Goal: Task Accomplishment & Management: Manage account settings

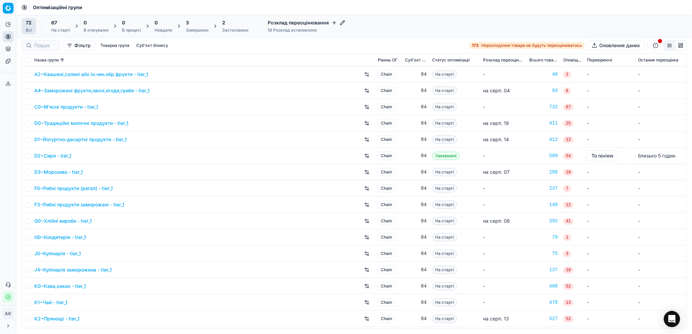
click at [189, 28] on div "Завершено" at bounding box center [197, 30] width 23 height 5
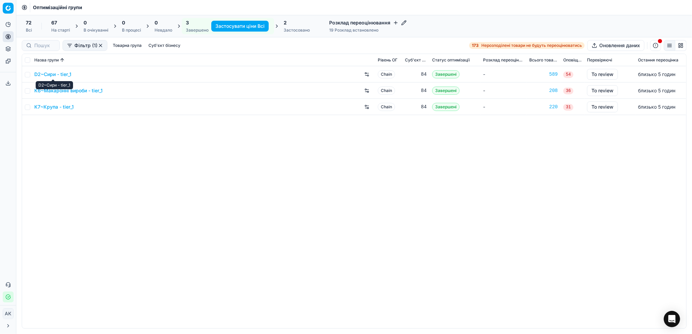
click at [51, 72] on link "D2~Сири - tier_1" at bounding box center [52, 74] width 37 height 7
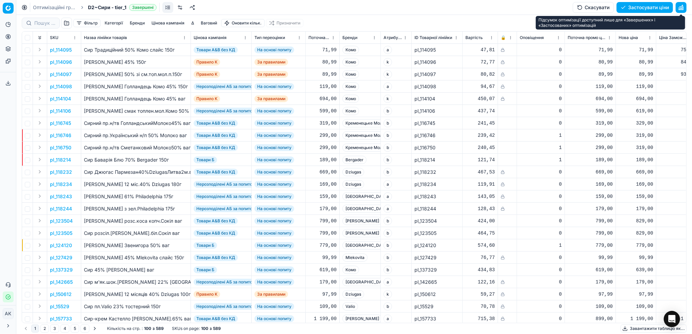
click at [681, 5] on button "button" at bounding box center [681, 7] width 11 height 11
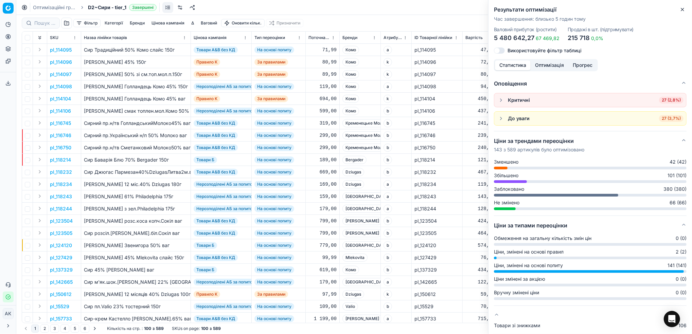
click at [547, 65] on button "Оптимізація" at bounding box center [550, 65] width 38 height 10
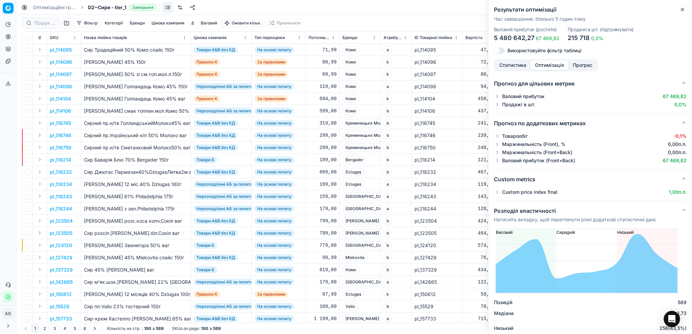
click at [496, 194] on button "button" at bounding box center [497, 192] width 7 height 7
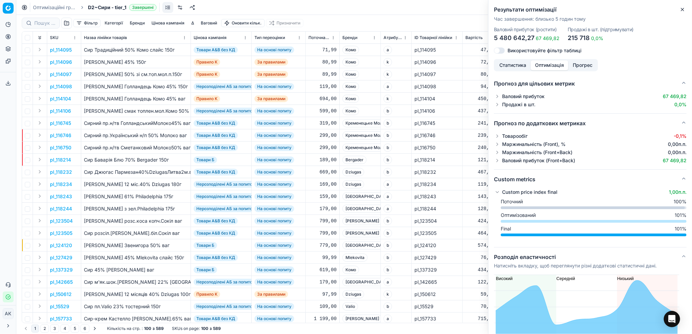
click at [496, 194] on button "button" at bounding box center [497, 192] width 7 height 7
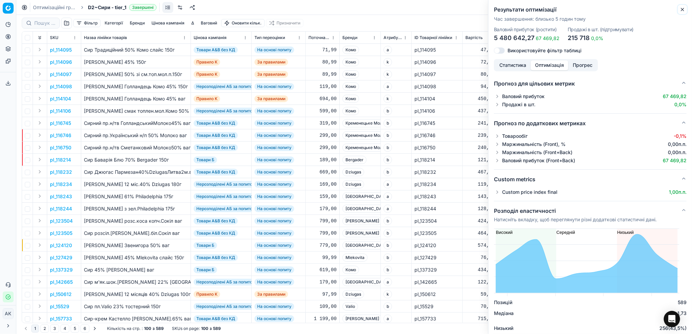
click at [684, 10] on icon "button" at bounding box center [682, 9] width 5 height 5
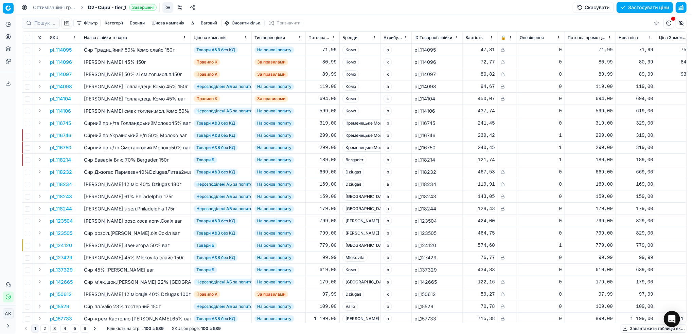
click at [168, 22] on button "Цінова кампанія" at bounding box center [168, 23] width 38 height 8
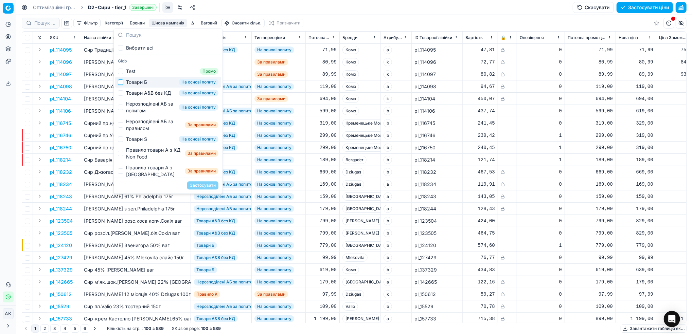
click at [122, 83] on input "Suggestions" at bounding box center [120, 81] width 5 height 5
checkbox input "true"
click at [214, 188] on button "Застосувати" at bounding box center [202, 185] width 31 height 8
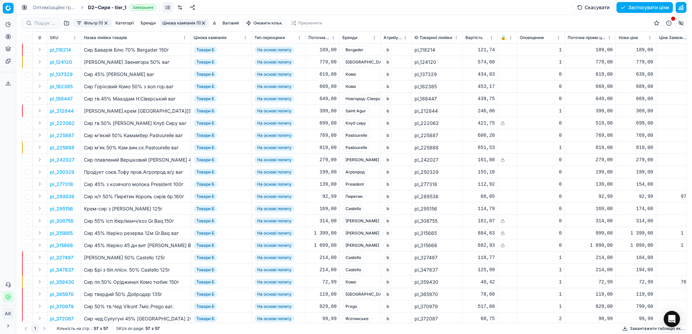
click at [84, 21] on button "Фільтр (1)" at bounding box center [92, 23] width 38 height 8
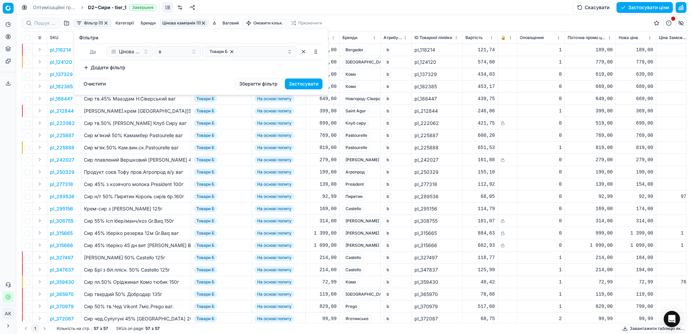
click at [112, 69] on button "Додати фільтр" at bounding box center [104, 67] width 50 height 11
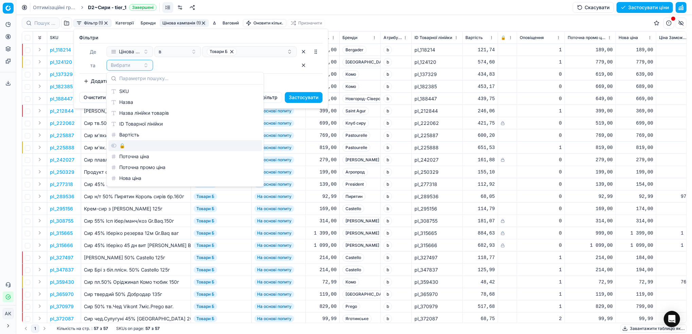
click at [129, 146] on div "🔒" at bounding box center [185, 145] width 154 height 11
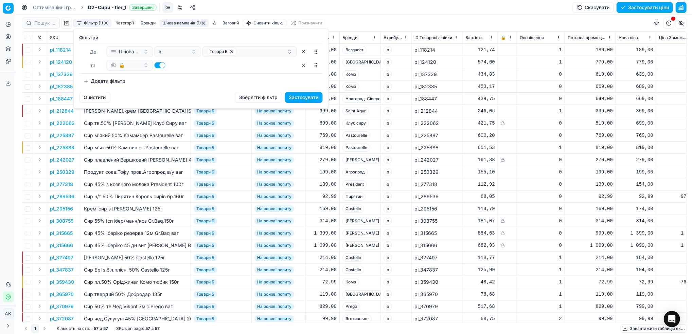
click at [161, 67] on button "button" at bounding box center [160, 65] width 11 height 6
checkbox input "false"
click at [305, 99] on button "Застосувати" at bounding box center [304, 97] width 38 height 11
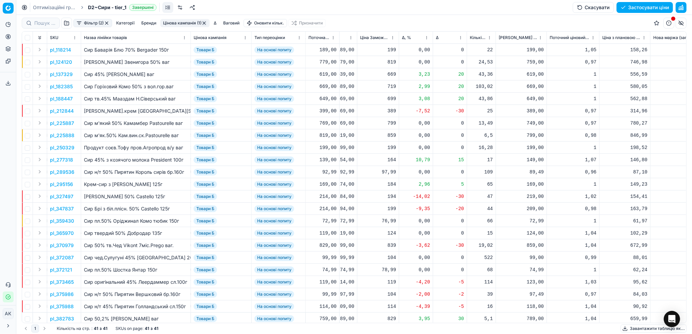
scroll to position [0, 302]
click at [422, 39] on html "Pricing platform Аналітика Цінова оптимізація Асортимент продукції Шаблони Серв…" at bounding box center [346, 167] width 692 height 334
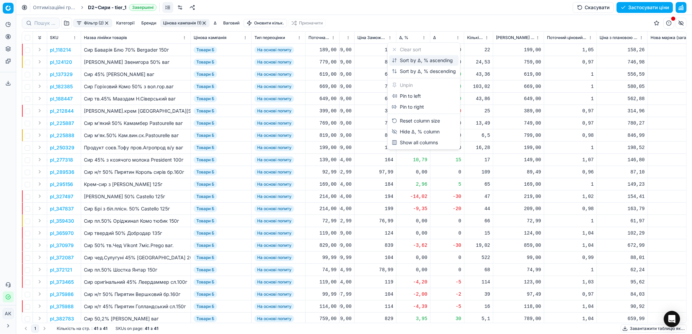
click at [412, 60] on div "Sort by Δ, % ascending" at bounding box center [422, 60] width 61 height 7
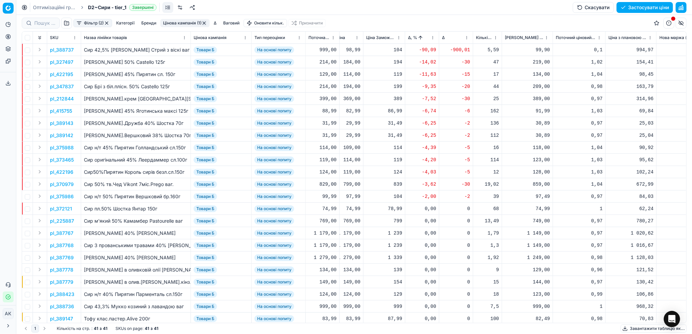
scroll to position [0, 284]
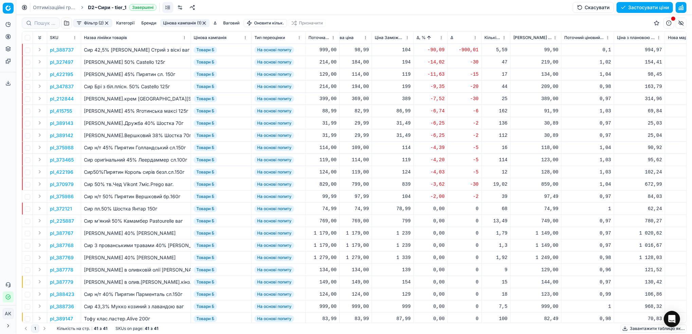
click at [61, 50] on p "pl_388737" at bounding box center [62, 50] width 24 height 7
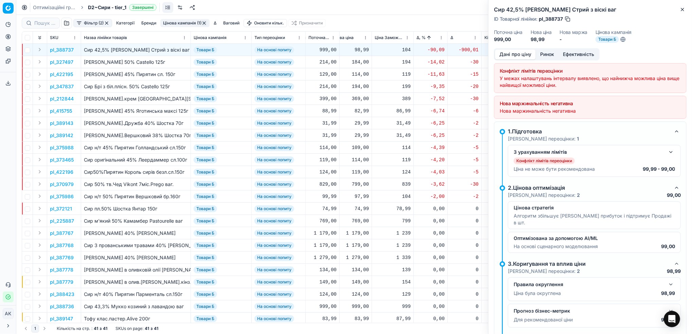
click at [548, 54] on button "Ринок" at bounding box center [547, 55] width 23 height 10
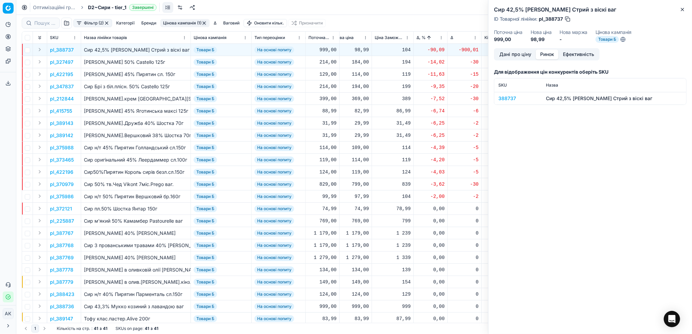
click at [506, 91] on th "SKU" at bounding box center [518, 85] width 48 height 14
click at [504, 96] on div "388737" at bounding box center [517, 98] width 39 height 7
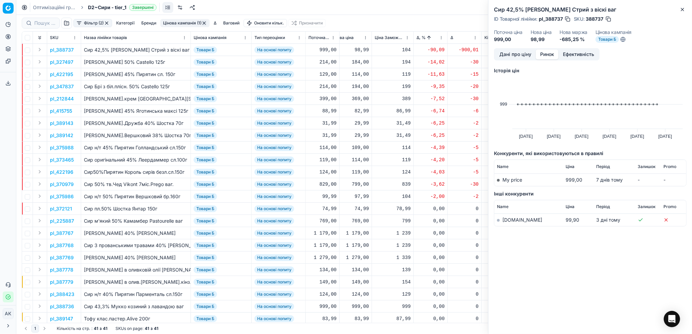
click at [511, 218] on link "[DOMAIN_NAME]" at bounding box center [522, 220] width 40 height 6
drag, startPoint x: 563, startPoint y: 19, endPoint x: 546, endPoint y: 19, distance: 16.3
click at [546, 19] on span "pl_388737" at bounding box center [551, 19] width 24 height 7
copy span "388737"
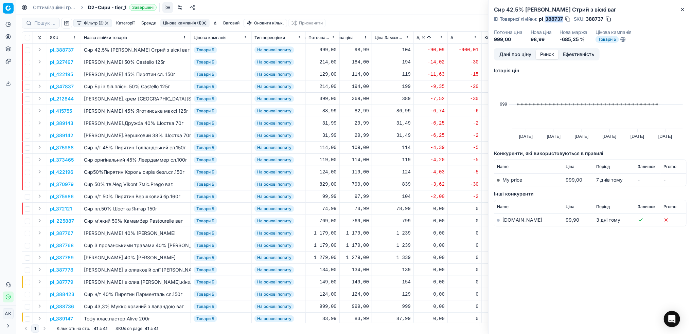
click at [514, 50] on button "Дані про ціну" at bounding box center [515, 55] width 41 height 10
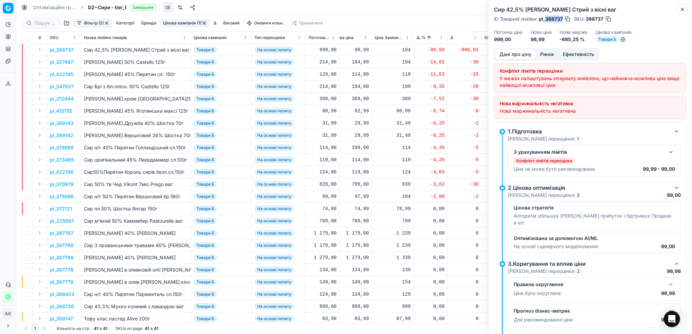
click at [679, 8] on button "Close" at bounding box center [682, 9] width 8 height 8
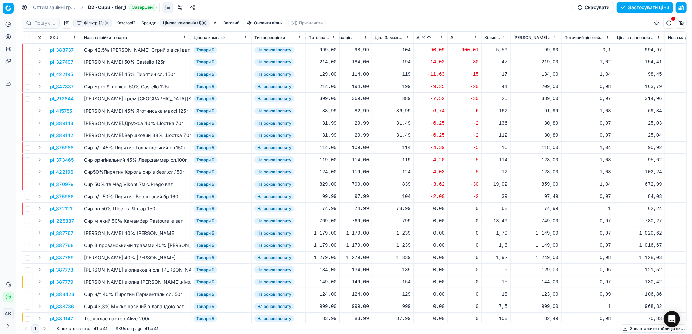
click at [61, 50] on p "pl_388737" at bounding box center [62, 50] width 24 height 7
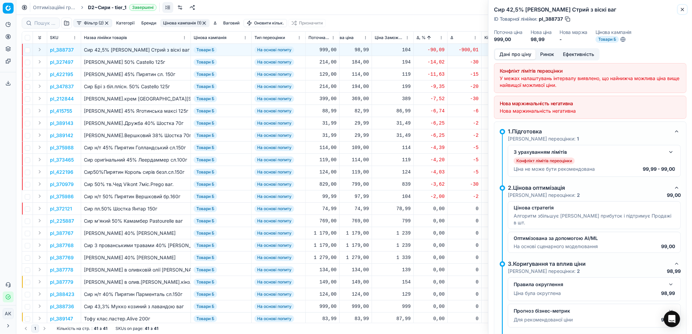
click at [683, 8] on icon "button" at bounding box center [682, 9] width 3 height 3
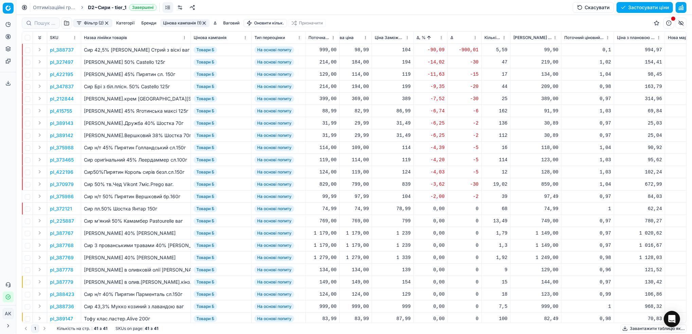
click at [57, 47] on p "pl_388737" at bounding box center [62, 50] width 24 height 7
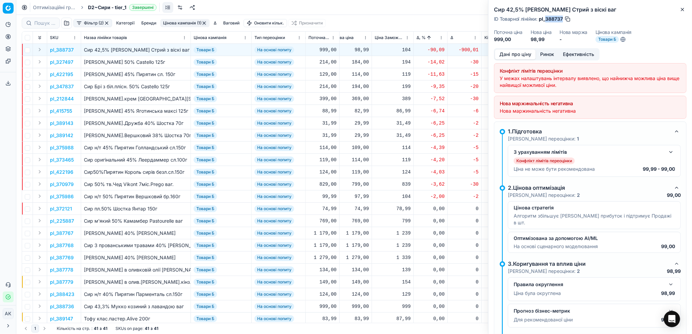
drag, startPoint x: 563, startPoint y: 17, endPoint x: 546, endPoint y: 20, distance: 18.0
click at [546, 20] on div "ID Товарної лінійки : pl_388737" at bounding box center [532, 19] width 77 height 7
copy span "388737"
click at [677, 12] on h2 "Сир 42,5% [PERSON_NAME] Стрий з віскі ваг" at bounding box center [590, 9] width 193 height 8
click at [684, 12] on button "Close" at bounding box center [682, 9] width 8 height 8
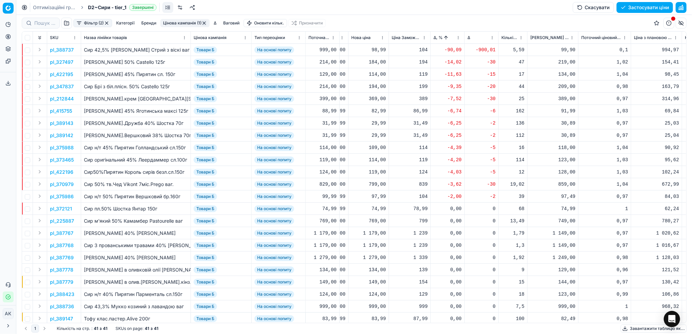
scroll to position [0, 264]
click at [381, 50] on div "98,99" at bounding box center [371, 50] width 35 height 7
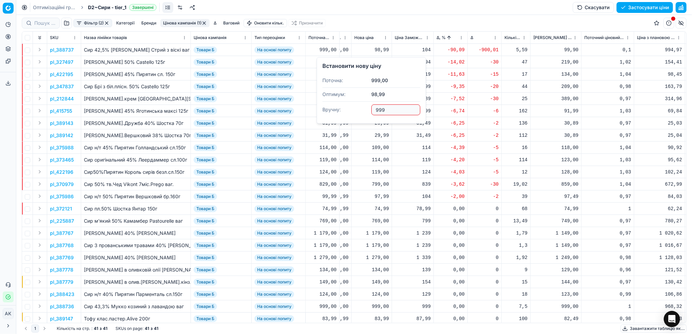
type input "999.00"
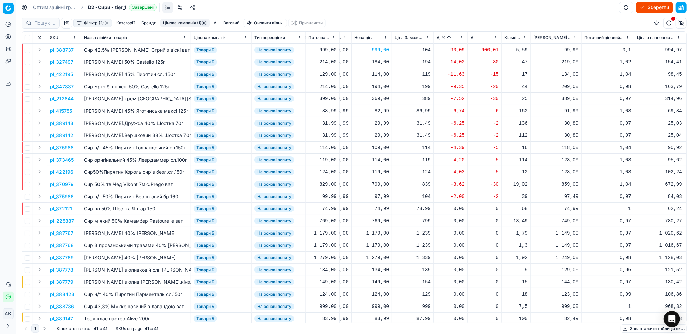
click at [60, 61] on p "pl_327497" at bounding box center [61, 62] width 23 height 7
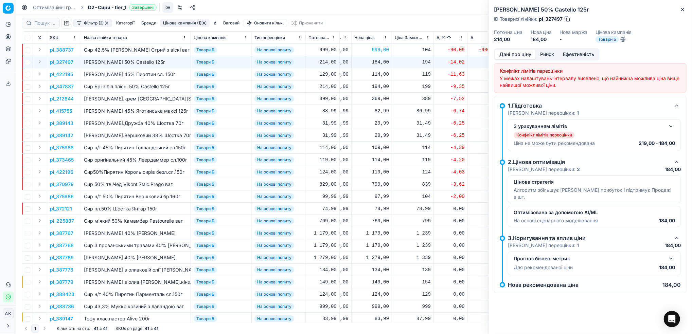
click at [549, 56] on button "Ринок" at bounding box center [547, 55] width 23 height 10
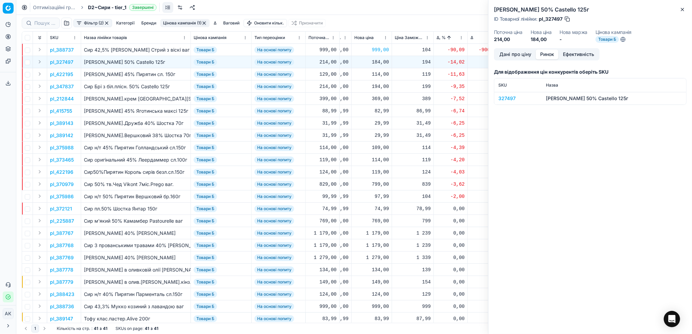
click at [509, 98] on div "327497" at bounding box center [517, 98] width 39 height 7
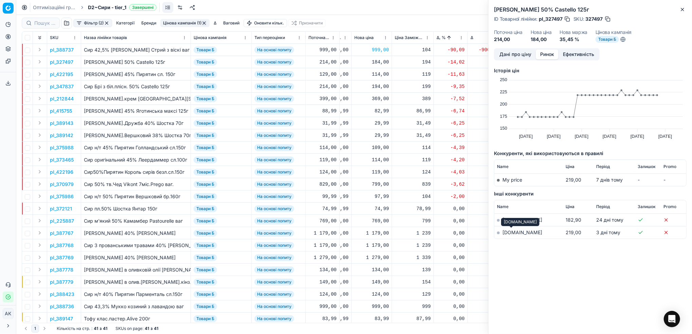
click at [513, 233] on link "[DOMAIN_NAME]" at bounding box center [522, 233] width 40 height 6
click at [512, 56] on button "Дані про ціну" at bounding box center [515, 55] width 41 height 10
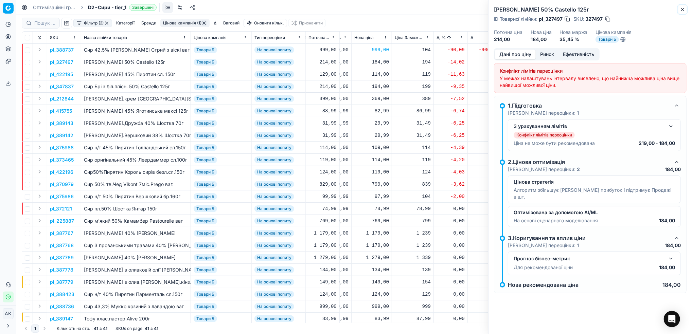
click at [682, 11] on icon "button" at bounding box center [682, 9] width 5 height 5
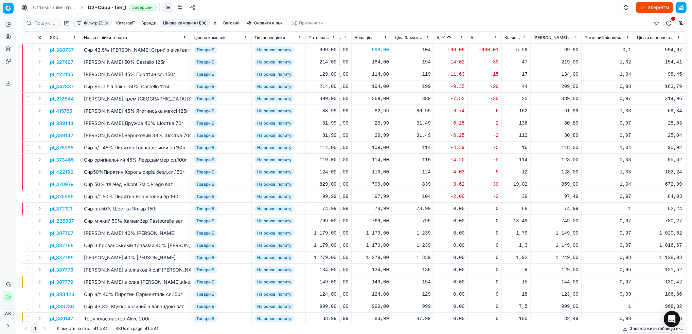
click at [376, 63] on div "184,00" at bounding box center [371, 62] width 35 height 7
drag, startPoint x: 383, startPoint y: 121, endPoint x: 371, endPoint y: 123, distance: 12.7
click at [371, 123] on dl "Поточна: 214,00 Оптимум: 184,00 Вручну: 184.00" at bounding box center [371, 108] width 98 height 44
type input "209.00"
click at [62, 76] on p "pl_422195" at bounding box center [61, 74] width 23 height 7
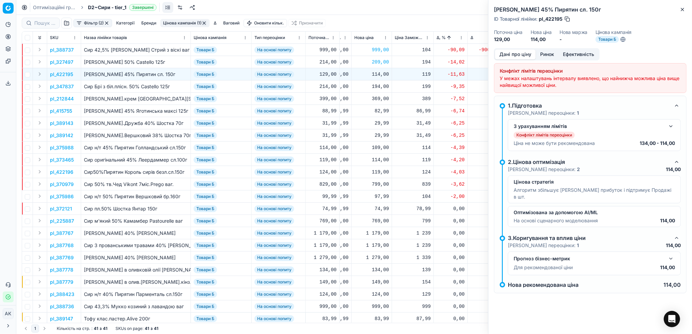
click at [546, 55] on button "Ринок" at bounding box center [547, 55] width 23 height 10
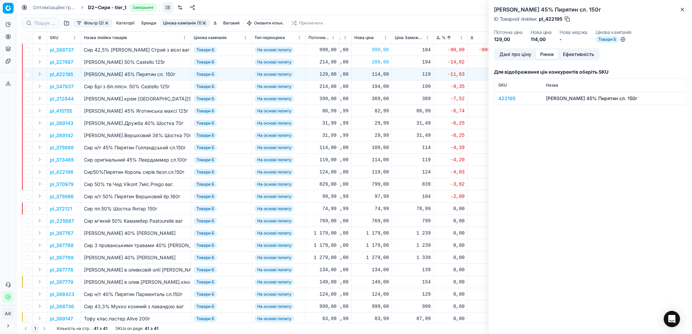
click at [501, 98] on div "422195" at bounding box center [517, 98] width 39 height 7
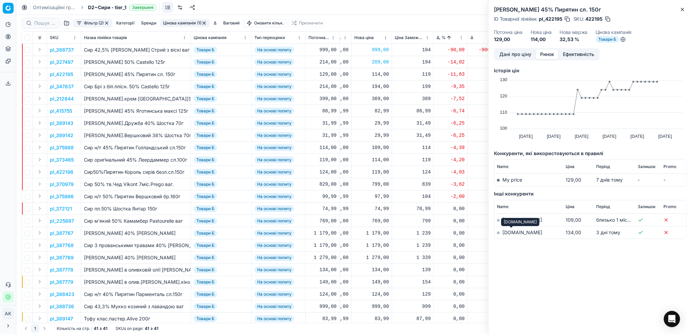
click at [508, 232] on link "[DOMAIN_NAME]" at bounding box center [522, 233] width 40 height 6
click at [506, 55] on button "Дані про ціну" at bounding box center [515, 55] width 41 height 10
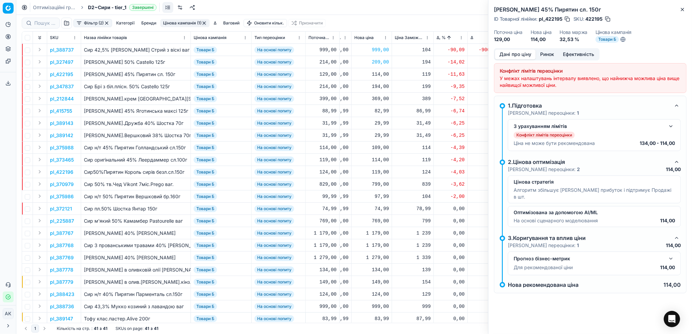
click at [671, 126] on button "button" at bounding box center [671, 126] width 8 height 8
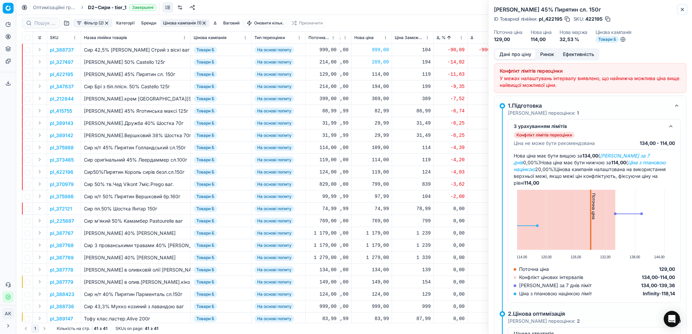
click at [682, 7] on icon "button" at bounding box center [682, 9] width 5 height 5
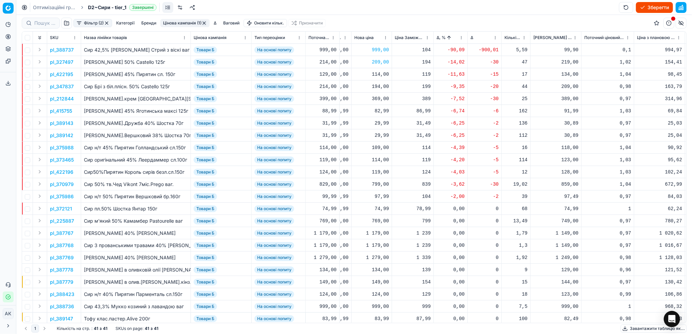
click at [375, 74] on div "114,00" at bounding box center [371, 74] width 35 height 7
click at [378, 133] on input "114.00" at bounding box center [395, 134] width 49 height 11
type input "134.00"
click at [61, 87] on p "pl_347837" at bounding box center [62, 86] width 24 height 7
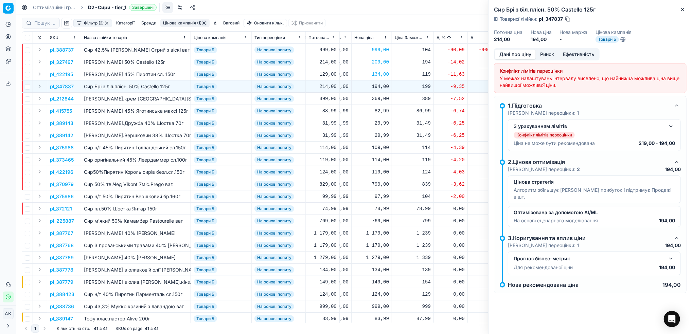
click at [550, 55] on button "Ринок" at bounding box center [547, 55] width 23 height 10
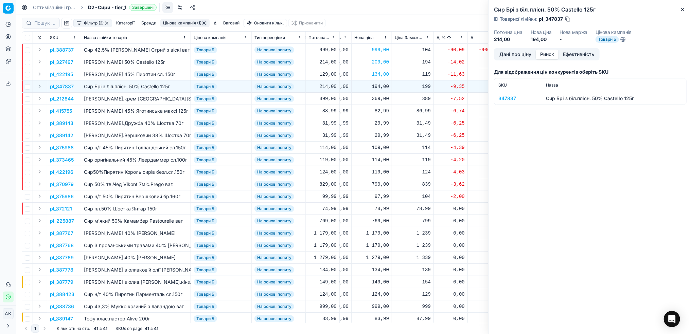
click at [504, 99] on div "347837" at bounding box center [517, 98] width 39 height 7
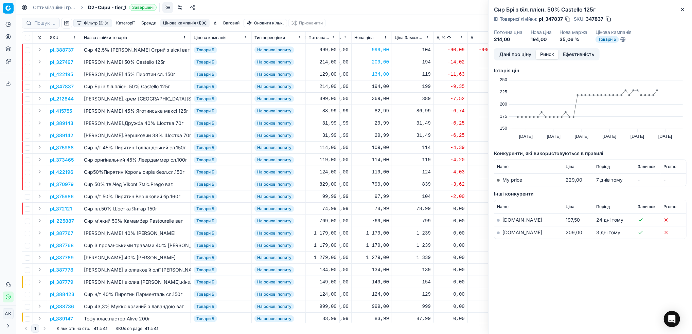
click at [507, 233] on link "[DOMAIN_NAME]" at bounding box center [522, 233] width 40 height 6
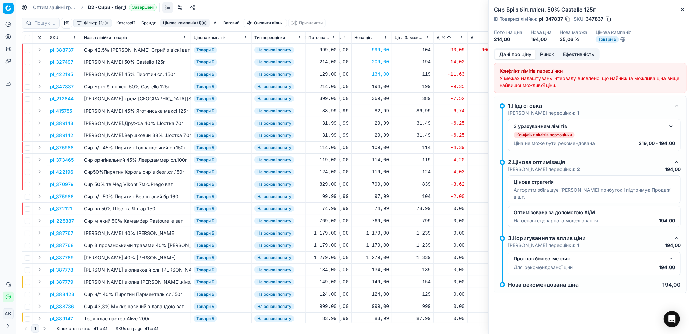
click at [509, 52] on button "Дані про ціну" at bounding box center [515, 55] width 41 height 10
click at [684, 12] on icon "button" at bounding box center [682, 9] width 5 height 5
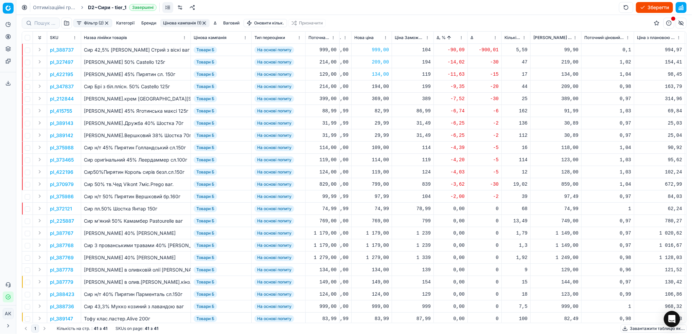
click at [378, 88] on div "194,00" at bounding box center [371, 86] width 35 height 7
drag, startPoint x: 383, startPoint y: 146, endPoint x: 376, endPoint y: 146, distance: 7.1
click at [376, 146] on input "194.00" at bounding box center [395, 146] width 49 height 11
type input "209.00"
click at [58, 101] on p "pl_212844" at bounding box center [62, 98] width 24 height 7
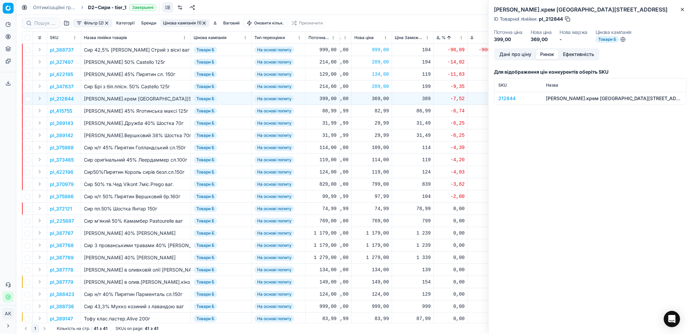
click at [539, 54] on button "Ринок" at bounding box center [547, 55] width 23 height 10
click at [508, 97] on div "212844" at bounding box center [517, 98] width 39 height 7
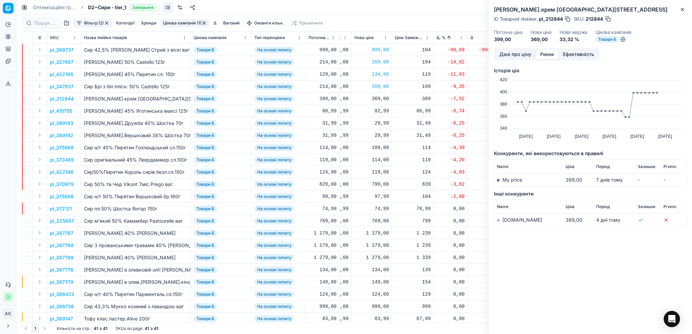
click at [508, 221] on link "[DOMAIN_NAME]" at bounding box center [522, 220] width 40 height 6
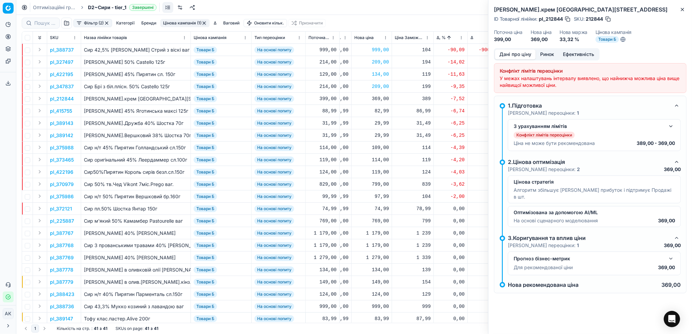
click at [501, 56] on button "Дані про ціну" at bounding box center [515, 55] width 41 height 10
click at [673, 124] on button "button" at bounding box center [671, 126] width 8 height 8
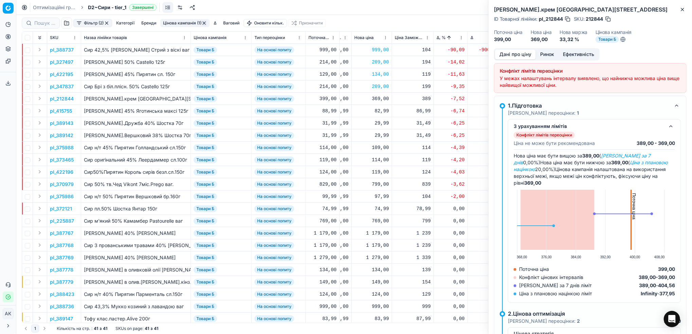
click at [547, 53] on button "Ринок" at bounding box center [547, 55] width 23 height 10
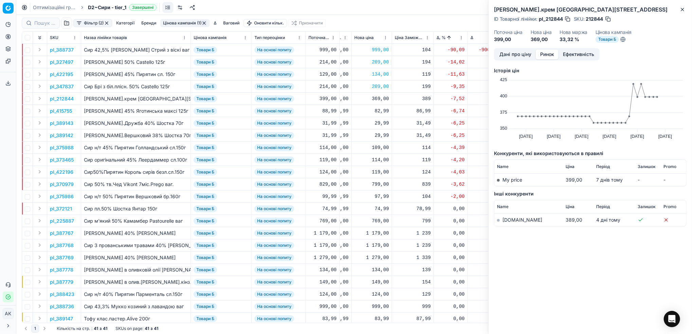
click at [517, 50] on button "Дані про ціну" at bounding box center [515, 55] width 41 height 10
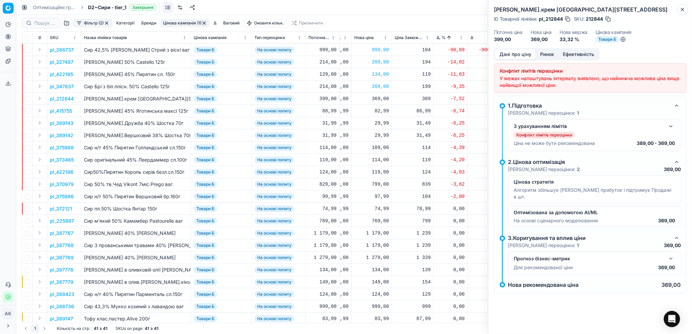
click at [683, 10] on icon "button" at bounding box center [682, 9] width 5 height 5
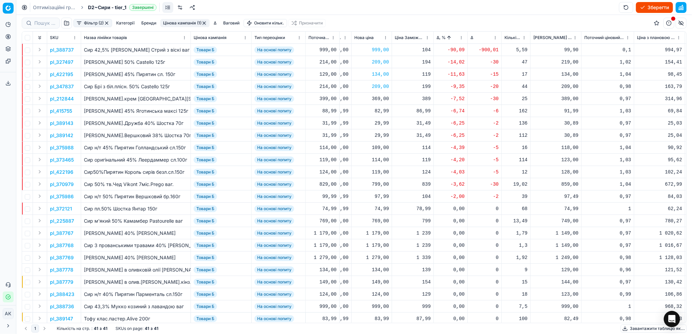
click at [377, 101] on div "369,00" at bounding box center [371, 98] width 35 height 7
click at [379, 161] on input "369.00" at bounding box center [395, 159] width 49 height 11
type input "399.00"
click at [57, 109] on p "pl_415755" at bounding box center [61, 111] width 22 height 7
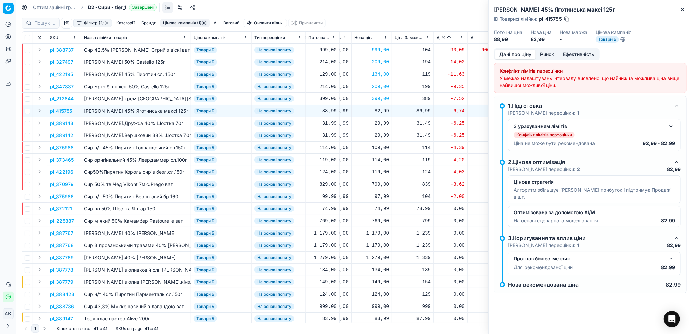
click at [549, 54] on button "Ринок" at bounding box center [547, 55] width 23 height 10
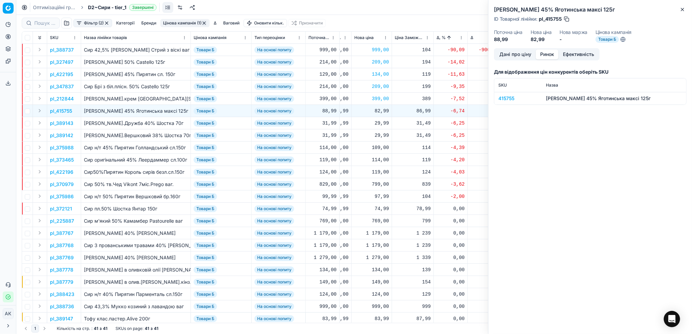
click at [504, 100] on div "415755" at bounding box center [517, 98] width 39 height 7
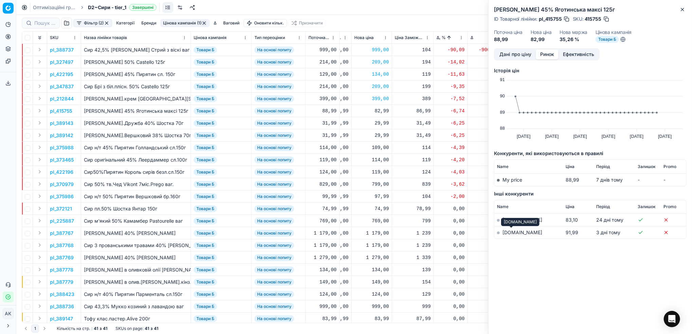
click at [513, 230] on link "[DOMAIN_NAME]" at bounding box center [522, 233] width 40 height 6
click at [518, 54] on button "Дані про ціну" at bounding box center [515, 55] width 41 height 10
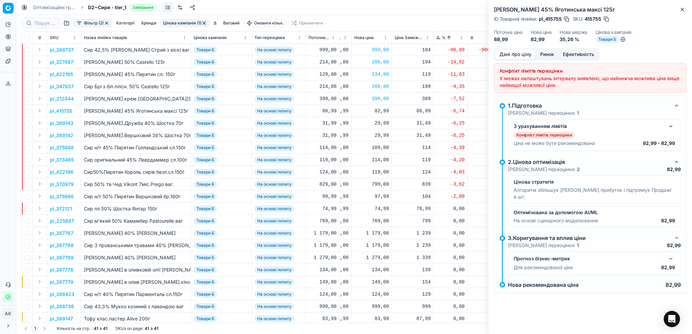
click at [666, 131] on div "З урахуванням лімітів Конфлікт лімітів переоцінки [PERSON_NAME] не може бути ре…" at bounding box center [594, 135] width 161 height 26
click at [672, 128] on button "button" at bounding box center [671, 126] width 8 height 8
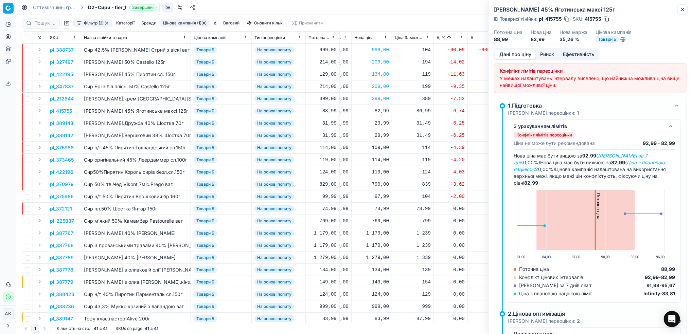
click at [682, 9] on icon "button" at bounding box center [682, 9] width 3 height 3
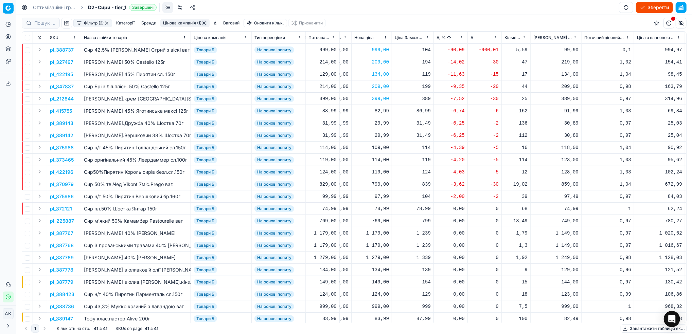
click at [373, 111] on div "82,99" at bounding box center [371, 111] width 35 height 7
click at [374, 171] on input "82.99" at bounding box center [395, 170] width 49 height 11
type input "92.99"
click at [58, 122] on p "pl_389143" at bounding box center [61, 123] width 23 height 7
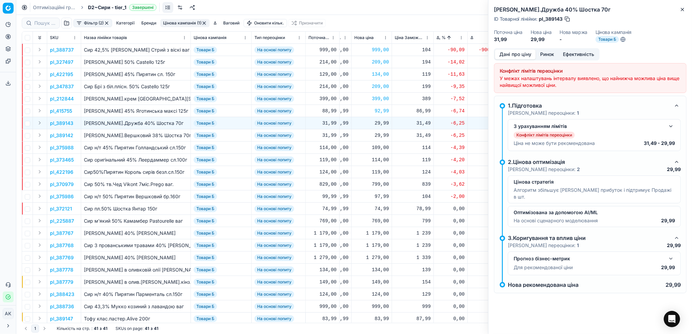
click at [547, 56] on button "Ринок" at bounding box center [547, 55] width 23 height 10
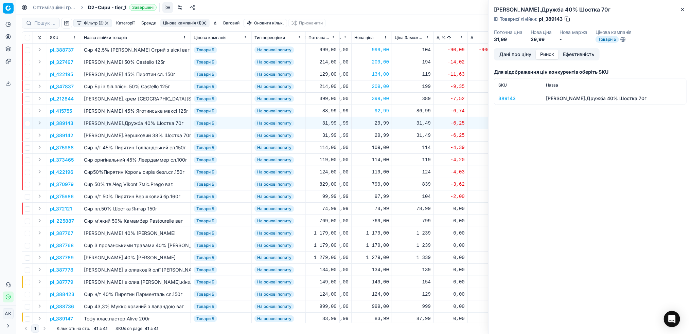
click at [507, 95] on div "389143" at bounding box center [517, 98] width 39 height 7
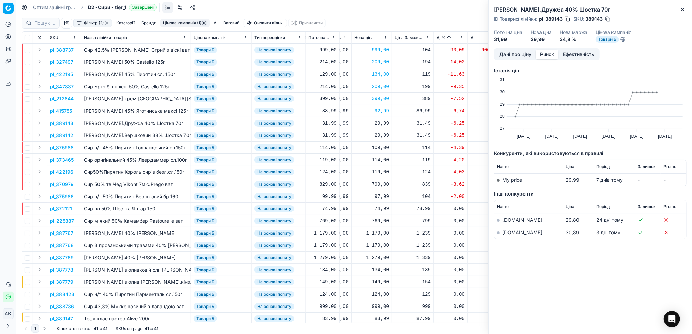
click at [508, 234] on link "[DOMAIN_NAME]" at bounding box center [522, 233] width 40 height 6
click at [504, 51] on button "Дані про ціну" at bounding box center [515, 55] width 41 height 10
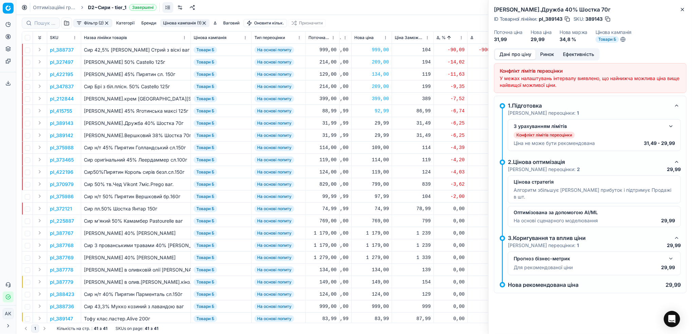
click at [672, 128] on button "button" at bounding box center [671, 126] width 8 height 8
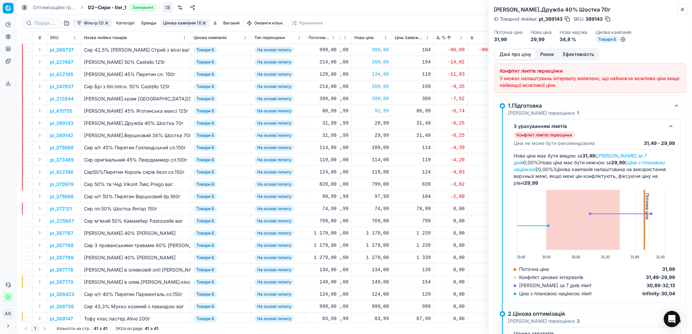
click at [681, 9] on icon "button" at bounding box center [682, 9] width 5 height 5
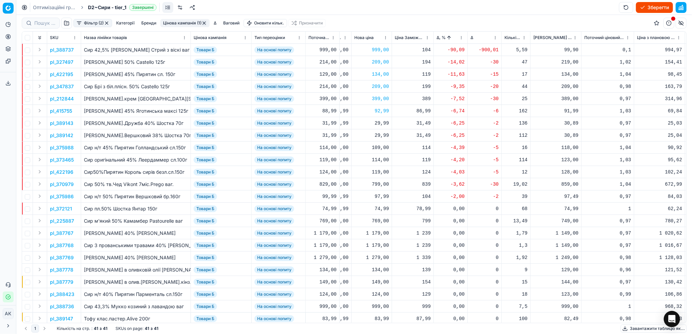
click at [381, 123] on div "29,99" at bounding box center [371, 123] width 35 height 7
drag, startPoint x: 381, startPoint y: 183, endPoint x: 375, endPoint y: 183, distance: 6.1
click at [375, 183] on input "29.99" at bounding box center [395, 183] width 49 height 11
type input "32.99"
click at [379, 135] on div "29,99" at bounding box center [371, 135] width 35 height 7
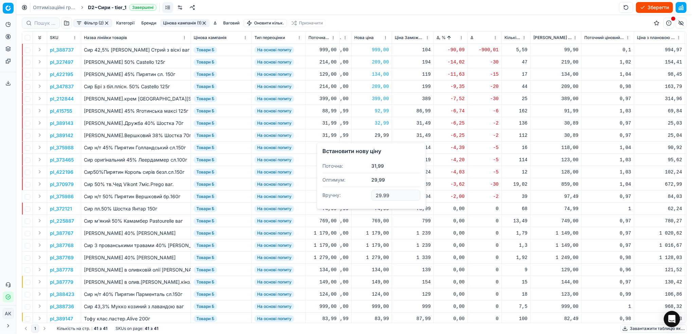
drag, startPoint x: 381, startPoint y: 197, endPoint x: 371, endPoint y: 196, distance: 10.6
click at [371, 196] on dl "Поточна: 31,99 Оптимум: 29,99 Вручну: 29.99" at bounding box center [371, 181] width 98 height 44
type input "32.99"
click at [57, 147] on p "pl_375988" at bounding box center [62, 147] width 24 height 7
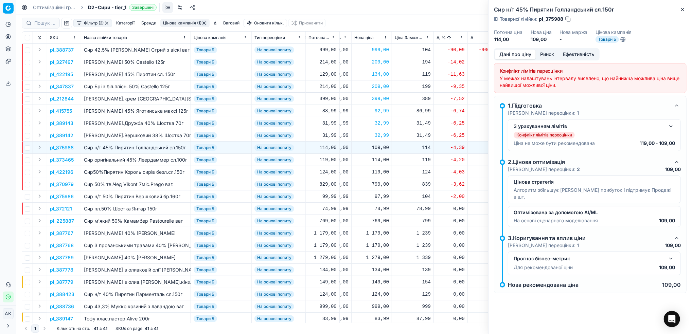
click at [550, 55] on button "Ринок" at bounding box center [547, 55] width 23 height 10
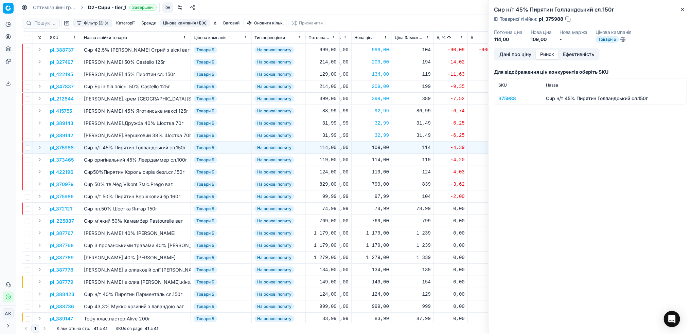
click at [504, 98] on div "375988" at bounding box center [517, 98] width 39 height 7
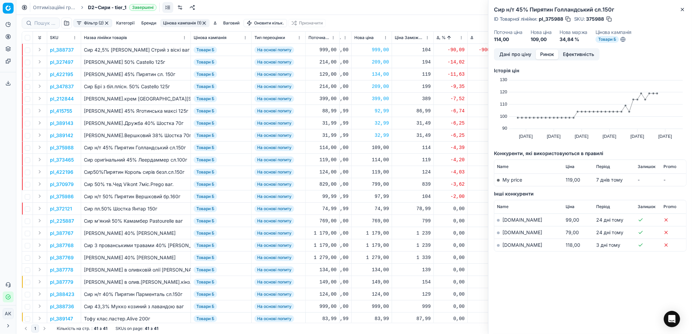
click at [508, 248] on link "[DOMAIN_NAME]" at bounding box center [522, 245] width 40 height 6
click at [515, 52] on button "Дані про ціну" at bounding box center [515, 55] width 41 height 10
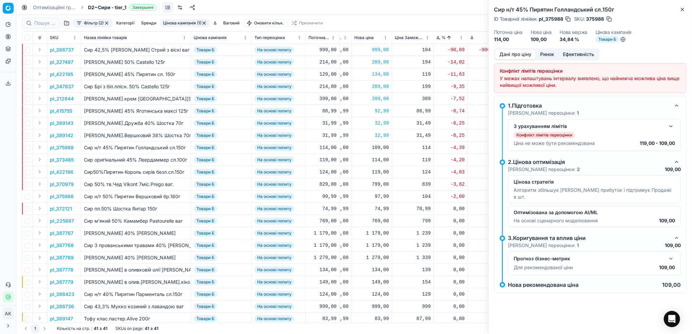
click at [672, 128] on button "button" at bounding box center [671, 126] width 8 height 8
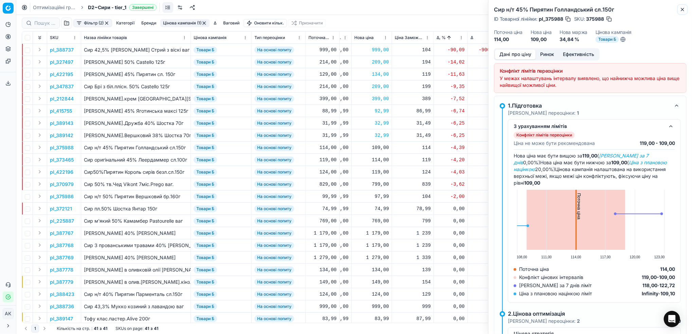
click at [683, 6] on button "Close" at bounding box center [682, 9] width 8 height 8
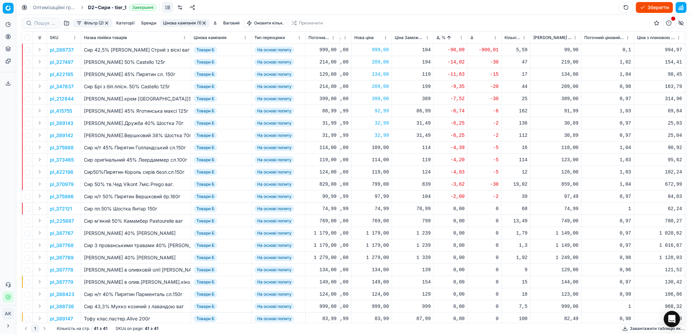
click at [377, 149] on div "109,00" at bounding box center [371, 147] width 35 height 7
drag, startPoint x: 381, startPoint y: 208, endPoint x: 377, endPoint y: 207, distance: 3.7
click at [377, 207] on input "109.00" at bounding box center [395, 207] width 49 height 11
type input "119.00"
click at [59, 159] on p "pl_373465" at bounding box center [62, 160] width 24 height 7
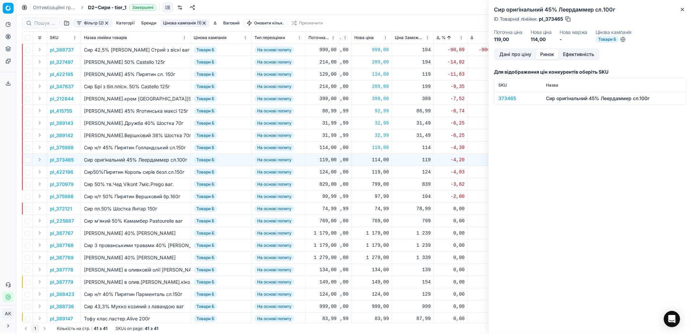
click at [546, 53] on button "Ринок" at bounding box center [547, 55] width 23 height 10
click at [503, 100] on div "373465" at bounding box center [517, 98] width 39 height 7
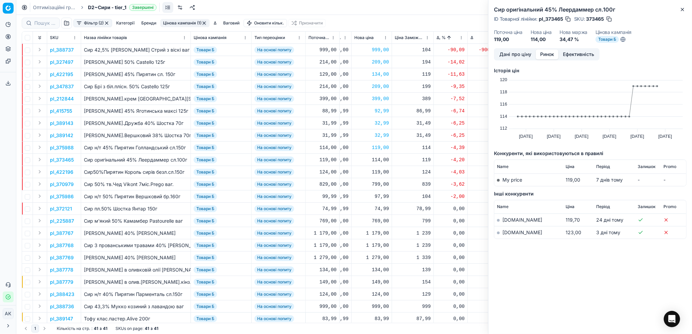
click at [510, 232] on link "[DOMAIN_NAME]" at bounding box center [522, 233] width 40 height 6
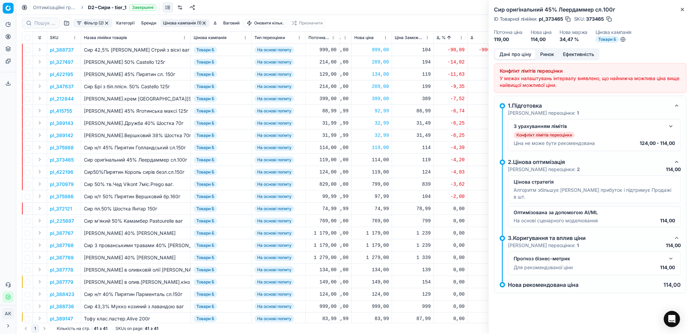
click at [513, 57] on button "Дані про ціну" at bounding box center [515, 55] width 41 height 10
click at [669, 125] on button "button" at bounding box center [671, 126] width 8 height 8
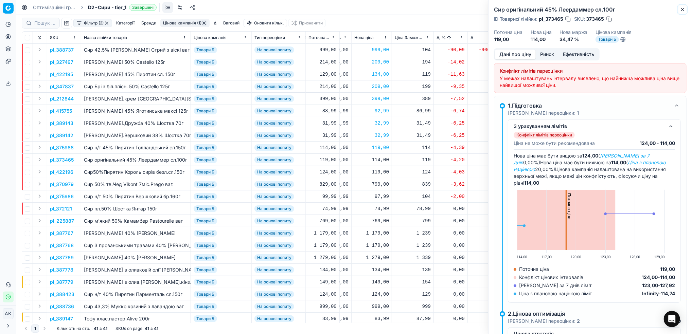
click at [683, 8] on icon "button" at bounding box center [682, 9] width 5 height 5
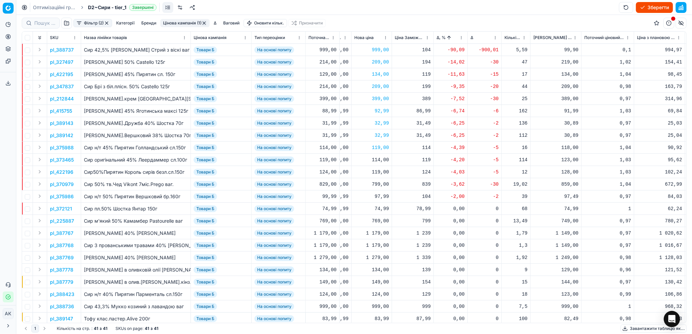
click at [379, 158] on div "114,00" at bounding box center [371, 160] width 35 height 7
click at [377, 218] on input "114.00" at bounding box center [395, 219] width 49 height 11
type input "124.00"
click at [63, 172] on p "pl_422196" at bounding box center [61, 172] width 23 height 7
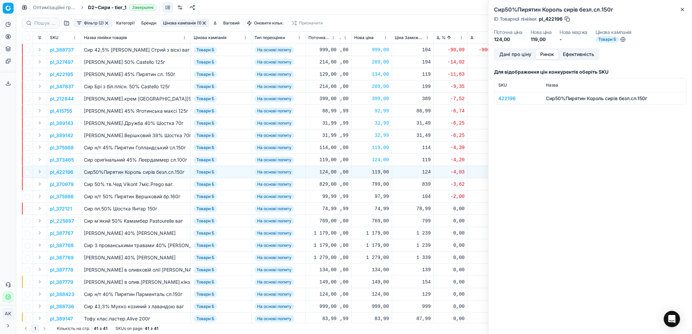
click at [549, 56] on button "Ринок" at bounding box center [547, 55] width 23 height 10
click at [507, 99] on div "422196" at bounding box center [517, 98] width 39 height 7
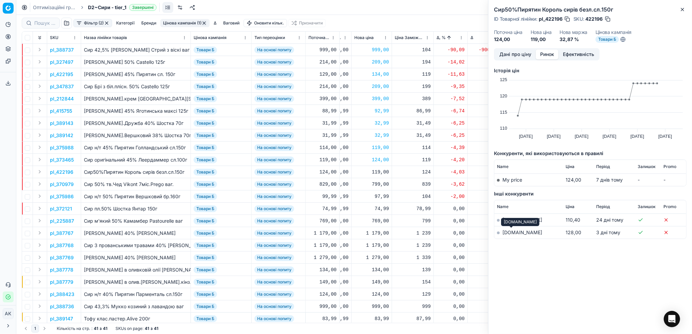
click at [508, 234] on link "[DOMAIN_NAME]" at bounding box center [522, 233] width 40 height 6
click at [505, 56] on button "Дані про ціну" at bounding box center [515, 55] width 41 height 10
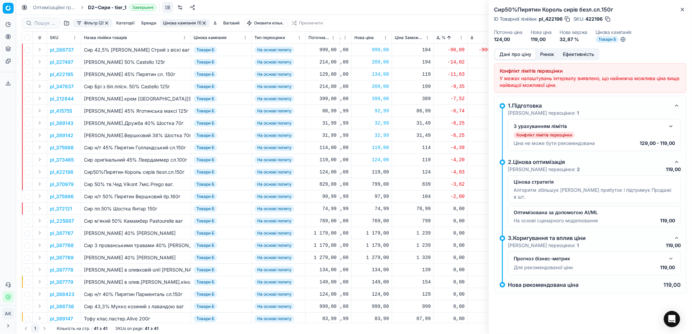
click at [671, 130] on button "button" at bounding box center [671, 126] width 8 height 8
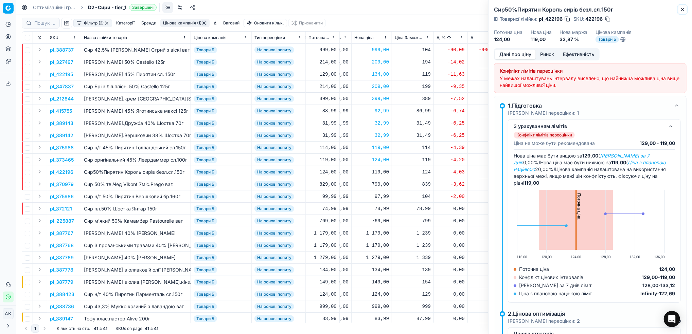
click at [682, 11] on icon "button" at bounding box center [682, 9] width 5 height 5
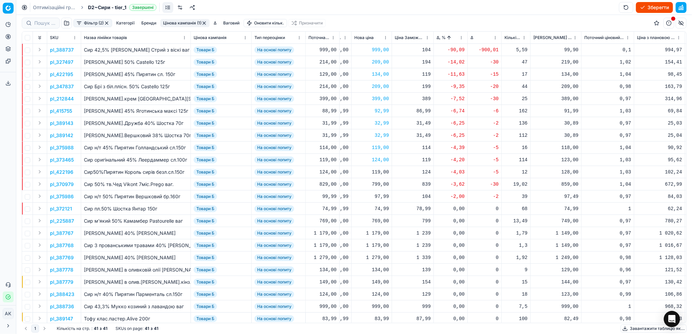
click at [378, 172] on div "119,00" at bounding box center [371, 172] width 35 height 7
click at [378, 231] on input "119.00" at bounding box center [395, 232] width 49 height 11
type input "129.00"
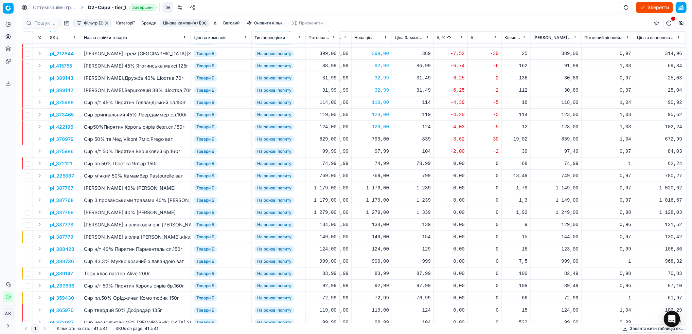
click at [58, 138] on p "pl_370979" at bounding box center [62, 139] width 24 height 7
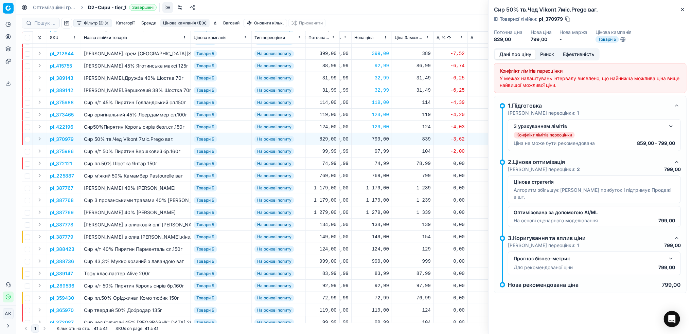
click at [545, 56] on button "Ринок" at bounding box center [547, 55] width 23 height 10
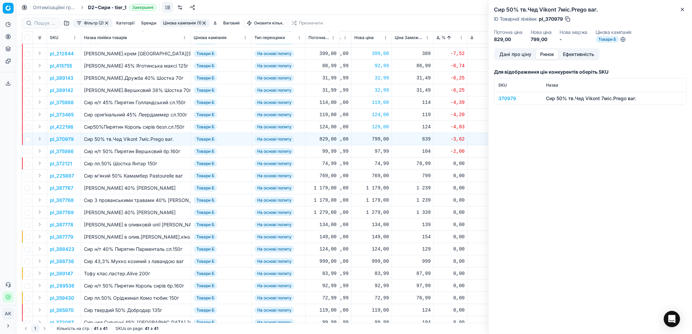
click at [504, 100] on div "370979" at bounding box center [517, 98] width 39 height 7
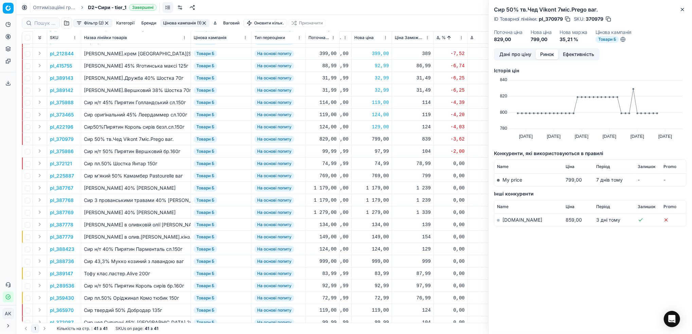
click at [508, 219] on link "[DOMAIN_NAME]" at bounding box center [522, 220] width 40 height 6
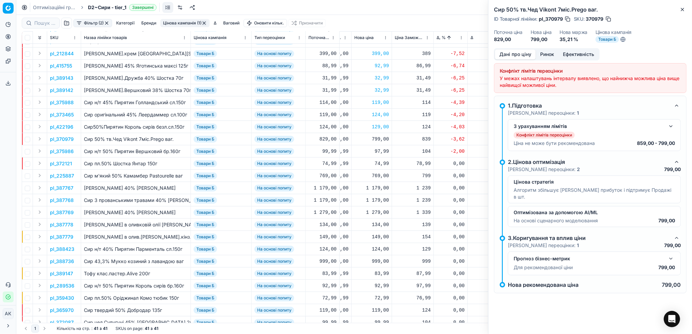
click at [522, 56] on button "Дані про ціну" at bounding box center [515, 55] width 41 height 10
click at [666, 131] on div "З урахуванням лімітів Конфлікт лімітів переоцінки [PERSON_NAME] не може бути ре…" at bounding box center [594, 135] width 161 height 26
click at [669, 128] on button "button" at bounding box center [671, 126] width 8 height 8
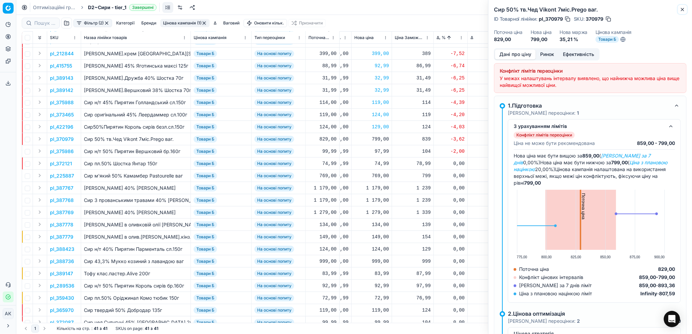
click at [683, 8] on icon "button" at bounding box center [682, 9] width 3 height 3
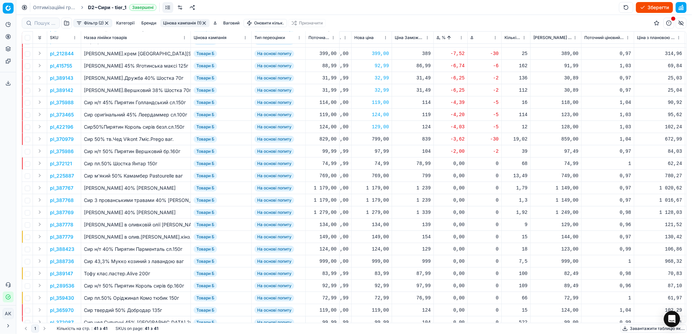
click at [378, 139] on div "799,00" at bounding box center [371, 139] width 35 height 7
drag, startPoint x: 383, startPoint y: 199, endPoint x: 374, endPoint y: 199, distance: 9.2
click at [374, 199] on input "799.00" at bounding box center [395, 199] width 49 height 11
type input "859.00"
click at [57, 152] on p "pl_375986" at bounding box center [62, 151] width 24 height 7
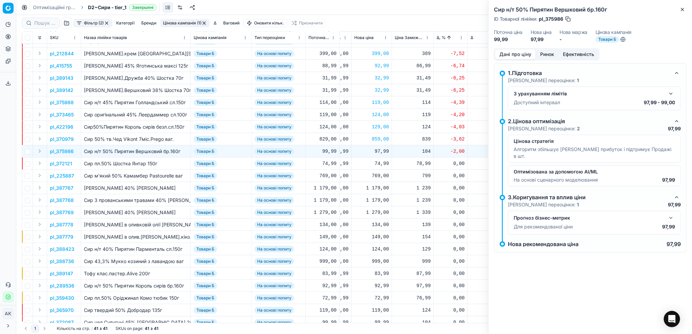
click at [544, 53] on button "Ринок" at bounding box center [547, 55] width 23 height 10
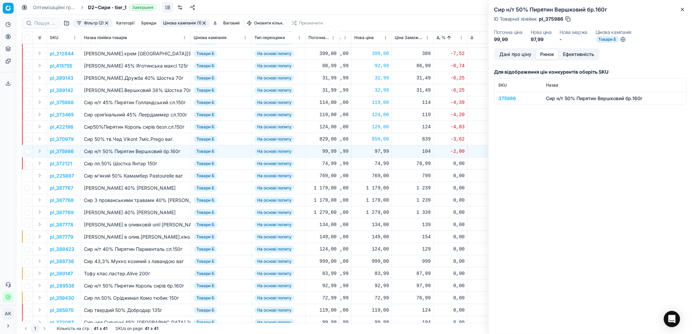
click at [510, 97] on div "375986" at bounding box center [517, 98] width 39 height 7
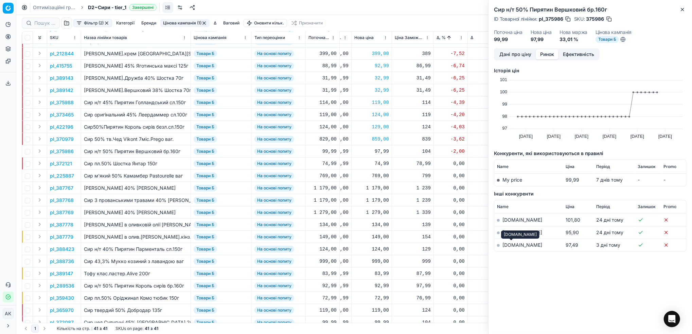
click at [512, 247] on link "[DOMAIN_NAME]" at bounding box center [522, 245] width 40 height 6
click at [508, 55] on button "Дані про ціну" at bounding box center [515, 55] width 41 height 10
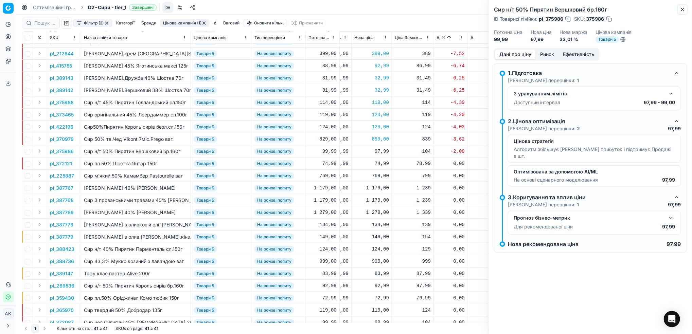
click at [681, 6] on button "Close" at bounding box center [682, 9] width 8 height 8
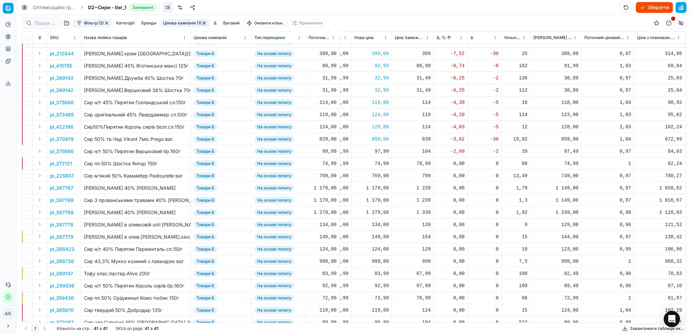
click at [379, 153] on div "97,99" at bounding box center [371, 151] width 35 height 7
click at [379, 212] on input "97.99" at bounding box center [395, 211] width 49 height 11
type input "99.99"
click at [64, 163] on p "pl_372121" at bounding box center [61, 163] width 22 height 7
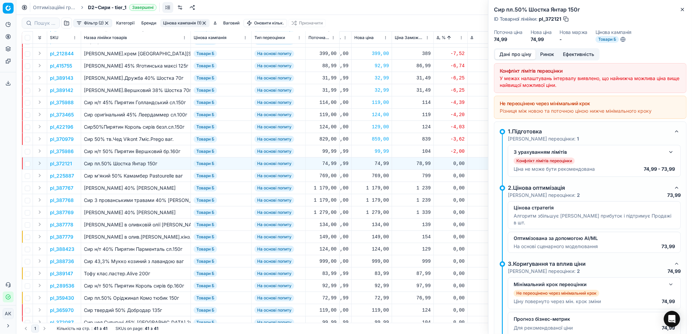
click at [544, 55] on button "Ринок" at bounding box center [547, 55] width 23 height 10
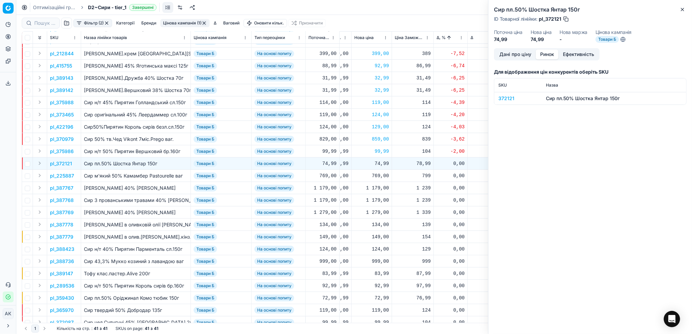
click at [506, 95] on div "372121" at bounding box center [517, 98] width 39 height 7
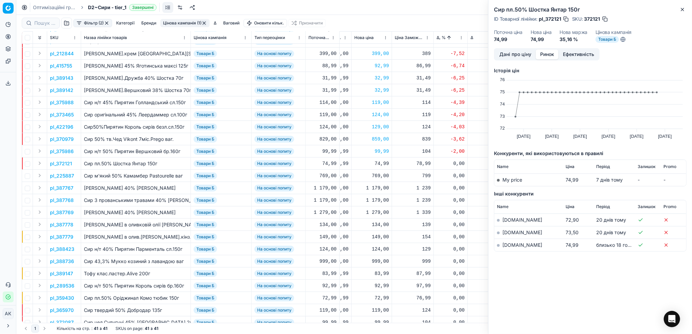
click at [508, 247] on link "[DOMAIN_NAME]" at bounding box center [522, 245] width 40 height 6
click at [507, 56] on button "Дані про ціну" at bounding box center [515, 55] width 41 height 10
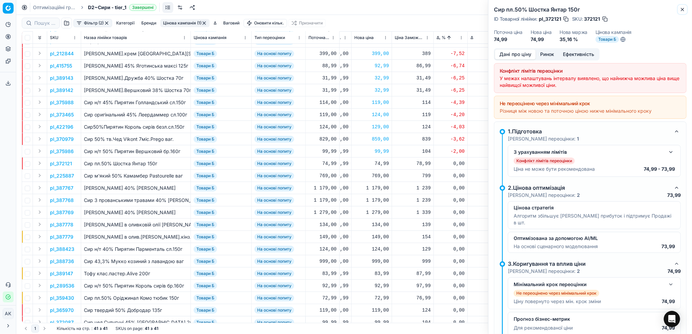
click at [681, 11] on icon "button" at bounding box center [682, 9] width 3 height 3
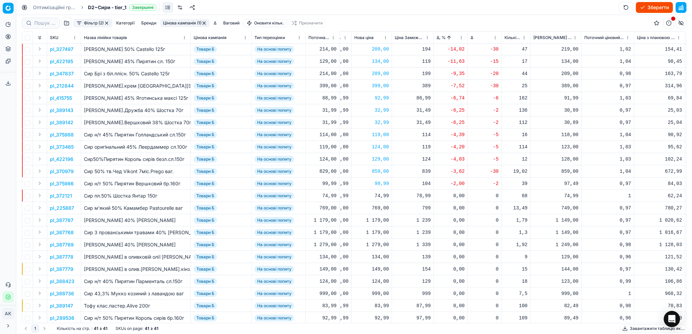
scroll to position [0, 264]
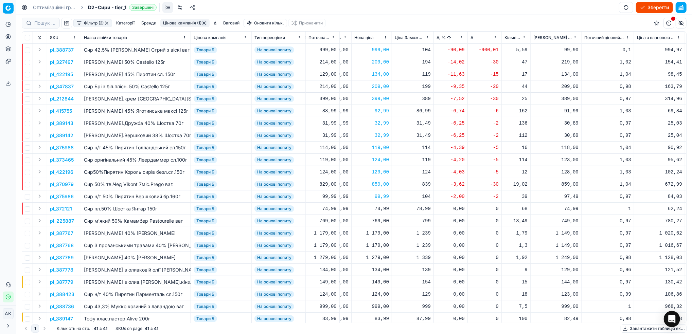
click at [461, 39] on html "Pricing platform Аналітика Цінова оптимізація Асортимент продукції Шаблони Серв…" at bounding box center [346, 167] width 692 height 334
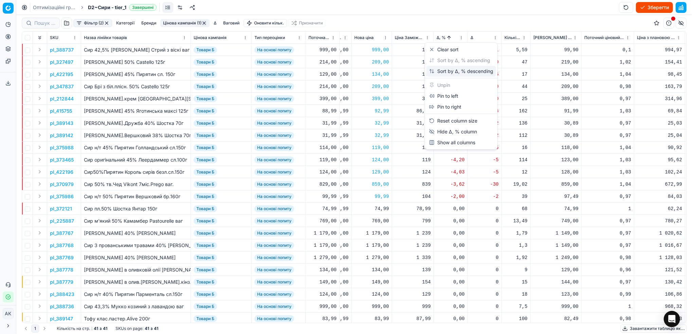
click at [454, 74] on div "Sort by Δ, % descending" at bounding box center [461, 71] width 64 height 7
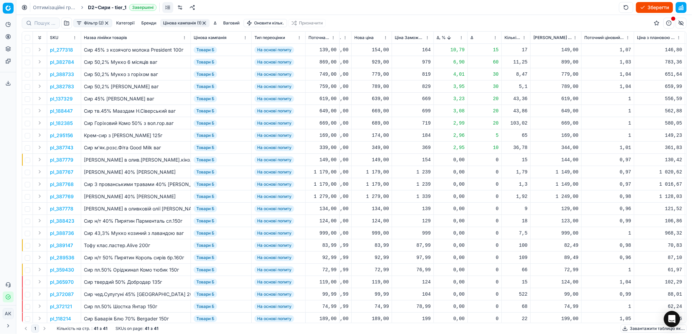
click at [63, 50] on p "pl_277318" at bounding box center [61, 50] width 23 height 7
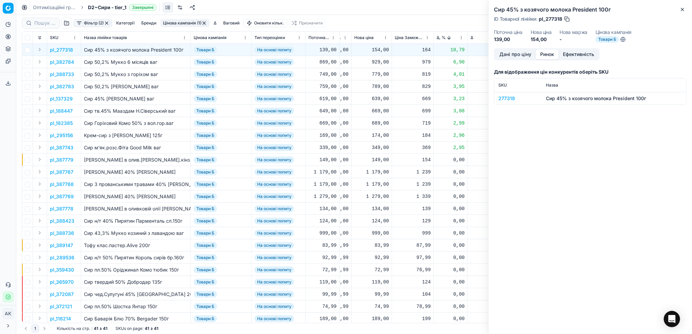
click at [549, 56] on button "Ринок" at bounding box center [547, 55] width 23 height 10
click at [509, 96] on div "277318" at bounding box center [517, 98] width 39 height 7
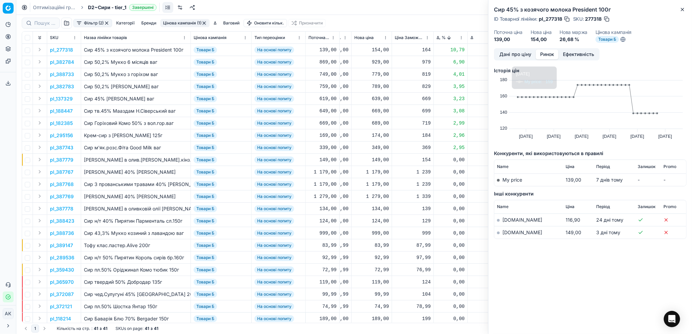
click at [510, 232] on link "[DOMAIN_NAME]" at bounding box center [522, 233] width 40 height 6
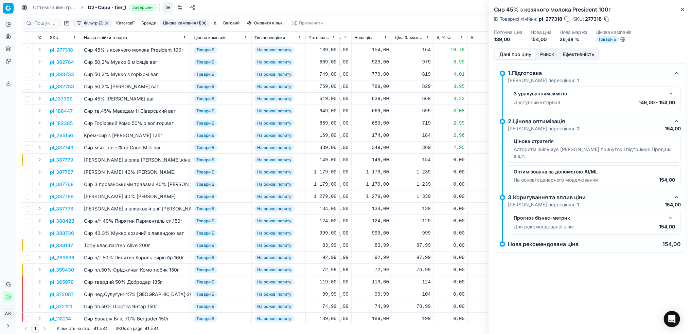
click at [503, 54] on button "Дані про ціну" at bounding box center [515, 55] width 41 height 10
click at [670, 96] on button "button" at bounding box center [671, 94] width 8 height 8
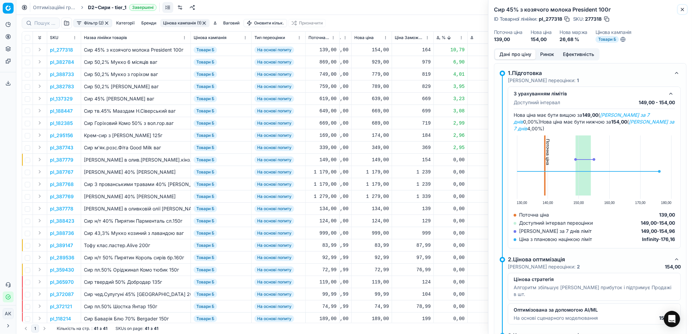
click at [682, 8] on icon "button" at bounding box center [682, 9] width 5 height 5
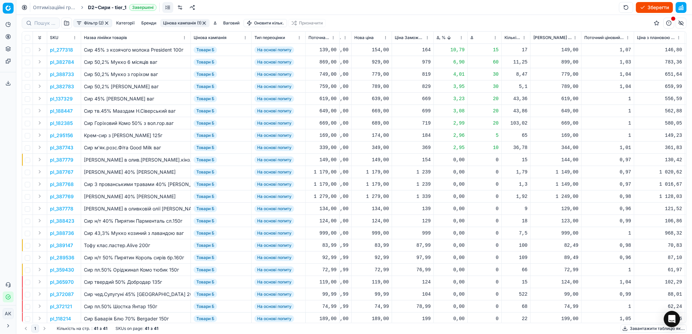
click at [64, 61] on p "pl_382784" at bounding box center [62, 62] width 24 height 7
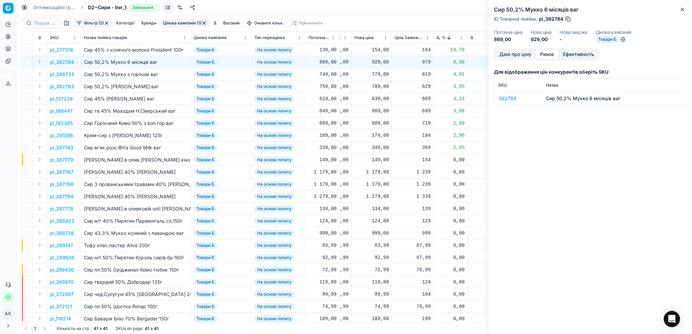
click at [548, 55] on button "Ринок" at bounding box center [547, 55] width 23 height 10
click at [502, 97] on div "382784" at bounding box center [517, 98] width 39 height 7
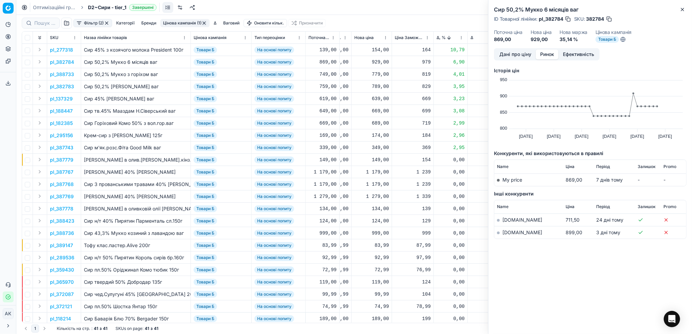
click at [503, 232] on link "[DOMAIN_NAME]" at bounding box center [522, 233] width 40 height 6
click at [506, 52] on button "Дані про ціну" at bounding box center [515, 55] width 41 height 10
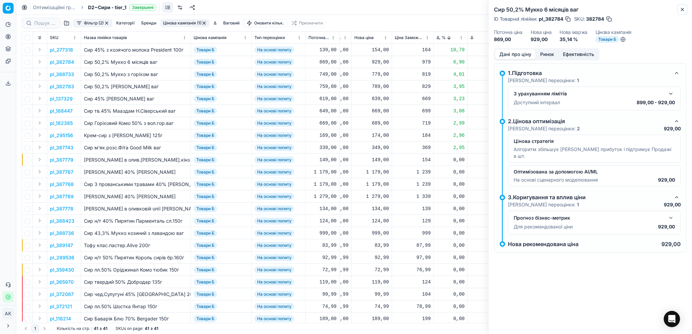
click at [685, 10] on icon "button" at bounding box center [682, 9] width 5 height 5
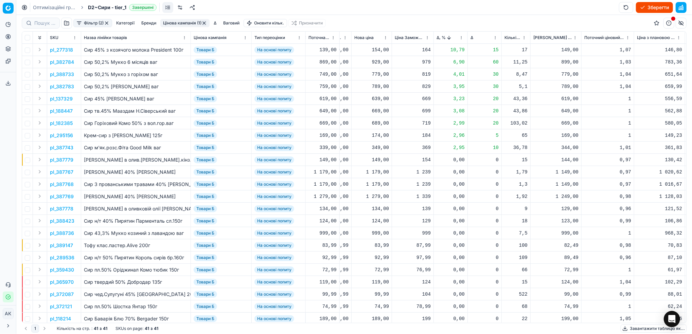
click at [52, 75] on p "pl_388733" at bounding box center [62, 74] width 24 height 7
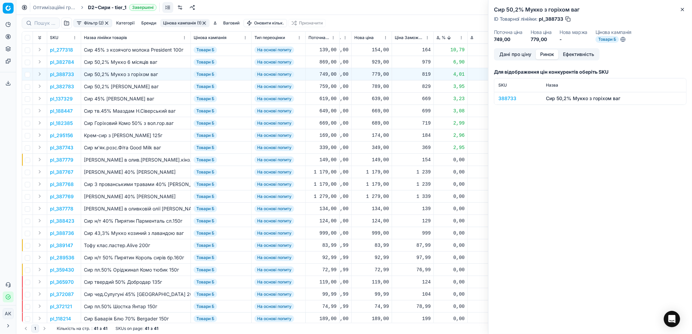
click at [550, 54] on button "Ринок" at bounding box center [547, 55] width 23 height 10
click at [511, 97] on div "388733" at bounding box center [517, 98] width 39 height 7
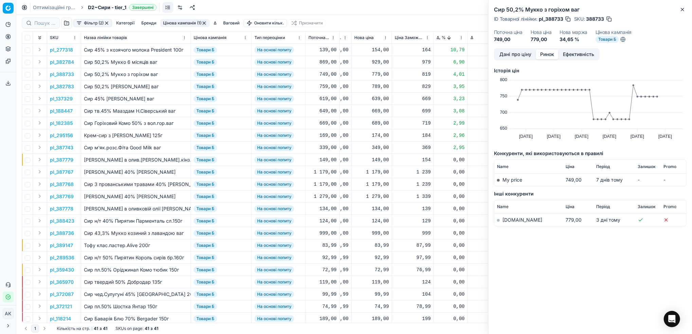
click at [507, 219] on link "[DOMAIN_NAME]" at bounding box center [522, 220] width 40 height 6
click at [503, 54] on button "Дані про ціну" at bounding box center [515, 55] width 41 height 10
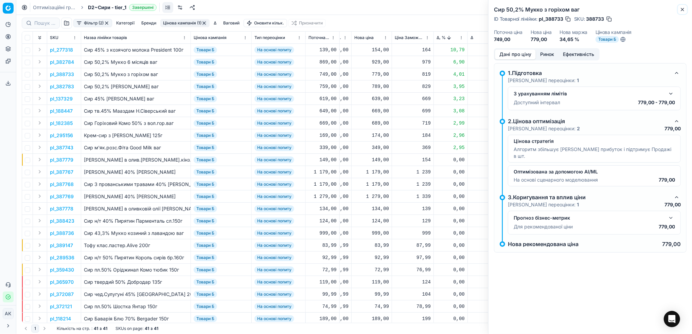
click at [682, 12] on icon "button" at bounding box center [682, 9] width 5 height 5
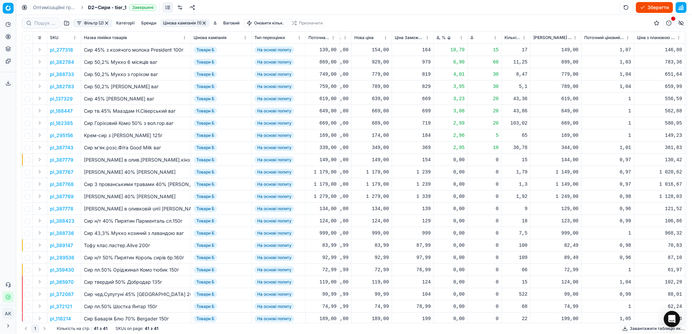
click at [66, 99] on p "pl_137329" at bounding box center [61, 98] width 23 height 7
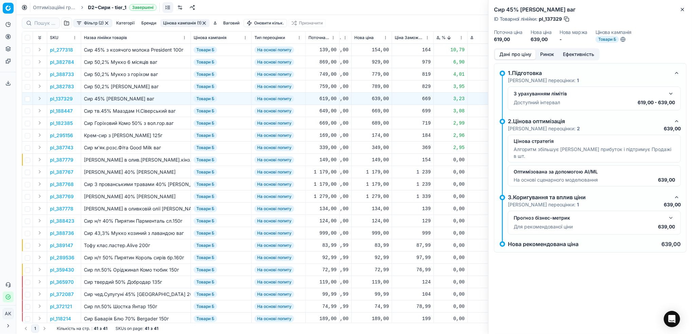
click at [550, 60] on div "Дані про ціну Ринок Ефективність" at bounding box center [547, 54] width 106 height 12
click at [546, 54] on button "Ринок" at bounding box center [547, 55] width 23 height 10
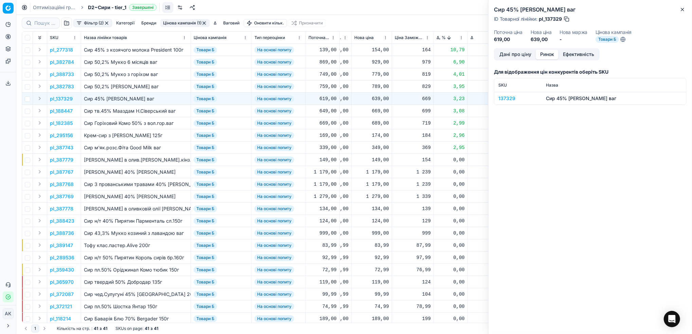
click at [506, 99] on div "137329" at bounding box center [517, 98] width 39 height 7
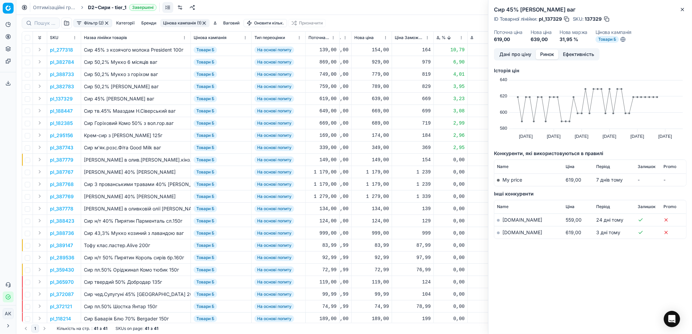
click at [507, 233] on link "[DOMAIN_NAME]" at bounding box center [522, 233] width 40 height 6
click at [509, 58] on button "Дані про ціну" at bounding box center [515, 55] width 41 height 10
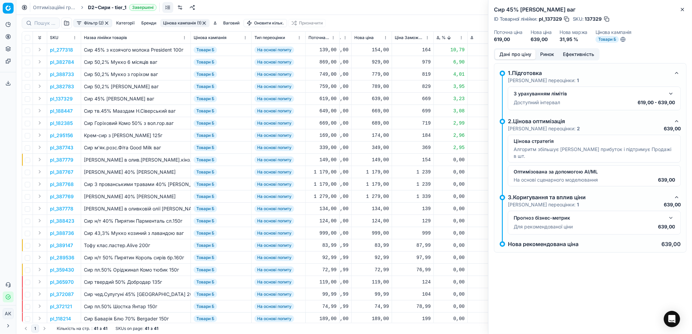
click at [669, 93] on button "button" at bounding box center [671, 94] width 8 height 8
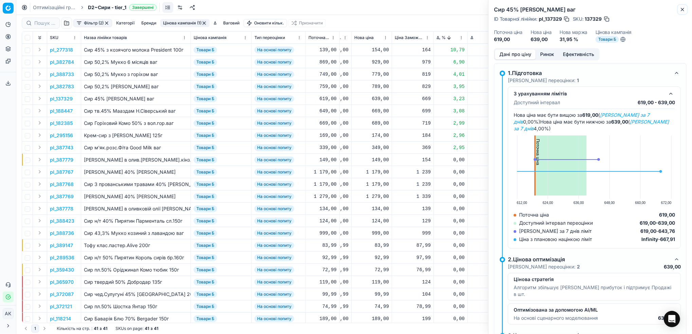
click at [680, 13] on button "Close" at bounding box center [682, 9] width 8 height 8
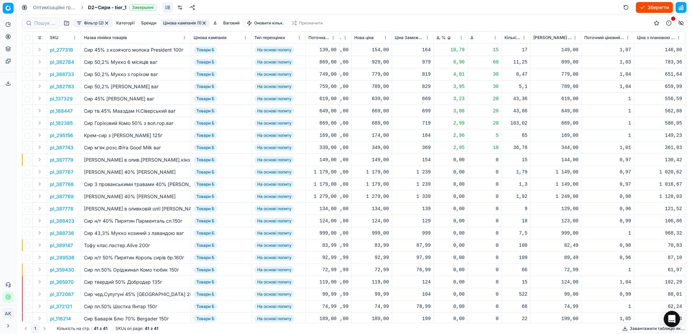
click at [378, 100] on div "639,00" at bounding box center [371, 98] width 35 height 7
click at [379, 159] on input "639.00" at bounding box center [395, 159] width 49 height 11
type input "629.00"
click at [62, 112] on p "pl_188447" at bounding box center [61, 111] width 23 height 7
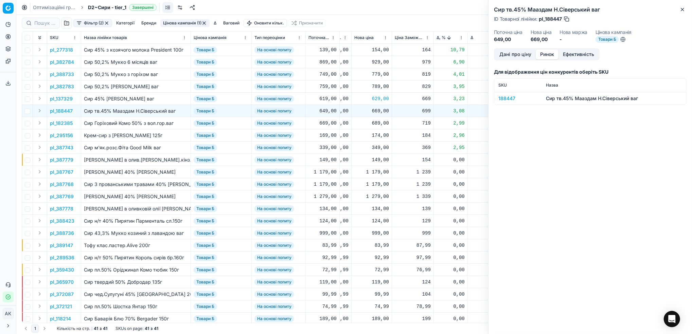
click at [542, 51] on button "Ринок" at bounding box center [547, 55] width 23 height 10
click at [502, 99] on div "188447" at bounding box center [517, 98] width 39 height 7
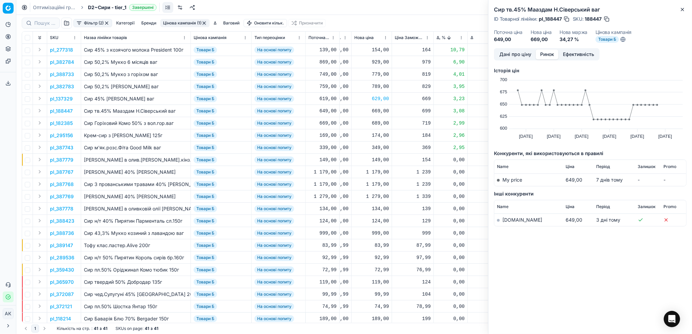
click at [507, 221] on link "[DOMAIN_NAME]" at bounding box center [522, 220] width 40 height 6
click at [507, 54] on button "Дані про ціну" at bounding box center [515, 55] width 41 height 10
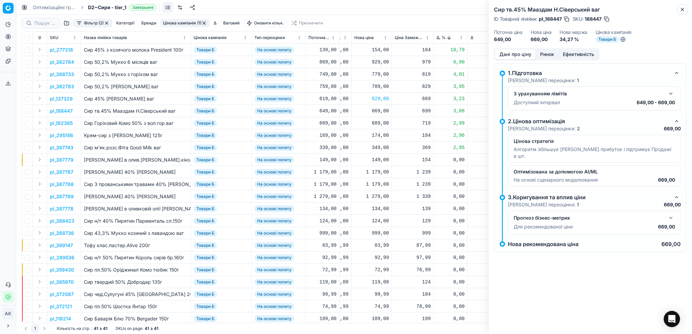
click at [685, 8] on icon "button" at bounding box center [682, 9] width 5 height 5
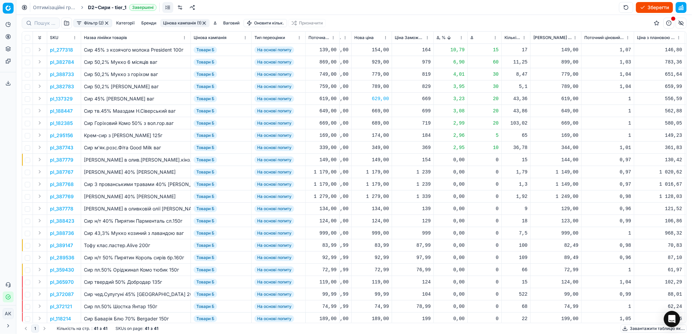
click at [378, 125] on div "689,00" at bounding box center [371, 123] width 35 height 7
click at [379, 183] on input "689.00" at bounding box center [395, 183] width 49 height 11
type input "679.00"
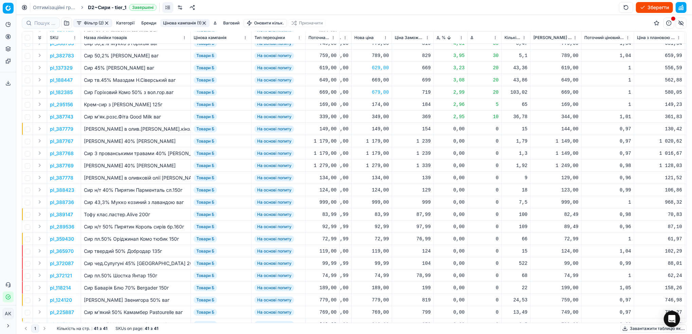
scroll to position [0, 264]
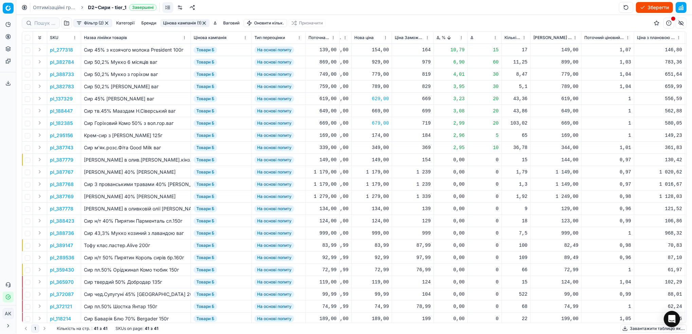
click at [646, 8] on button "Зберегти" at bounding box center [654, 7] width 37 height 11
drag, startPoint x: 45, startPoint y: 6, endPoint x: 129, endPoint y: 30, distance: 86.9
click at [46, 6] on link "Оптимізаційні групи" at bounding box center [54, 7] width 43 height 7
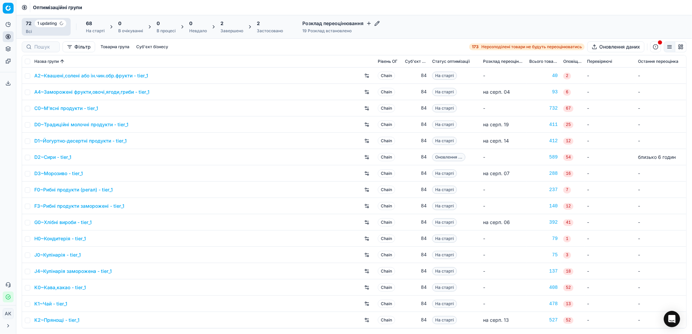
click at [229, 28] on div "2 Завершено" at bounding box center [231, 27] width 23 height 14
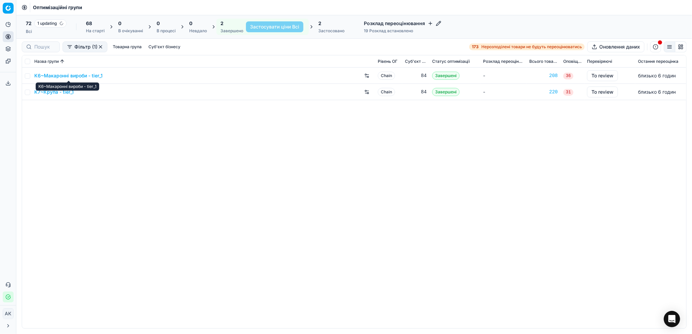
click at [63, 75] on link "K6~Макаронні вироби - tier_1" at bounding box center [68, 75] width 68 height 7
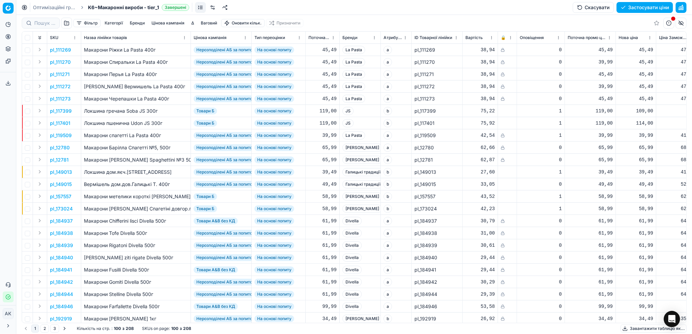
click at [685, 6] on button "button" at bounding box center [681, 7] width 11 height 11
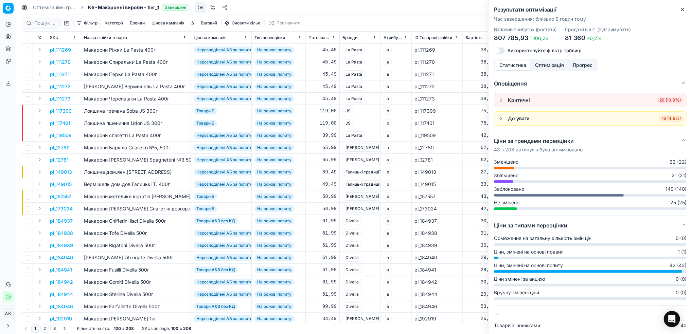
click at [683, 10] on icon "button" at bounding box center [682, 9] width 5 height 5
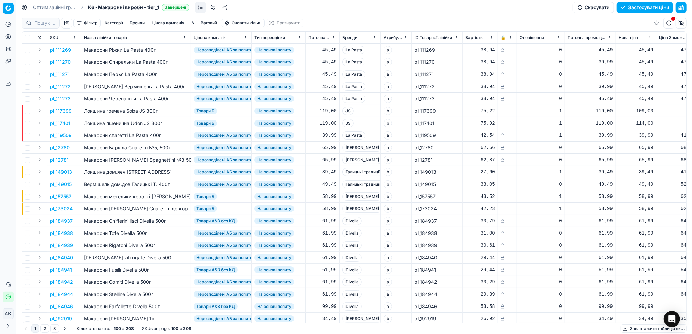
click at [683, 9] on button "button" at bounding box center [681, 7] width 11 height 11
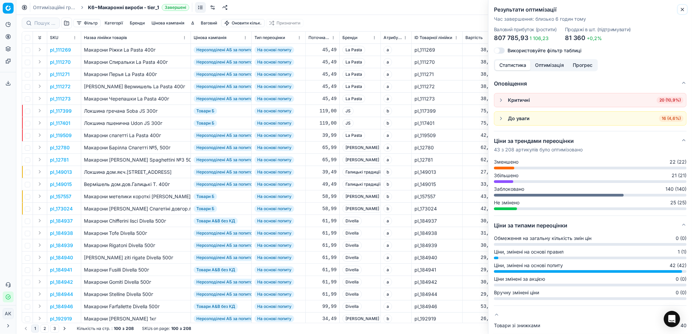
click at [684, 12] on icon "button" at bounding box center [682, 9] width 5 height 5
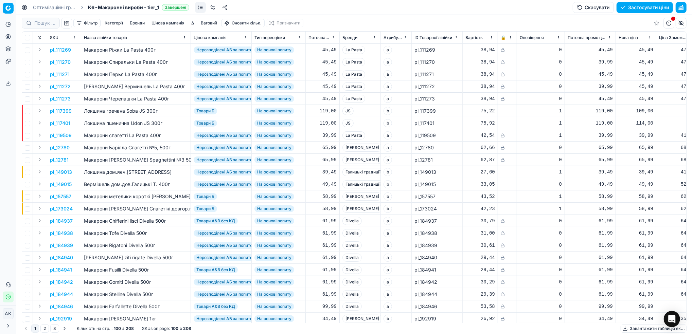
drag, startPoint x: 41, startPoint y: 8, endPoint x: 79, endPoint y: 26, distance: 41.8
click at [41, 8] on link "Оптимізаційні групи" at bounding box center [54, 7] width 43 height 7
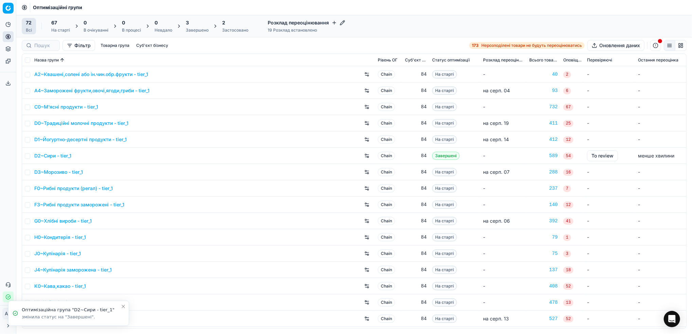
click at [190, 29] on div "Завершено" at bounding box center [197, 30] width 23 height 5
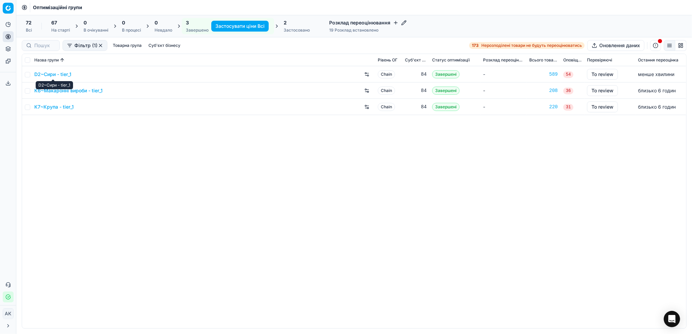
click at [51, 72] on link "D2~Сири - tier_1" at bounding box center [52, 74] width 37 height 7
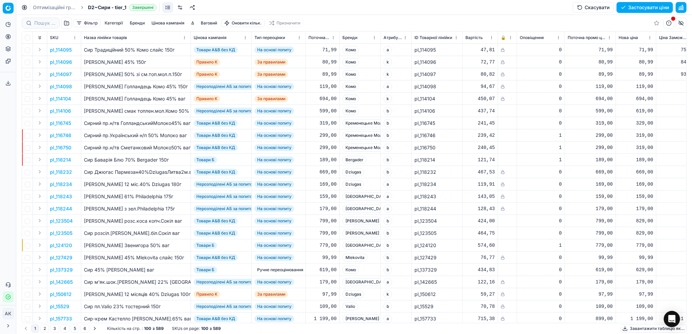
drag, startPoint x: 682, startPoint y: 5, endPoint x: 681, endPoint y: 11, distance: 6.1
click at [682, 5] on button "button" at bounding box center [681, 7] width 11 height 11
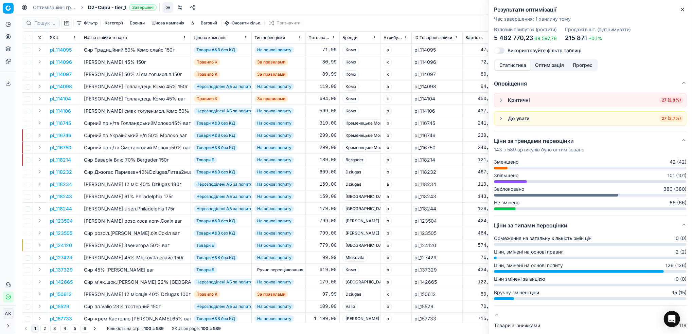
click at [682, 8] on icon "button" at bounding box center [682, 9] width 5 height 5
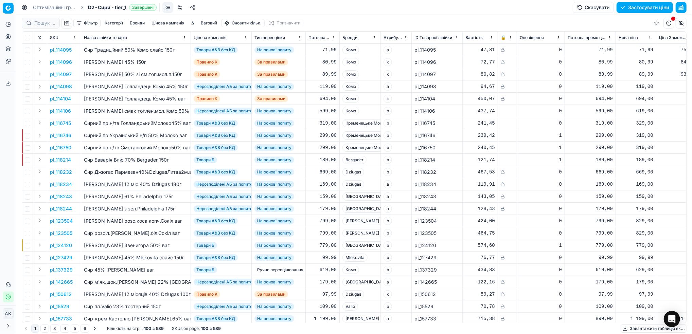
click at [172, 24] on button "Цінова кампанія" at bounding box center [168, 23] width 38 height 8
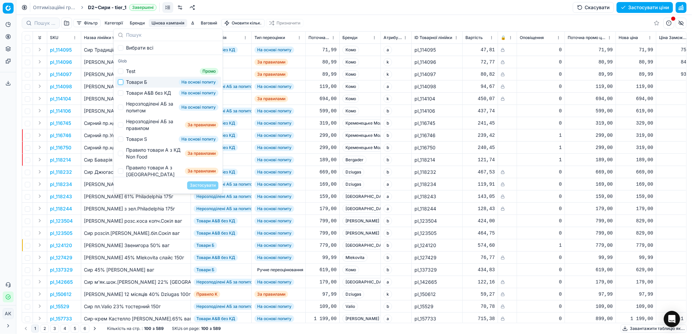
click at [122, 85] on input "Suggestions" at bounding box center [120, 81] width 5 height 5
checkbox input "true"
click at [206, 184] on button "Застосувати" at bounding box center [202, 185] width 31 height 8
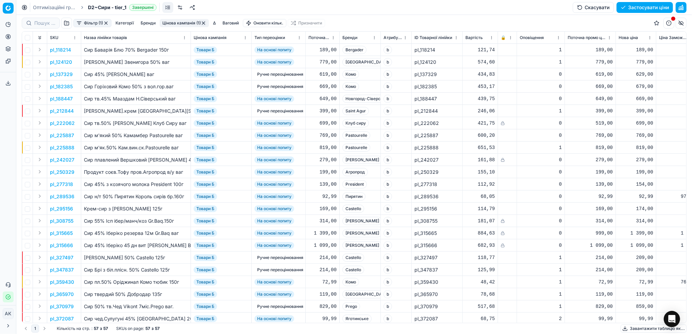
click at [106, 27] on button "Фільтр (1)" at bounding box center [92, 23] width 38 height 8
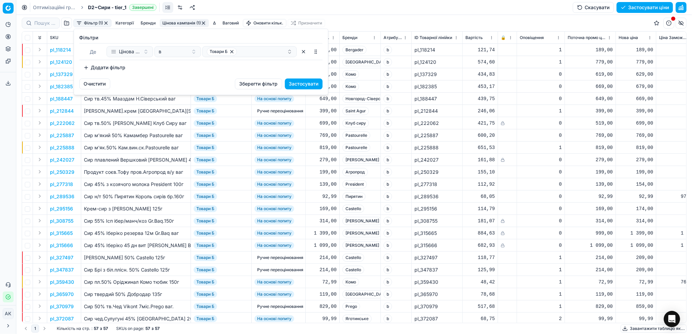
click at [98, 86] on button "Очистити" at bounding box center [94, 83] width 31 height 11
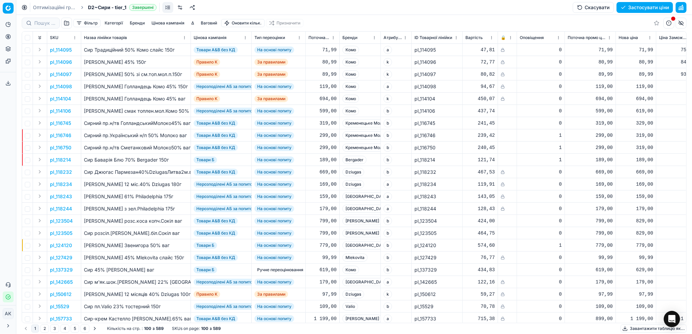
click at [67, 23] on button "button" at bounding box center [66, 23] width 11 height 11
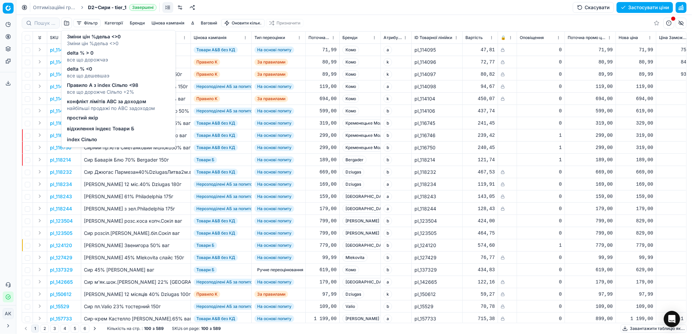
click at [97, 126] on span "відхилення індекс Товари Б" at bounding box center [100, 129] width 67 height 7
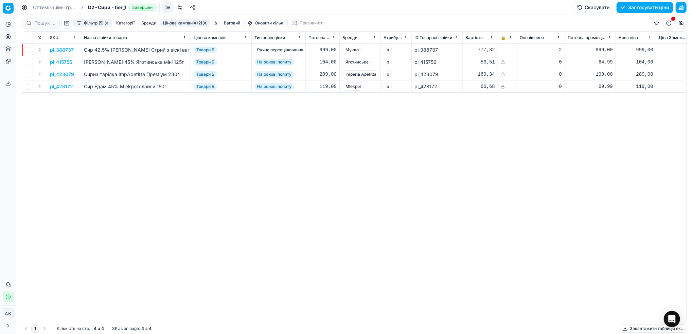
click at [107, 23] on button "button" at bounding box center [106, 22] width 5 height 5
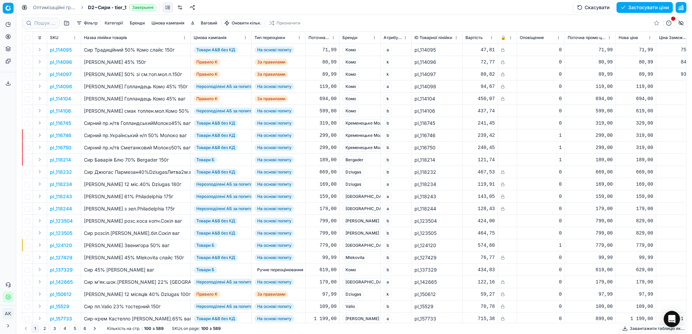
click at [169, 23] on button "Цінова кампанія" at bounding box center [168, 23] width 38 height 8
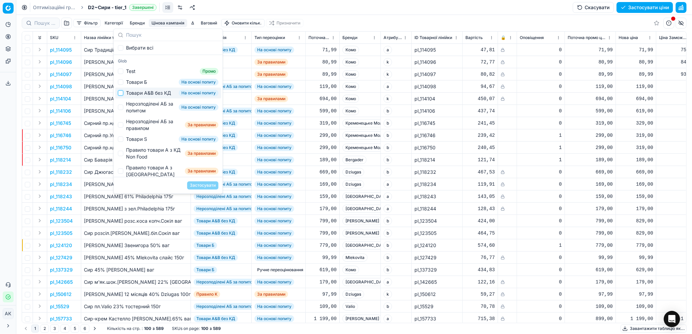
click at [122, 96] on input "Suggestions" at bounding box center [120, 92] width 5 height 5
checkbox input "true"
click at [204, 185] on button "Застосувати" at bounding box center [202, 185] width 31 height 8
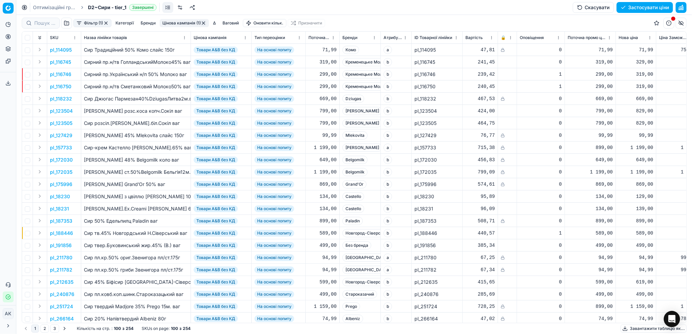
click at [92, 20] on button "Фільтр (1)" at bounding box center [92, 23] width 38 height 8
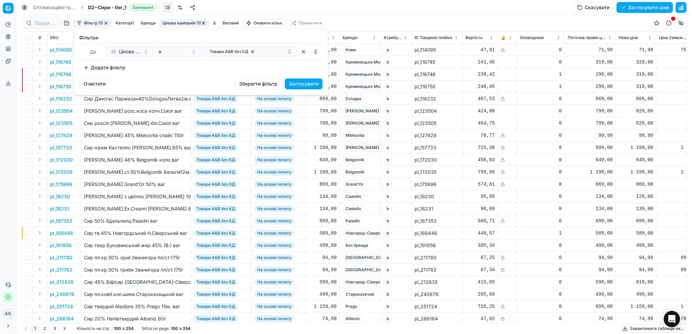
click at [106, 65] on button "Додати фільтр" at bounding box center [104, 67] width 50 height 11
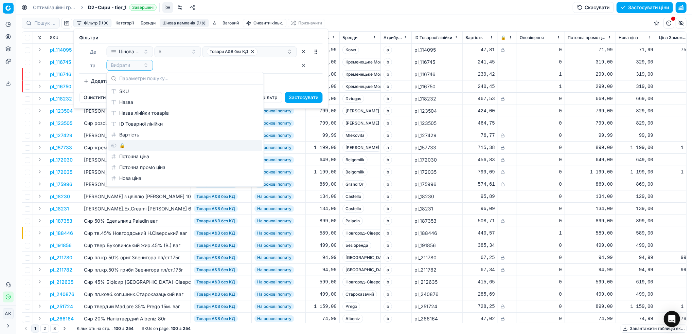
click at [123, 146] on div "🔒" at bounding box center [185, 145] width 154 height 11
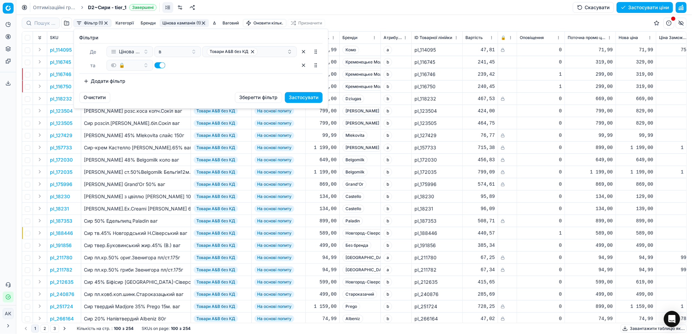
click at [159, 63] on button "button" at bounding box center [160, 65] width 11 height 6
checkbox input "false"
click at [311, 99] on button "Застосувати" at bounding box center [304, 97] width 38 height 11
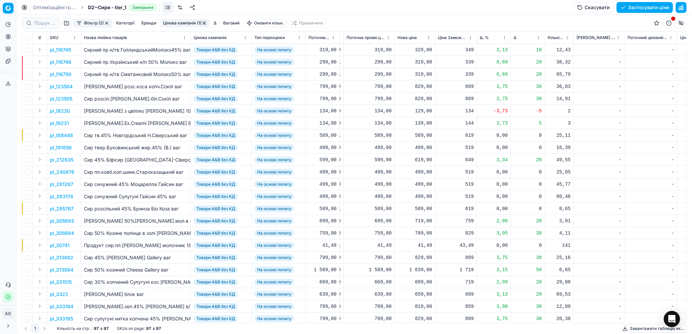
scroll to position [0, 227]
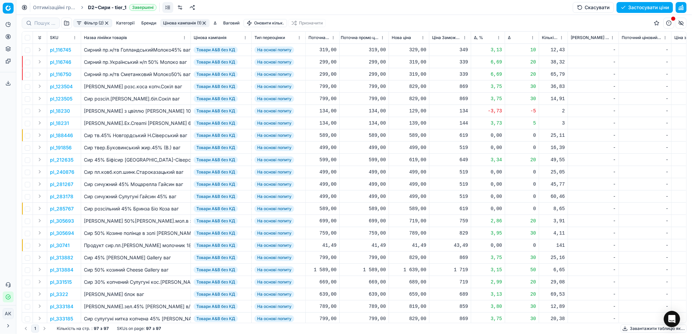
click at [497, 36] on html "Pricing platform Аналітика Цінова оптимізація Асортимент продукції Шаблони Серв…" at bounding box center [346, 167] width 692 height 334
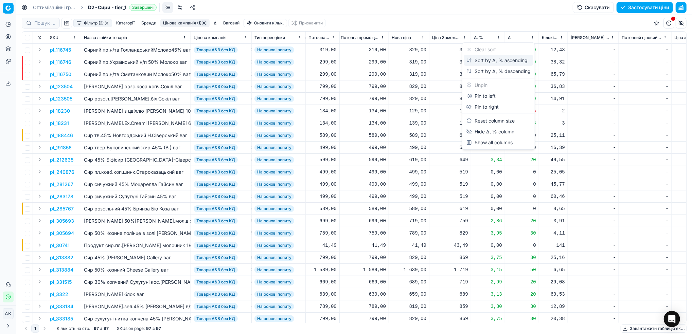
click at [474, 60] on div "Sort by Δ, % ascending" at bounding box center [496, 60] width 61 height 7
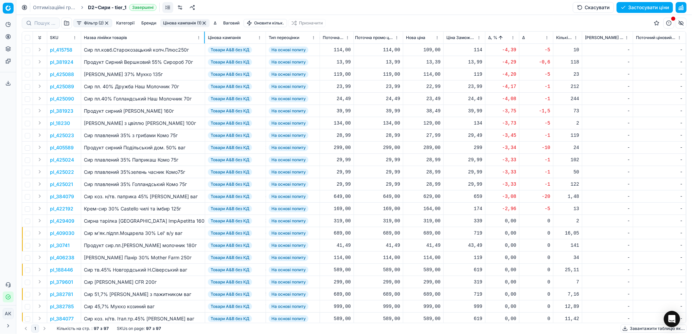
drag, startPoint x: 190, startPoint y: 34, endPoint x: 204, endPoint y: 34, distance: 14.3
click at [204, 34] on div at bounding box center [204, 38] width 1 height 12
click at [61, 50] on p "pl_415758" at bounding box center [61, 50] width 22 height 7
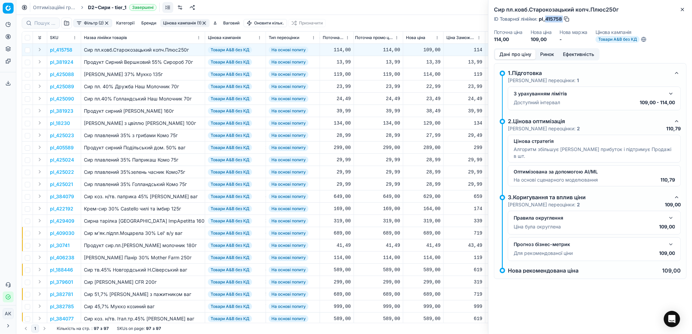
drag, startPoint x: 563, startPoint y: 18, endPoint x: 546, endPoint y: 19, distance: 17.0
click at [546, 19] on div "ID Товарної лінійки : pl_415758" at bounding box center [532, 19] width 76 height 7
copy div "415758"
click at [681, 10] on icon "button" at bounding box center [682, 9] width 5 height 5
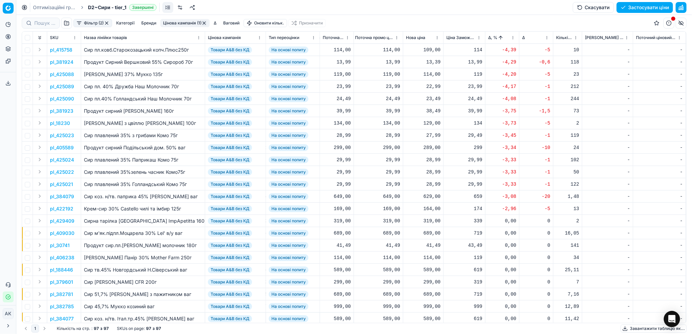
click at [64, 147] on p "pl_405589" at bounding box center [62, 147] width 24 height 7
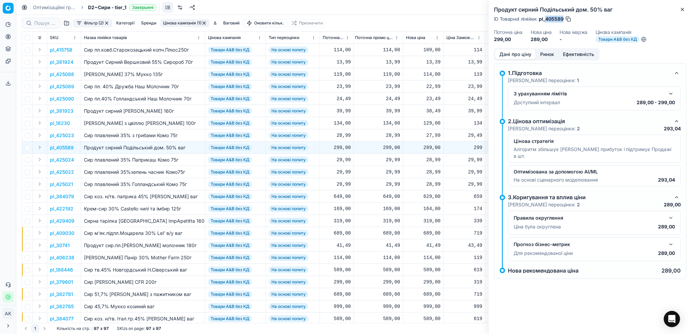
drag, startPoint x: 563, startPoint y: 18, endPoint x: 546, endPoint y: 20, distance: 17.1
click at [546, 20] on span "pl_405589" at bounding box center [551, 19] width 25 height 7
copy span "405589"
click at [681, 10] on icon "button" at bounding box center [682, 9] width 5 height 5
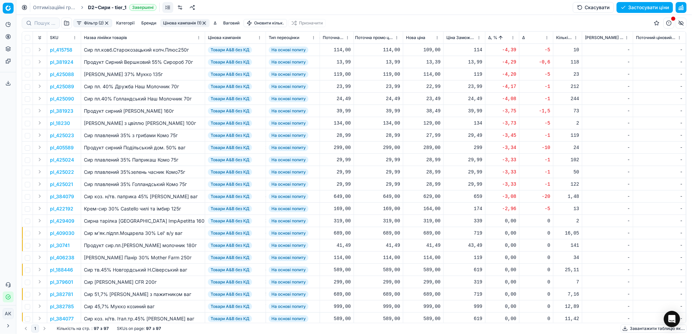
click at [60, 195] on p "pl_384079" at bounding box center [62, 196] width 24 height 7
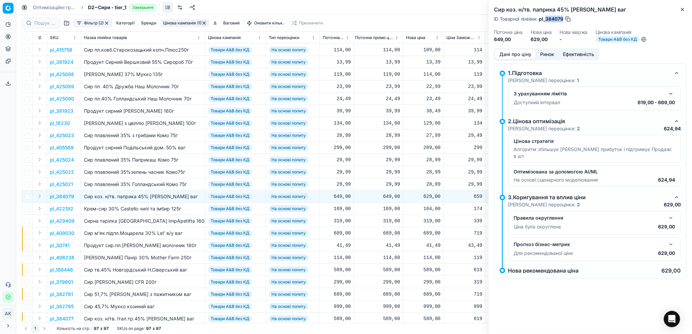
drag, startPoint x: 563, startPoint y: 19, endPoint x: 546, endPoint y: 20, distance: 17.0
click at [546, 20] on span "pl_384079" at bounding box center [551, 19] width 24 height 7
copy span "384079"
click at [427, 196] on div "629,00" at bounding box center [423, 196] width 35 height 7
click at [431, 256] on input "629.00" at bounding box center [447, 256] width 49 height 11
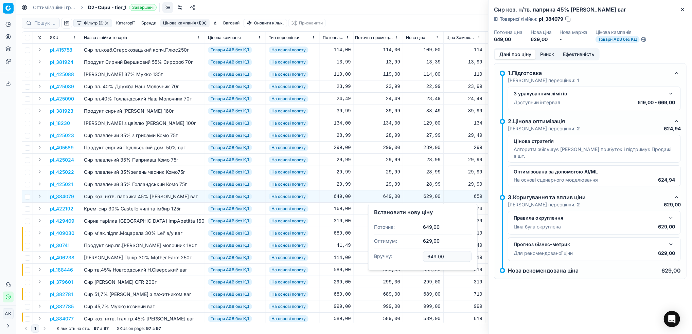
type input "649.00"
click at [682, 9] on icon "button" at bounding box center [682, 9] width 5 height 5
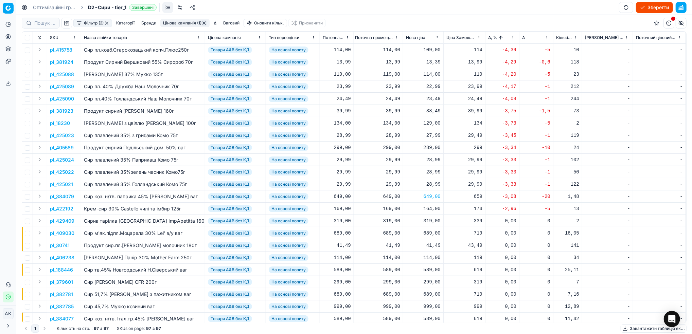
click at [61, 172] on p "pl_425022" at bounding box center [62, 172] width 24 height 7
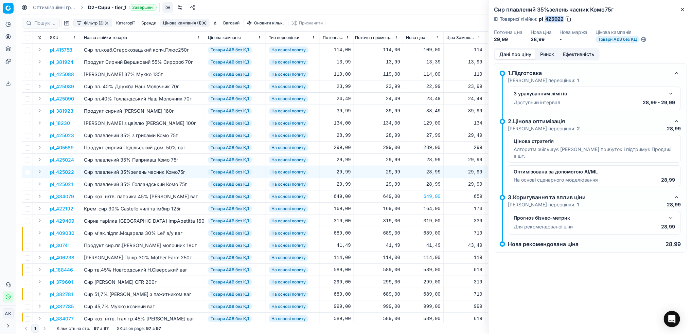
drag, startPoint x: 563, startPoint y: 19, endPoint x: 546, endPoint y: 21, distance: 17.0
click at [546, 21] on span "pl_425022" at bounding box center [551, 19] width 25 height 7
copy span "425022"
click at [682, 10] on icon "button" at bounding box center [682, 9] width 5 height 5
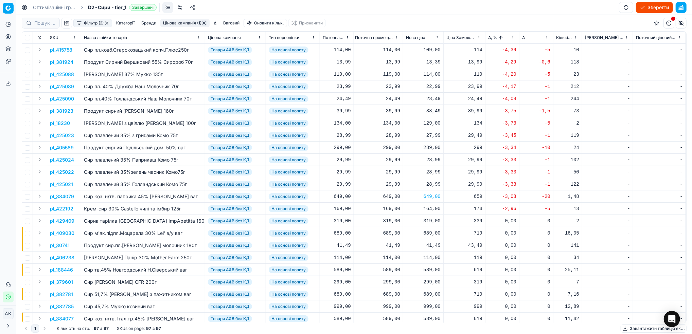
click at [61, 210] on p "pl_422192" at bounding box center [61, 209] width 23 height 7
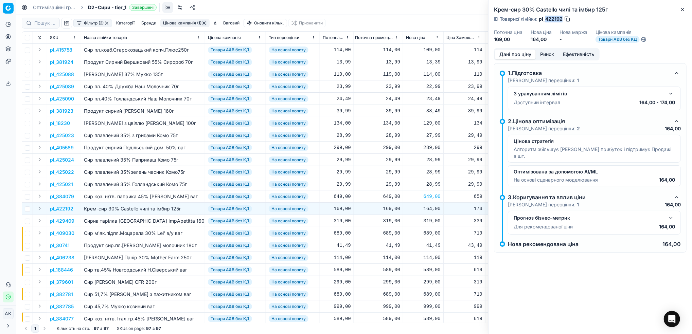
drag, startPoint x: 560, startPoint y: 20, endPoint x: 546, endPoint y: 21, distance: 14.3
click at [546, 21] on div "ID Товарної лінійки : pl_422192" at bounding box center [532, 19] width 77 height 7
copy span "422192"
click at [682, 9] on icon "button" at bounding box center [682, 9] width 3 height 3
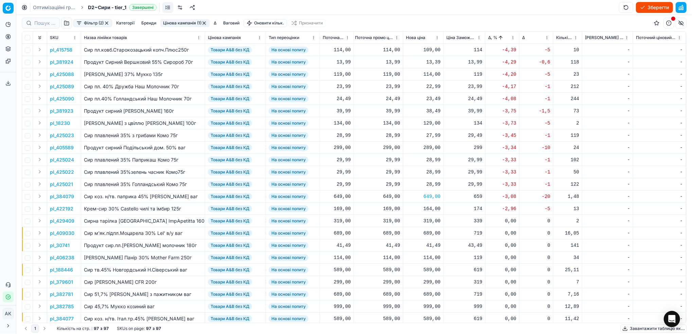
click at [513, 39] on html "Pricing platform Аналітика Цінова оптимізація Асортимент продукції Шаблони Серв…" at bounding box center [346, 167] width 692 height 334
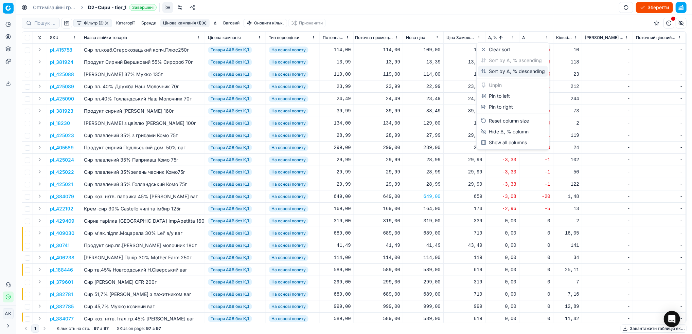
click at [502, 71] on div "Sort by Δ, % descending" at bounding box center [513, 71] width 64 height 7
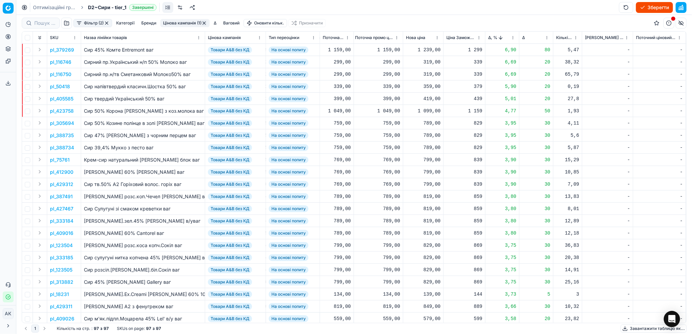
click at [63, 50] on p "pl_379269" at bounding box center [62, 50] width 24 height 7
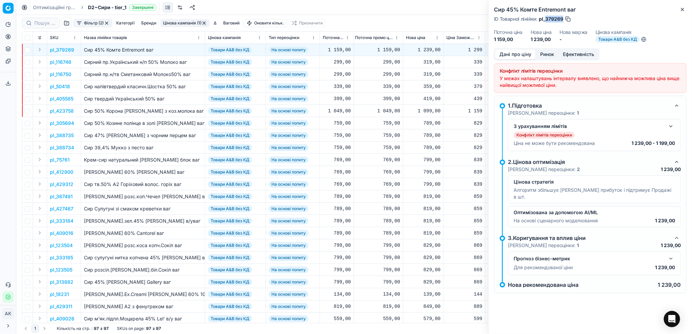
drag, startPoint x: 563, startPoint y: 20, endPoint x: 547, endPoint y: 21, distance: 16.4
click at [547, 21] on span "pl_379269" at bounding box center [551, 19] width 24 height 7
copy span "379269"
click at [683, 10] on icon "button" at bounding box center [682, 9] width 5 height 5
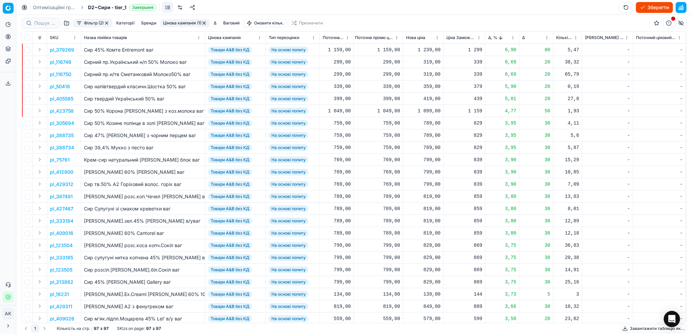
click at [421, 52] on div "1 239,00" at bounding box center [423, 50] width 35 height 7
click at [429, 110] on input "1239.00" at bounding box center [447, 110] width 49 height 11
click at [431, 110] on input "1139.00" at bounding box center [447, 110] width 49 height 11
type input "1159.00"
click at [55, 63] on p "pl_116746" at bounding box center [60, 62] width 21 height 7
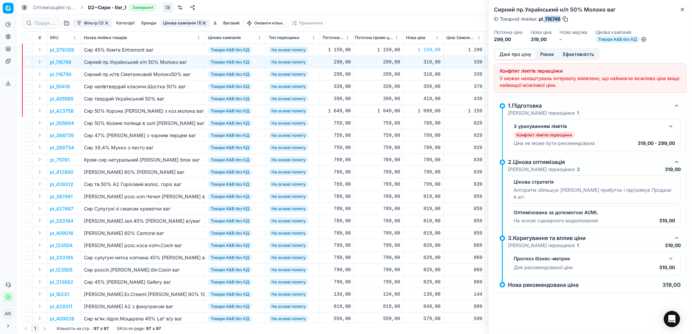
drag, startPoint x: 561, startPoint y: 17, endPoint x: 545, endPoint y: 19, distance: 16.1
click at [545, 19] on span "pl_116746" at bounding box center [550, 19] width 22 height 7
copy span "116746"
click at [682, 9] on icon "button" at bounding box center [682, 9] width 5 height 5
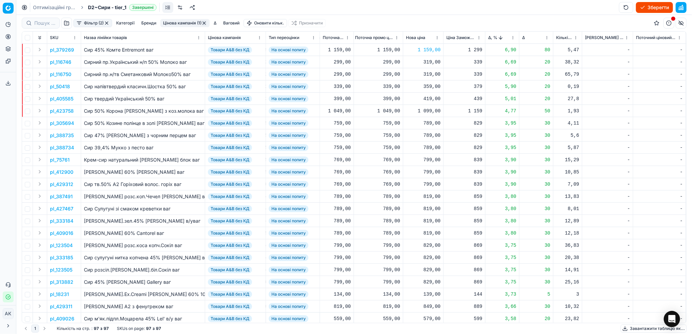
click at [59, 74] on p "pl_116750" at bounding box center [60, 74] width 21 height 7
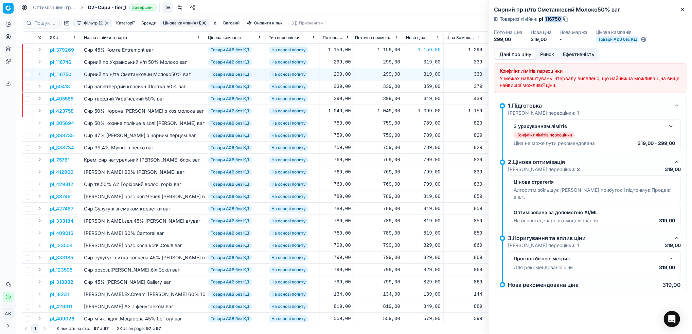
drag, startPoint x: 561, startPoint y: 18, endPoint x: 546, endPoint y: 18, distance: 15.6
click at [546, 18] on div "ID Товарної лінійки : pl_116750" at bounding box center [531, 19] width 75 height 7
click at [680, 11] on icon "button" at bounding box center [682, 9] width 5 height 5
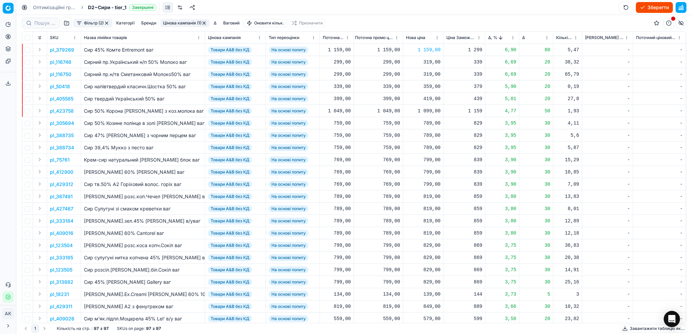
click at [61, 86] on p "pl_50418" at bounding box center [60, 86] width 20 height 7
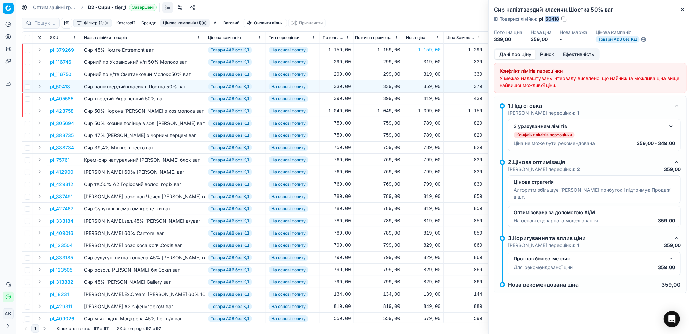
drag, startPoint x: 559, startPoint y: 17, endPoint x: 546, endPoint y: 17, distance: 12.6
click at [546, 17] on span "pl_50418" at bounding box center [549, 19] width 20 height 7
click at [684, 8] on icon "button" at bounding box center [682, 9] width 3 height 3
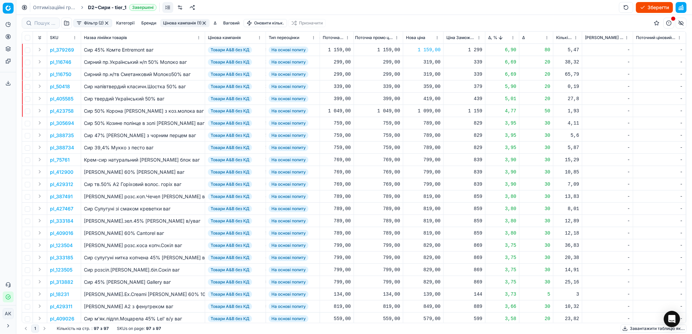
click at [427, 85] on div "359,00" at bounding box center [423, 86] width 35 height 7
click at [431, 146] on input "359.00" at bounding box center [447, 146] width 49 height 11
type input "339.00"
click at [61, 102] on p "pl_405585" at bounding box center [61, 98] width 23 height 7
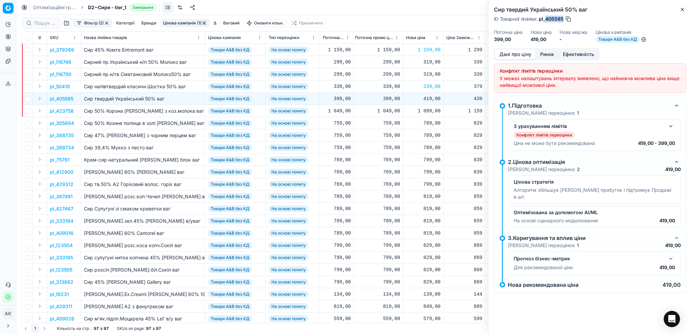
drag, startPoint x: 564, startPoint y: 21, endPoint x: 546, endPoint y: 19, distance: 18.4
click at [546, 19] on div "ID Товарної лінійки : pl_405585" at bounding box center [533, 19] width 78 height 7
click at [682, 9] on icon "button" at bounding box center [682, 9] width 5 height 5
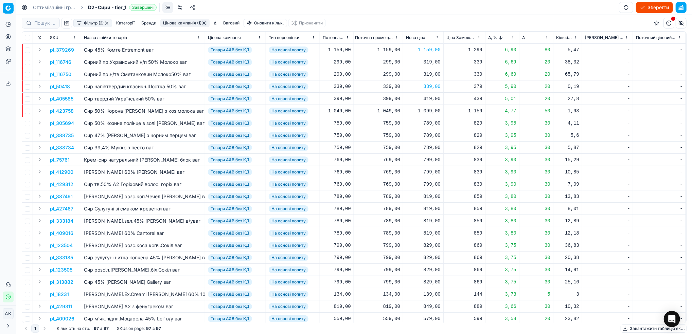
click at [427, 99] on div "419,00" at bounding box center [423, 98] width 35 height 7
click at [431, 161] on input "419.00" at bounding box center [447, 159] width 49 height 11
type input "429.00"
click at [64, 112] on p "pl_423758" at bounding box center [62, 111] width 24 height 7
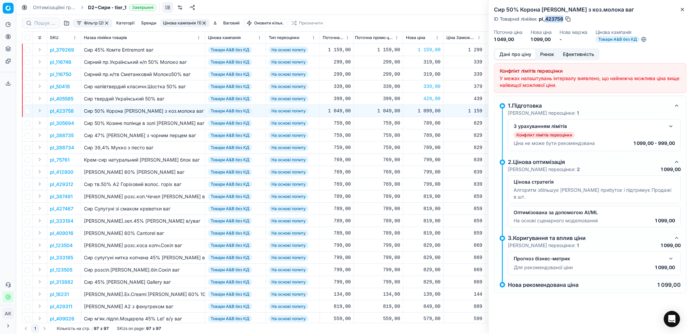
drag, startPoint x: 563, startPoint y: 20, endPoint x: 546, endPoint y: 18, distance: 16.8
click at [546, 18] on span "pl_423758" at bounding box center [551, 19] width 24 height 7
click at [683, 7] on icon "button" at bounding box center [682, 9] width 5 height 5
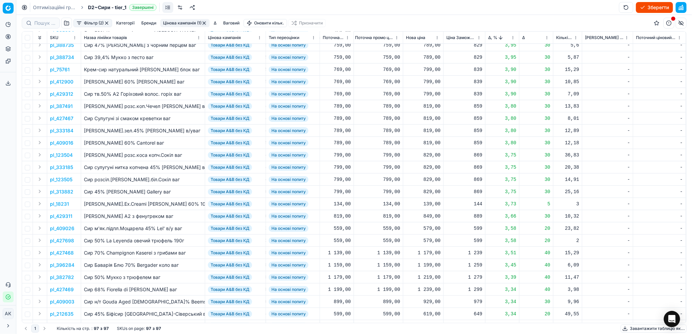
scroll to position [0, 227]
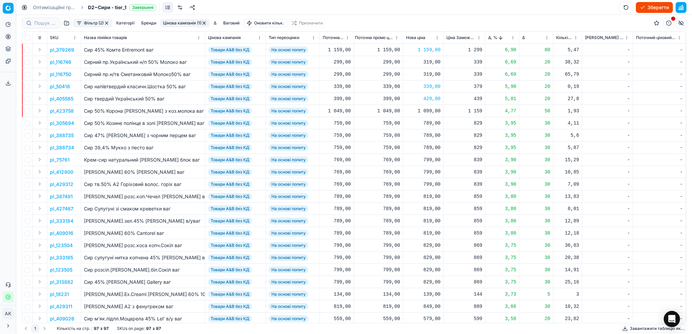
click at [58, 146] on p "pl_388734" at bounding box center [62, 147] width 24 height 7
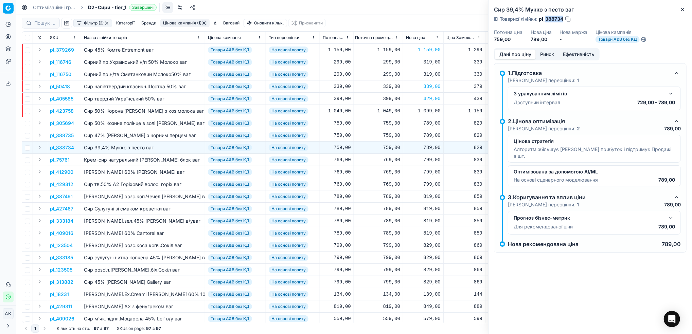
drag, startPoint x: 563, startPoint y: 20, endPoint x: 546, endPoint y: 19, distance: 17.0
click at [546, 19] on div "ID Товарної лінійки : pl_388734" at bounding box center [532, 19] width 77 height 7
click at [682, 14] on div "Сир 39,4% Мукко з песто ваг ID Товарної лінійки : pl_388734 Поточна ціна 759,00…" at bounding box center [589, 24] width 203 height 48
click at [682, 11] on icon "button" at bounding box center [682, 9] width 5 height 5
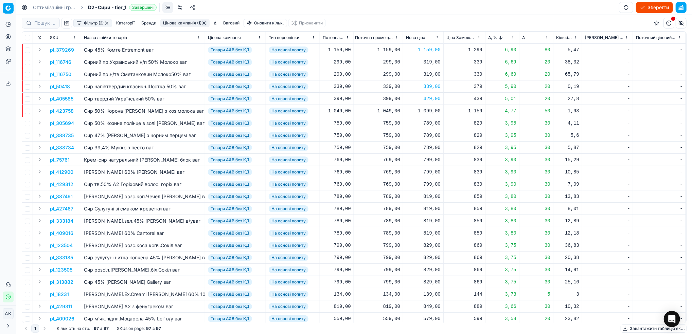
click at [429, 148] on div "789,00" at bounding box center [423, 147] width 35 height 7
click at [431, 209] on input "789.00" at bounding box center [447, 207] width 49 height 11
click at [430, 208] on input "789.00" at bounding box center [447, 207] width 49 height 11
type input "779.00"
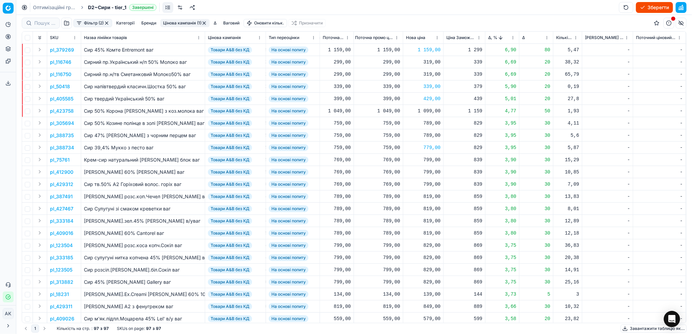
click at [431, 135] on div "789,00" at bounding box center [423, 135] width 35 height 7
click at [431, 192] on input "789.00" at bounding box center [447, 195] width 49 height 11
type input "779.00"
click at [429, 122] on div "789,00" at bounding box center [423, 123] width 35 height 7
click at [430, 183] on input "789.00" at bounding box center [447, 183] width 49 height 11
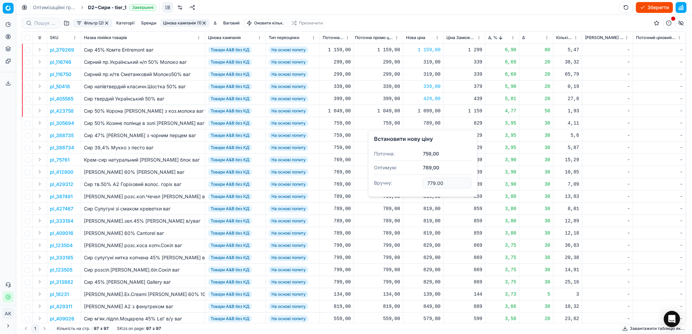
type input "779.00"
click at [52, 158] on p "pl_75761" at bounding box center [60, 160] width 20 height 7
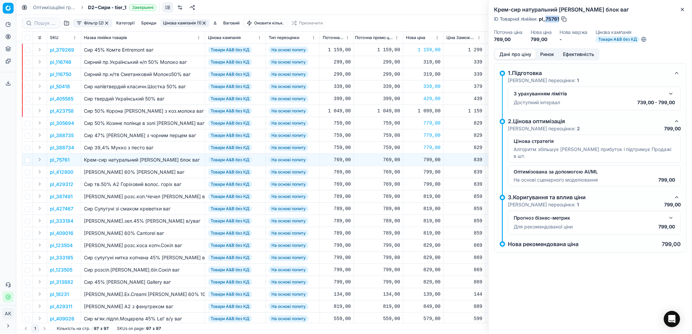
drag, startPoint x: 558, startPoint y: 20, endPoint x: 544, endPoint y: 17, distance: 13.9
click at [544, 17] on span "pl_75761" at bounding box center [549, 19] width 20 height 7
click at [682, 8] on icon "button" at bounding box center [682, 9] width 5 height 5
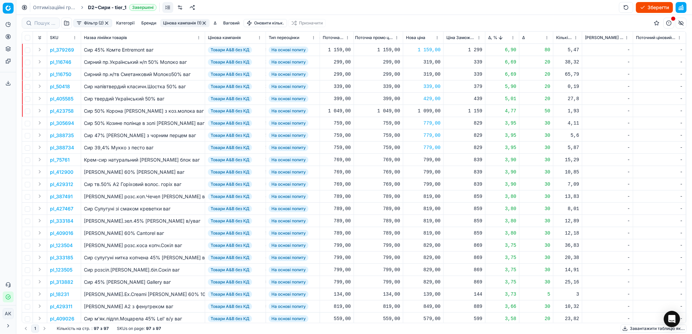
click at [430, 161] on div "799,00" at bounding box center [423, 160] width 35 height 7
click at [430, 221] on input "799.00" at bounding box center [447, 219] width 49 height 11
type input "789.00"
click at [430, 172] on div "799,00" at bounding box center [423, 172] width 35 height 7
click at [431, 231] on input "799.00" at bounding box center [447, 232] width 49 height 11
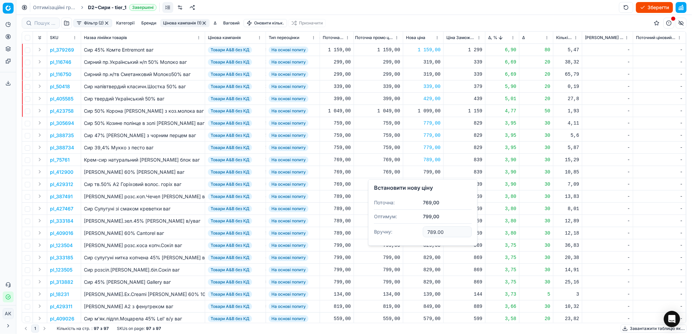
type input "789.00"
click at [428, 184] on div "799,00" at bounding box center [423, 184] width 35 height 7
click at [430, 244] on input "799.00" at bounding box center [447, 244] width 49 height 11
type input "789.00"
click at [60, 208] on p "pl_427467" at bounding box center [61, 209] width 23 height 7
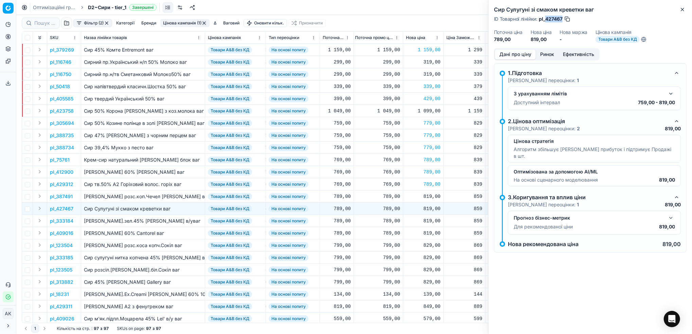
drag, startPoint x: 563, startPoint y: 18, endPoint x: 546, endPoint y: 20, distance: 16.4
click at [546, 20] on span "pl_427467" at bounding box center [551, 19] width 24 height 7
click at [680, 11] on icon "button" at bounding box center [682, 9] width 5 height 5
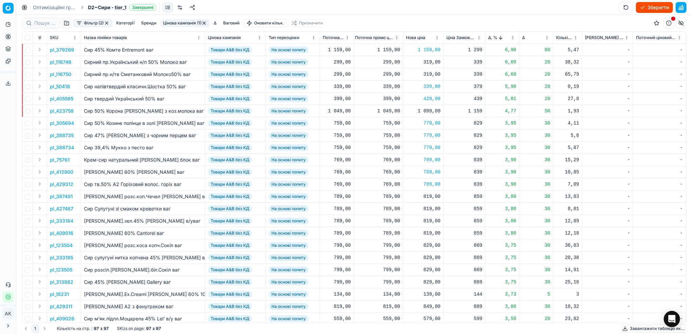
click at [427, 212] on div "819,00" at bounding box center [423, 209] width 35 height 7
click at [427, 191] on div "819,00" at bounding box center [423, 197] width 35 height 12
drag, startPoint x: 433, startPoint y: 257, endPoint x: 424, endPoint y: 256, distance: 9.2
click at [424, 256] on input "819.00" at bounding box center [447, 256] width 49 height 11
type input "799.00"
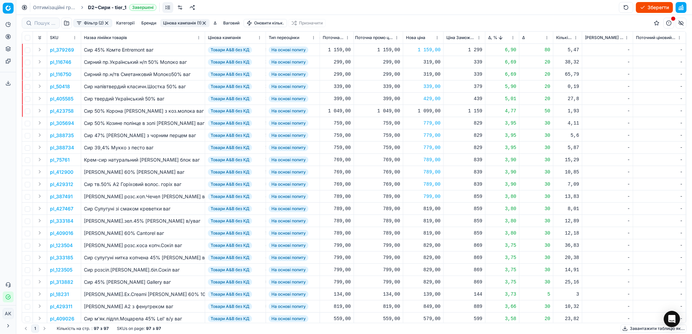
click at [430, 208] on div "819,00" at bounding box center [423, 209] width 35 height 7
drag, startPoint x: 432, startPoint y: 271, endPoint x: 427, endPoint y: 272, distance: 4.5
click at [427, 272] on input "819.00" at bounding box center [447, 268] width 49 height 11
type input "799.00"
click at [428, 220] on div "819,00" at bounding box center [423, 221] width 35 height 7
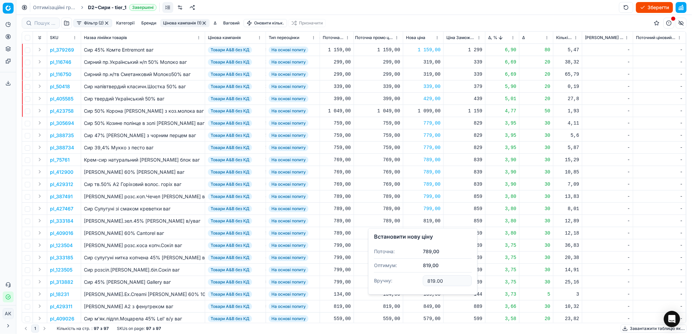
drag, startPoint x: 432, startPoint y: 282, endPoint x: 428, endPoint y: 282, distance: 3.7
click at [428, 282] on input "819.00" at bounding box center [447, 280] width 49 height 11
type input "799.00"
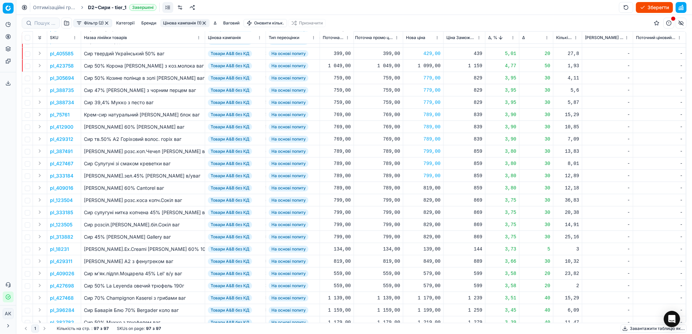
click at [430, 200] on div "829,00" at bounding box center [423, 200] width 35 height 7
click at [430, 261] on input "829.00" at bounding box center [447, 260] width 49 height 11
type input "819.00"
click at [429, 214] on div "829,00" at bounding box center [423, 212] width 35 height 7
click at [431, 273] on input "829.00" at bounding box center [447, 272] width 49 height 11
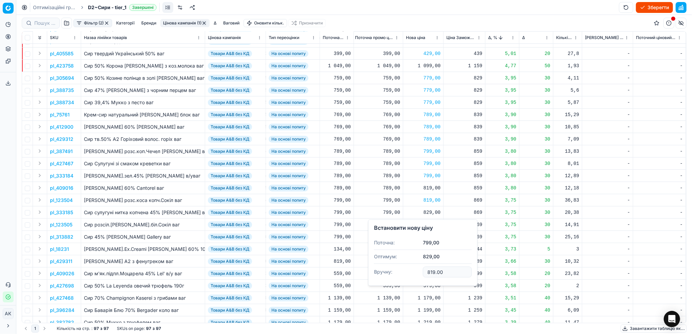
type input "819.00"
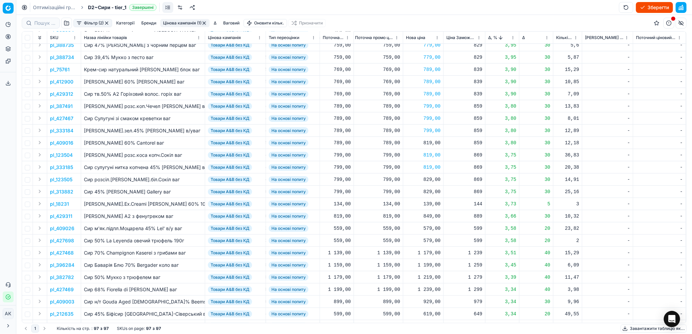
click at [432, 180] on div "829,00" at bounding box center [423, 179] width 35 height 7
click at [431, 241] on input "829.00" at bounding box center [447, 239] width 49 height 11
type input "819.00"
click at [428, 217] on div "849,00" at bounding box center [423, 216] width 35 height 7
click at [431, 278] on input "849.00" at bounding box center [447, 275] width 49 height 11
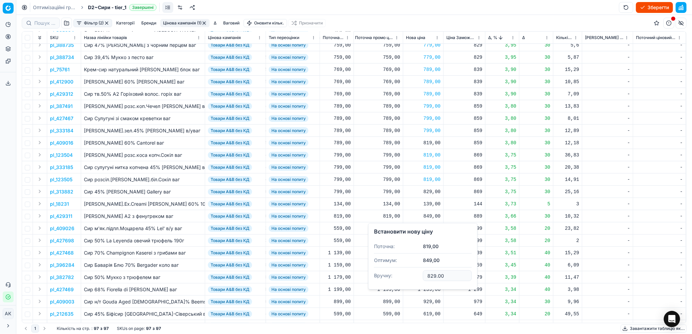
type input "829.00"
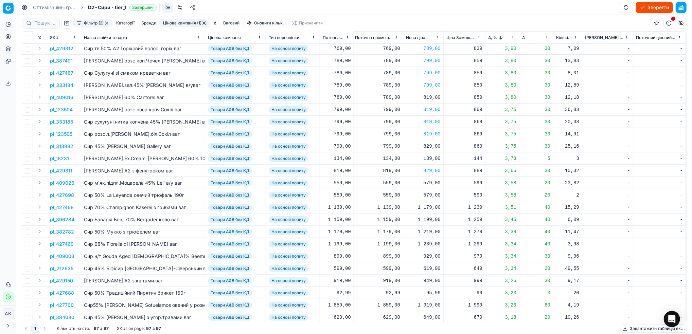
click at [427, 211] on div "1 179,00" at bounding box center [423, 207] width 35 height 7
click at [432, 267] on input "1179.00" at bounding box center [447, 267] width 49 height 11
type input "1159.00"
click at [60, 209] on p "pl_427468" at bounding box center [62, 207] width 24 height 7
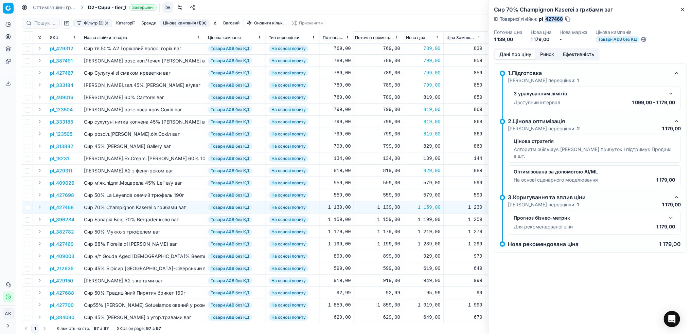
drag, startPoint x: 563, startPoint y: 20, endPoint x: 547, endPoint y: 20, distance: 16.6
click at [547, 20] on div "ID Товарної лінійки : pl_427468" at bounding box center [532, 19] width 77 height 7
click at [681, 11] on icon "button" at bounding box center [682, 9] width 3 height 3
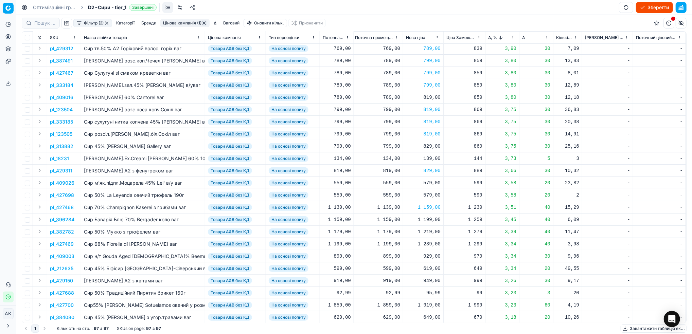
click at [428, 222] on div "1 199,00" at bounding box center [423, 219] width 35 height 7
click at [432, 281] on input "1199.00" at bounding box center [447, 279] width 49 height 11
type input "1179.00"
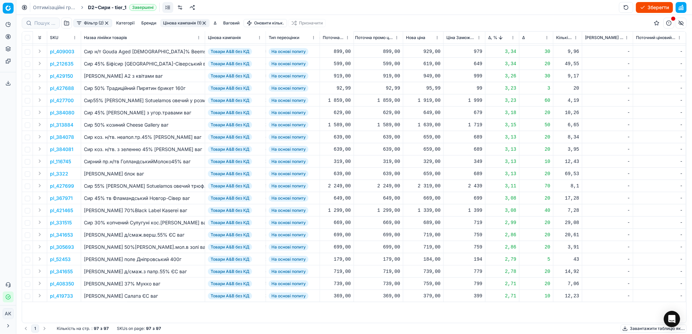
scroll to position [226, 227]
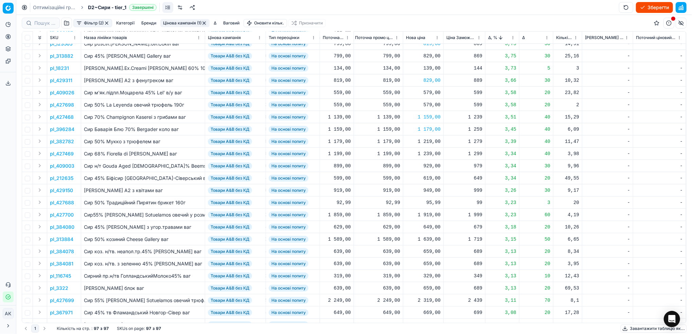
click at [430, 143] on div "1 219,00" at bounding box center [423, 141] width 35 height 7
click at [430, 202] on input "1219.00" at bounding box center [447, 201] width 49 height 11
click at [430, 201] on input "1119.00" at bounding box center [447, 201] width 49 height 11
type input "1199.00"
click at [427, 155] on div "1 239,00" at bounding box center [423, 153] width 35 height 7
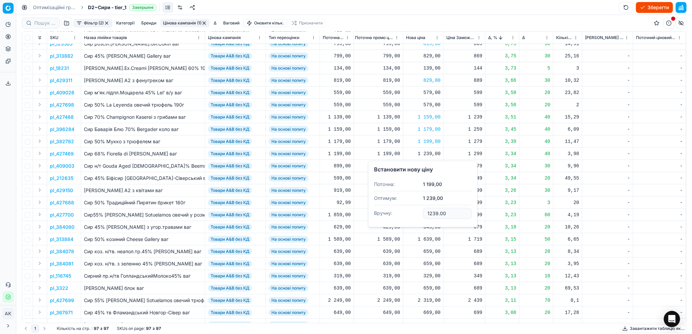
click at [433, 216] on input "1239.00" at bounding box center [447, 213] width 49 height 11
type input "1229.00"
click at [429, 168] on div "929,00" at bounding box center [423, 166] width 35 height 7
click at [430, 228] on input "929.00" at bounding box center [447, 225] width 49 height 11
type input "919.00"
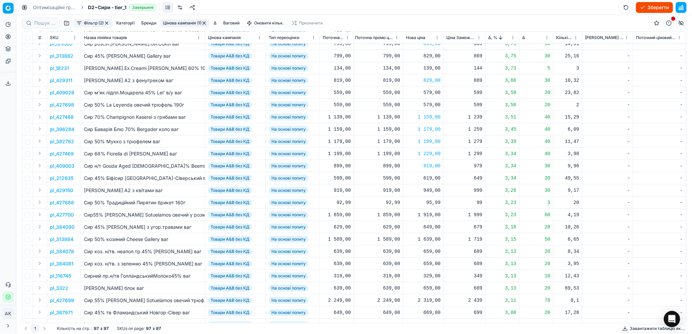
click at [429, 190] on div "949,00" at bounding box center [423, 190] width 35 height 7
click at [430, 249] on input "949.00" at bounding box center [447, 250] width 49 height 11
type input "939.00"
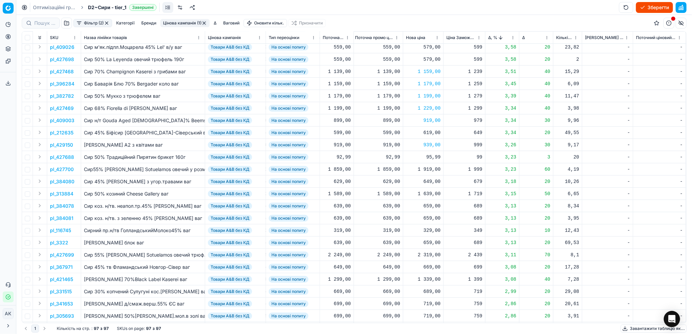
click at [426, 170] on div "1 919,00" at bounding box center [423, 169] width 35 height 7
click at [430, 231] on input "1919.00" at bounding box center [447, 229] width 49 height 11
click at [432, 229] on input "1819.00" at bounding box center [447, 229] width 49 height 11
type input "1879.00"
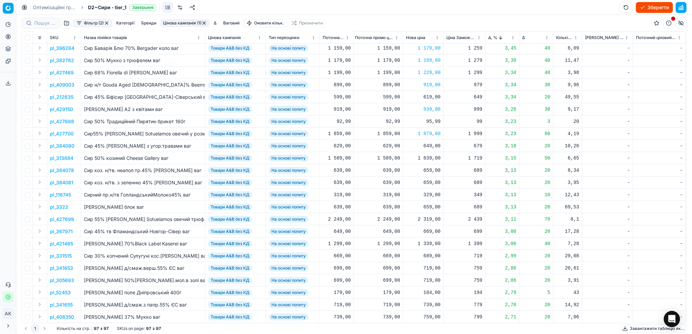
scroll to position [317, 227]
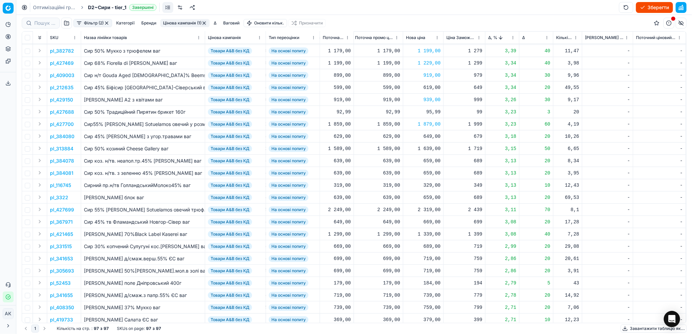
click at [59, 123] on p "pl_427700" at bounding box center [62, 124] width 24 height 7
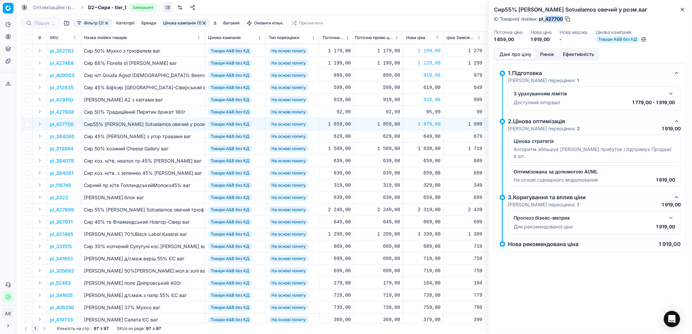
drag, startPoint x: 563, startPoint y: 18, endPoint x: 546, endPoint y: 19, distance: 16.7
click at [546, 19] on span "pl_427700" at bounding box center [551, 19] width 24 height 7
click at [683, 9] on icon "button" at bounding box center [682, 9] width 5 height 5
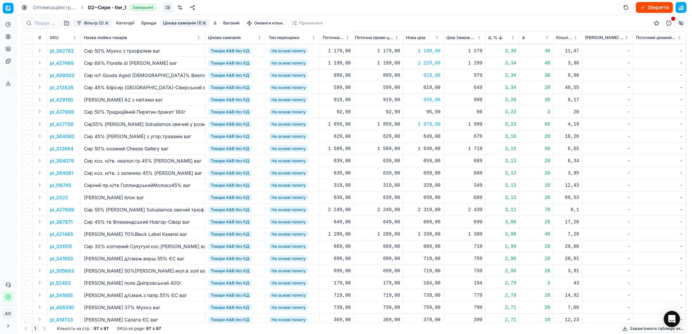
click at [428, 150] on div "1 639,00" at bounding box center [423, 148] width 35 height 7
click at [432, 207] on input "1639.00" at bounding box center [447, 208] width 49 height 11
type input "1619.00"
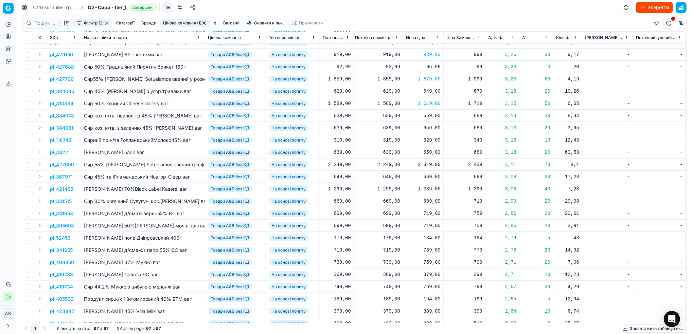
click at [426, 166] on div "2 319,00" at bounding box center [423, 164] width 35 height 7
click at [430, 224] on input "2319.00" at bounding box center [447, 224] width 49 height 11
click at [433, 223] on input "2219.00" at bounding box center [447, 224] width 49 height 11
type input "2279.00"
click at [427, 166] on div "2 279,00" at bounding box center [423, 164] width 35 height 7
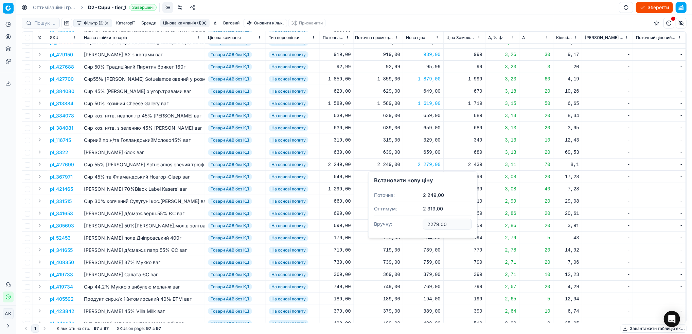
click at [433, 225] on input "2279.00" at bounding box center [447, 224] width 49 height 11
type input "2289.00"
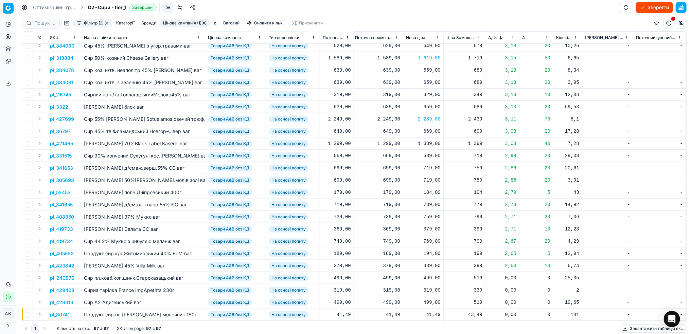
click at [427, 146] on div "1 339,00" at bounding box center [423, 143] width 35 height 7
click at [432, 203] on input "1339.00" at bounding box center [447, 203] width 49 height 11
type input "1329.00"
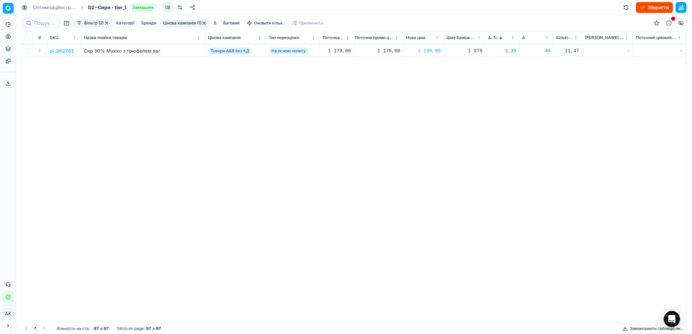
scroll to position [0, 227]
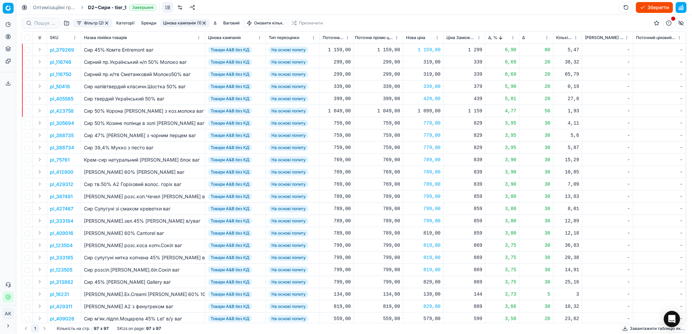
click at [176, 22] on button "Цінова кампанія (1)" at bounding box center [184, 23] width 49 height 8
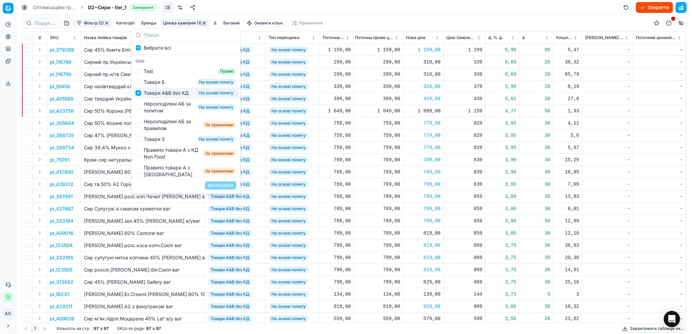
click at [136, 96] on input "Suggestions" at bounding box center [138, 92] width 5 height 5
checkbox input "false"
click at [139, 110] on input "Suggestions" at bounding box center [138, 107] width 5 height 5
checkbox input "true"
drag, startPoint x: 216, startPoint y: 182, endPoint x: 227, endPoint y: 182, distance: 11.2
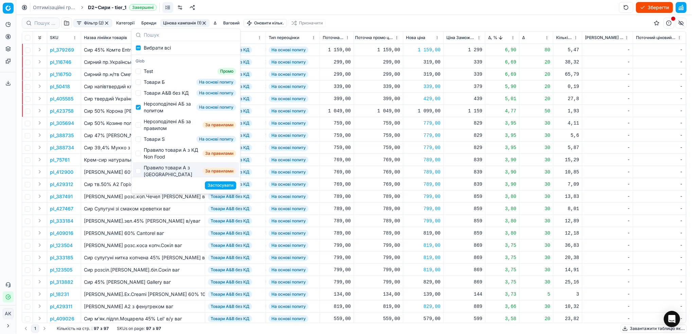
click at [216, 182] on button "Застосувати" at bounding box center [220, 185] width 31 height 8
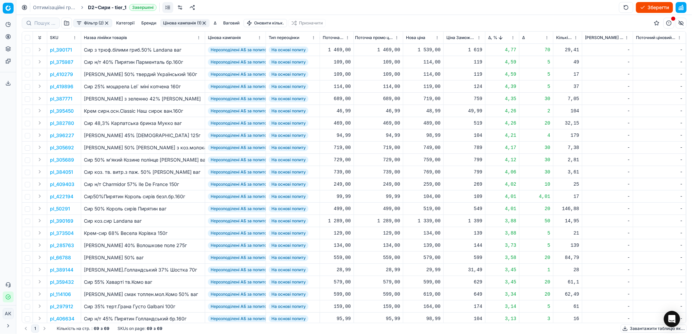
click at [174, 23] on button "Цінова кампанія (1)" at bounding box center [184, 23] width 49 height 8
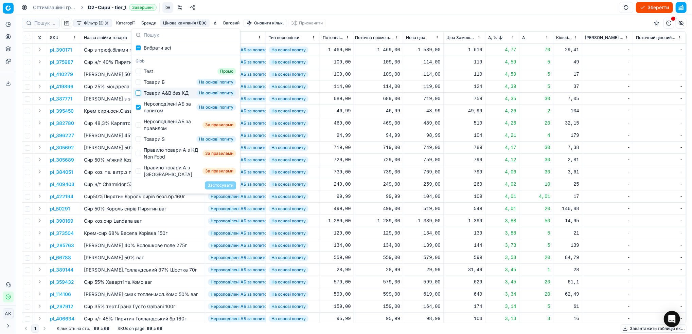
click at [136, 94] on input "Suggestions" at bounding box center [138, 92] width 5 height 5
checkbox input "true"
click at [139, 110] on input "Suggestions" at bounding box center [138, 107] width 5 height 5
checkbox input "false"
click at [224, 186] on button "Застосувати" at bounding box center [220, 185] width 31 height 8
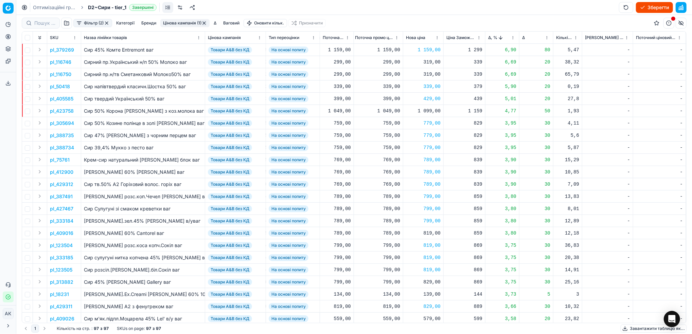
click at [511, 39] on html "Pricing platform Аналітика Цінова оптимізація Асортимент продукції Шаблони Серв…" at bounding box center [346, 167] width 692 height 334
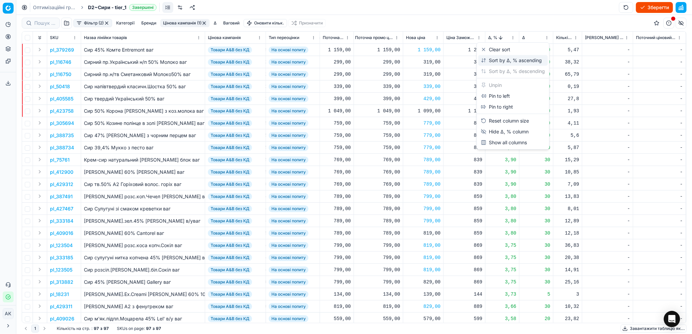
click at [488, 59] on div "Sort by Δ, % ascending" at bounding box center [511, 60] width 61 height 7
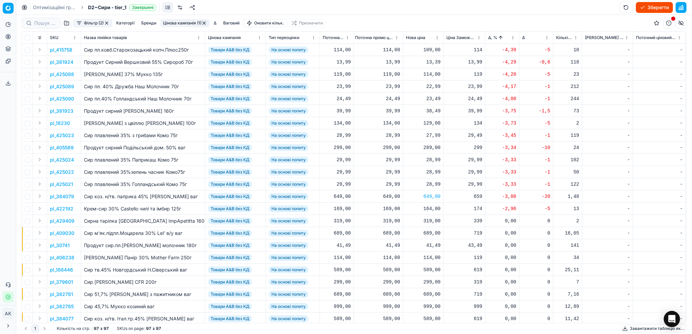
click at [191, 21] on button "Цінова кампанія (1)" at bounding box center [184, 23] width 49 height 8
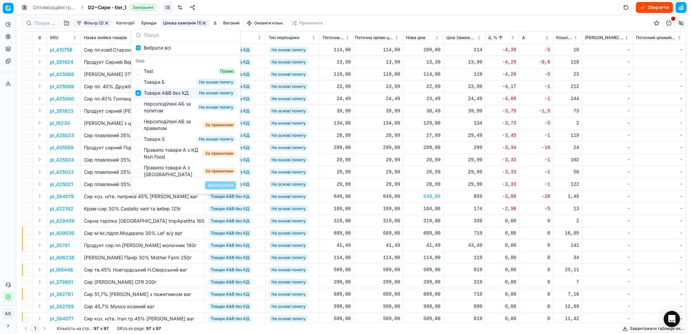
click at [138, 96] on input "Suggestions" at bounding box center [138, 92] width 5 height 5
checkbox input "false"
click at [141, 111] on div "Нерозподілені АБ за попитом На основі попиту" at bounding box center [186, 108] width 106 height 18
checkbox input "true"
click at [227, 186] on button "Застосувати" at bounding box center [220, 185] width 31 height 8
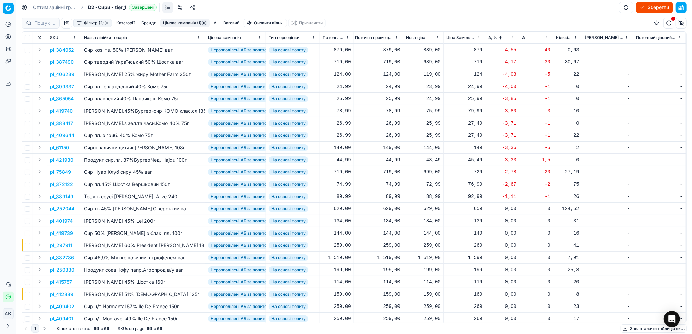
click at [61, 50] on p "pl_384052" at bounding box center [62, 50] width 24 height 7
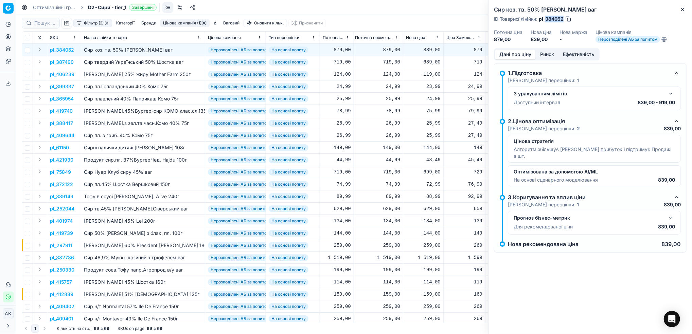
drag, startPoint x: 564, startPoint y: 19, endPoint x: 547, endPoint y: 18, distance: 17.4
click at [547, 18] on div "ID Товарної лінійки : pl_384052" at bounding box center [533, 19] width 78 height 7
click at [680, 11] on icon "button" at bounding box center [682, 9] width 5 height 5
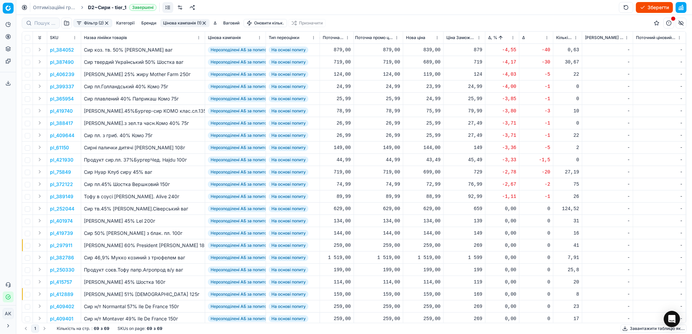
click at [428, 49] on div "839,00" at bounding box center [423, 50] width 35 height 7
drag, startPoint x: 433, startPoint y: 111, endPoint x: 430, endPoint y: 109, distance: 4.1
click at [430, 109] on input "839.00" at bounding box center [447, 110] width 49 height 11
type input "879.00"
click at [64, 65] on p "pl_387490" at bounding box center [62, 62] width 24 height 7
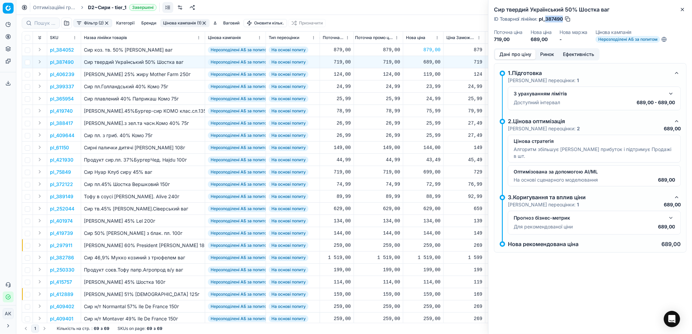
drag, startPoint x: 563, startPoint y: 19, endPoint x: 545, endPoint y: 23, distance: 18.4
click at [545, 23] on div "Сир твердий Український 50% Шостка ваг ID Товарної лінійки : pl_387490 Поточна …" at bounding box center [589, 24] width 203 height 48
click at [684, 10] on icon "button" at bounding box center [682, 9] width 5 height 5
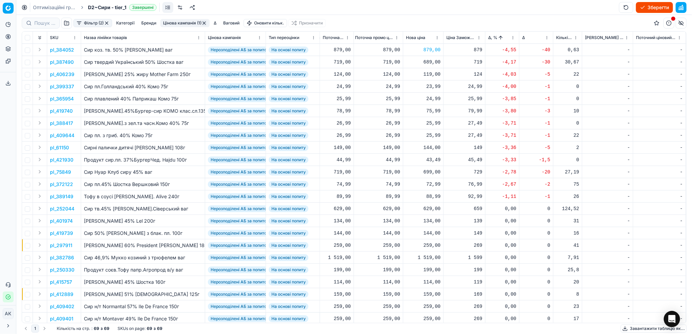
click at [429, 87] on div "23,99" at bounding box center [423, 86] width 35 height 7
click at [432, 146] on input "23.99" at bounding box center [447, 146] width 49 height 11
type input "24.99"
click at [432, 101] on div "24,99" at bounding box center [423, 98] width 35 height 7
click at [431, 162] on input "24.99" at bounding box center [447, 159] width 49 height 11
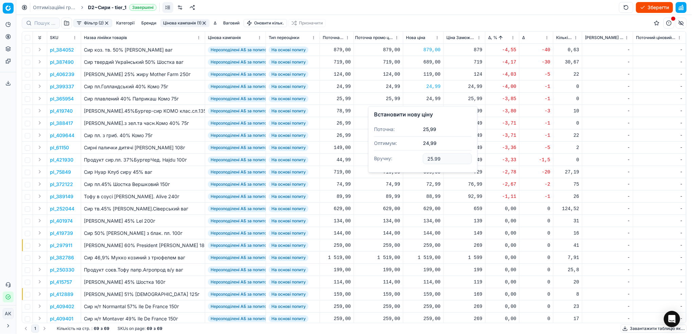
type input "25.99"
click at [429, 125] on div "25,99" at bounding box center [423, 123] width 35 height 7
click at [430, 185] on input "25.99" at bounding box center [447, 183] width 49 height 11
type input "26.99"
click at [431, 159] on div "43,49" at bounding box center [423, 160] width 35 height 7
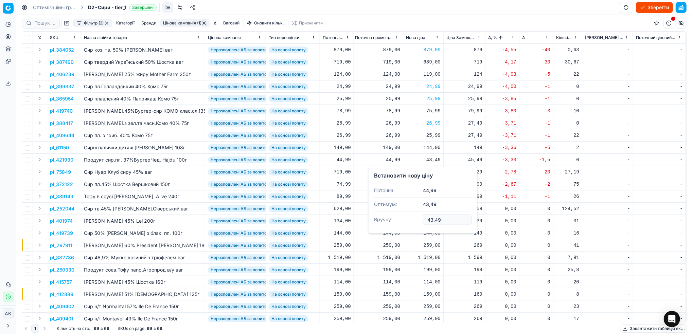
click at [431, 222] on input "43.49" at bounding box center [447, 219] width 49 height 11
click at [436, 221] on input "44.49" at bounding box center [447, 219] width 49 height 11
type input "44.99"
click at [65, 113] on p "pl_419740" at bounding box center [61, 111] width 23 height 7
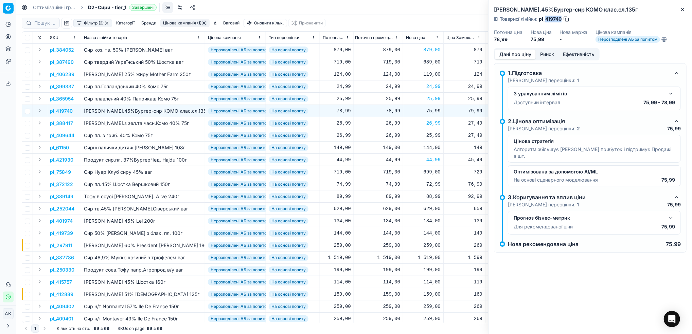
drag, startPoint x: 561, startPoint y: 20, endPoint x: 547, endPoint y: 20, distance: 15.0
click at [547, 20] on span "pl_419740" at bounding box center [550, 19] width 23 height 7
click at [681, 12] on button "Close" at bounding box center [682, 9] width 8 height 8
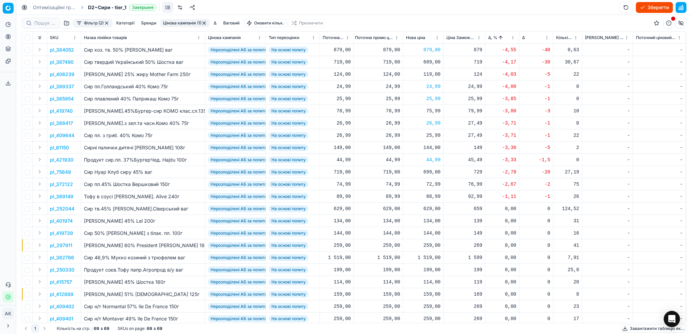
click at [64, 148] on p "pl_61150" at bounding box center [59, 147] width 19 height 7
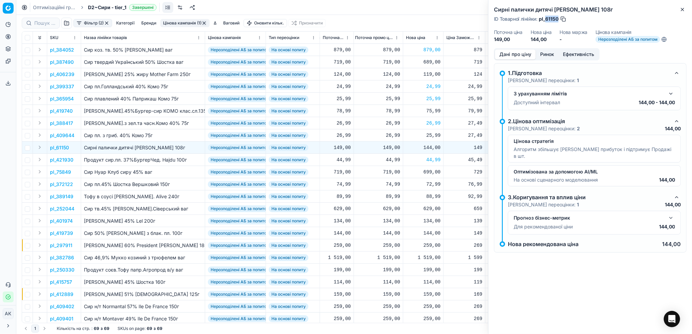
drag, startPoint x: 559, startPoint y: 20, endPoint x: 546, endPoint y: 21, distance: 12.9
click at [546, 21] on div "ID Товарної лінійки : pl_61150" at bounding box center [530, 19] width 73 height 7
click at [686, 6] on button "Close" at bounding box center [682, 9] width 8 height 8
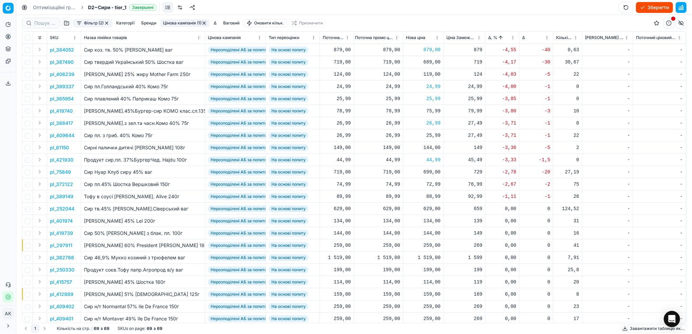
click at [435, 147] on div "144,00" at bounding box center [423, 147] width 35 height 7
click at [433, 207] on input "144.00" at bounding box center [447, 207] width 49 height 11
type input "149.00"
click at [57, 174] on p "pl_75849" at bounding box center [60, 172] width 21 height 7
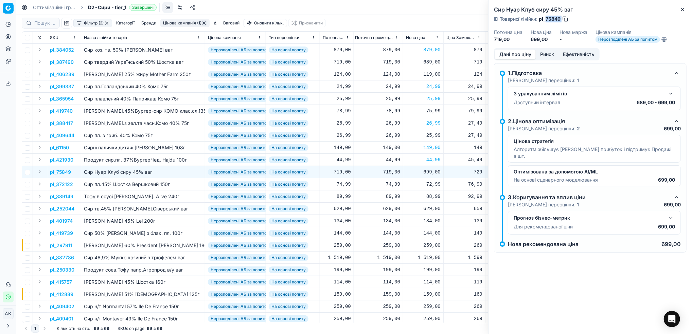
drag, startPoint x: 561, startPoint y: 19, endPoint x: 546, endPoint y: 18, distance: 15.3
click at [546, 18] on div "ID Товарної лінійки : pl_75849" at bounding box center [531, 19] width 75 height 7
click at [681, 11] on icon "button" at bounding box center [682, 9] width 3 height 3
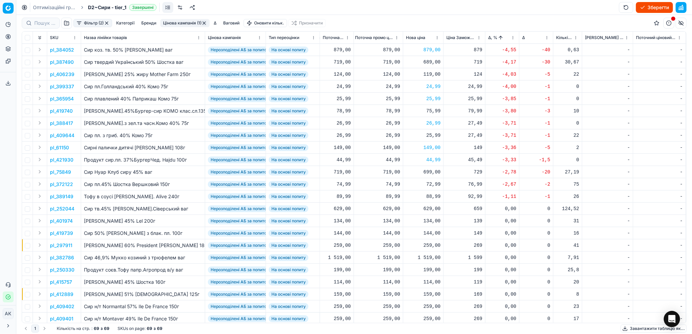
click at [57, 183] on p "pl_372122" at bounding box center [61, 184] width 23 height 7
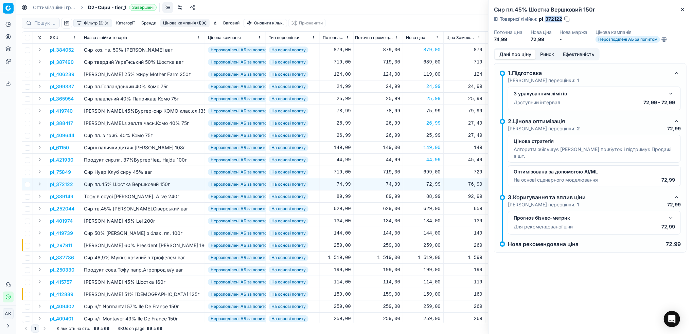
drag, startPoint x: 562, startPoint y: 20, endPoint x: 547, endPoint y: 24, distance: 15.7
click at [547, 24] on div "Сир пл.45% Шостка Вершковий 150г ID Товарної лінійки : pl_372122 Поточна ціна 7…" at bounding box center [589, 24] width 203 height 48
click at [683, 11] on icon "button" at bounding box center [682, 9] width 5 height 5
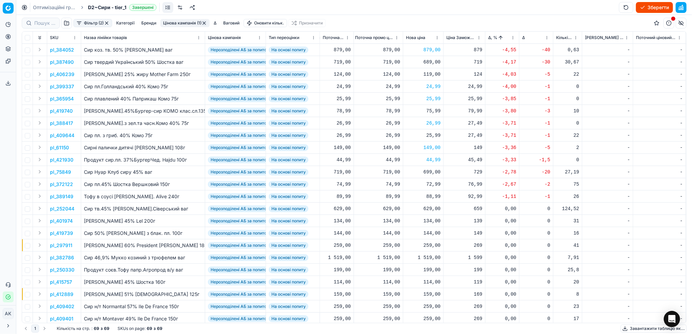
click at [512, 37] on html "Pricing platform Аналітика Цінова оптимізація Асортимент продукції Шаблони Серв…" at bounding box center [346, 167] width 692 height 334
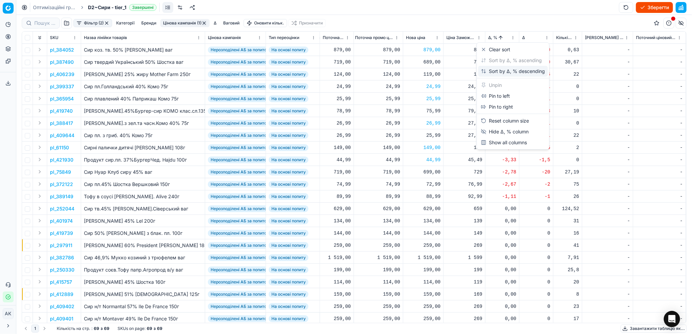
click at [502, 68] on div "Sort by Δ, % descending" at bounding box center [513, 71] width 64 height 7
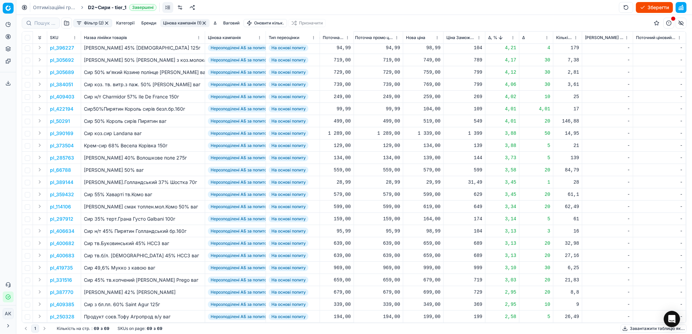
scroll to position [0, 227]
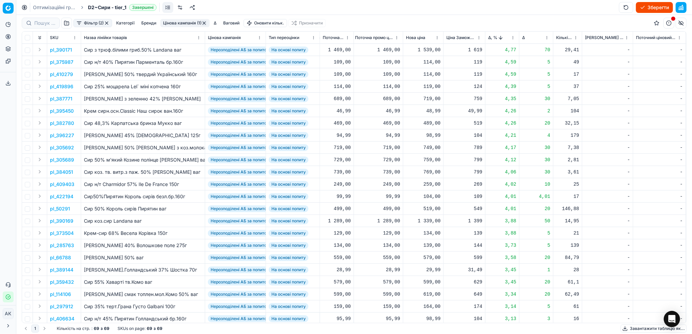
click at [60, 47] on p "pl_390171" at bounding box center [61, 50] width 22 height 7
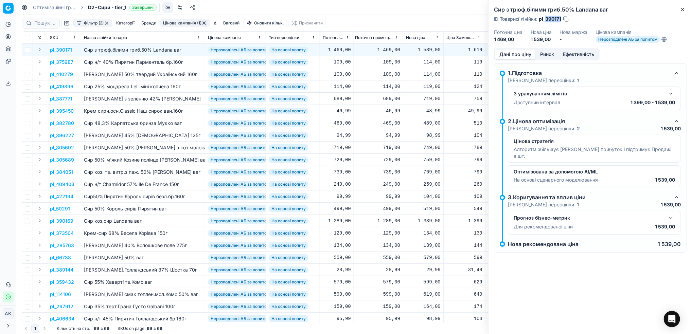
drag, startPoint x: 561, startPoint y: 20, endPoint x: 545, endPoint y: 21, distance: 16.0
click at [545, 21] on span "pl_390171" at bounding box center [550, 19] width 22 height 7
click at [688, 12] on div "Сир з трюф.білими гриб.50% Landana ваг ID Товарної лінійки : pl_390171 Поточна …" at bounding box center [589, 24] width 203 height 48
click at [683, 11] on icon "button" at bounding box center [682, 9] width 5 height 5
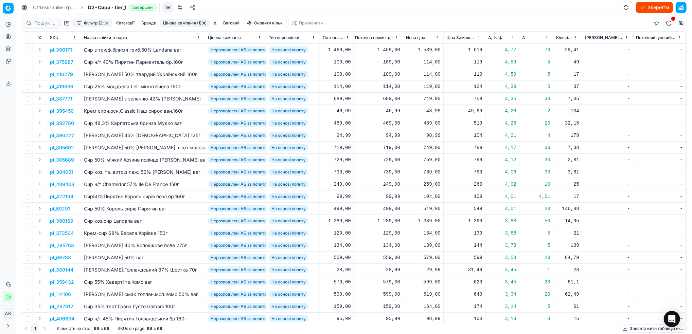
click at [427, 50] on div "1 539,00" at bounding box center [423, 50] width 35 height 7
click at [430, 109] on input "1539.00" at bounding box center [447, 110] width 49 height 11
click at [433, 110] on input "1439.00" at bounding box center [447, 110] width 49 height 11
type input "1499.00"
click at [67, 100] on p "pl_387771" at bounding box center [61, 98] width 22 height 7
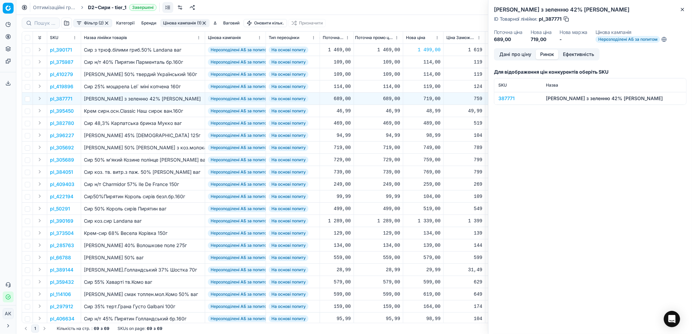
click at [545, 53] on button "Ринок" at bounding box center [547, 55] width 23 height 10
click at [503, 100] on div "387771" at bounding box center [517, 98] width 39 height 7
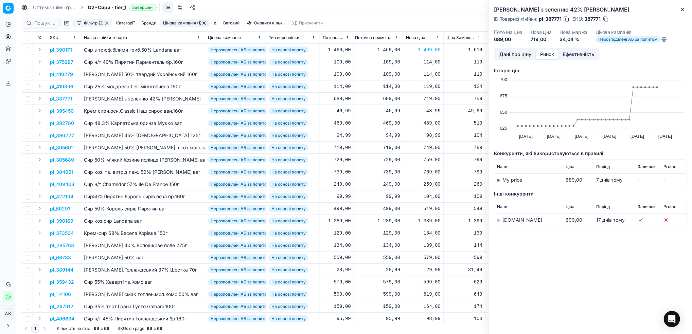
click at [512, 222] on link "[DOMAIN_NAME]" at bounding box center [522, 220] width 40 height 6
click at [518, 58] on button "Дані про ціну" at bounding box center [515, 55] width 41 height 10
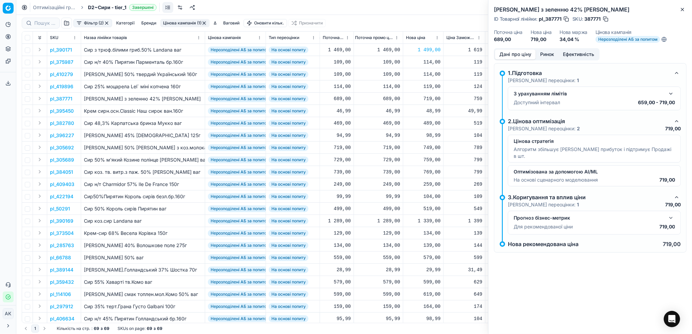
click at [550, 56] on button "Ринок" at bounding box center [547, 55] width 23 height 10
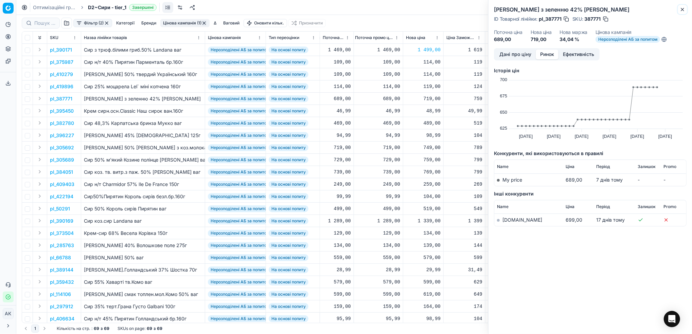
click at [679, 11] on button "Close" at bounding box center [682, 9] width 8 height 8
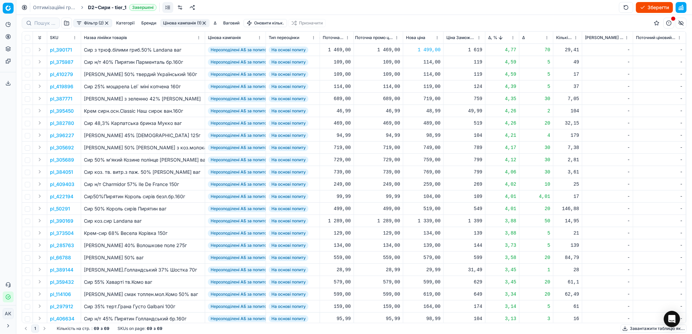
click at [60, 124] on p "pl_382780" at bounding box center [62, 123] width 24 height 7
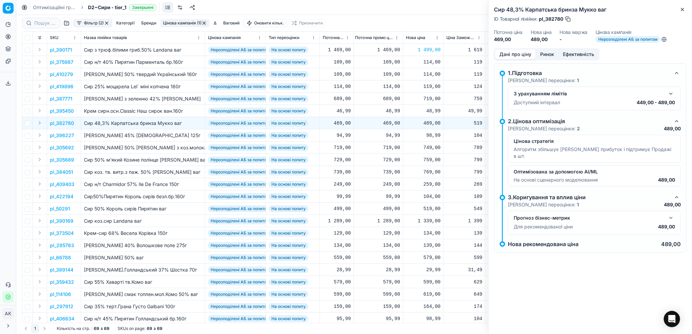
click at [547, 58] on button "Ринок" at bounding box center [547, 55] width 23 height 10
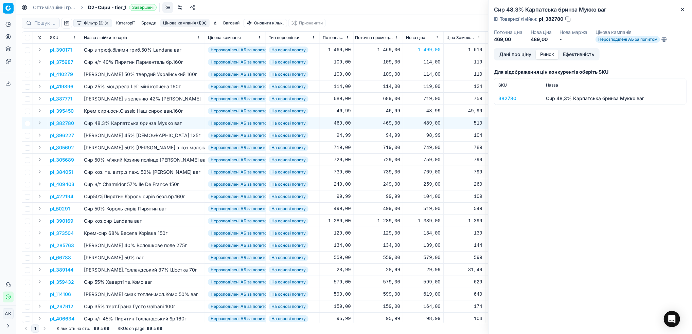
click at [502, 100] on div "382780" at bounding box center [517, 98] width 39 height 7
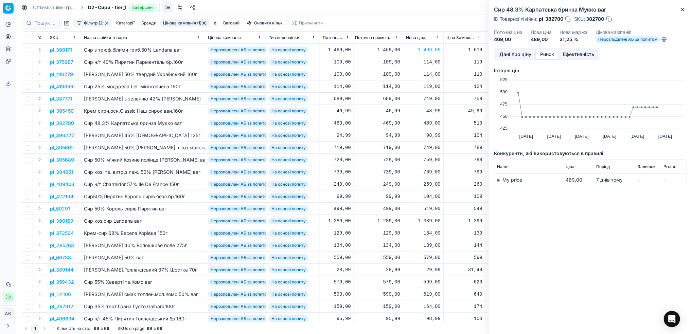
click at [507, 183] on td "My price" at bounding box center [528, 180] width 69 height 13
click at [509, 54] on button "Дані про ціну" at bounding box center [515, 55] width 41 height 10
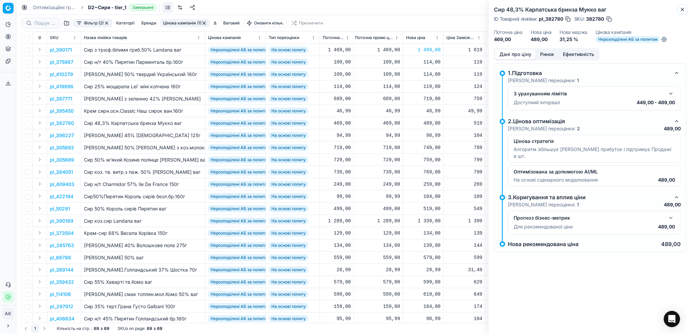
click at [680, 8] on icon "button" at bounding box center [682, 9] width 5 height 5
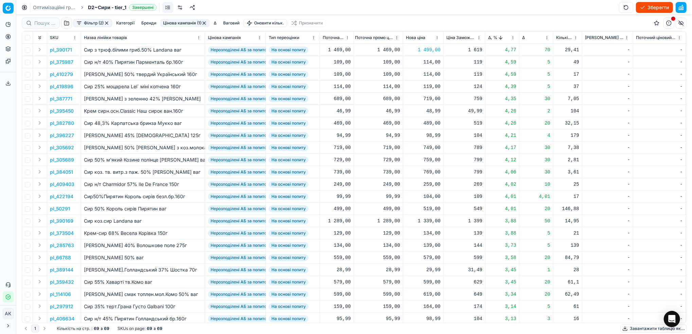
click at [59, 121] on p "pl_382780" at bounding box center [62, 123] width 24 height 7
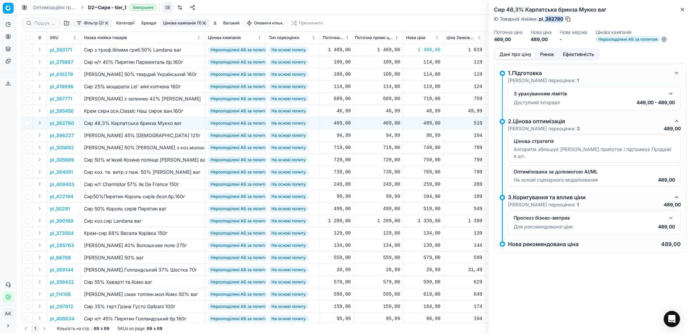
drag, startPoint x: 564, startPoint y: 18, endPoint x: 546, endPoint y: 19, distance: 17.7
click at [546, 19] on div "ID Товарної лінійки : pl_382780" at bounding box center [532, 19] width 77 height 7
click at [682, 8] on icon "button" at bounding box center [682, 9] width 5 height 5
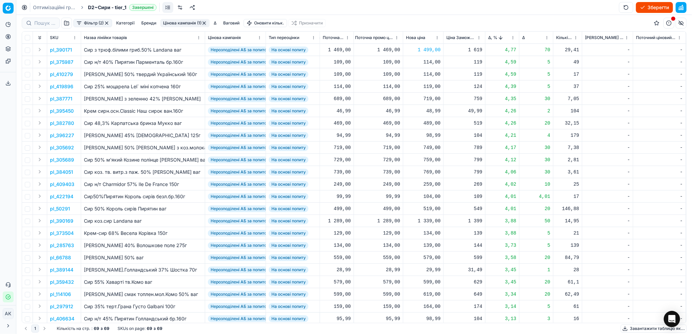
click at [428, 149] on div "749,00" at bounding box center [423, 147] width 35 height 7
click at [430, 208] on input "749.00" at bounding box center [447, 207] width 49 height 11
type input "739.00"
click at [427, 159] on div "759,00" at bounding box center [423, 160] width 35 height 7
click at [430, 219] on input "759.00" at bounding box center [447, 219] width 49 height 11
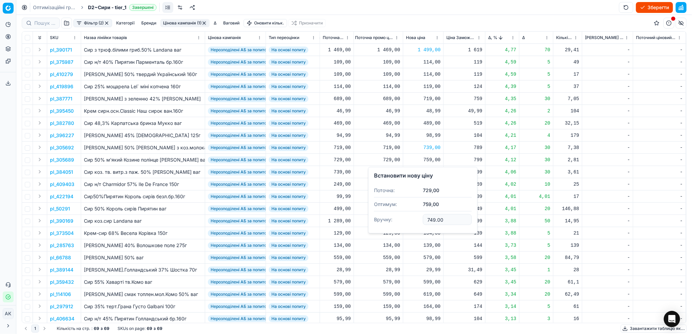
type input "749.00"
click at [428, 174] on div "769,00" at bounding box center [423, 172] width 35 height 7
click at [431, 234] on input "769.00" at bounding box center [447, 232] width 49 height 11
type input "759.00"
click at [61, 220] on p "pl_390169" at bounding box center [61, 221] width 23 height 7
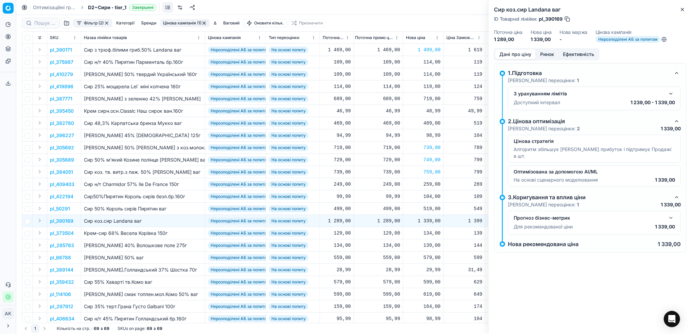
click at [546, 55] on button "Ринок" at bounding box center [547, 55] width 23 height 10
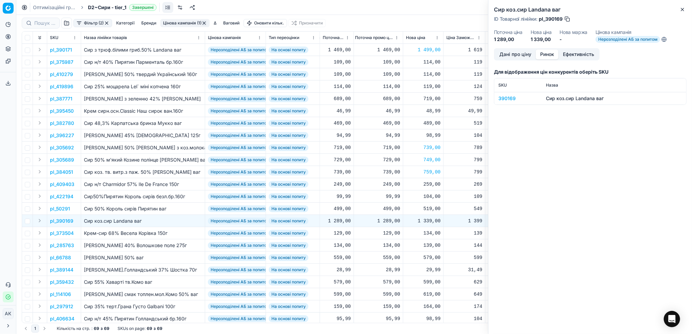
click at [510, 99] on div "390169" at bounding box center [517, 98] width 39 height 7
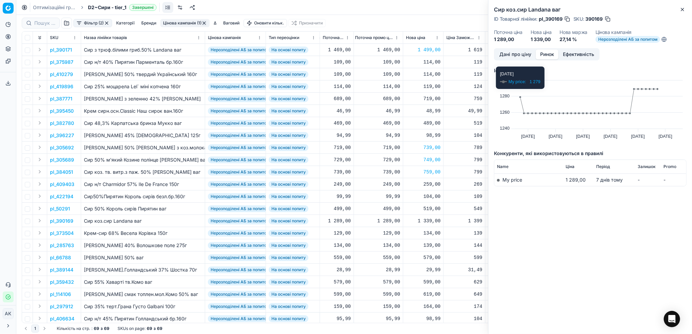
click at [519, 56] on button "Дані про ціну" at bounding box center [515, 55] width 41 height 10
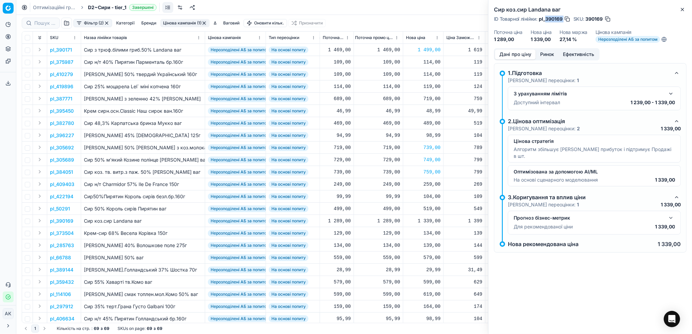
drag, startPoint x: 563, startPoint y: 18, endPoint x: 546, endPoint y: 20, distance: 17.4
click at [546, 20] on div "ID Товарної лінійки : pl_390169" at bounding box center [532, 19] width 77 height 7
click at [683, 7] on icon "button" at bounding box center [682, 9] width 5 height 5
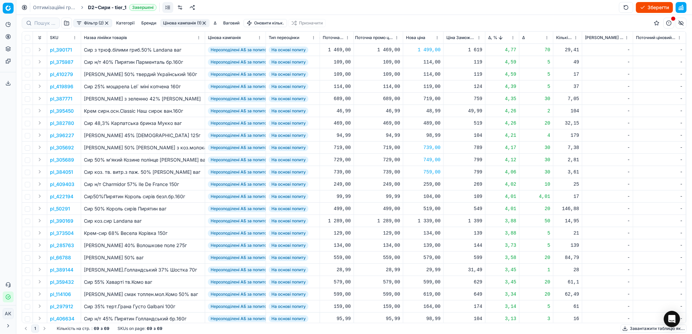
click at [429, 221] on div "1 339,00" at bounding box center [423, 221] width 35 height 7
click at [432, 279] on input "1339.00" at bounding box center [447, 280] width 49 height 11
type input "1329.00"
click at [513, 40] on html "Pricing platform Аналітика Цінова оптимізація Асортимент продукції Шаблони Серв…" at bounding box center [346, 167] width 692 height 334
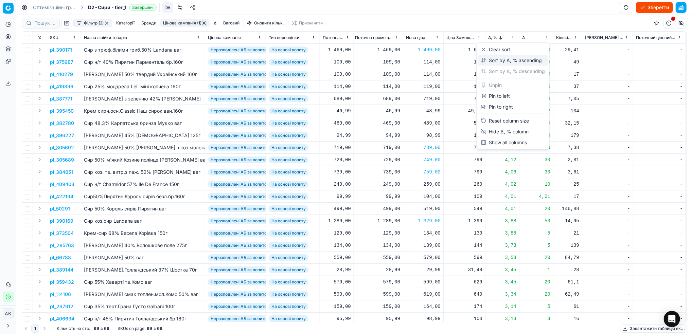
click at [503, 64] on div "Sort by Δ, % ascending" at bounding box center [513, 60] width 70 height 11
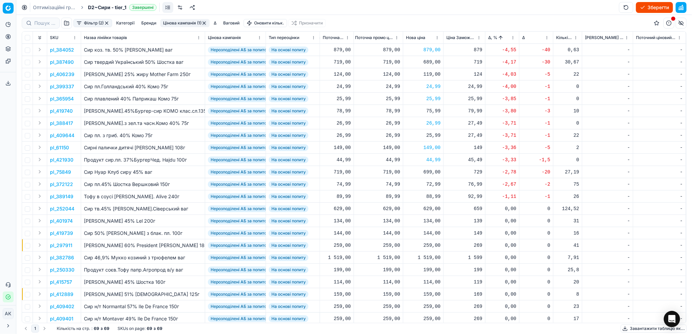
click at [181, 27] on button "Цінова кампанія (1)" at bounding box center [184, 23] width 49 height 8
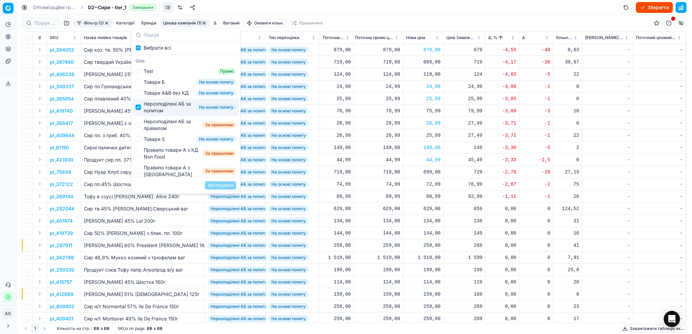
click at [141, 110] on input "Suggestions" at bounding box center [138, 107] width 5 height 5
checkbox input "false"
click at [139, 128] on input "Suggestions" at bounding box center [138, 124] width 5 height 5
checkbox input "true"
drag, startPoint x: 227, startPoint y: 186, endPoint x: 219, endPoint y: 192, distance: 9.9
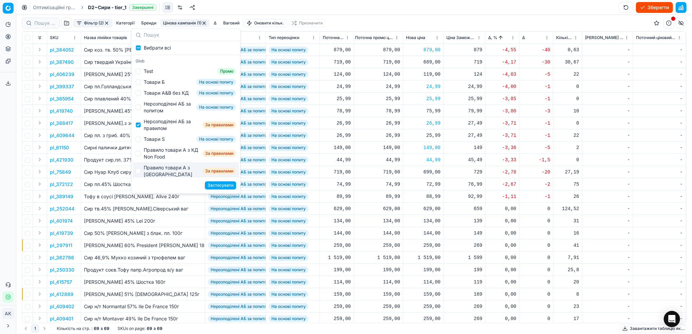
click at [222, 189] on button "Застосувати" at bounding box center [220, 185] width 31 height 8
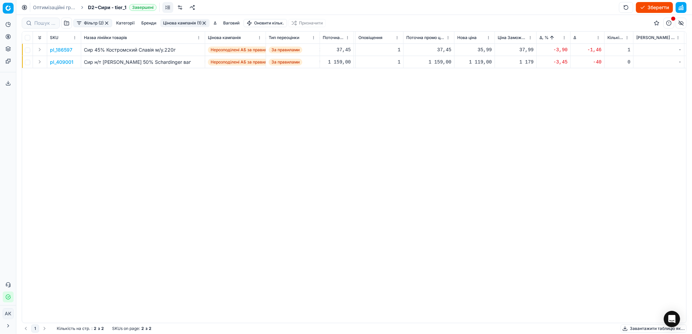
scroll to position [0, 273]
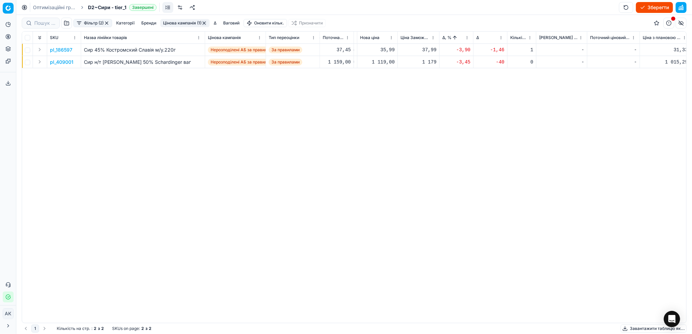
click at [60, 51] on p "pl_186597" at bounding box center [61, 50] width 22 height 7
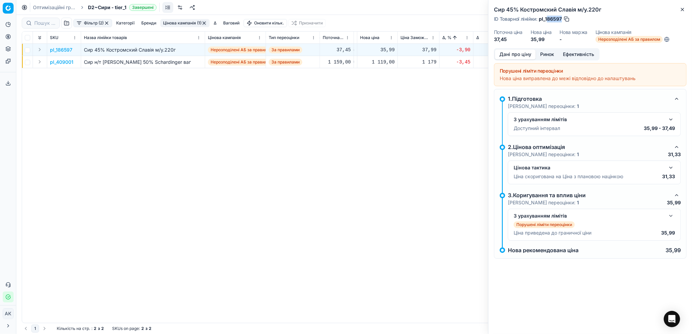
drag, startPoint x: 562, startPoint y: 20, endPoint x: 546, endPoint y: 16, distance: 16.4
click at [546, 16] on div "ID Товарної лінійки : pl_186597" at bounding box center [532, 19] width 76 height 7
click at [558, 18] on span "pl_186597" at bounding box center [550, 19] width 23 height 7
drag, startPoint x: 561, startPoint y: 19, endPoint x: 545, endPoint y: 20, distance: 16.7
click at [545, 20] on span "pl_186597" at bounding box center [550, 19] width 23 height 7
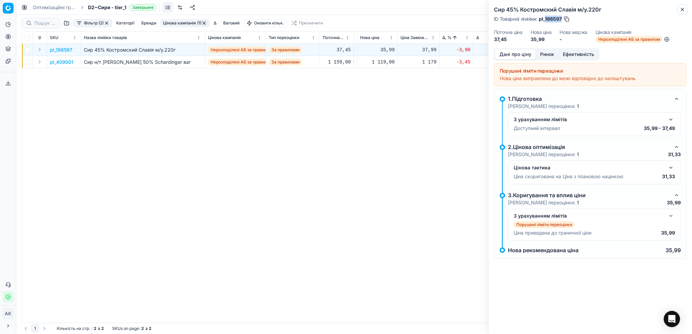
click at [681, 11] on icon "button" at bounding box center [682, 9] width 3 height 3
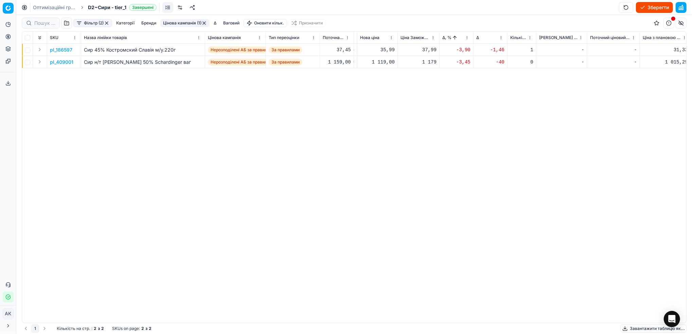
click at [385, 51] on div "35,99" at bounding box center [377, 50] width 35 height 7
click at [384, 110] on input "35.99" at bounding box center [401, 110] width 49 height 11
drag, startPoint x: 393, startPoint y: 111, endPoint x: 387, endPoint y: 110, distance: 6.2
click at [387, 110] on input "37.99" at bounding box center [401, 110] width 49 height 11
type input "37.45"
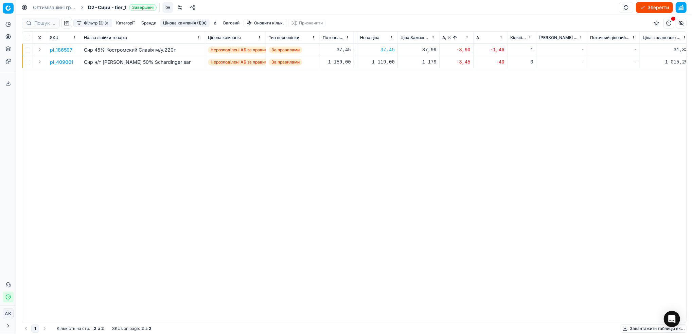
click at [61, 64] on p "pl_409001" at bounding box center [61, 62] width 23 height 7
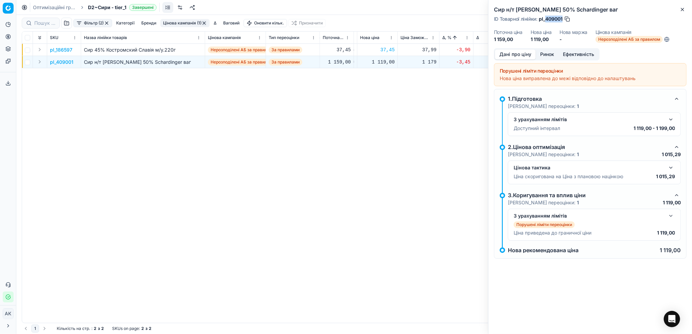
drag, startPoint x: 563, startPoint y: 17, endPoint x: 546, endPoint y: 19, distance: 17.4
click at [546, 19] on div "ID Товарної лінійки : pl_409001" at bounding box center [532, 19] width 77 height 7
click at [681, 12] on icon "button" at bounding box center [682, 9] width 5 height 5
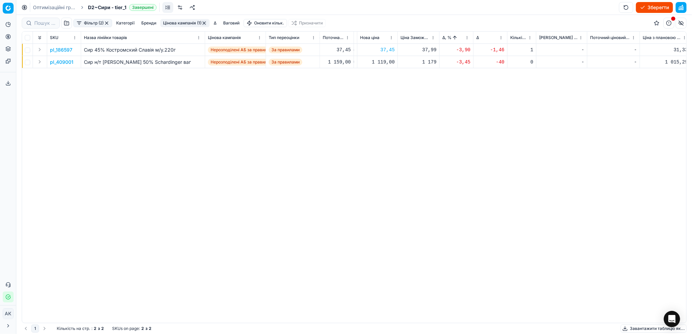
click at [378, 62] on div "1 119,00" at bounding box center [377, 62] width 35 height 7
click at [386, 122] on input "1119.00" at bounding box center [401, 122] width 49 height 11
type input "1159.00"
click at [109, 25] on button "button" at bounding box center [106, 22] width 5 height 5
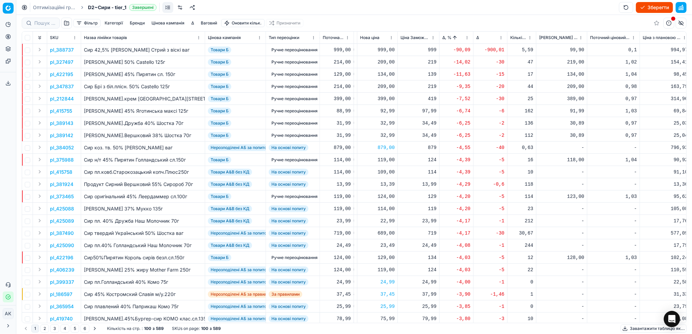
click at [656, 6] on button "Зберегти" at bounding box center [654, 7] width 37 height 11
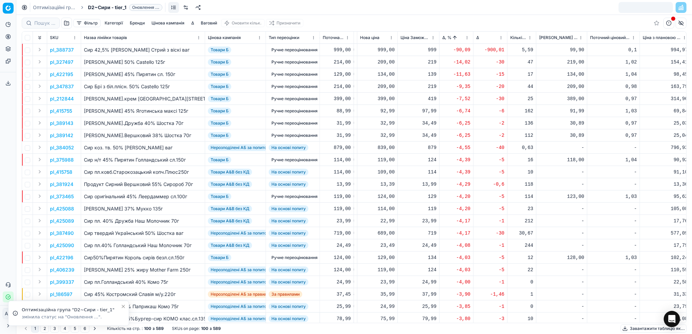
drag, startPoint x: 57, startPoint y: 6, endPoint x: 124, endPoint y: 33, distance: 72.1
click at [57, 6] on link "Оптимізаційні групи" at bounding box center [54, 7] width 43 height 7
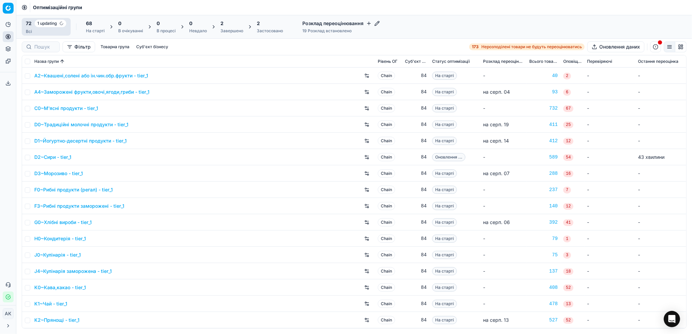
click at [230, 29] on div "Завершено" at bounding box center [231, 30] width 23 height 5
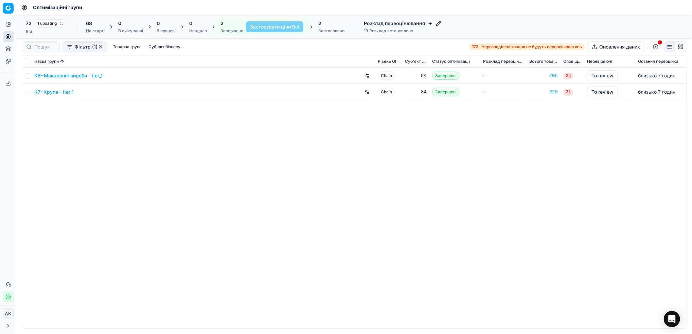
click at [48, 92] on link "K7~Крупа - tier_1" at bounding box center [53, 92] width 39 height 7
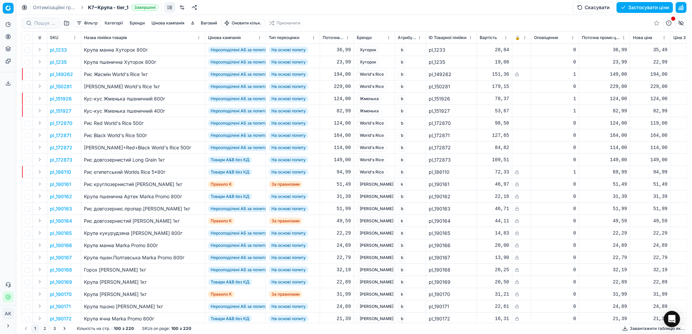
click at [169, 23] on button "Цінова кампанія" at bounding box center [168, 23] width 38 height 8
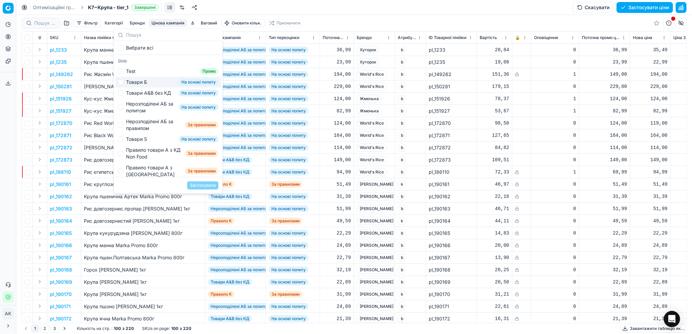
click at [123, 84] on div "Товари Б На основі попиту" at bounding box center [168, 82] width 106 height 11
checkbox input "true"
click at [209, 188] on button "Застосувати" at bounding box center [202, 185] width 31 height 8
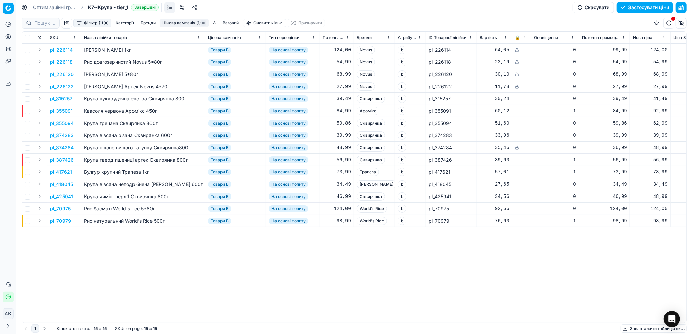
click at [89, 24] on button "Фільтр (1)" at bounding box center [92, 23] width 38 height 8
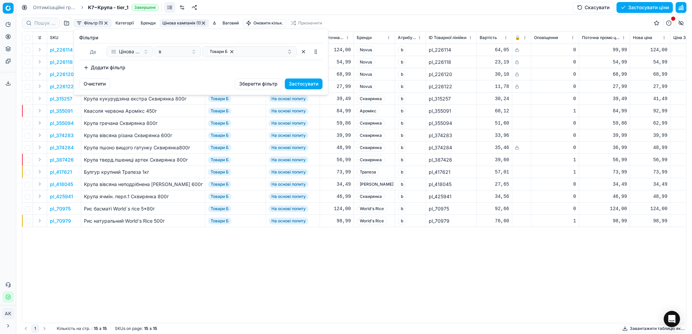
click at [106, 70] on button "Додати фільтр" at bounding box center [104, 67] width 50 height 11
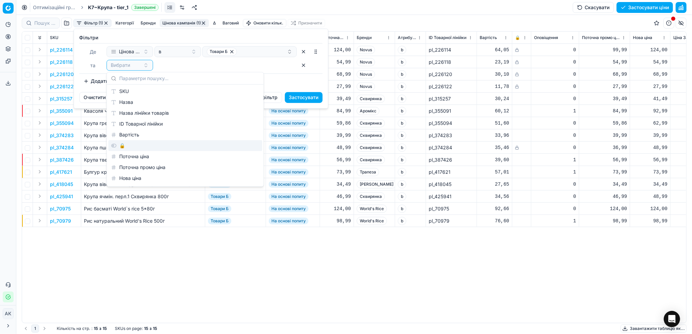
click at [123, 146] on div "🔒" at bounding box center [185, 145] width 154 height 11
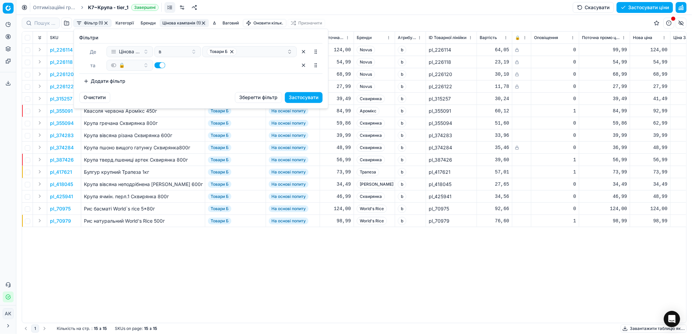
click at [156, 65] on button "button" at bounding box center [160, 65] width 11 height 6
checkbox input "false"
click at [302, 97] on button "Застосувати" at bounding box center [304, 97] width 38 height 11
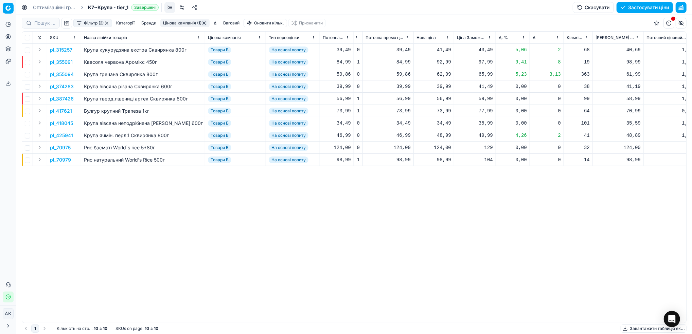
scroll to position [0, 242]
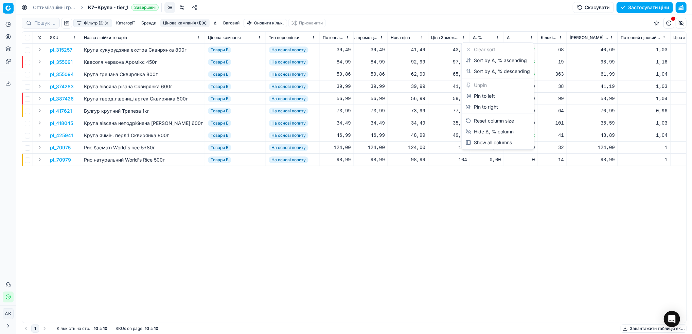
click at [497, 38] on html "Pricing platform Аналітика Цінова оптимізація Асортимент продукції Шаблони Серв…" at bounding box center [346, 167] width 692 height 334
click at [486, 63] on div "Sort by Δ, % ascending" at bounding box center [496, 60] width 61 height 7
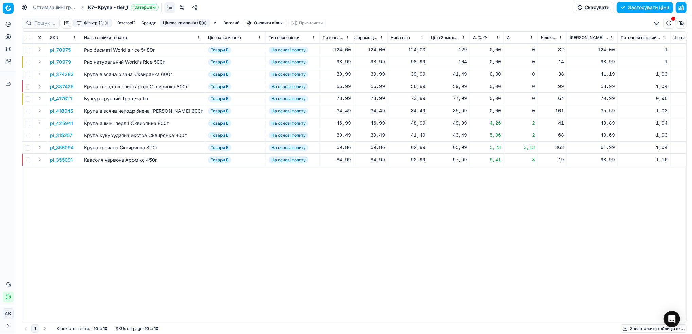
click at [497, 36] on html "Pricing platform Аналітика Цінова оптимізація Асортимент продукції Шаблони Серв…" at bounding box center [346, 167] width 692 height 334
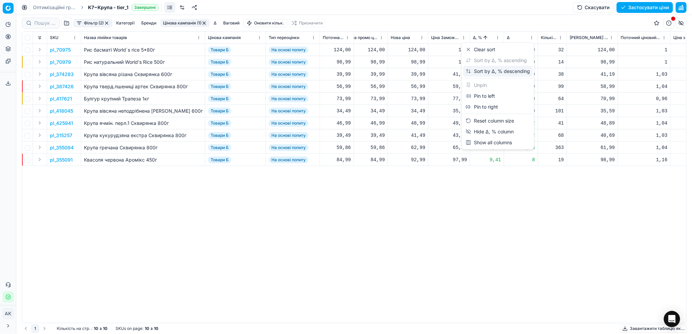
click at [479, 73] on div "Sort by Δ, % descending" at bounding box center [498, 71] width 64 height 7
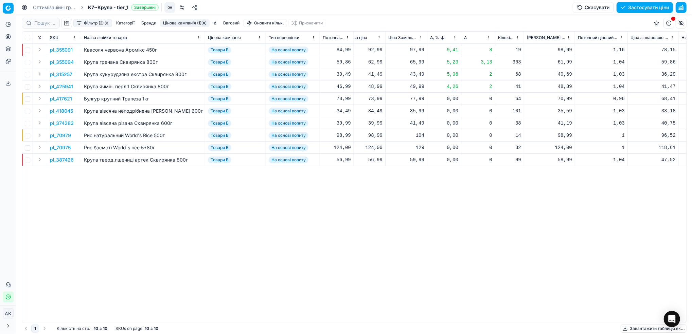
scroll to position [0, 294]
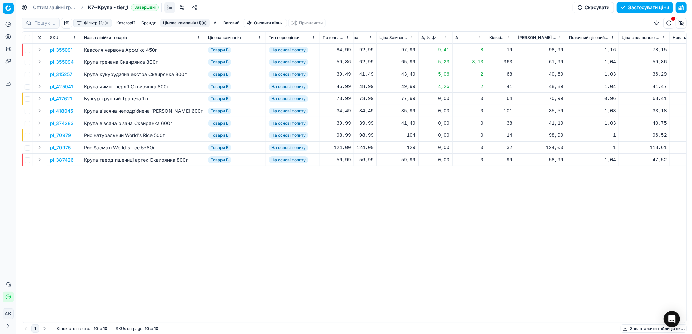
click at [60, 49] on p "pl_355091" at bounding box center [61, 50] width 23 height 7
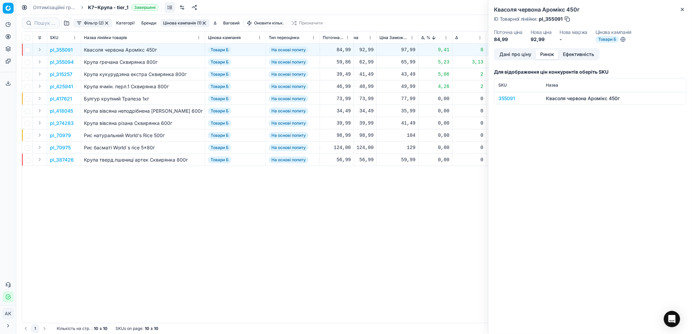
click at [546, 56] on button "Ринок" at bounding box center [547, 55] width 23 height 10
click at [506, 95] on div "355091" at bounding box center [517, 98] width 39 height 7
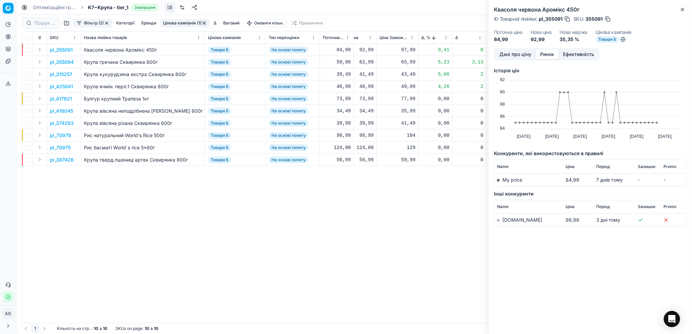
click at [509, 218] on link "[DOMAIN_NAME]" at bounding box center [522, 220] width 40 height 6
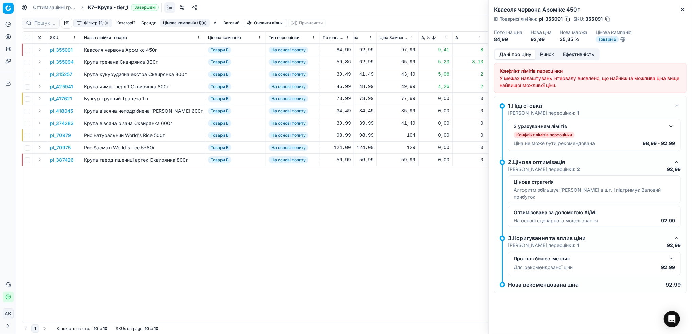
click at [510, 53] on button "Дані про ціну" at bounding box center [515, 55] width 41 height 10
click at [672, 127] on button "button" at bounding box center [671, 126] width 8 height 8
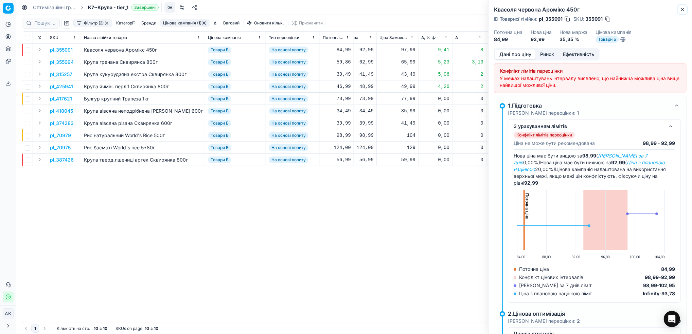
click at [684, 9] on icon "button" at bounding box center [682, 9] width 5 height 5
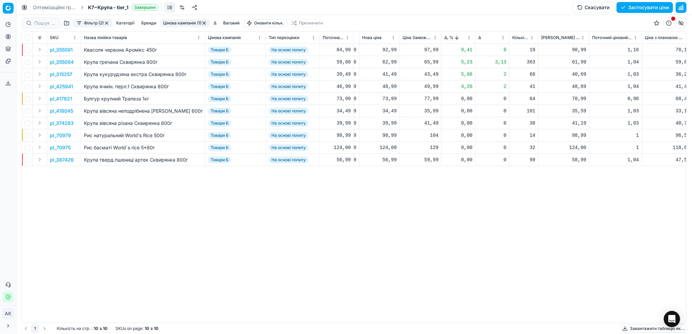
scroll to position [0, 268]
click at [390, 49] on div "92,99" at bounding box center [382, 50] width 35 height 7
click at [391, 112] on input "92.99" at bounding box center [406, 110] width 49 height 11
type input "98.99"
click at [61, 63] on p "pl_355094" at bounding box center [62, 62] width 24 height 7
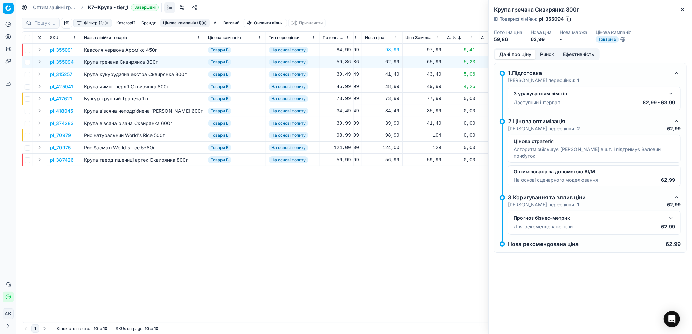
click at [547, 54] on button "Ринок" at bounding box center [547, 55] width 23 height 10
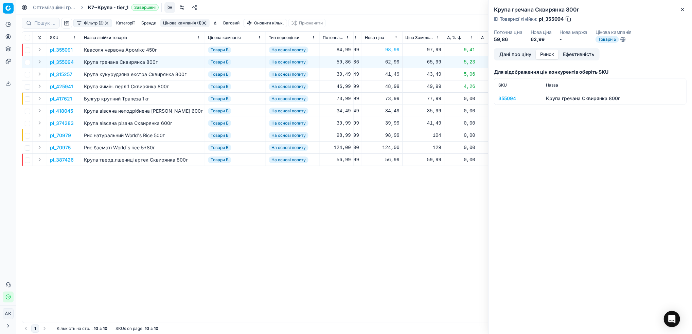
click at [506, 99] on div "355094" at bounding box center [517, 98] width 39 height 7
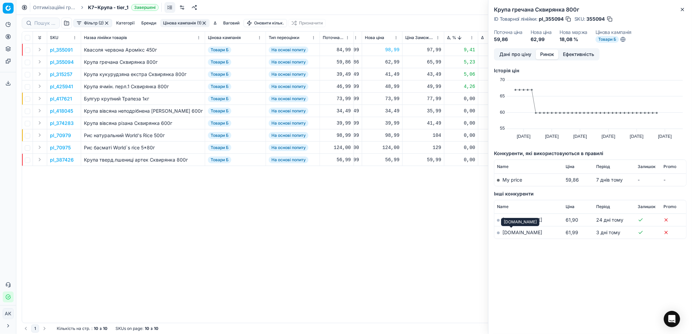
click at [504, 233] on link "[DOMAIN_NAME]" at bounding box center [522, 233] width 40 height 6
click at [519, 56] on button "Дані про ціну" at bounding box center [515, 55] width 41 height 10
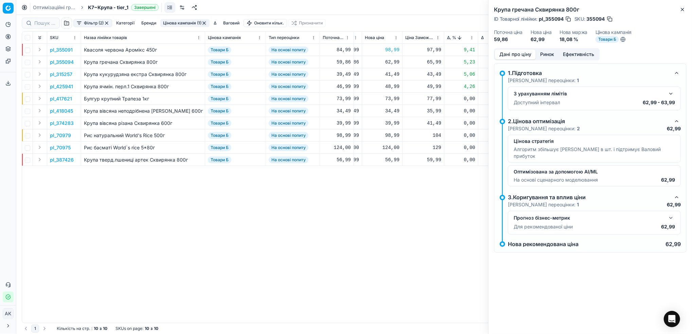
click at [669, 94] on button "button" at bounding box center [671, 94] width 8 height 8
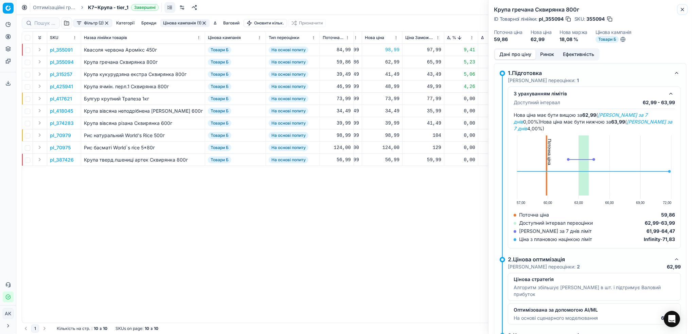
click at [683, 7] on icon "button" at bounding box center [682, 9] width 5 height 5
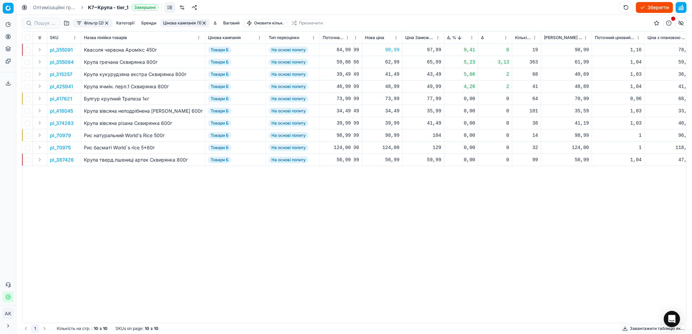
click at [389, 64] on div "62,99" at bounding box center [382, 62] width 35 height 7
click at [390, 124] on input "62.99" at bounding box center [406, 122] width 49 height 11
type input "63.99"
click at [64, 75] on p "pl_315257" at bounding box center [61, 74] width 22 height 7
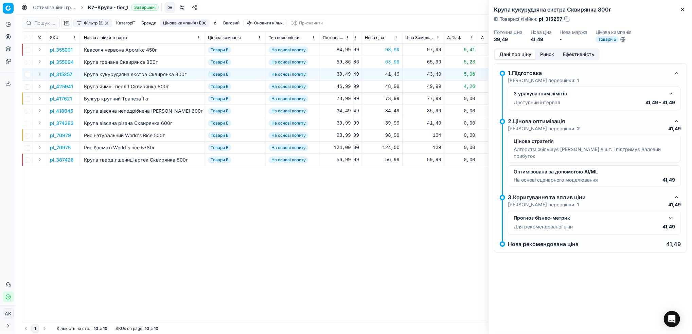
click at [671, 94] on button "button" at bounding box center [671, 94] width 8 height 8
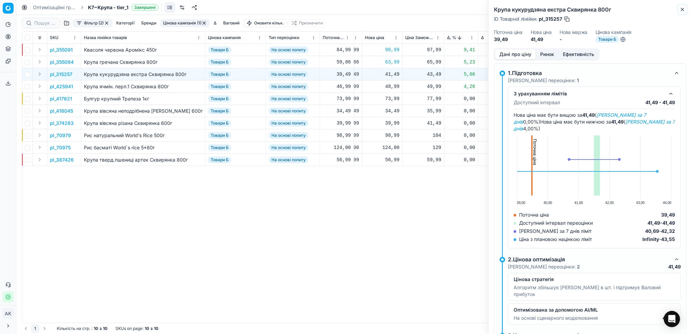
click at [681, 11] on icon "button" at bounding box center [682, 9] width 5 height 5
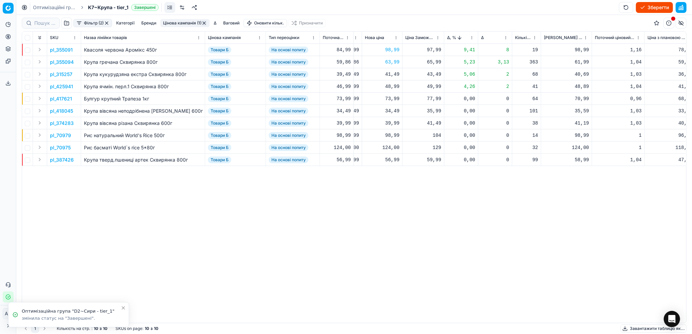
click at [75, 320] on li "Оптимізаційна група "D2~Сири - tier_1" змінила статус на "Завершені"." at bounding box center [68, 314] width 121 height 25
click at [121, 310] on li "Оптимізаційна група "D2~Сири - tier_1" змінила статус на "Завершені"." at bounding box center [68, 313] width 121 height 25
click at [123, 308] on icon "Close toast" at bounding box center [123, 306] width 5 height 5
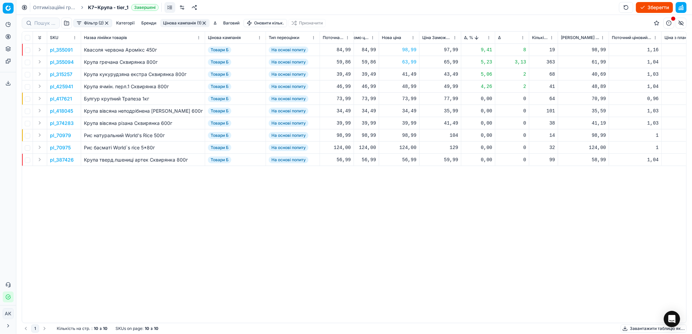
scroll to position [0, 253]
click at [66, 88] on p "pl_425941" at bounding box center [61, 86] width 23 height 7
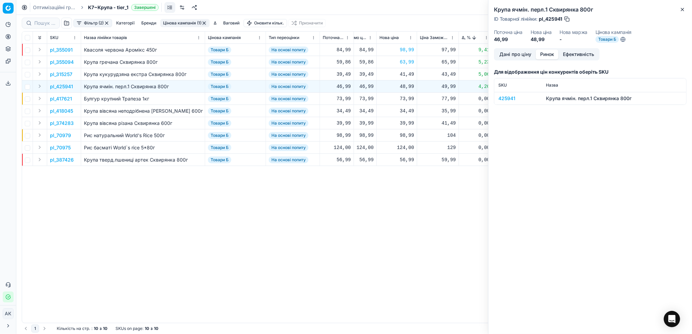
click at [546, 56] on button "Ринок" at bounding box center [547, 55] width 23 height 10
click at [504, 100] on div "425941" at bounding box center [517, 98] width 39 height 7
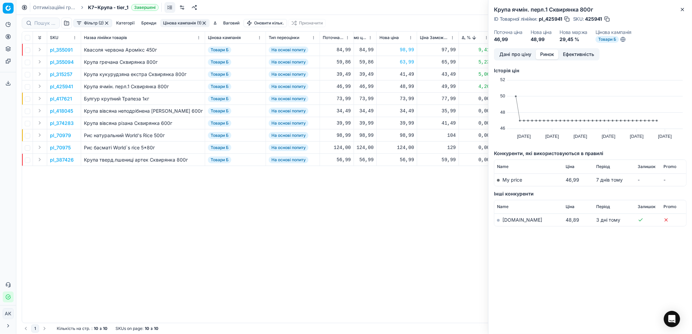
click at [506, 222] on link "[DOMAIN_NAME]" at bounding box center [522, 220] width 40 height 6
click at [522, 52] on button "Дані про ціну" at bounding box center [515, 55] width 41 height 10
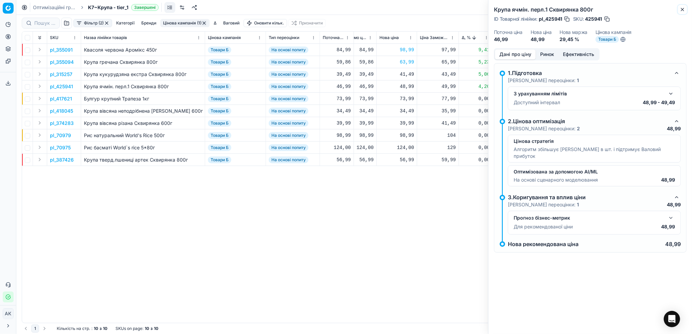
click at [681, 7] on icon "button" at bounding box center [682, 9] width 5 height 5
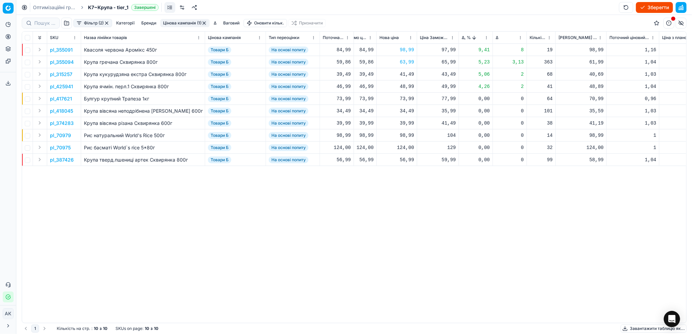
click at [56, 159] on p "pl_387426" at bounding box center [62, 160] width 24 height 7
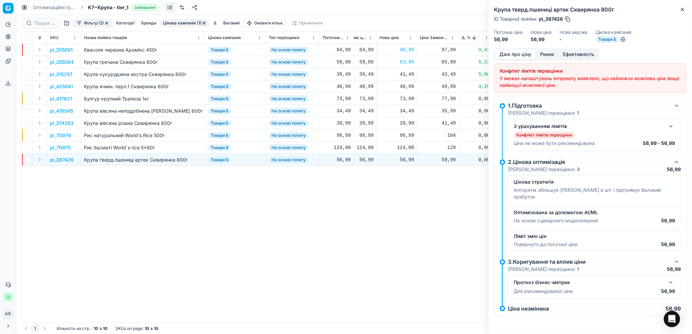
click at [547, 56] on button "Ринок" at bounding box center [547, 55] width 23 height 10
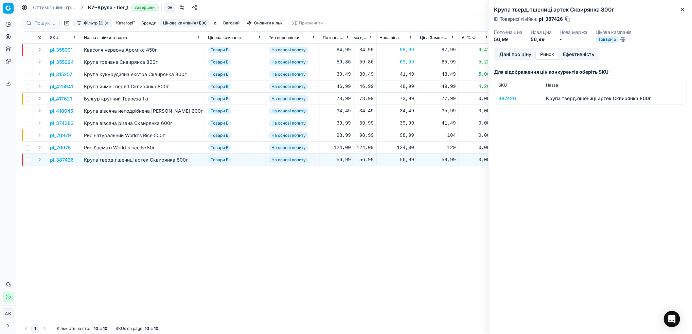
click at [512, 98] on div "387426" at bounding box center [517, 98] width 39 height 7
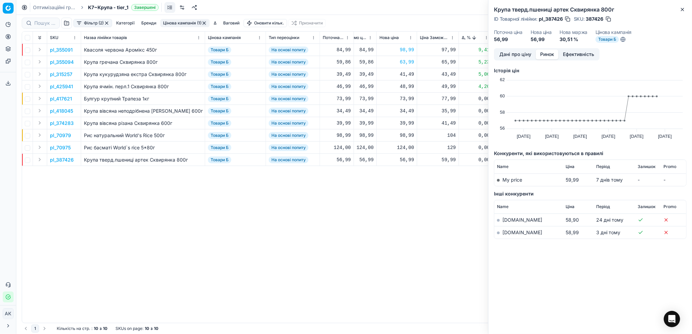
click at [507, 233] on link "[DOMAIN_NAME]" at bounding box center [522, 233] width 40 height 6
click at [685, 8] on icon "button" at bounding box center [682, 9] width 5 height 5
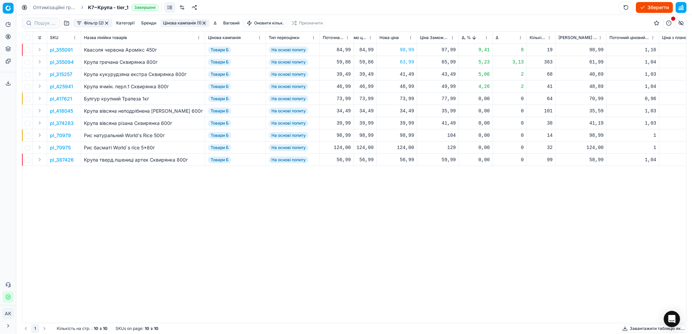
click at [56, 160] on p "pl_387426" at bounding box center [62, 160] width 24 height 7
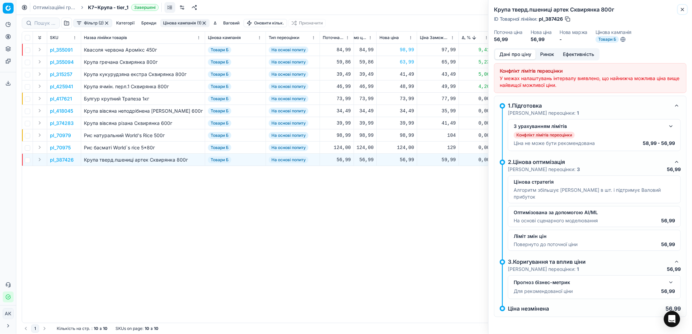
click at [683, 10] on icon "button" at bounding box center [682, 9] width 5 height 5
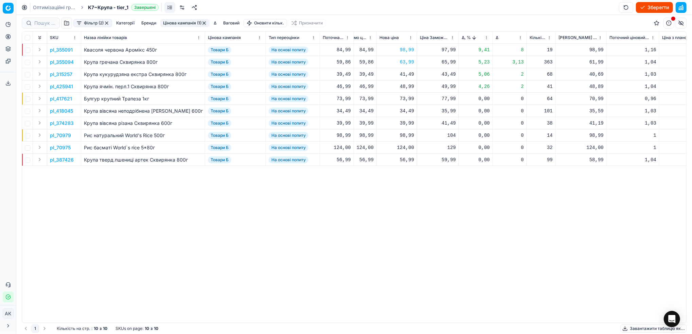
click at [403, 158] on div "56,99" at bounding box center [396, 160] width 35 height 7
click at [404, 221] on input "56.99" at bounding box center [420, 219] width 49 height 11
type input "58.99"
click at [185, 21] on button "Цінова кампанія (1)" at bounding box center [184, 23] width 49 height 8
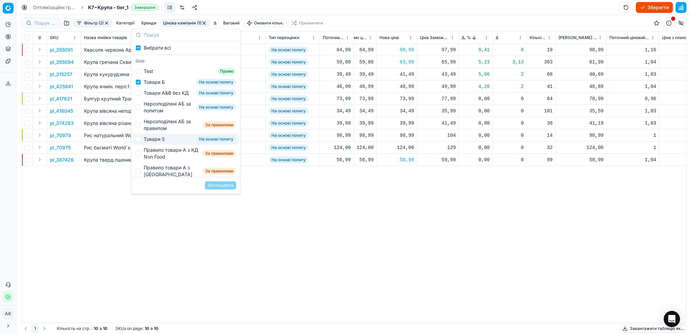
click at [109, 23] on button "button" at bounding box center [106, 22] width 5 height 5
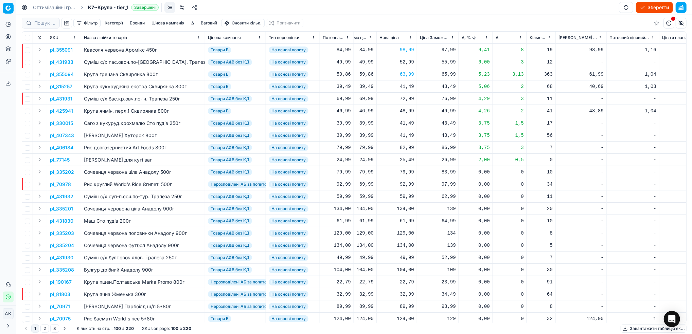
click at [66, 24] on button "button" at bounding box center [66, 23] width 11 height 11
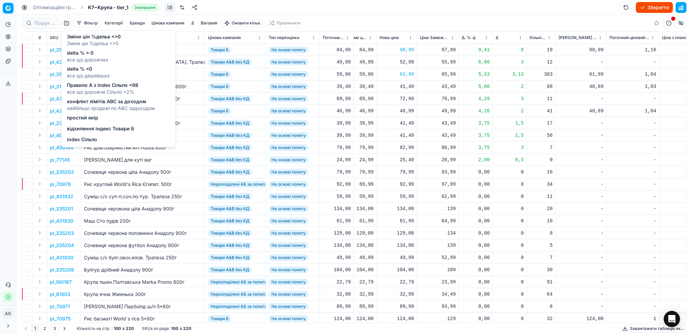
click at [80, 130] on span "відхилення індекс Товари Б" at bounding box center [100, 129] width 67 height 7
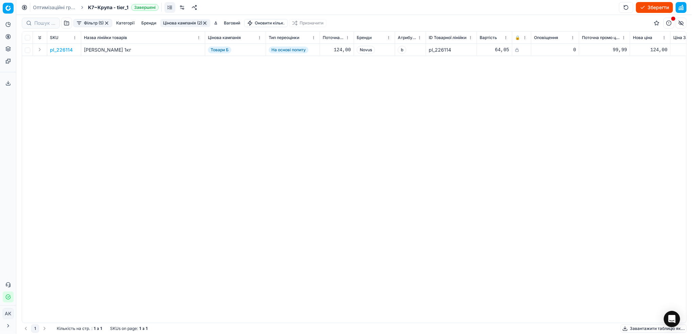
scroll to position [0, 231]
click at [123, 313] on div "pl_226114 Рис [PERSON_NAME] 1кг Товари Б На основі попиту 124,00 Novus b pl_226…" at bounding box center [123, 183] width 664 height 279
click at [180, 24] on button "Цінова кампанія (2)" at bounding box center [185, 23] width 50 height 8
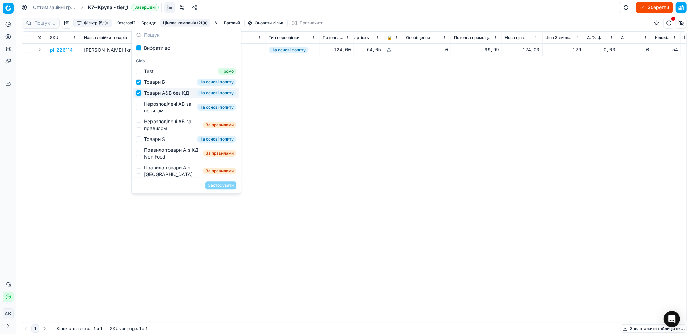
click at [138, 96] on input "Suggestions" at bounding box center [138, 92] width 5 height 5
checkbox input "false"
click at [141, 83] on input "Suggestions" at bounding box center [138, 81] width 5 height 5
checkbox input "false"
click at [139, 96] on input "Suggestions" at bounding box center [138, 92] width 5 height 5
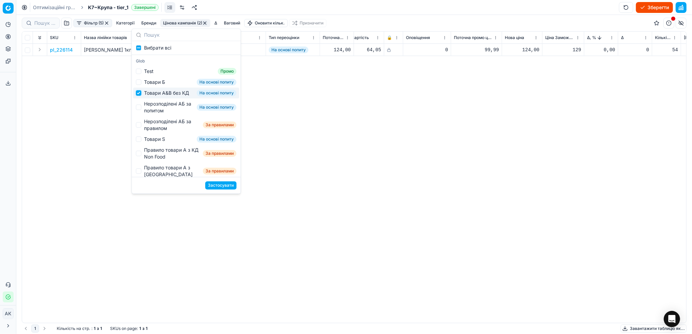
checkbox input "true"
click at [220, 186] on button "Застосувати" at bounding box center [220, 185] width 31 height 8
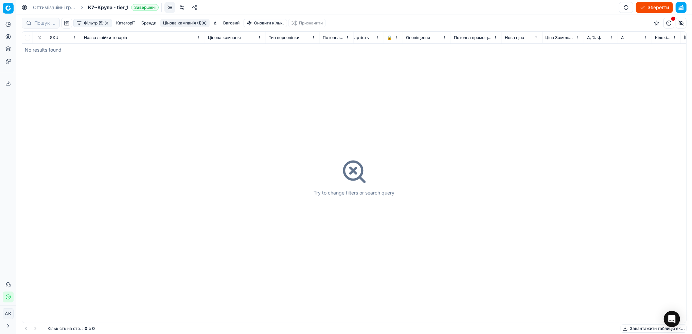
click at [108, 22] on button "button" at bounding box center [106, 22] width 5 height 5
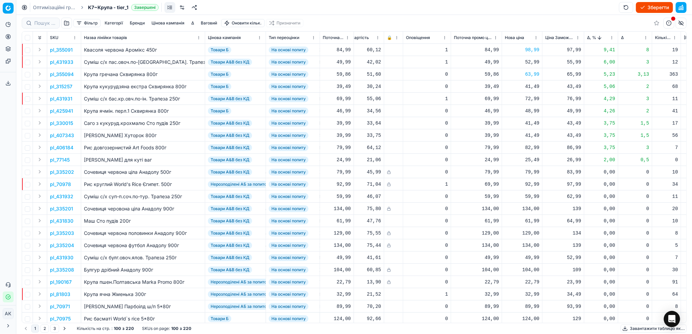
click at [164, 24] on button "Цінова кампанія" at bounding box center [168, 23] width 38 height 8
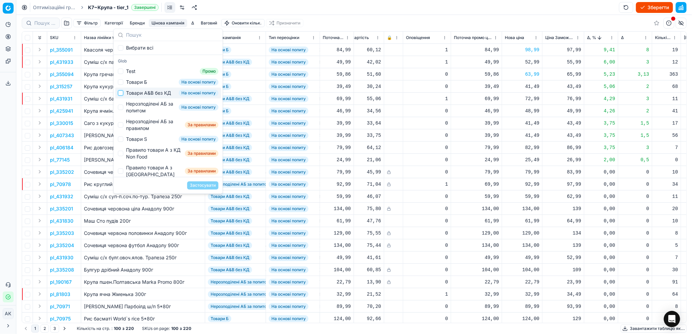
click at [121, 96] on input "Suggestions" at bounding box center [120, 92] width 5 height 5
checkbox input "true"
click at [199, 186] on button "Застосувати" at bounding box center [202, 185] width 31 height 8
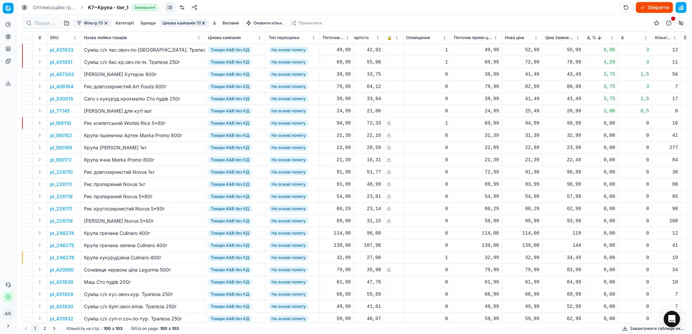
click at [85, 24] on button "Фільтр (1)" at bounding box center [92, 23] width 38 height 8
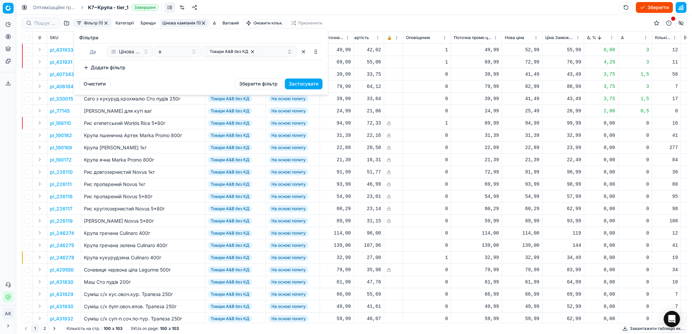
click at [109, 69] on button "Додати фільтр" at bounding box center [104, 67] width 50 height 11
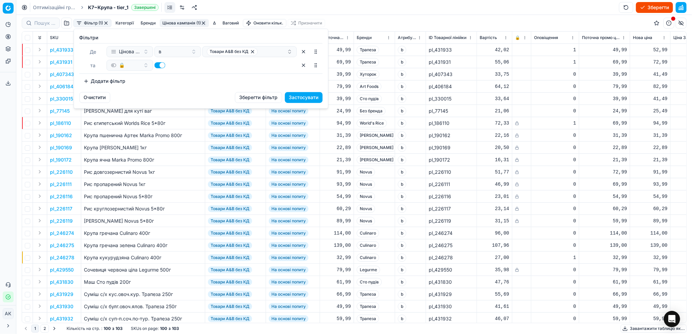
scroll to position [0, 128]
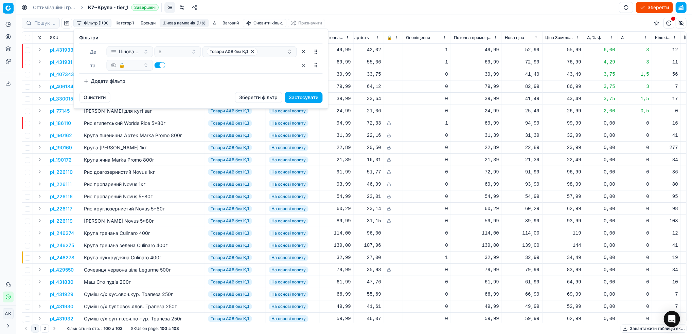
click at [160, 66] on button "button" at bounding box center [160, 65] width 11 height 6
checkbox input "false"
click at [302, 99] on button "Застосувати" at bounding box center [304, 97] width 38 height 11
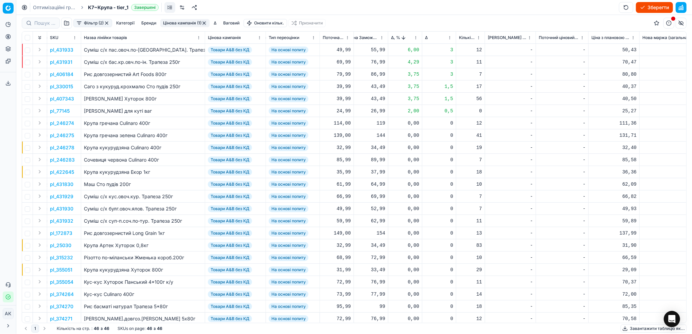
scroll to position [0, 298]
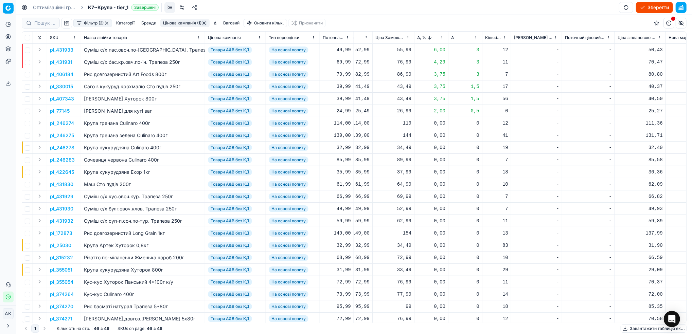
click at [60, 53] on p "pl_431933" at bounding box center [61, 50] width 23 height 7
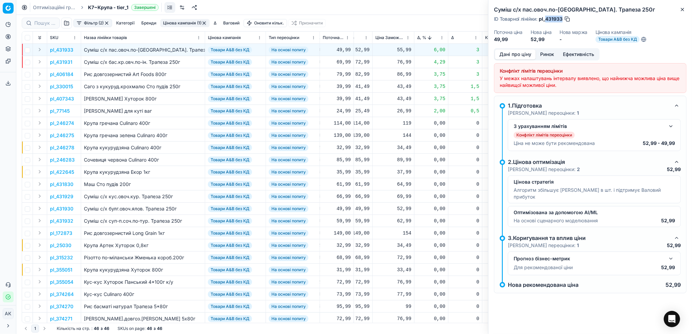
drag, startPoint x: 562, startPoint y: 19, endPoint x: 546, endPoint y: 19, distance: 16.0
click at [546, 19] on span "pl_431933" at bounding box center [551, 19] width 24 height 7
copy span "431933"
click at [686, 6] on div "Суміш с/х пас.овоч.по-рим. Трапеза 250г ID Товарної лінійки : pl_431933 Поточна…" at bounding box center [589, 24] width 203 height 48
click at [683, 11] on icon "button" at bounding box center [682, 9] width 5 height 5
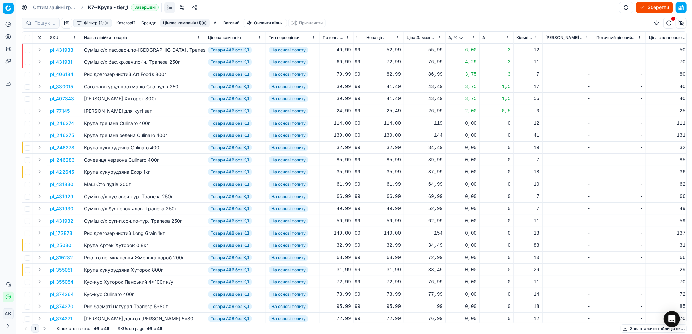
scroll to position [0, 278]
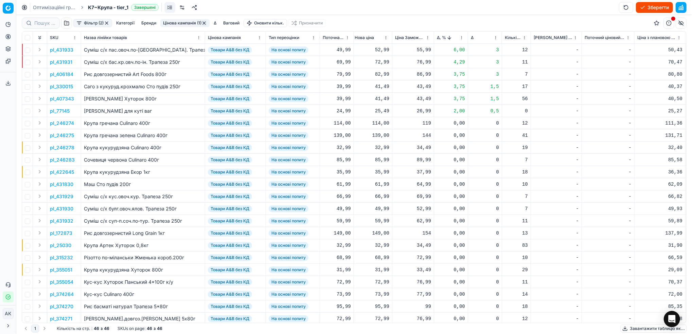
click at [463, 41] on html "Pricing platform Аналітика Цінова оптимізація Асортимент продукції Шаблони Серв…" at bounding box center [346, 167] width 692 height 334
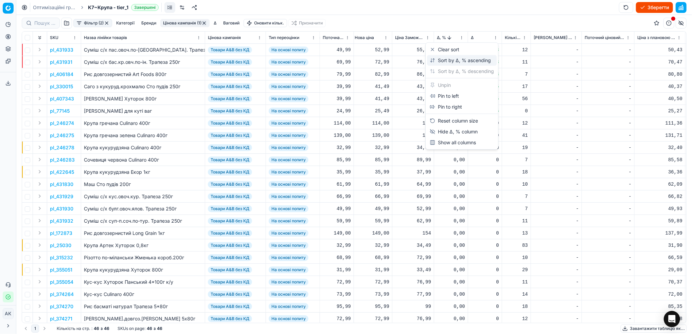
click at [450, 61] on div "Sort by Δ, % ascending" at bounding box center [460, 60] width 61 height 7
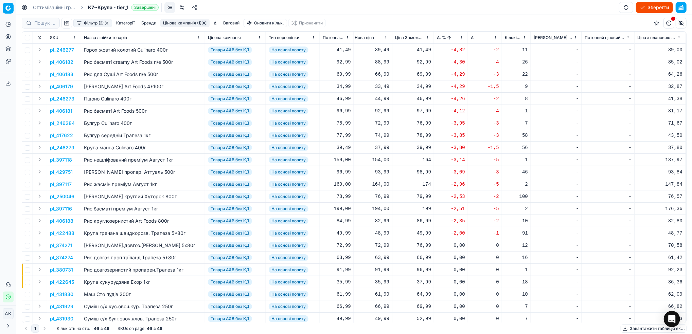
click at [67, 112] on p "pl_406181" at bounding box center [61, 111] width 22 height 7
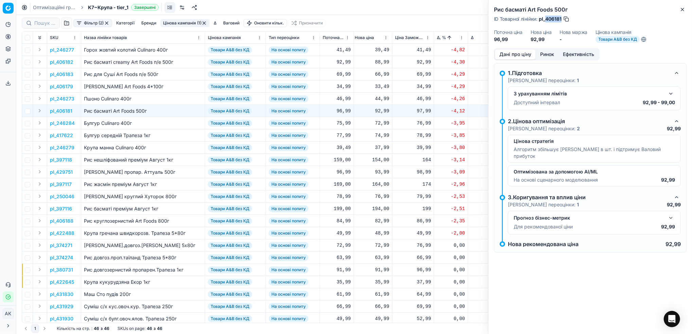
drag, startPoint x: 562, startPoint y: 17, endPoint x: 546, endPoint y: 20, distance: 16.6
click at [546, 20] on div "ID Товарної лінійки : pl_406181" at bounding box center [532, 19] width 76 height 7
copy span "406181"
click at [682, 10] on icon "button" at bounding box center [682, 9] width 3 height 3
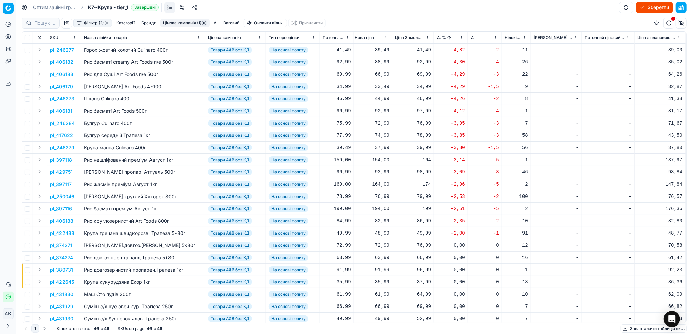
click at [383, 112] on div "92,99" at bounding box center [372, 111] width 35 height 7
click at [379, 172] on input "92.99" at bounding box center [396, 170] width 49 height 11
type input "96.99"
click at [62, 101] on p "pl_246273" at bounding box center [62, 98] width 24 height 7
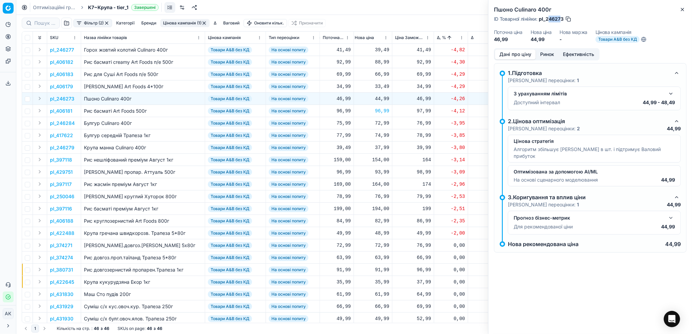
drag, startPoint x: 562, startPoint y: 18, endPoint x: 548, endPoint y: 18, distance: 13.9
click at [548, 18] on span "pl_246273" at bounding box center [551, 19] width 25 height 7
drag, startPoint x: 564, startPoint y: 19, endPoint x: 546, endPoint y: 20, distance: 17.4
click at [546, 20] on span "pl_246273" at bounding box center [551, 19] width 25 height 7
copy span "246273"
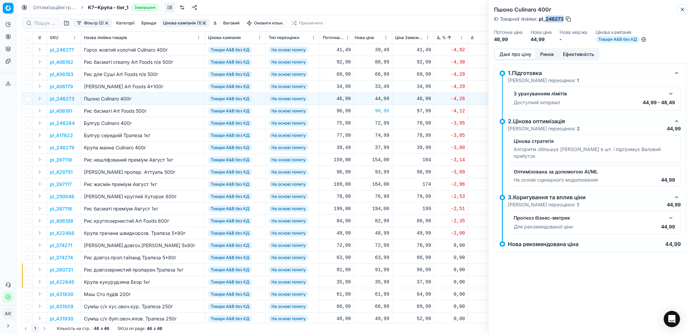
click at [682, 11] on icon "button" at bounding box center [682, 9] width 5 height 5
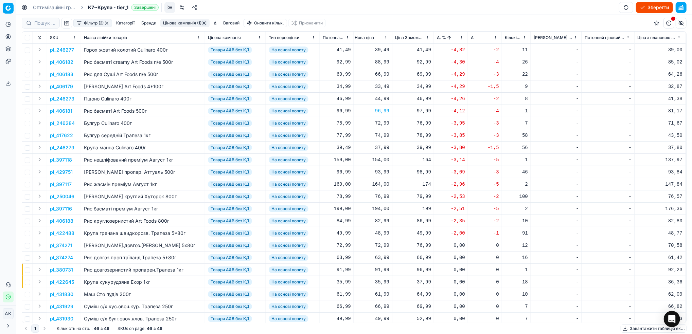
click at [61, 160] on p "pl_397118" at bounding box center [61, 160] width 22 height 7
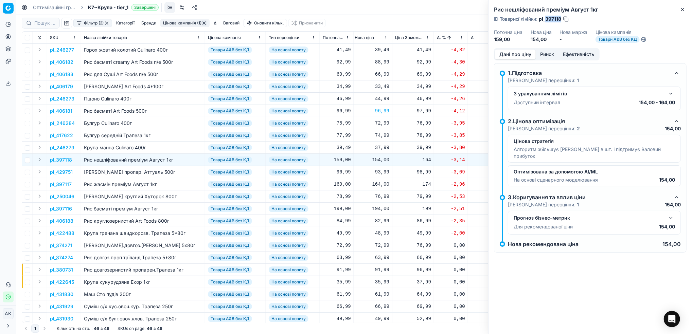
drag, startPoint x: 560, startPoint y: 20, endPoint x: 546, endPoint y: 20, distance: 13.6
click at [546, 20] on span "pl_397118" at bounding box center [550, 19] width 22 height 7
copy span "397118"
click at [685, 8] on button "Close" at bounding box center [682, 9] width 8 height 8
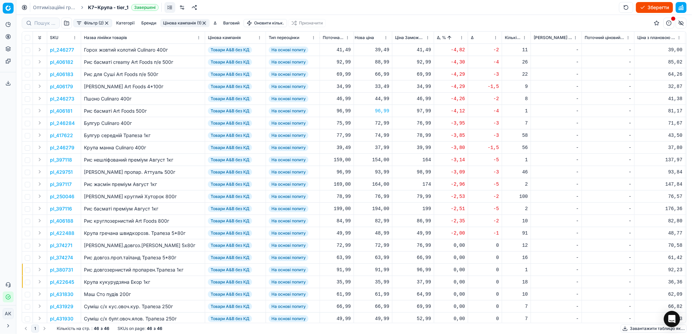
click at [378, 160] on div "154,00" at bounding box center [372, 160] width 35 height 7
click at [382, 222] on input "154.00" at bounding box center [396, 219] width 49 height 11
click at [382, 221] on input "154.00" at bounding box center [396, 219] width 49 height 11
type input "159.00"
click at [61, 184] on p "pl_397117" at bounding box center [61, 184] width 22 height 7
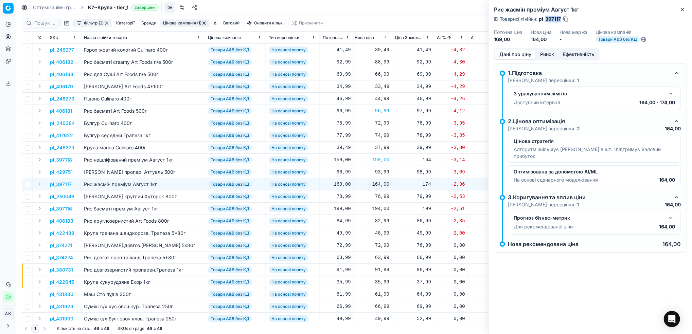
drag, startPoint x: 561, startPoint y: 18, endPoint x: 548, endPoint y: 17, distance: 13.3
click at [547, 17] on span "pl_397117" at bounding box center [550, 19] width 22 height 7
copy span "97117"
click at [561, 18] on span "pl_397117" at bounding box center [550, 19] width 22 height 7
drag, startPoint x: 561, startPoint y: 18, endPoint x: 544, endPoint y: 18, distance: 16.3
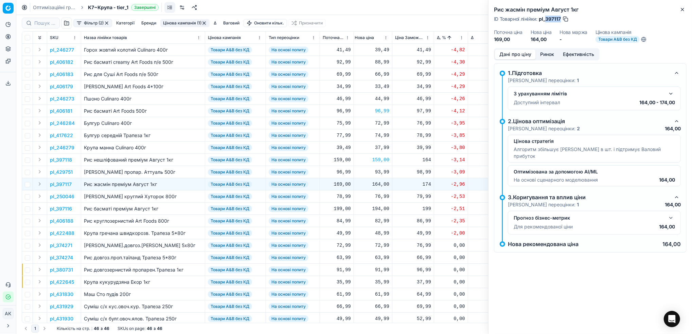
click at [544, 18] on span "pl_397117" at bounding box center [550, 19] width 22 height 7
copy span "397117"
click at [685, 9] on icon "button" at bounding box center [682, 9] width 5 height 5
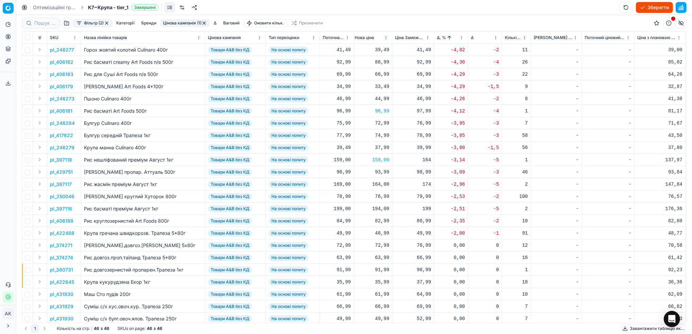
click at [380, 185] on div "164,00" at bounding box center [372, 184] width 35 height 7
click at [381, 245] on input "164.00" at bounding box center [396, 244] width 49 height 11
type input "169.00"
click at [381, 208] on div "194,00" at bounding box center [372, 209] width 35 height 7
click at [382, 268] on input "194.00" at bounding box center [396, 268] width 49 height 11
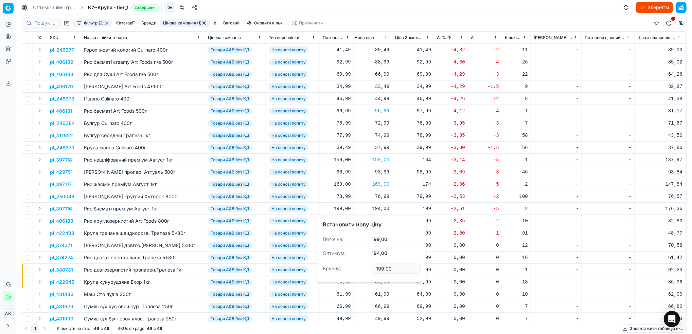
type input "199.00"
click at [61, 230] on p "pl_422488" at bounding box center [62, 233] width 24 height 7
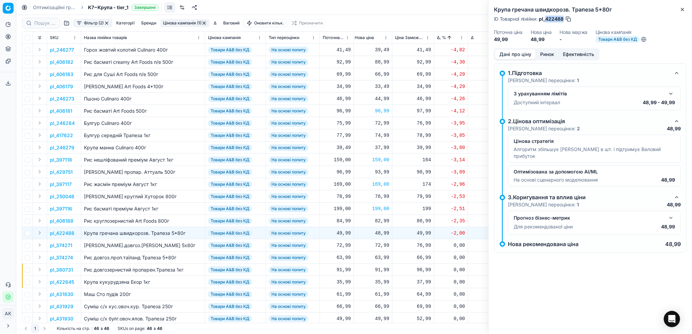
drag, startPoint x: 564, startPoint y: 17, endPoint x: 546, endPoint y: 17, distance: 17.7
click at [546, 17] on span "pl_422488" at bounding box center [551, 19] width 25 height 7
copy span "422488"
click at [685, 6] on button "Close" at bounding box center [682, 9] width 8 height 8
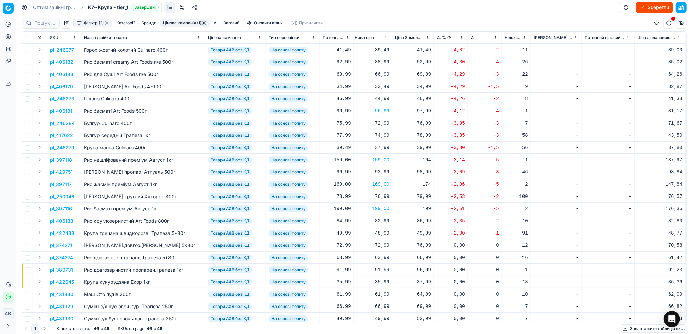
click at [462, 36] on html "Pricing platform Аналітика Цінова оптимізація Асортимент продукції Шаблони Серв…" at bounding box center [346, 167] width 692 height 334
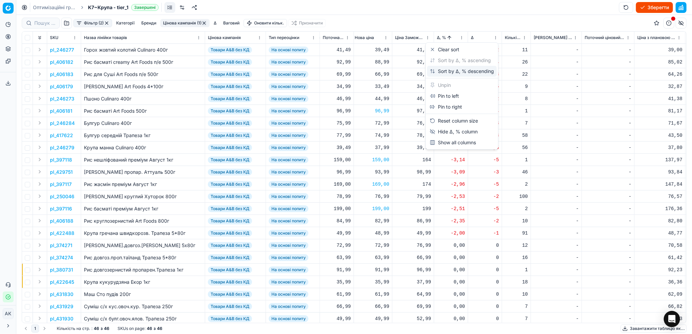
click at [456, 69] on div "Sort by Δ, % descending" at bounding box center [462, 71] width 64 height 7
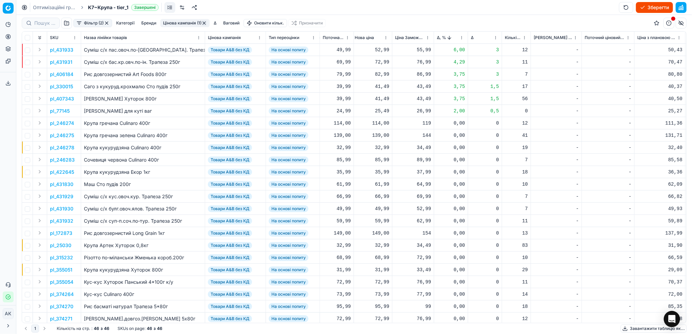
click at [184, 24] on button "Цінова кампанія (1)" at bounding box center [184, 23] width 49 height 8
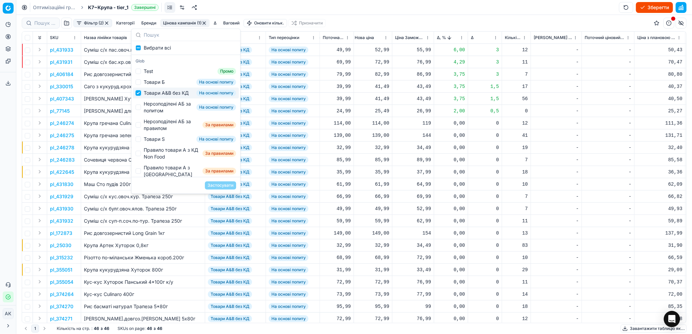
click at [139, 96] on input "Suggestions" at bounding box center [138, 92] width 5 height 5
checkbox input "false"
click at [142, 115] on div "Нерозподілені АБ за попитом На основі попиту" at bounding box center [186, 108] width 106 height 18
checkbox input "true"
drag, startPoint x: 218, startPoint y: 185, endPoint x: 235, endPoint y: 181, distance: 17.3
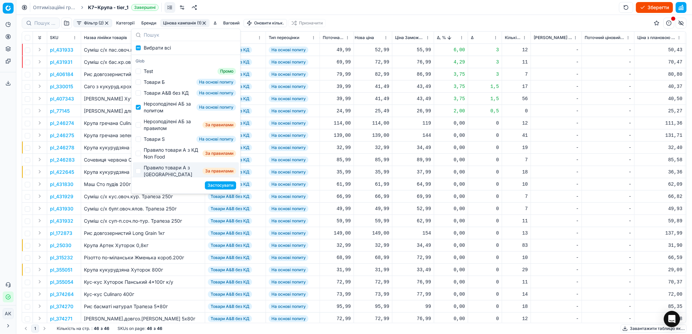
click at [218, 185] on button "Застосувати" at bounding box center [220, 185] width 31 height 8
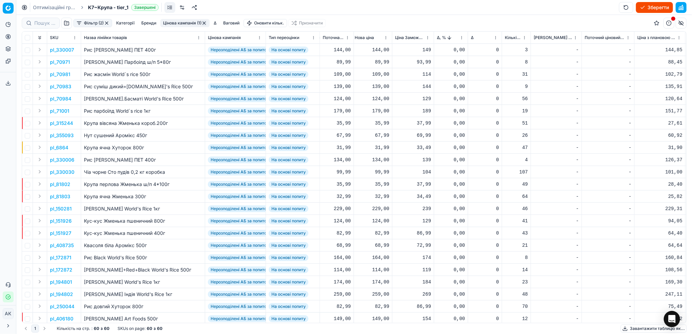
click at [462, 38] on html "Pricing platform Аналітика Цінова оптимізація Асортимент продукції Шаблони Серв…" at bounding box center [346, 167] width 692 height 334
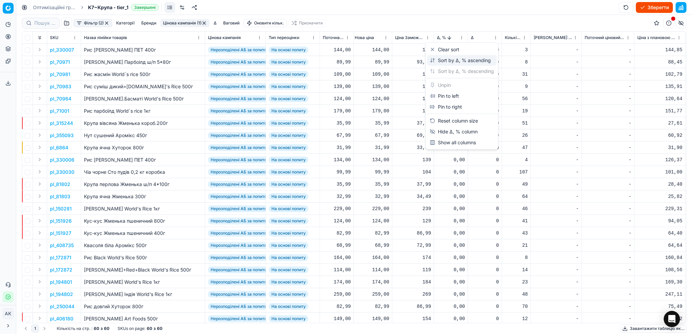
click at [451, 61] on div "Sort by Δ, % ascending" at bounding box center [460, 60] width 61 height 7
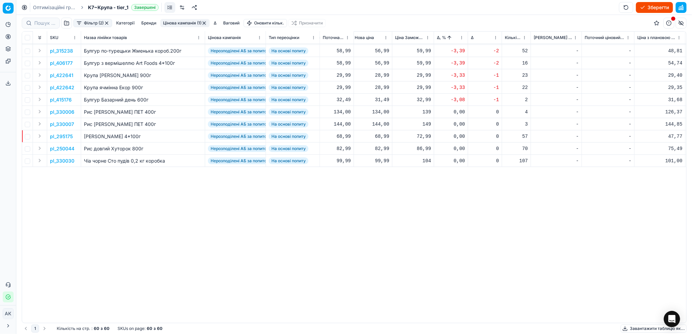
scroll to position [0, 278]
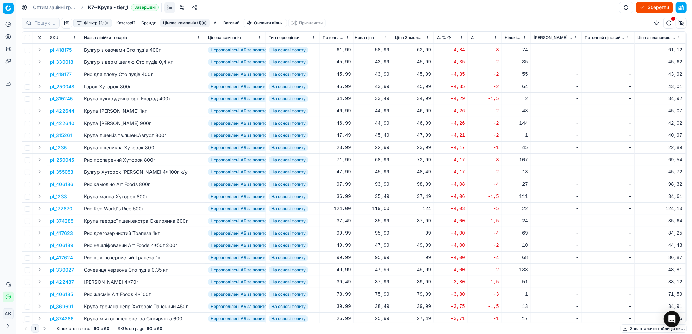
click at [62, 99] on p "pl_315245" at bounding box center [61, 98] width 23 height 7
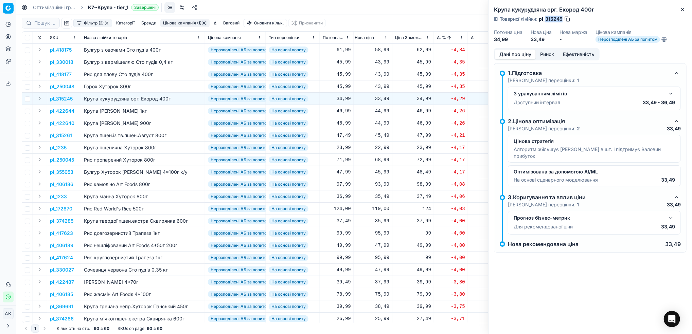
drag, startPoint x: 562, startPoint y: 20, endPoint x: 546, endPoint y: 21, distance: 16.0
click at [546, 21] on span "pl_315245" at bounding box center [551, 19] width 24 height 7
copy span "315245"
drag, startPoint x: 682, startPoint y: 7, endPoint x: 671, endPoint y: 28, distance: 23.6
click at [682, 7] on icon "button" at bounding box center [682, 9] width 5 height 5
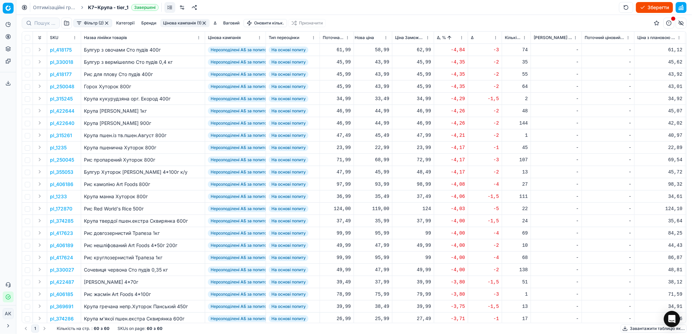
click at [383, 98] on div "33,49" at bounding box center [372, 98] width 35 height 7
click at [378, 159] on input "33.49" at bounding box center [396, 159] width 49 height 11
drag, startPoint x: 389, startPoint y: 161, endPoint x: 385, endPoint y: 161, distance: 3.4
click at [385, 161] on input "34.49" at bounding box center [396, 159] width 49 height 11
click at [387, 159] on input "34.49" at bounding box center [396, 159] width 49 height 11
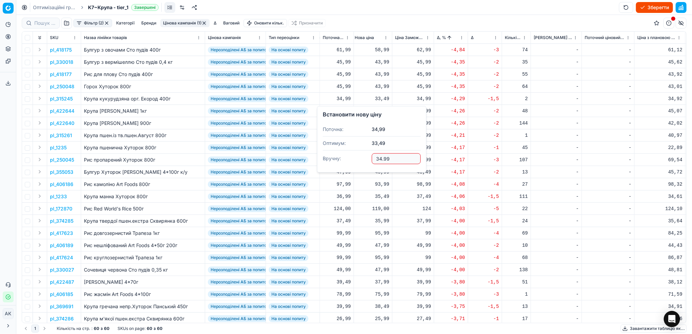
type input "34.99"
click at [59, 136] on p "pl_315261" at bounding box center [61, 135] width 22 height 7
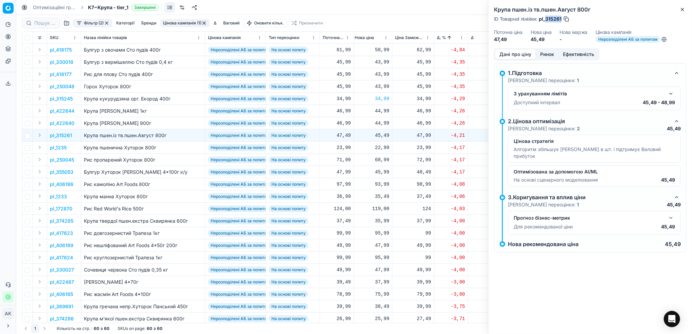
drag, startPoint x: 562, startPoint y: 18, endPoint x: 547, endPoint y: 23, distance: 15.9
click at [547, 23] on div "Крупа пшен.із тв.пшен.Август 800г ID Товарної лінійки : pl_315261 Поточна ціна …" at bounding box center [589, 24] width 203 height 48
copy span "315261"
click at [680, 5] on button "Close" at bounding box center [682, 9] width 8 height 8
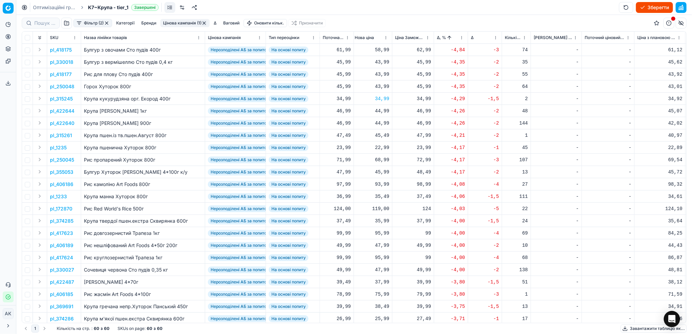
click at [376, 136] on div "45,49" at bounding box center [372, 135] width 35 height 7
click at [379, 198] on input "45.49" at bounding box center [396, 195] width 49 height 11
type input "47.49"
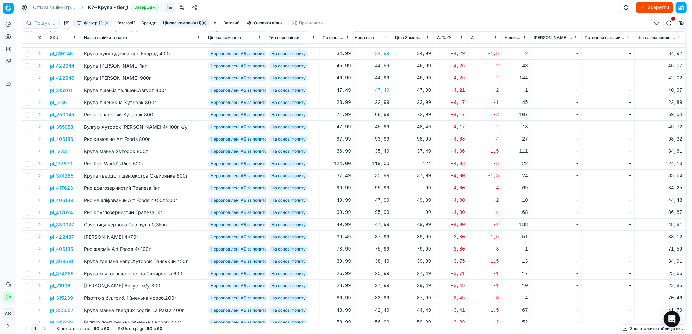
scroll to position [90, 278]
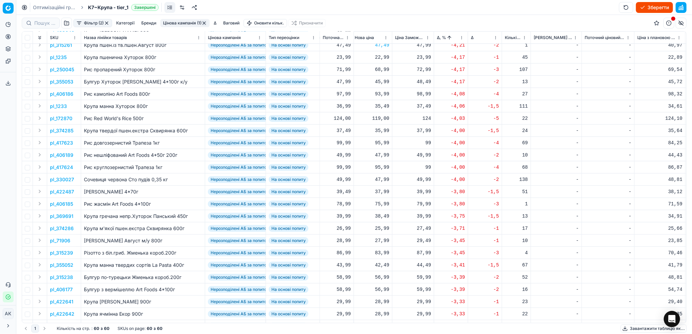
click at [382, 202] on div "75,99" at bounding box center [372, 204] width 35 height 7
click at [380, 264] on input "75.99" at bounding box center [396, 263] width 49 height 11
type input "78.99"
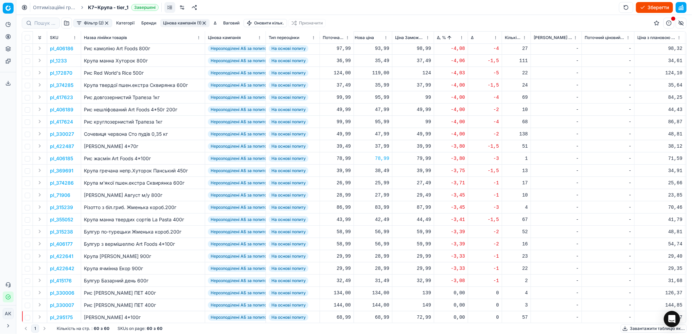
click at [63, 208] on p "pl_315239" at bounding box center [61, 207] width 23 height 7
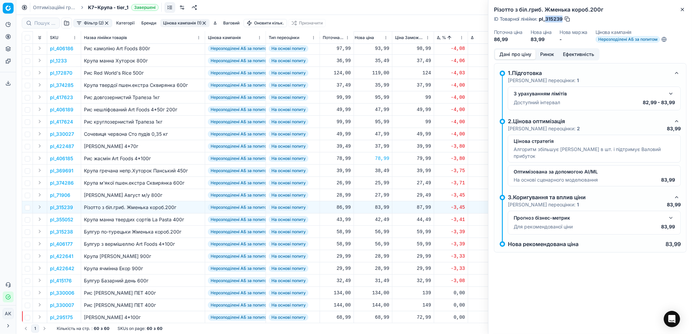
drag, startPoint x: 562, startPoint y: 20, endPoint x: 547, endPoint y: 21, distance: 15.6
click at [547, 21] on span "pl_315239" at bounding box center [551, 19] width 24 height 7
copy span "315239"
click at [381, 209] on div "83,99" at bounding box center [372, 207] width 35 height 7
click at [379, 267] on input "83.99" at bounding box center [396, 267] width 49 height 11
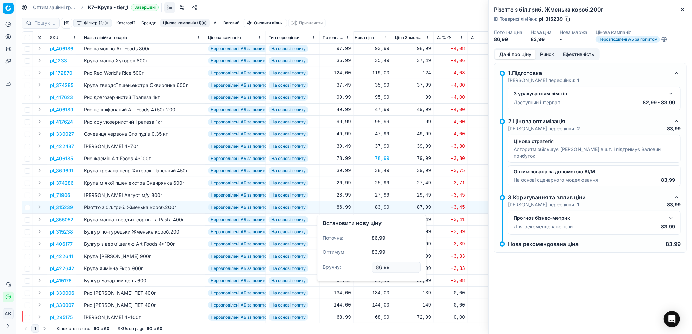
type input "86.99"
click at [686, 11] on button "Close" at bounding box center [682, 9] width 8 height 8
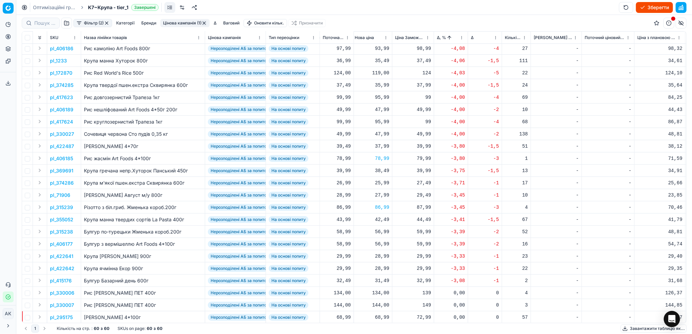
scroll to position [181, 278]
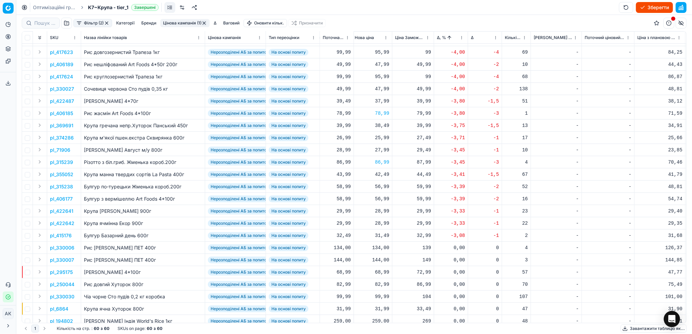
click at [377, 236] on div "31,49" at bounding box center [372, 235] width 35 height 7
click at [379, 296] on input "31.49" at bounding box center [396, 295] width 49 height 11
type input "32.49"
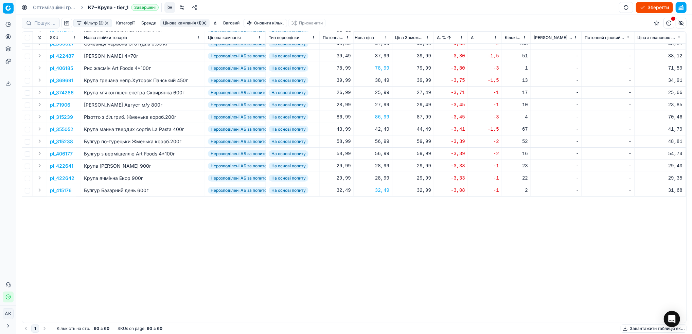
scroll to position [0, 278]
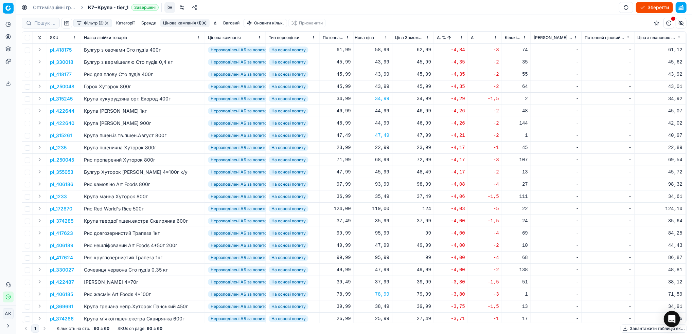
click at [461, 40] on html "Pricing platform Аналітика Цінова оптимізація Асортимент продукції Шаблони Серв…" at bounding box center [346, 167] width 692 height 334
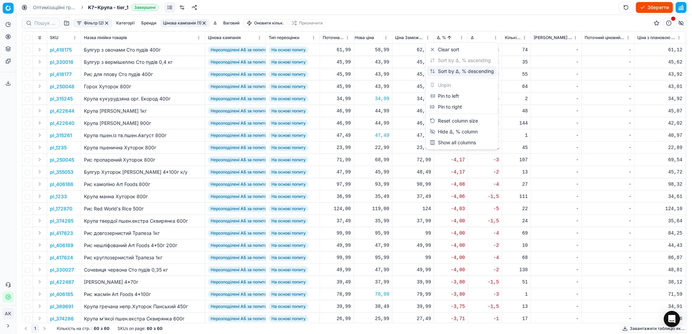
click at [457, 70] on div "Sort by Δ, % descending" at bounding box center [462, 71] width 64 height 7
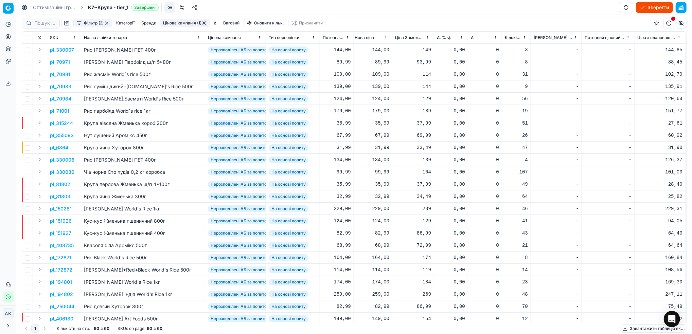
click at [89, 25] on button "Фільтр (2)" at bounding box center [92, 23] width 39 height 8
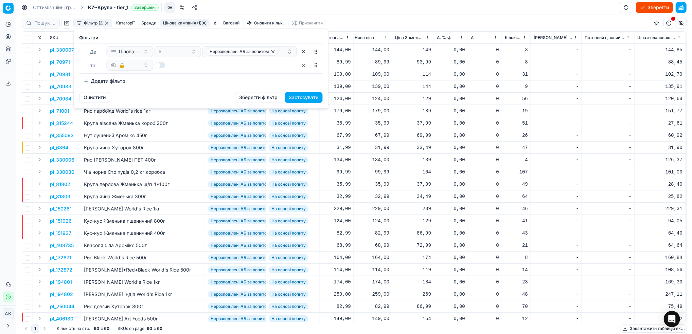
click at [168, 26] on html "Pricing platform Аналітика Цінова оптимізація Асортимент продукції Шаблони Серв…" at bounding box center [346, 167] width 692 height 334
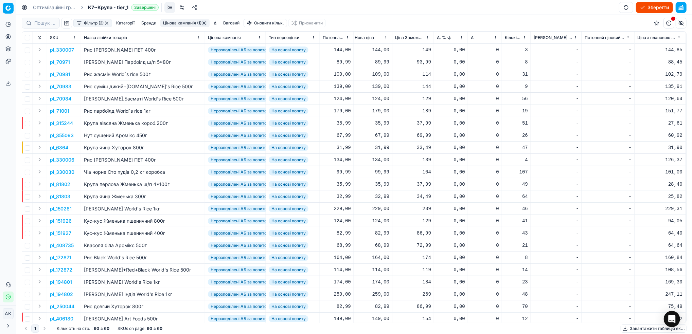
click at [171, 23] on button "Цінова кампанія (1)" at bounding box center [184, 23] width 49 height 8
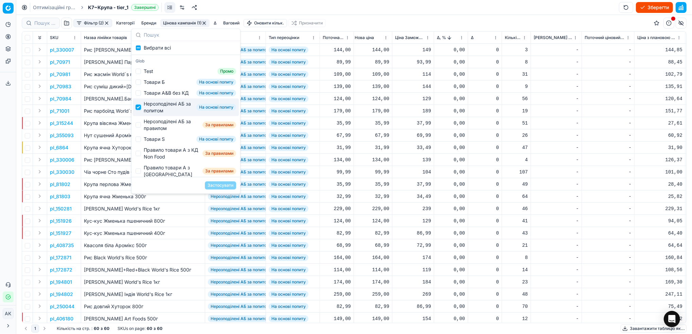
click at [140, 110] on input "Suggestions" at bounding box center [138, 107] width 5 height 5
checkbox input "false"
click at [139, 128] on input "Suggestions" at bounding box center [138, 124] width 5 height 5
checkbox input "true"
click at [223, 185] on button "Застосувати" at bounding box center [220, 185] width 31 height 8
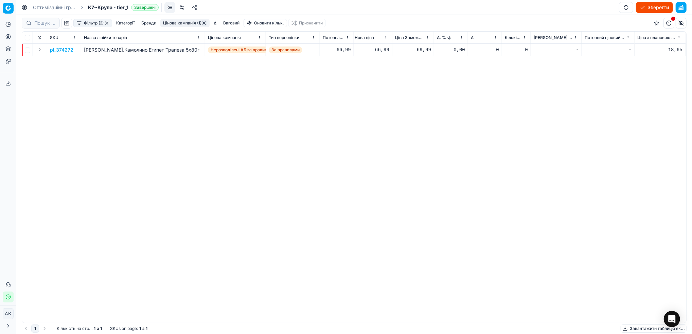
click at [109, 22] on button "button" at bounding box center [106, 22] width 5 height 5
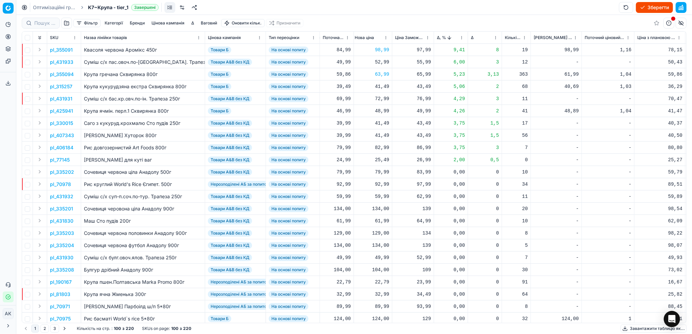
click at [64, 23] on button "button" at bounding box center [66, 23] width 11 height 11
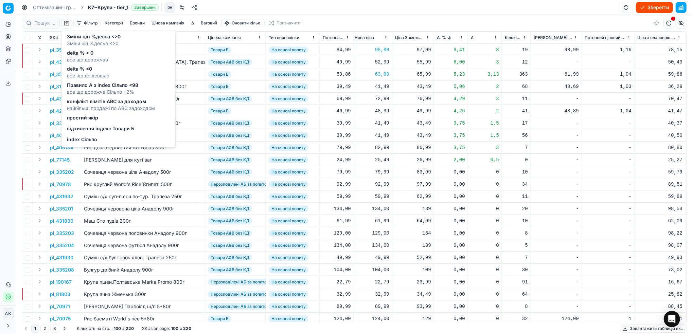
click at [80, 129] on span "відхилення індекс Товари Б" at bounding box center [100, 129] width 67 height 7
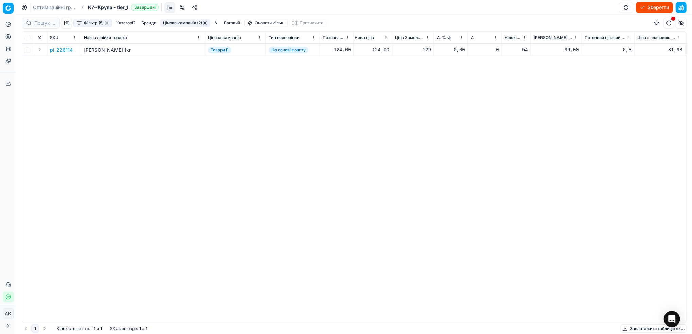
click at [89, 24] on button "Фільтр (5)" at bounding box center [92, 23] width 39 height 8
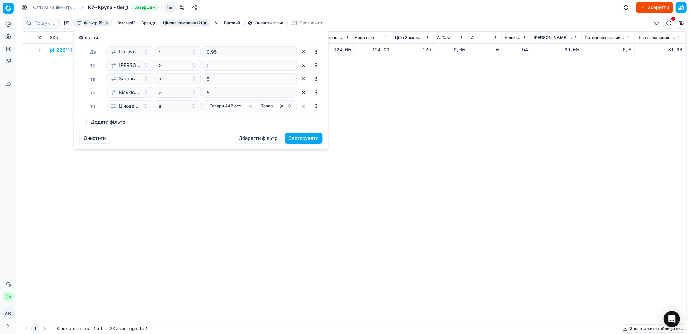
click at [114, 123] on button "Додати фільтр" at bounding box center [104, 122] width 50 height 11
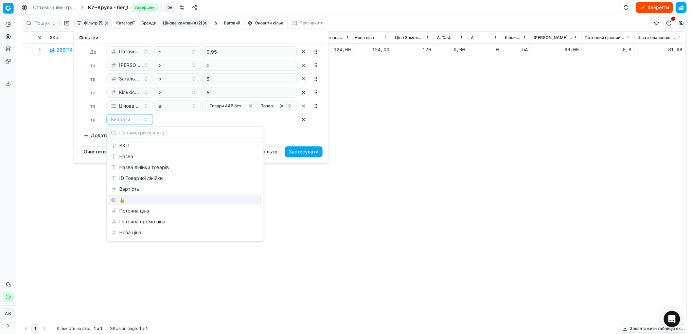
click at [123, 200] on div "🔒" at bounding box center [185, 200] width 154 height 11
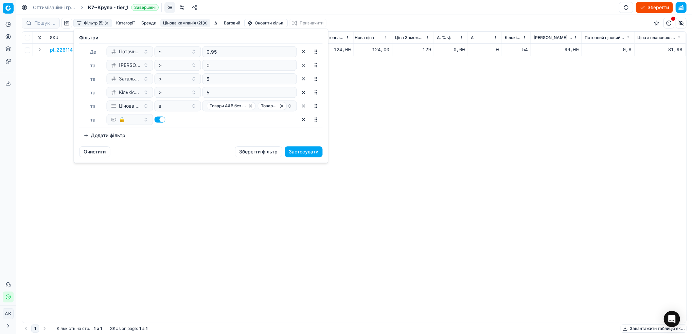
click at [157, 120] on button "button" at bounding box center [160, 120] width 11 height 6
checkbox input "false"
click at [310, 156] on button "Застосувати" at bounding box center [304, 151] width 38 height 11
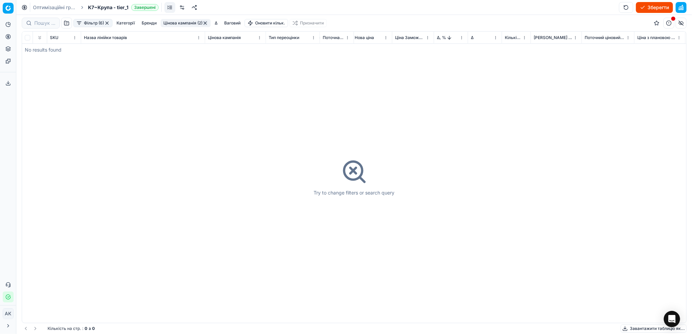
click at [108, 28] on div "Фільтр (6) Категорії Бренди Цінова кампанія (2) Δ Ваговий Оновити кільк. Призна…" at bounding box center [354, 23] width 665 height 16
click at [107, 23] on button "button" at bounding box center [106, 22] width 5 height 5
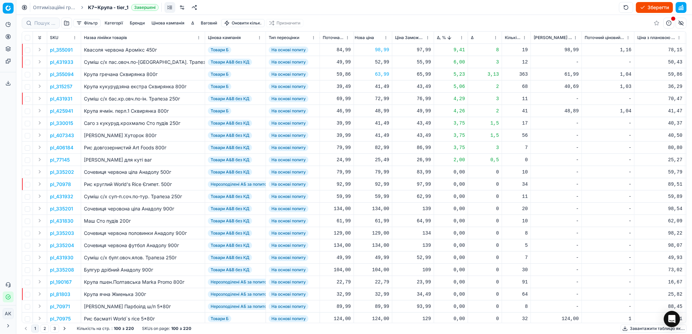
click at [656, 6] on button "Зберегти" at bounding box center [654, 7] width 37 height 11
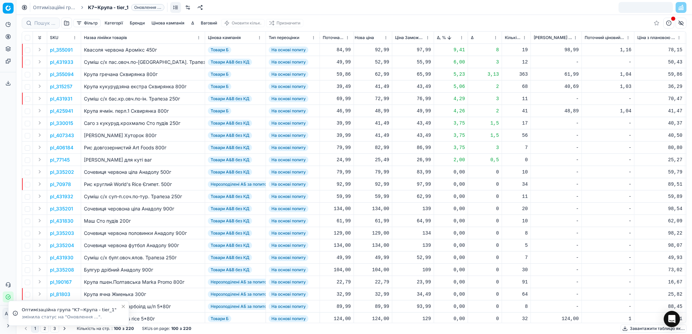
drag, startPoint x: 38, startPoint y: 8, endPoint x: 60, endPoint y: 52, distance: 49.2
click at [38, 8] on link "Оптимізаційні групи" at bounding box center [54, 7] width 43 height 7
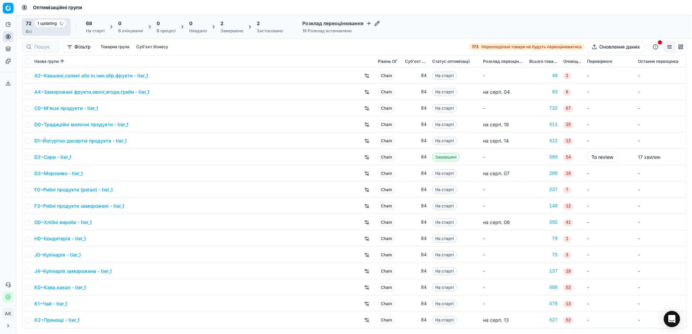
click at [227, 31] on div "Завершено" at bounding box center [231, 30] width 23 height 5
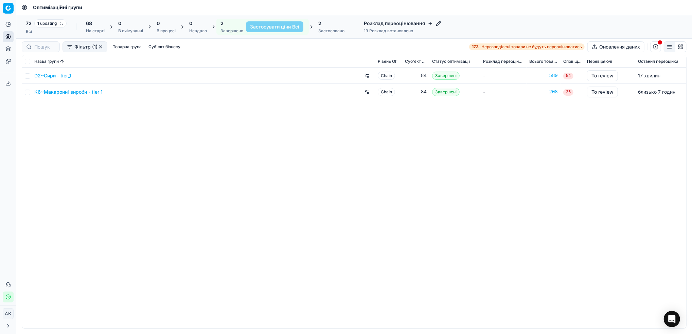
click at [53, 91] on link "K6~Макаронні вироби - tier_1" at bounding box center [68, 92] width 68 height 7
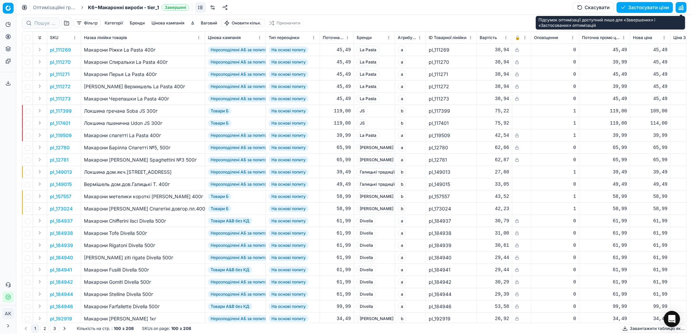
click at [681, 5] on button "button" at bounding box center [681, 7] width 11 height 11
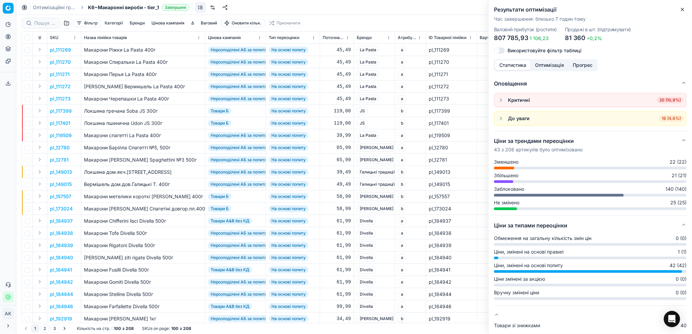
click at [680, 11] on icon "button" at bounding box center [682, 9] width 5 height 5
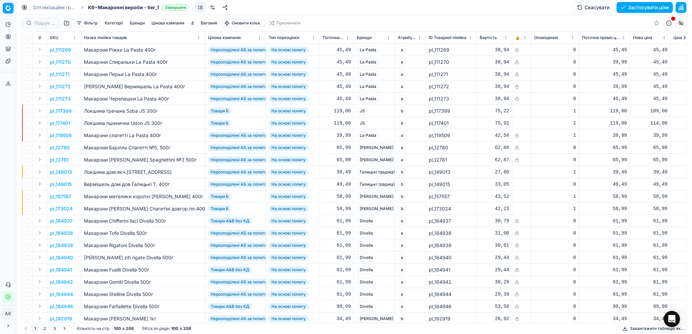
click at [171, 21] on button "Цінова кампанія" at bounding box center [168, 23] width 38 height 8
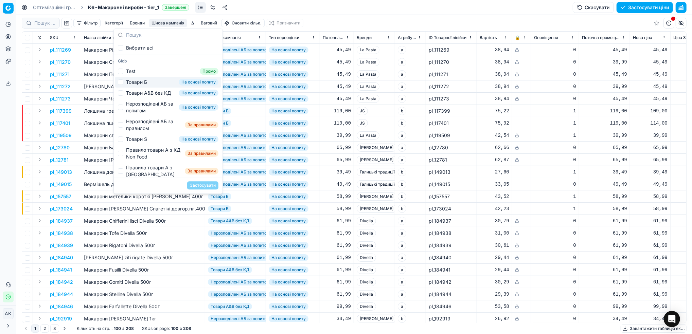
click at [127, 82] on div "Товари Б" at bounding box center [136, 82] width 21 height 7
checkbox input "true"
click at [213, 183] on button "Застосувати" at bounding box center [202, 185] width 31 height 8
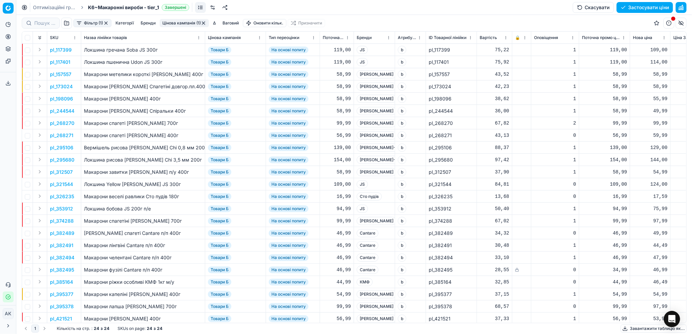
click at [97, 20] on button "Фільтр (1)" at bounding box center [92, 23] width 38 height 8
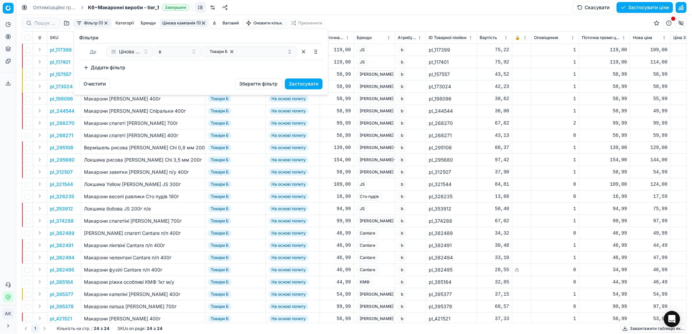
click at [116, 68] on button "Додати фільтр" at bounding box center [104, 67] width 50 height 11
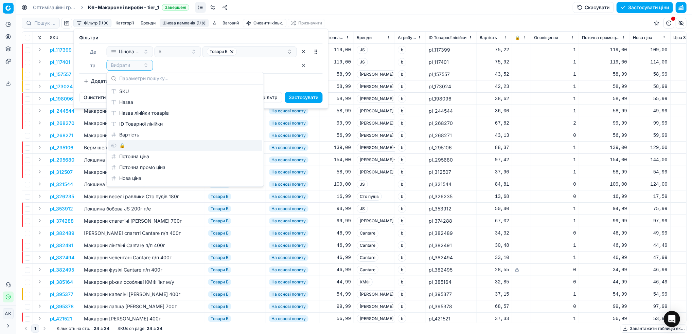
click at [126, 147] on div "🔒" at bounding box center [185, 145] width 154 height 11
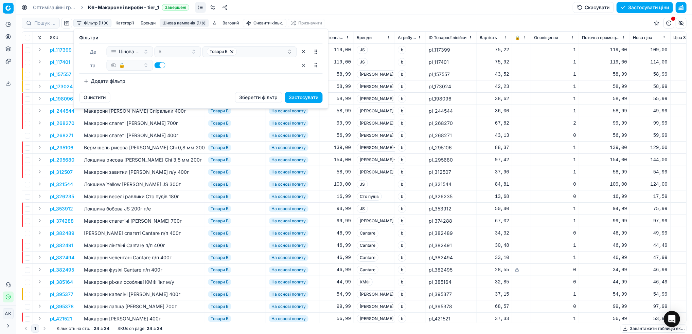
click at [159, 66] on button "button" at bounding box center [160, 65] width 11 height 6
checkbox input "false"
click at [301, 98] on button "Застосувати" at bounding box center [304, 97] width 38 height 11
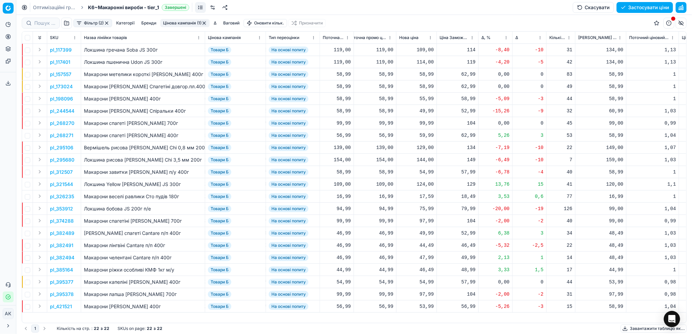
scroll to position [0, 236]
click at [502, 38] on html "Pricing platform Аналітика Цінова оптимізація Асортимент продукції Шаблони Серв…" at bounding box center [346, 167] width 692 height 334
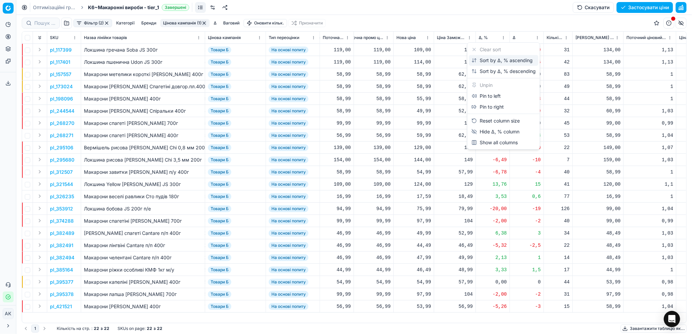
click at [481, 59] on div "Sort by Δ, % ascending" at bounding box center [501, 60] width 61 height 7
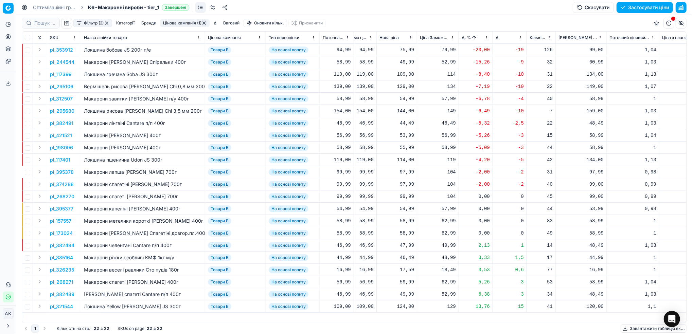
scroll to position [0, 256]
click at [58, 51] on p "pl_353912" at bounding box center [61, 50] width 23 height 7
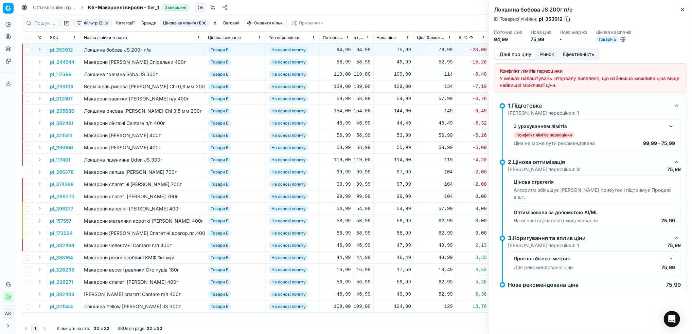
click at [551, 51] on button "Ринок" at bounding box center [547, 55] width 23 height 10
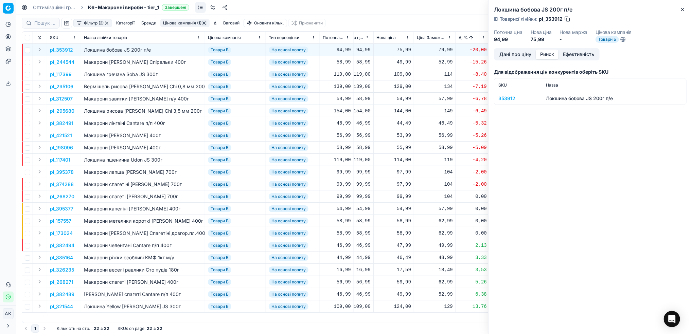
click at [499, 98] on div "353912" at bounding box center [517, 98] width 39 height 7
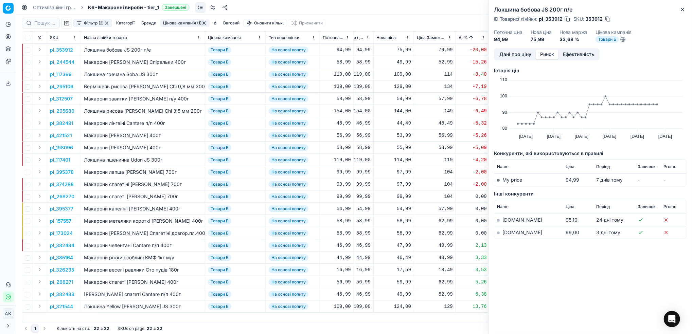
click at [507, 233] on link "[DOMAIN_NAME]" at bounding box center [522, 233] width 40 height 6
click at [504, 54] on button "Дані про ціну" at bounding box center [515, 55] width 41 height 10
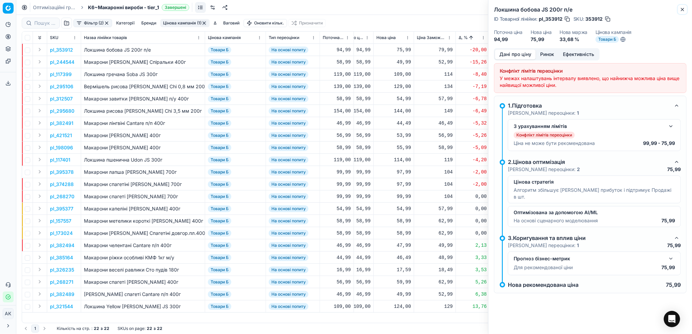
click at [681, 10] on icon "button" at bounding box center [682, 9] width 5 height 5
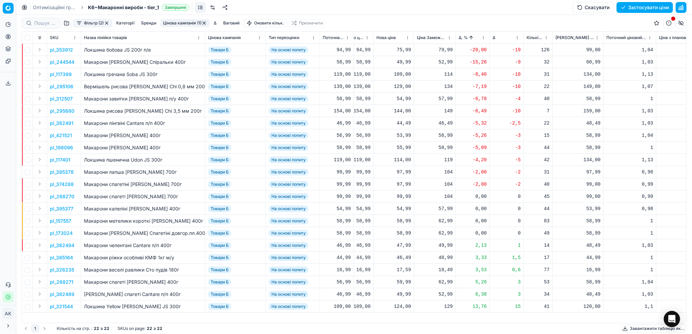
click at [402, 50] on div "75,99" at bounding box center [393, 50] width 35 height 7
click at [401, 109] on input "75.99" at bounding box center [417, 110] width 49 height 11
drag, startPoint x: 403, startPoint y: 110, endPoint x: 397, endPoint y: 110, distance: 6.1
click at [397, 110] on input "75.99" at bounding box center [417, 110] width 49 height 11
type input "99.99"
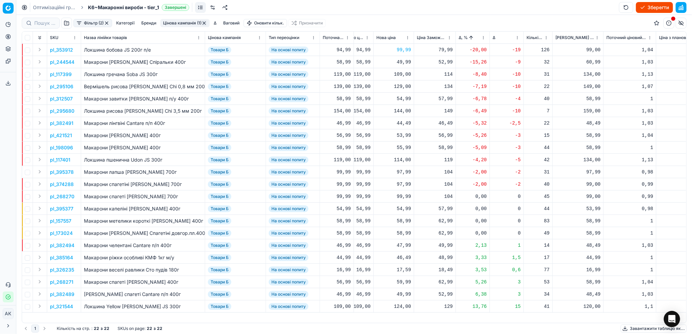
click at [61, 63] on p "pl_244544" at bounding box center [62, 62] width 24 height 7
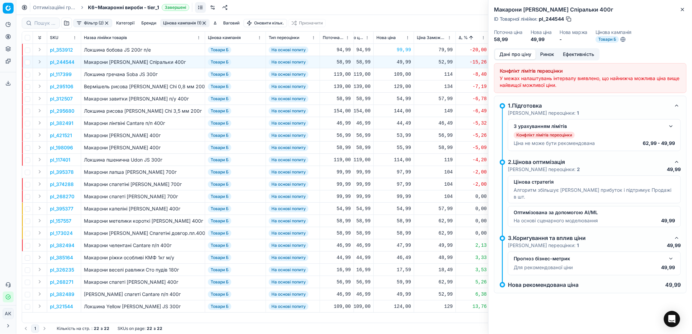
click at [548, 53] on button "Ринок" at bounding box center [547, 55] width 23 height 10
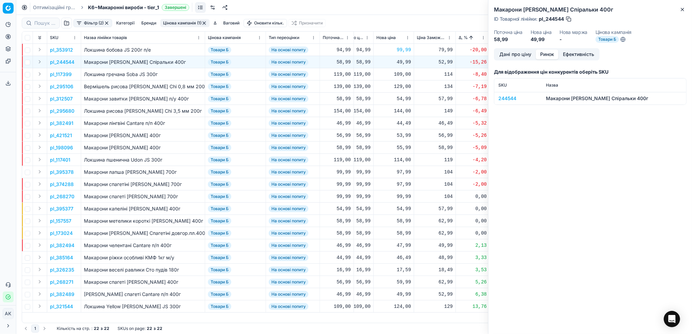
click at [507, 97] on div "244544" at bounding box center [517, 98] width 39 height 7
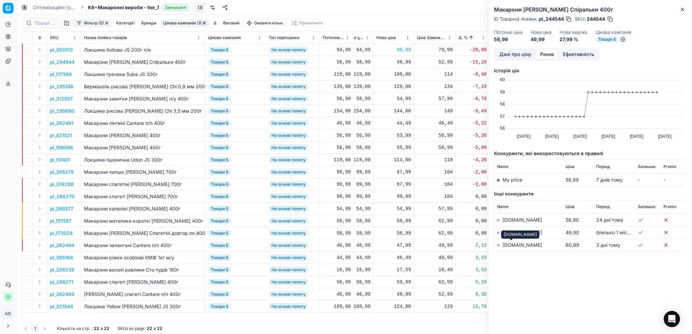
click at [503, 246] on link "[DOMAIN_NAME]" at bounding box center [522, 245] width 40 height 6
click at [514, 55] on button "Дані про ціну" at bounding box center [515, 55] width 41 height 10
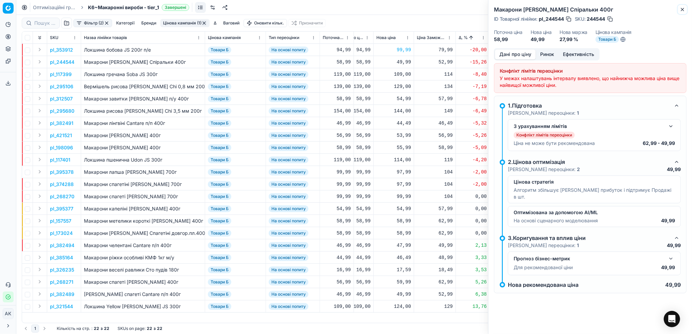
click at [682, 10] on icon "button" at bounding box center [682, 9] width 3 height 3
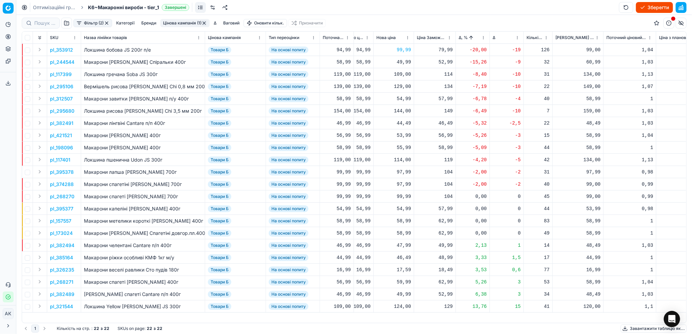
click at [401, 63] on div "49,99" at bounding box center [393, 62] width 35 height 7
drag, startPoint x: 403, startPoint y: 124, endPoint x: 397, endPoint y: 127, distance: 6.7
click at [397, 127] on dd "49.99" at bounding box center [417, 121] width 49 height 17
type input "62.99"
click at [60, 74] on p "pl_117399" at bounding box center [61, 74] width 22 height 7
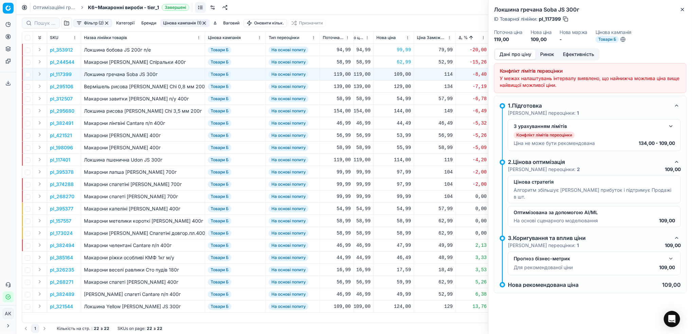
click at [551, 53] on button "Ринок" at bounding box center [547, 55] width 23 height 10
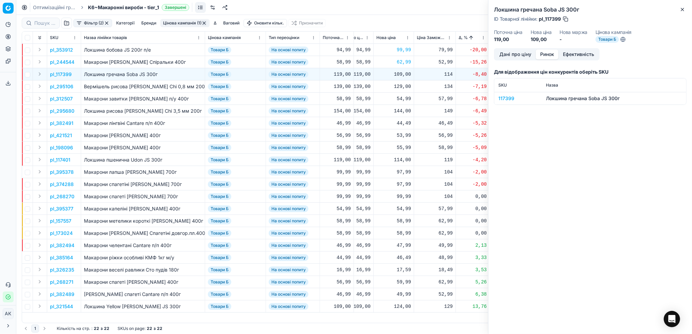
click at [505, 100] on div "117399" at bounding box center [517, 98] width 39 height 7
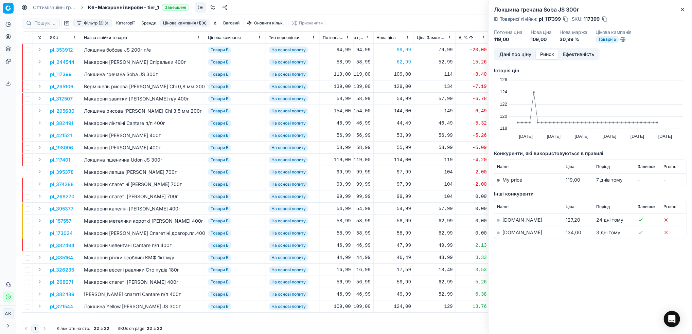
click at [503, 55] on button "Дані про ціну" at bounding box center [515, 55] width 41 height 10
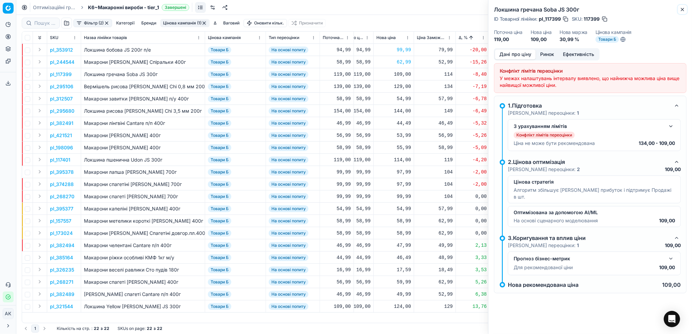
click at [681, 8] on icon "button" at bounding box center [682, 9] width 5 height 5
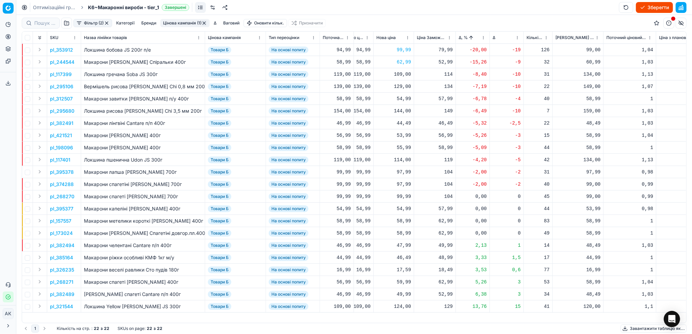
click at [401, 76] on div "109,00" at bounding box center [393, 74] width 35 height 7
drag, startPoint x: 404, startPoint y: 135, endPoint x: 399, endPoint y: 135, distance: 5.4
click at [399, 135] on input "109.00" at bounding box center [417, 134] width 49 height 11
type input "134.00"
click at [61, 86] on p "pl_295106" at bounding box center [61, 86] width 23 height 7
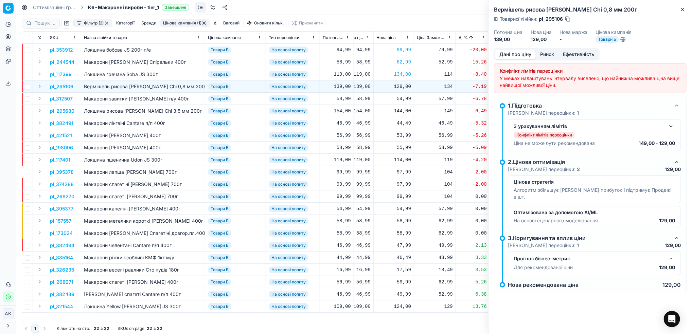
click at [667, 126] on button "button" at bounding box center [671, 126] width 8 height 8
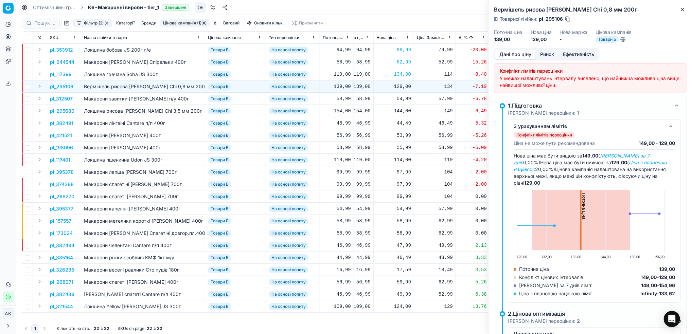
click at [547, 53] on button "Ринок" at bounding box center [547, 55] width 23 height 10
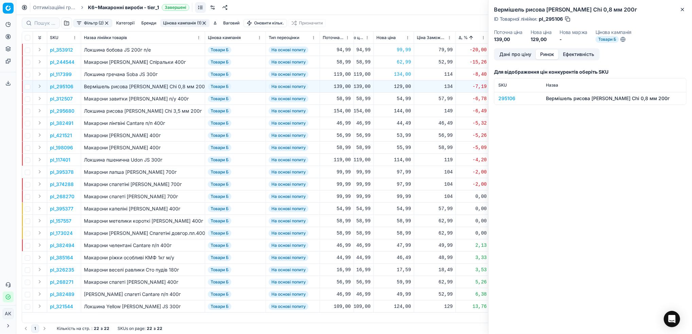
click at [505, 99] on div "295106" at bounding box center [517, 98] width 39 height 7
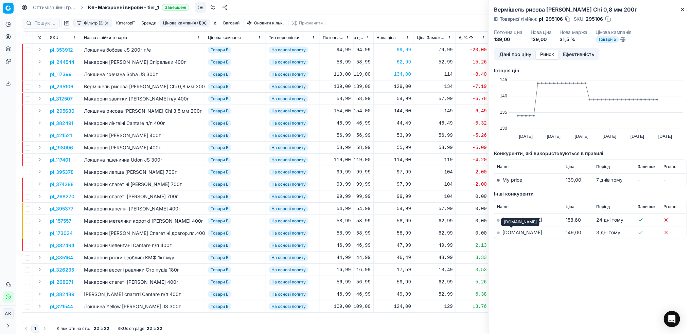
click at [507, 234] on link "[DOMAIN_NAME]" at bounding box center [522, 233] width 40 height 6
click at [510, 54] on button "Дані про ціну" at bounding box center [515, 55] width 41 height 10
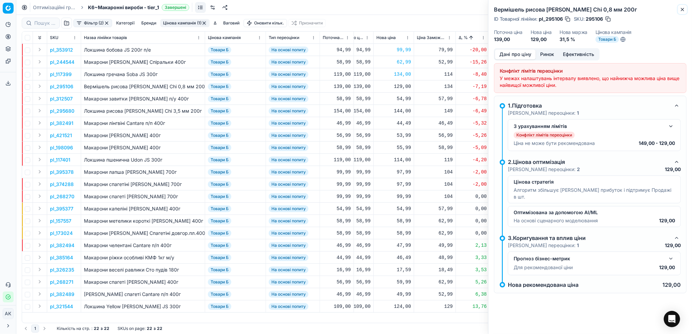
click at [681, 9] on icon "button" at bounding box center [682, 9] width 5 height 5
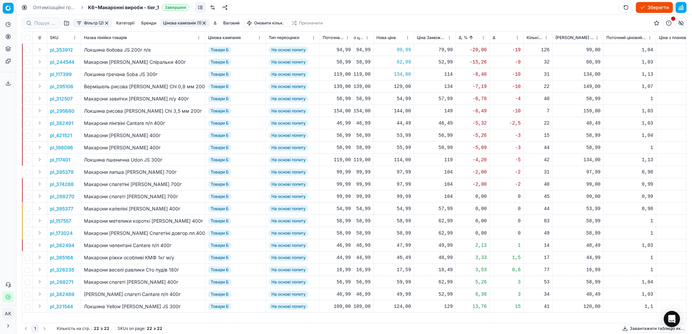
click at [399, 86] on div "129,00" at bounding box center [393, 86] width 35 height 7
click at [399, 146] on input "129.00" at bounding box center [417, 146] width 49 height 11
type input "149.00"
click at [60, 99] on p "pl_312507" at bounding box center [61, 98] width 23 height 7
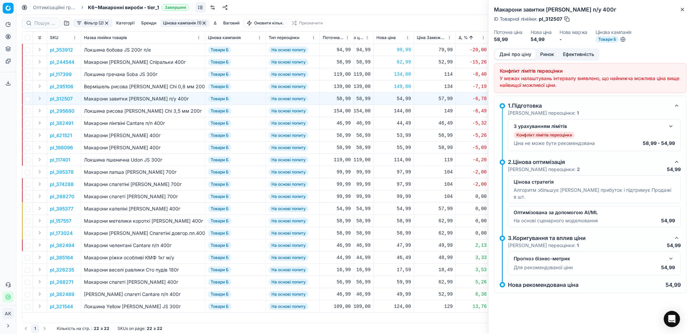
click at [547, 53] on button "Ринок" at bounding box center [547, 55] width 23 height 10
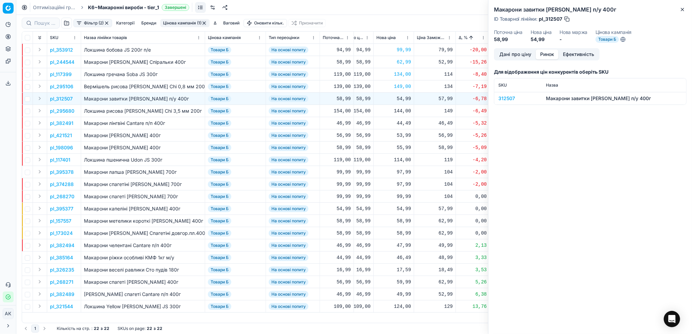
click at [502, 99] on div "312507" at bounding box center [517, 98] width 39 height 7
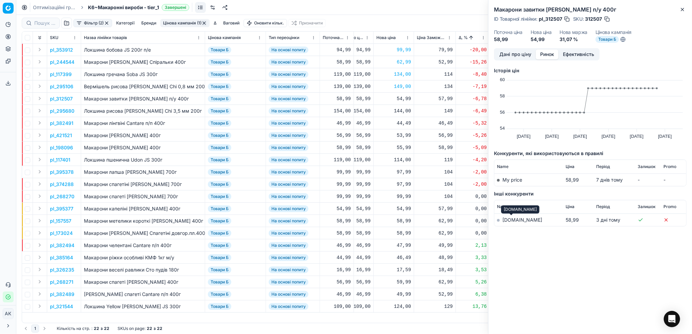
click at [508, 219] on link "[DOMAIN_NAME]" at bounding box center [522, 220] width 40 height 6
click at [519, 60] on div "Дані про ціну Ринок Ефективність" at bounding box center [547, 54] width 106 height 12
click at [516, 55] on button "Дані про ціну" at bounding box center [515, 55] width 41 height 10
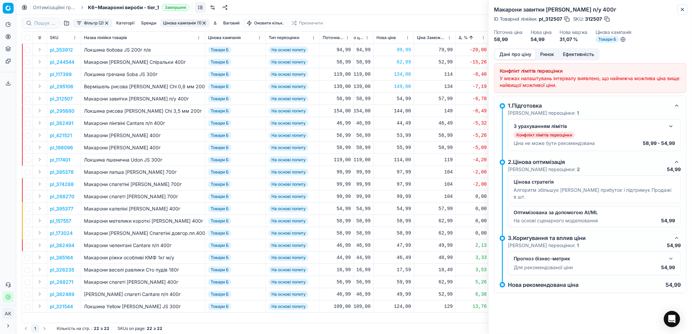
click at [680, 7] on icon "button" at bounding box center [682, 9] width 5 height 5
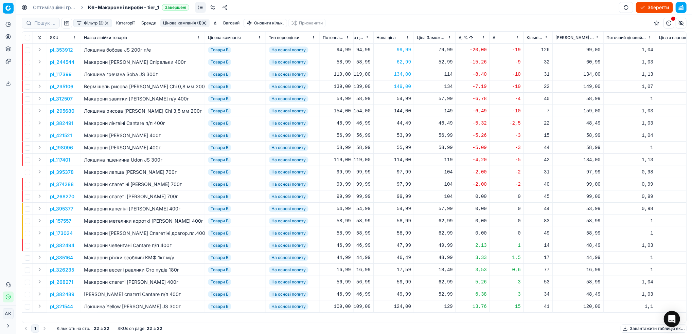
click at [400, 94] on div "54,99" at bounding box center [393, 99] width 35 height 12
click at [401, 158] on input "54.99" at bounding box center [417, 159] width 49 height 11
type input "58.99"
click at [67, 112] on p "pl_295680" at bounding box center [62, 111] width 24 height 7
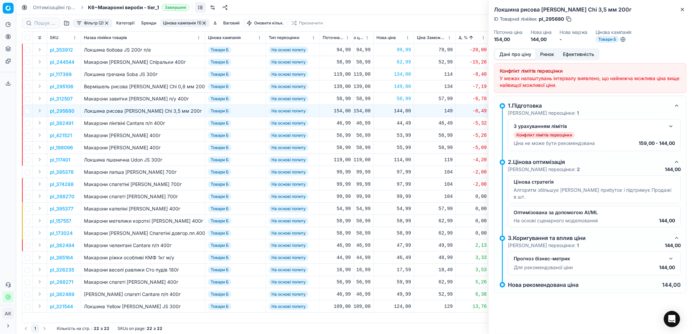
click at [543, 56] on button "Ринок" at bounding box center [547, 55] width 23 height 10
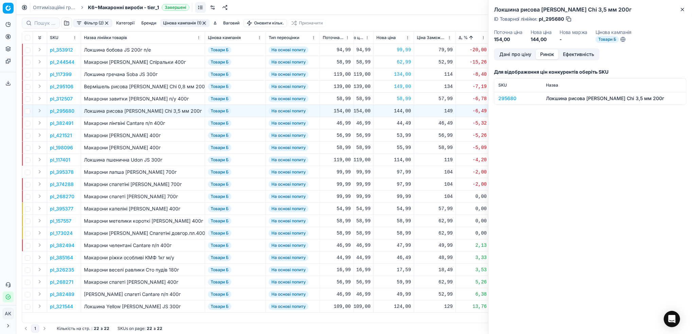
click at [508, 97] on div "295680" at bounding box center [517, 98] width 39 height 7
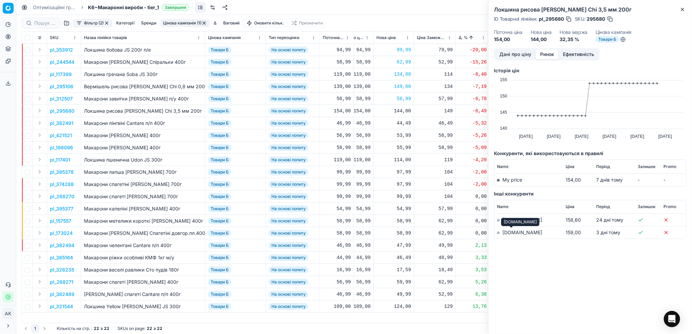
click at [507, 233] on link "[DOMAIN_NAME]" at bounding box center [522, 233] width 40 height 6
click at [503, 55] on button "Дані про ціну" at bounding box center [515, 55] width 41 height 10
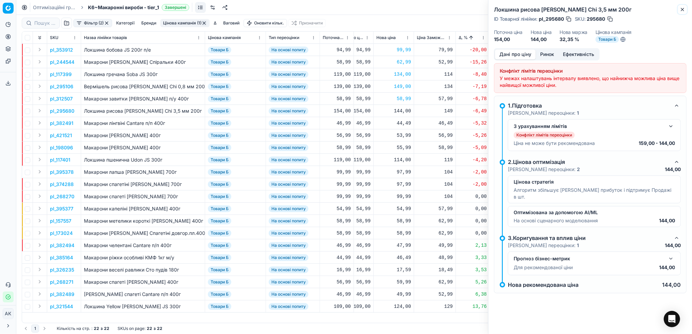
click at [682, 11] on icon "button" at bounding box center [682, 9] width 5 height 5
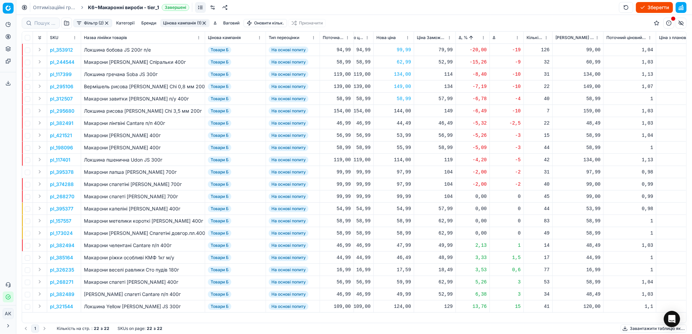
click at [398, 112] on div "144,00" at bounding box center [393, 111] width 35 height 7
click at [400, 171] on input "144.00" at bounding box center [417, 170] width 49 height 11
type input "164.00"
click at [56, 124] on p "pl_382491" at bounding box center [61, 123] width 23 height 7
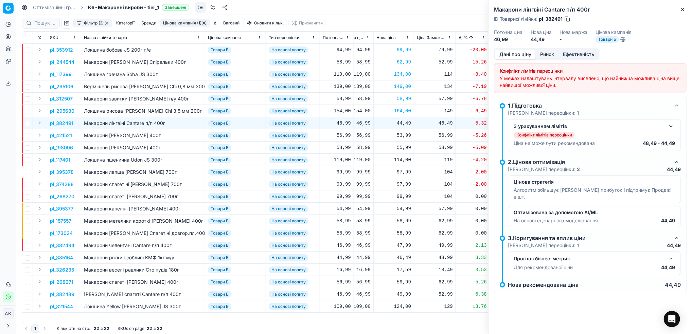
click at [549, 55] on button "Ринок" at bounding box center [547, 55] width 23 height 10
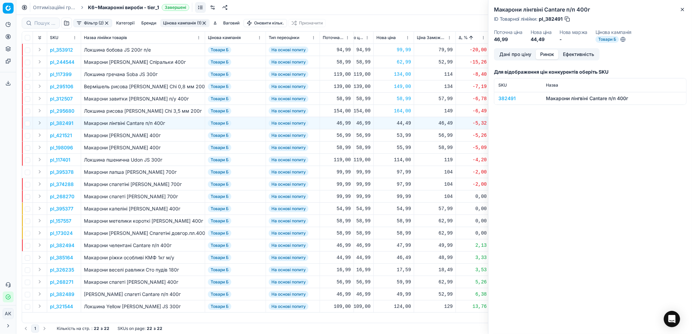
click at [510, 98] on div "382491" at bounding box center [517, 98] width 39 height 7
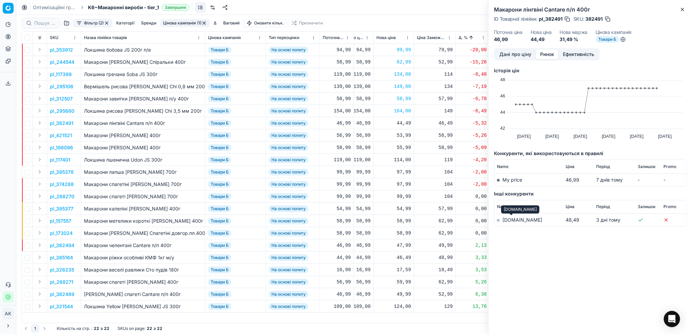
click at [509, 221] on link "[DOMAIN_NAME]" at bounding box center [522, 220] width 40 height 6
click at [507, 52] on button "Дані про ціну" at bounding box center [515, 55] width 41 height 10
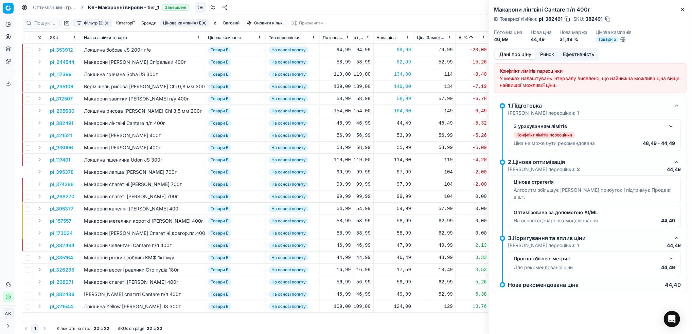
click at [672, 129] on button "button" at bounding box center [671, 126] width 8 height 8
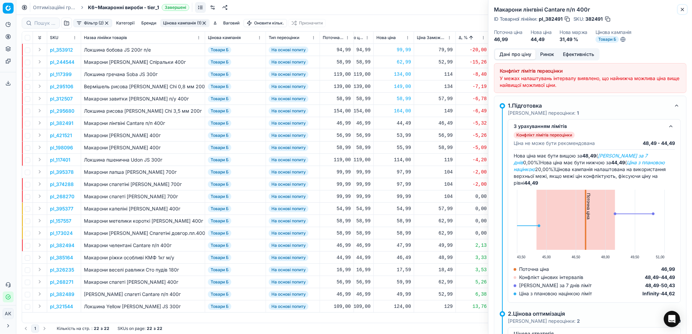
click at [683, 12] on button "Close" at bounding box center [682, 9] width 8 height 8
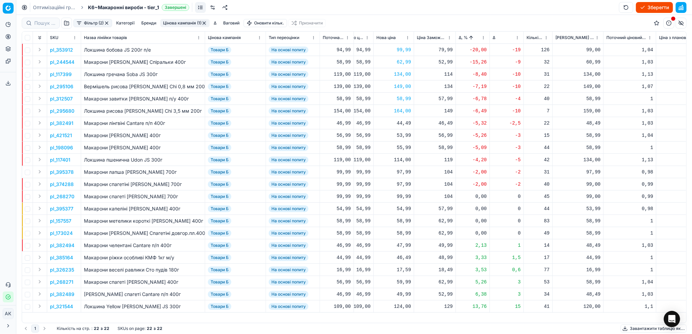
click at [403, 125] on div "44,49" at bounding box center [393, 123] width 35 height 7
click at [401, 185] on input "44.49" at bounding box center [417, 183] width 49 height 11
type input "48.49"
click at [57, 135] on p "pl_421521" at bounding box center [61, 135] width 22 height 7
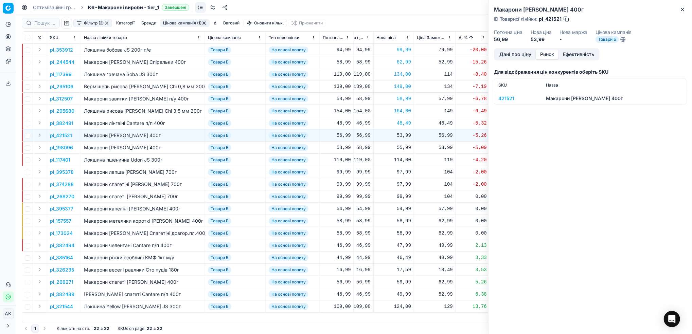
click at [547, 59] on button "Ринок" at bounding box center [547, 55] width 23 height 10
click at [507, 97] on div "421521" at bounding box center [517, 98] width 39 height 7
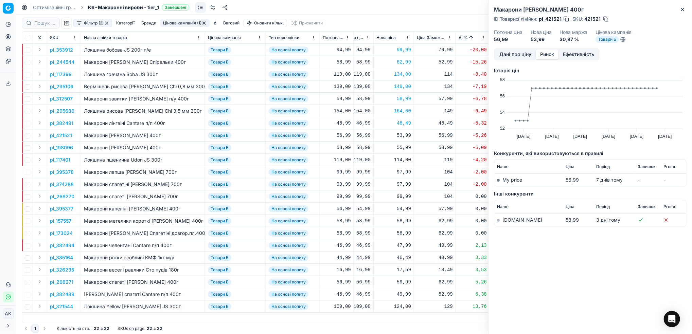
click at [508, 223] on td "[DOMAIN_NAME]" at bounding box center [528, 220] width 69 height 13
click at [507, 220] on link "[DOMAIN_NAME]" at bounding box center [522, 220] width 40 height 6
click at [509, 55] on button "Дані про ціну" at bounding box center [515, 55] width 41 height 10
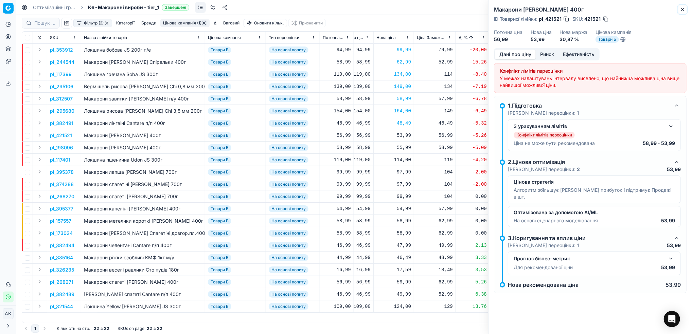
click at [681, 12] on button "Close" at bounding box center [682, 9] width 8 height 8
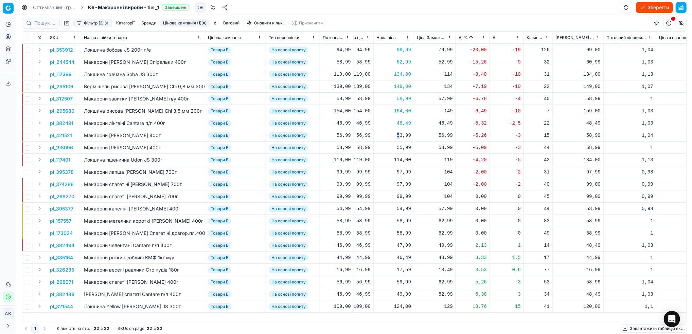
click at [399, 135] on div "53,99" at bounding box center [393, 135] width 35 height 7
click at [401, 194] on input "53.99" at bounding box center [417, 195] width 49 height 11
type input "58.99"
click at [404, 147] on div "55,99" at bounding box center [393, 147] width 35 height 7
click at [400, 207] on input "55.99" at bounding box center [417, 207] width 49 height 11
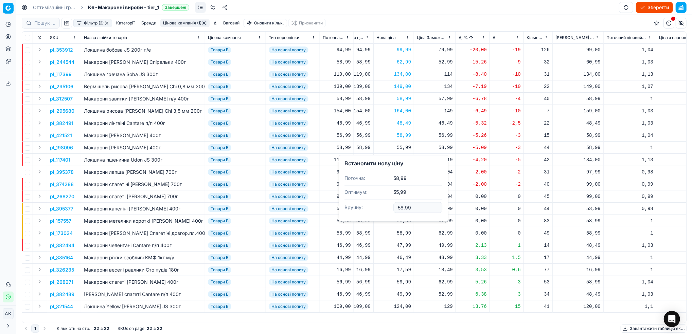
type input "58.99"
click at [64, 158] on p "pl_117401" at bounding box center [60, 160] width 20 height 7
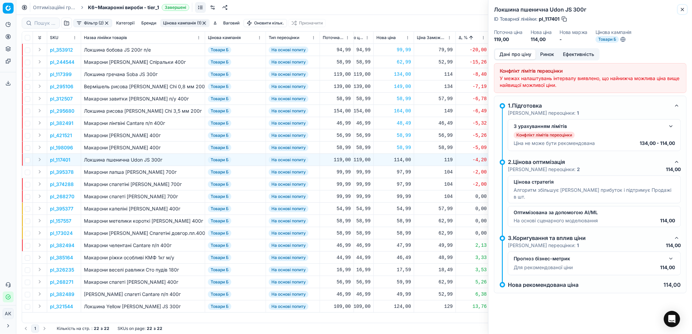
click at [683, 10] on icon "button" at bounding box center [682, 9] width 5 height 5
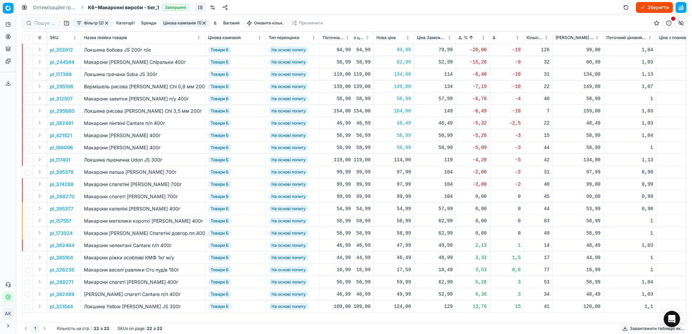
click at [58, 146] on p "pl_198096" at bounding box center [61, 147] width 23 height 7
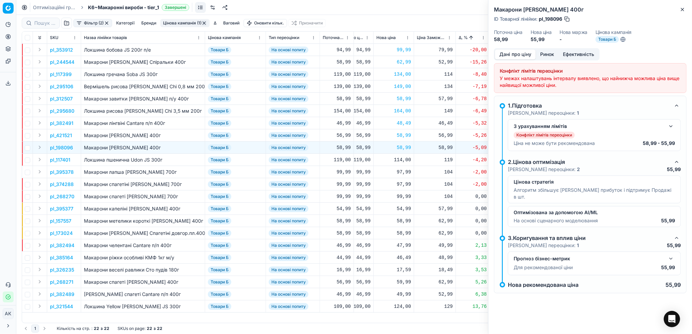
click at [551, 54] on button "Ринок" at bounding box center [547, 55] width 23 height 10
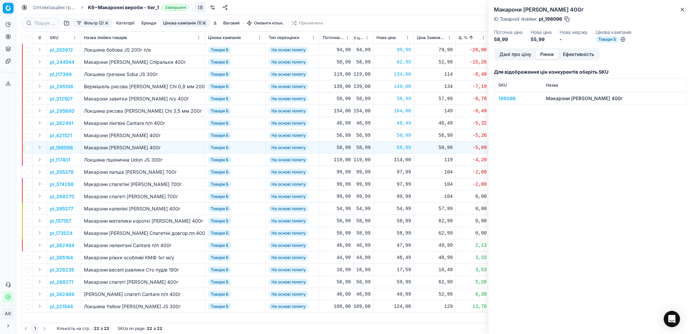
click at [501, 101] on div "198096" at bounding box center [517, 98] width 39 height 7
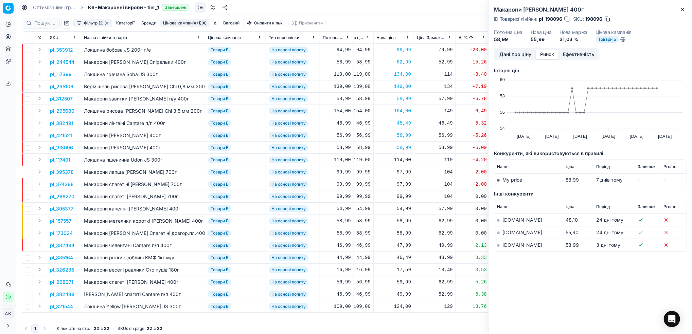
click at [510, 243] on link "[DOMAIN_NAME]" at bounding box center [522, 245] width 40 height 6
click at [514, 53] on button "Дані про ціну" at bounding box center [515, 55] width 41 height 10
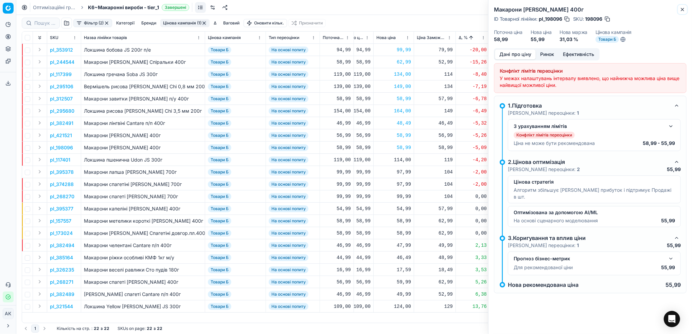
click at [682, 11] on icon "button" at bounding box center [682, 9] width 5 height 5
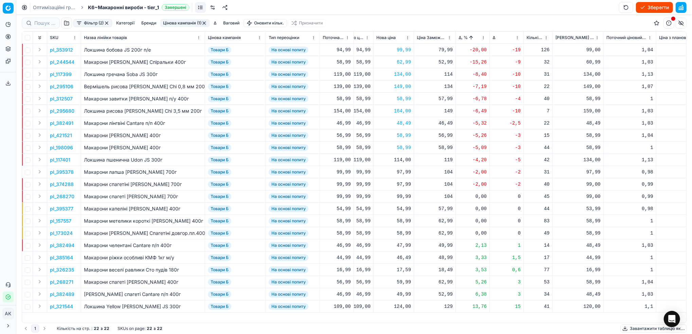
click at [57, 160] on p "pl_117401" at bounding box center [60, 160] width 20 height 7
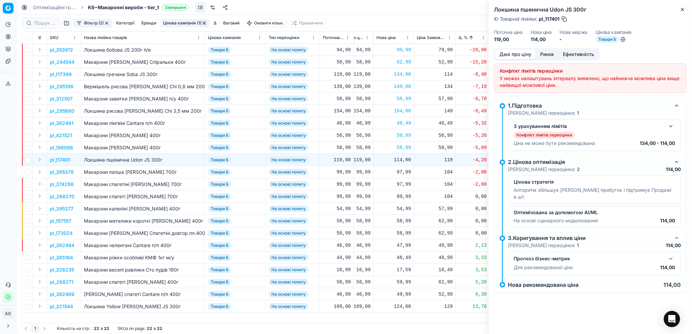
click at [542, 53] on button "Ринок" at bounding box center [547, 55] width 23 height 10
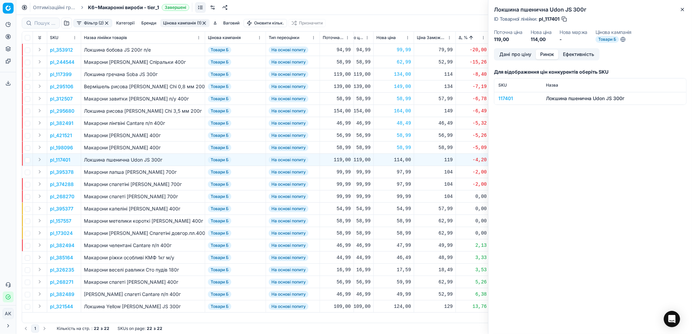
click at [502, 97] on div "117401" at bounding box center [517, 98] width 39 height 7
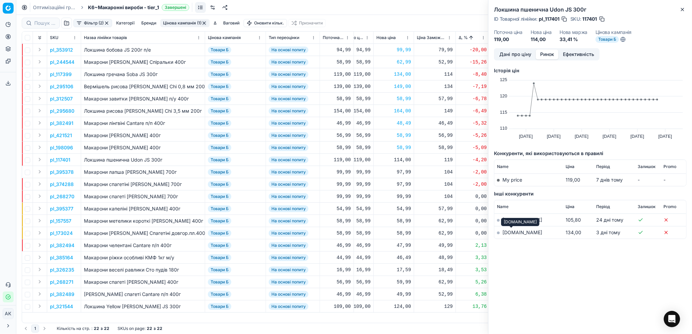
click at [509, 233] on link "[DOMAIN_NAME]" at bounding box center [522, 233] width 40 height 6
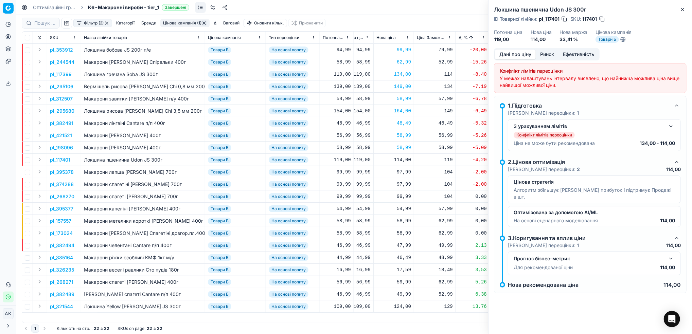
click at [519, 54] on button "Дані про ціну" at bounding box center [515, 55] width 41 height 10
click at [683, 10] on icon "button" at bounding box center [682, 9] width 5 height 5
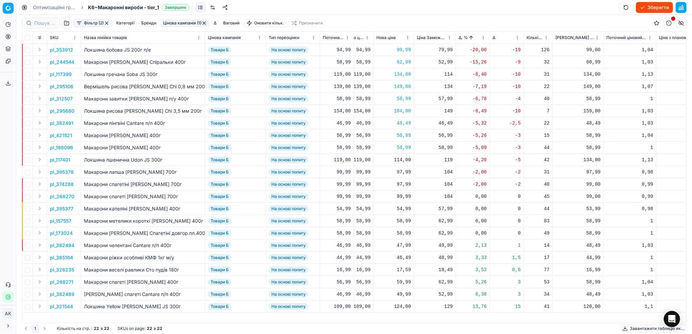
click at [397, 159] on div "114,00" at bounding box center [393, 160] width 35 height 7
click at [400, 221] on input "114.00" at bounding box center [417, 219] width 49 height 11
type input "134.00"
click at [60, 174] on p "pl_395378" at bounding box center [62, 172] width 24 height 7
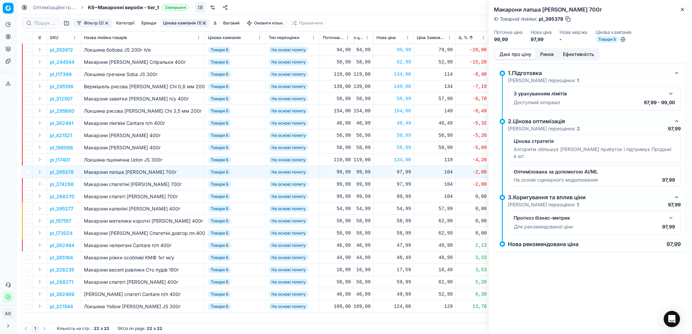
click at [547, 53] on button "Ринок" at bounding box center [547, 55] width 23 height 10
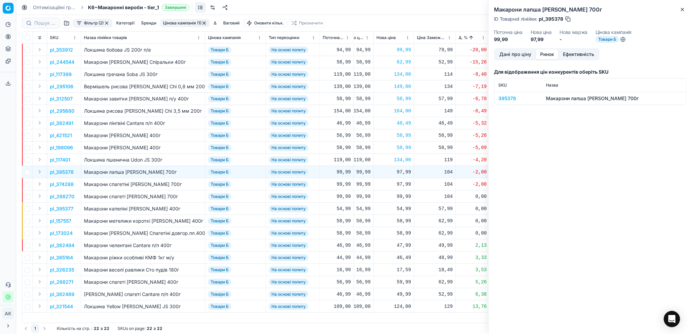
click at [505, 100] on div "395378" at bounding box center [517, 98] width 39 height 7
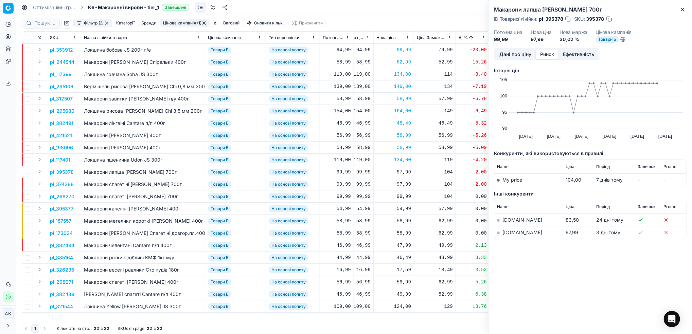
click at [510, 233] on link "[DOMAIN_NAME]" at bounding box center [522, 233] width 40 height 6
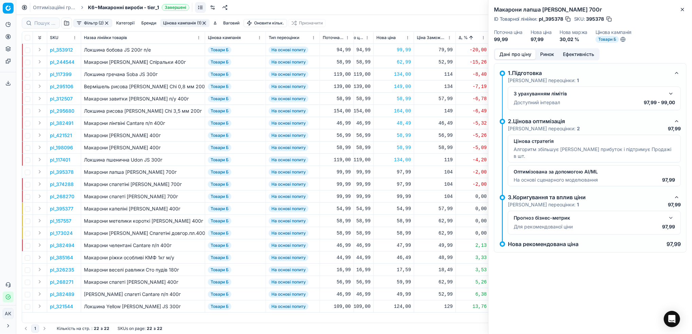
click at [504, 51] on button "Дані про ціну" at bounding box center [515, 55] width 41 height 10
click at [680, 12] on icon "button" at bounding box center [682, 9] width 5 height 5
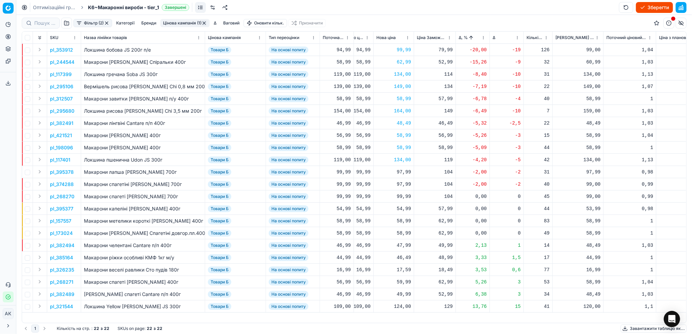
click at [398, 172] on div "97,99" at bounding box center [393, 172] width 35 height 7
click at [401, 232] on input "97.99" at bounding box center [417, 232] width 49 height 11
type input "99.99"
click at [59, 186] on p "pl_374288" at bounding box center [62, 184] width 24 height 7
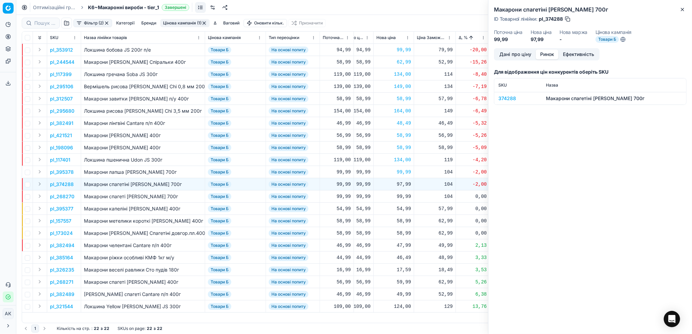
click at [547, 52] on button "Ринок" at bounding box center [547, 55] width 23 height 10
click at [512, 96] on div "374288" at bounding box center [517, 98] width 39 height 7
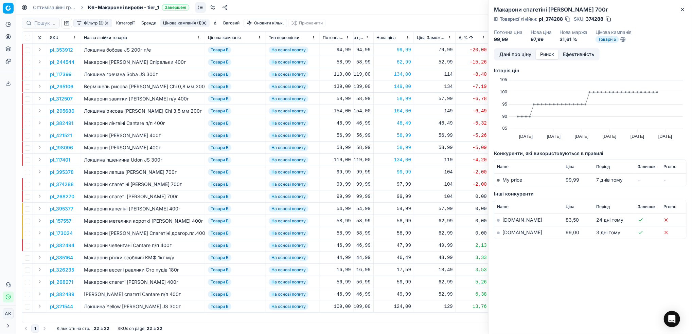
click at [507, 231] on link "[DOMAIN_NAME]" at bounding box center [522, 233] width 40 height 6
click at [518, 51] on button "Дані про ціну" at bounding box center [515, 55] width 41 height 10
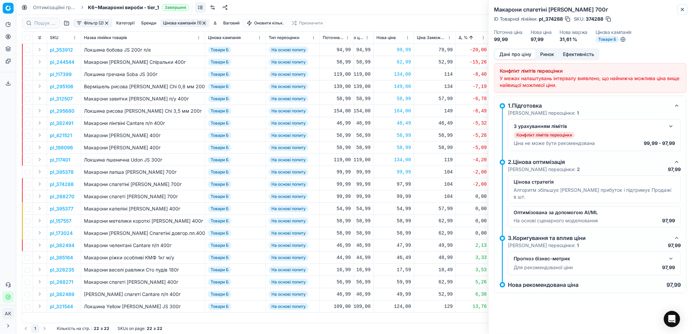
click at [683, 10] on icon "button" at bounding box center [682, 9] width 3 height 3
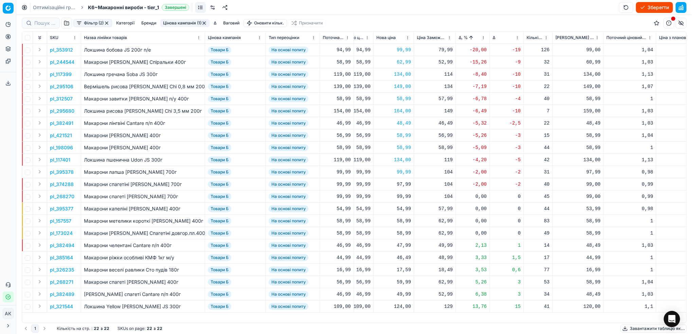
click at [401, 184] on div "97,99" at bounding box center [393, 184] width 35 height 7
click at [401, 245] on input "97.99" at bounding box center [417, 244] width 49 height 11
type input "99.99"
click at [484, 40] on html "Pricing platform Аналітика Цінова оптимізація Асортимент продукції Шаблони Серв…" at bounding box center [346, 167] width 692 height 334
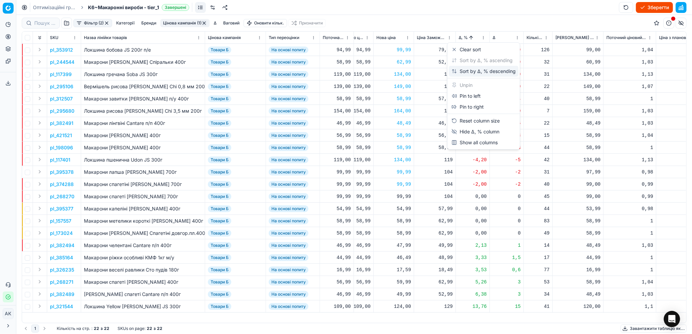
click at [476, 70] on div "Sort by Δ, % descending" at bounding box center [483, 71] width 64 height 7
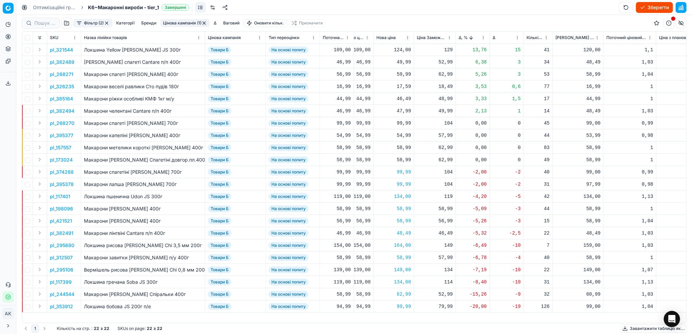
click at [56, 52] on p "pl_321544" at bounding box center [61, 50] width 23 height 7
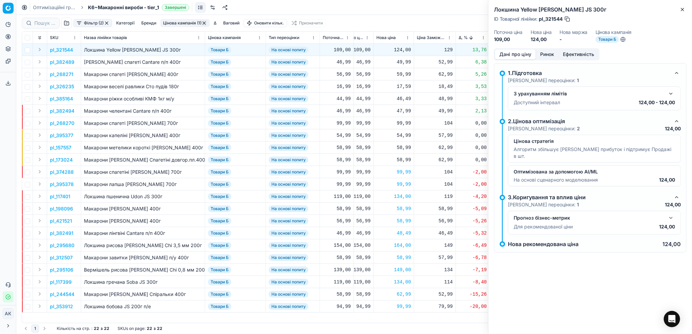
click at [544, 55] on button "Ринок" at bounding box center [547, 55] width 23 height 10
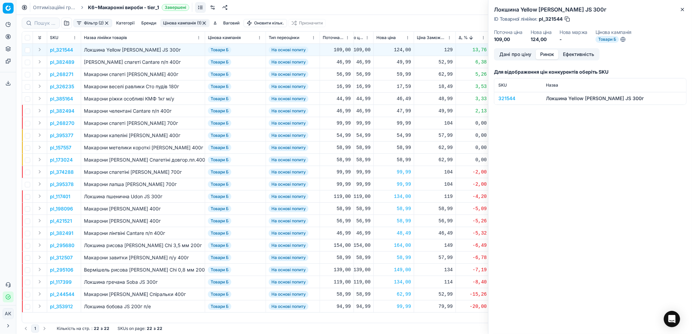
click at [504, 101] on div "321544" at bounding box center [517, 98] width 39 height 7
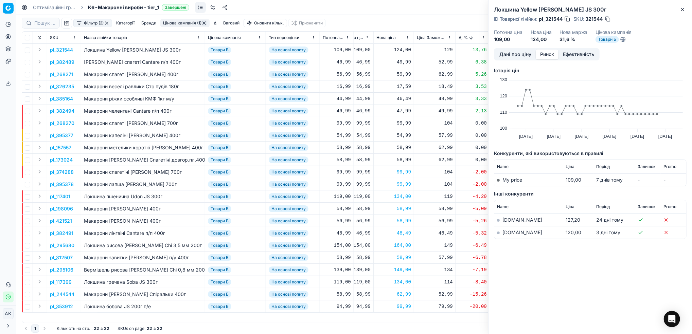
click at [508, 232] on link "[DOMAIN_NAME]" at bounding box center [522, 233] width 40 height 6
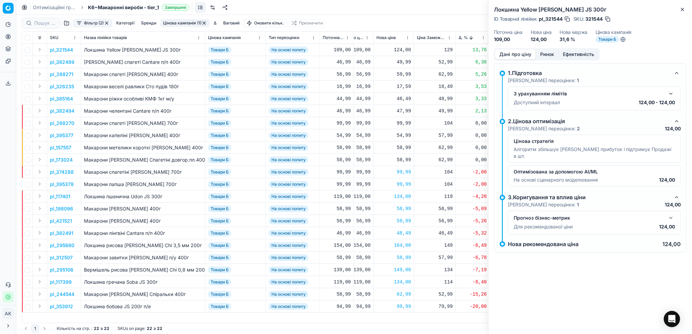
click at [519, 53] on button "Дані про ціну" at bounding box center [515, 55] width 41 height 10
click at [684, 7] on icon "button" at bounding box center [682, 9] width 5 height 5
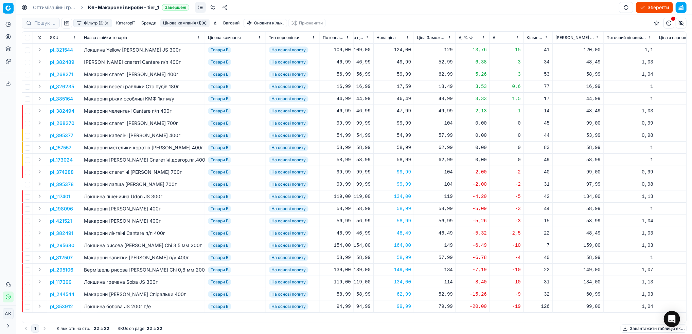
click at [206, 23] on button "button" at bounding box center [203, 22] width 5 height 5
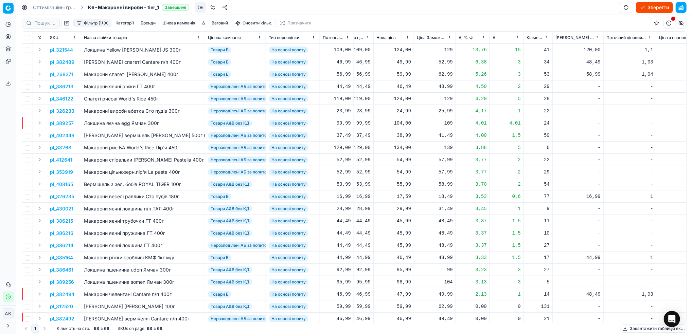
click at [66, 25] on button "button" at bounding box center [66, 23] width 11 height 11
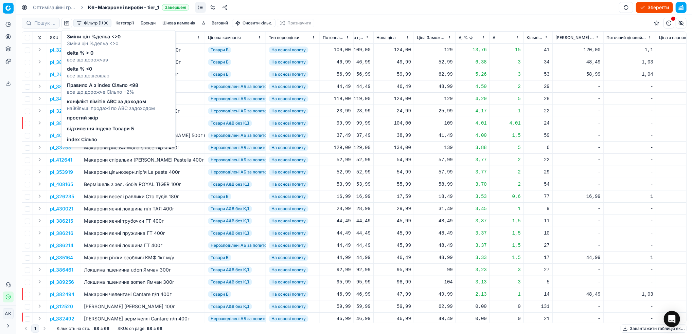
click at [95, 129] on span "відхилення індекс Товари Б" at bounding box center [100, 129] width 67 height 7
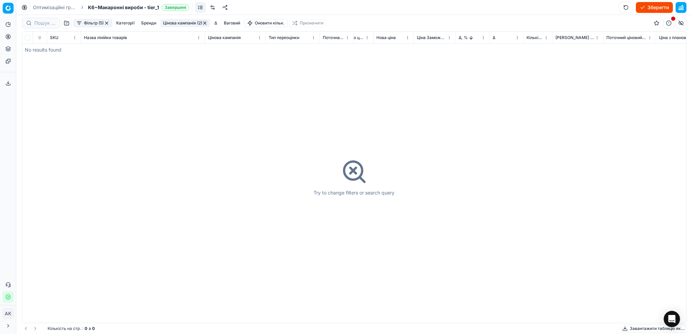
click at [207, 25] on button "button" at bounding box center [204, 22] width 5 height 5
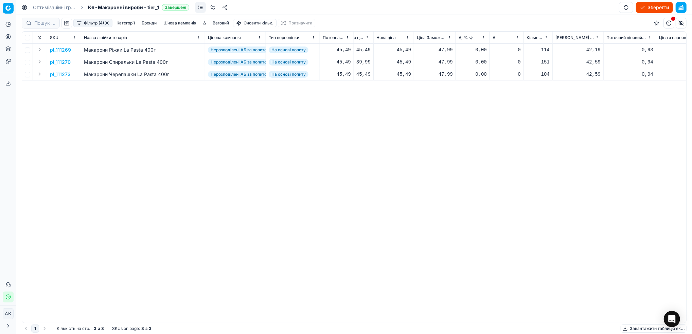
click at [91, 22] on button "Фільтр (4)" at bounding box center [92, 23] width 39 height 8
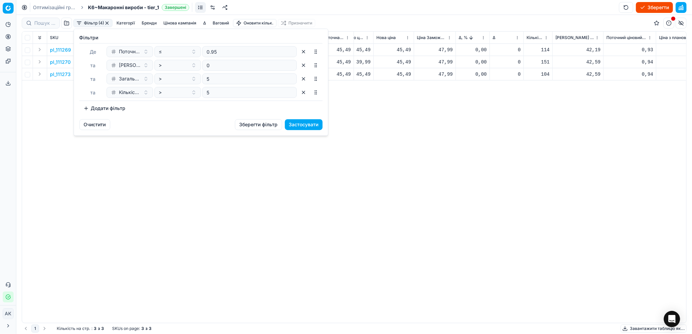
click at [107, 111] on button "Додати фільтр" at bounding box center [104, 108] width 50 height 11
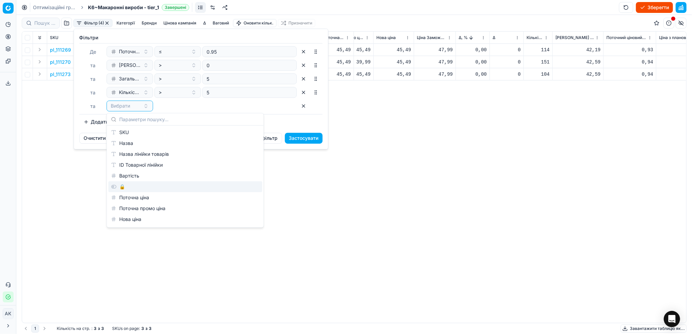
click at [129, 188] on div "🔒" at bounding box center [185, 186] width 154 height 11
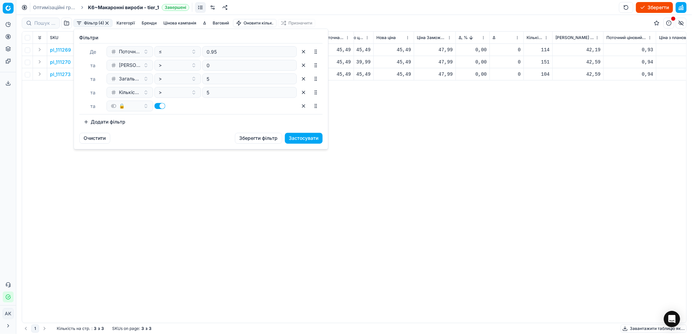
click at [162, 104] on button "button" at bounding box center [160, 106] width 11 height 6
checkbox input "false"
click at [314, 140] on button "Застосувати" at bounding box center [304, 138] width 38 height 11
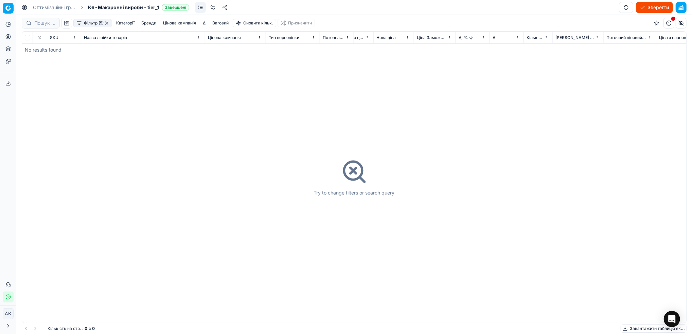
click at [107, 22] on button "button" at bounding box center [106, 22] width 5 height 5
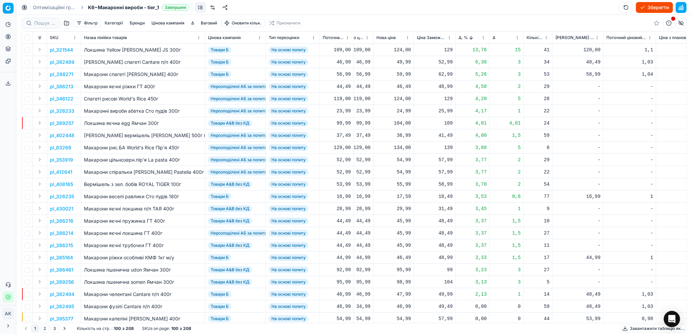
click at [66, 23] on button "button" at bounding box center [66, 23] width 11 height 11
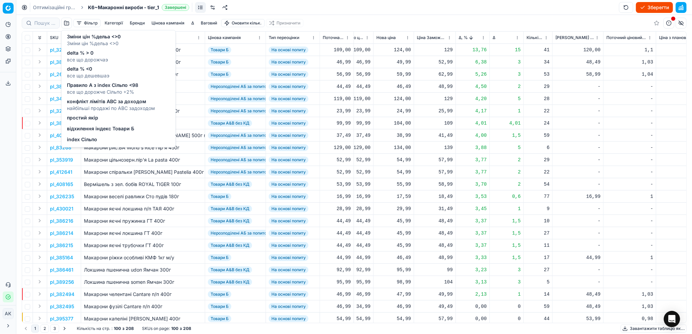
click at [82, 140] on span "index Сільпо" at bounding box center [82, 140] width 30 height 7
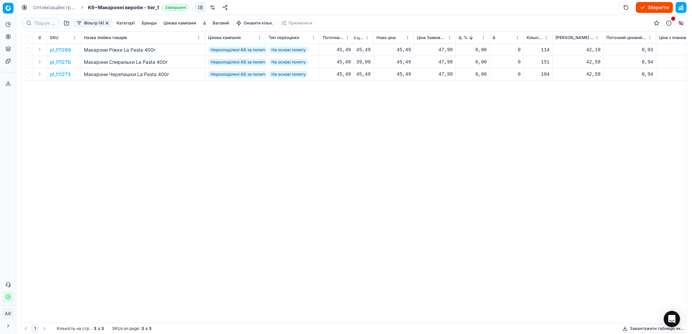
click at [92, 21] on button "Фільтр (4)" at bounding box center [92, 23] width 39 height 8
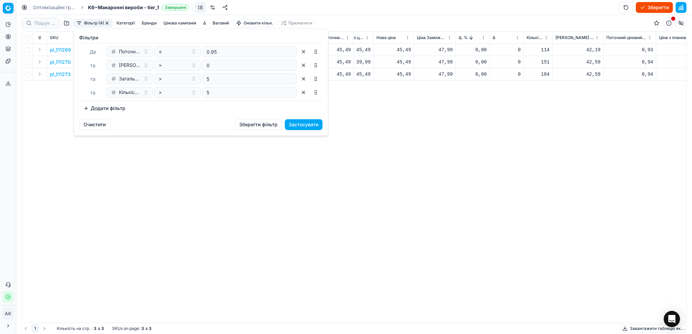
click at [272, 152] on html "Pricing platform Аналітика Цінова оптимізація Асортимент продукції Шаблони Серв…" at bounding box center [346, 167] width 692 height 334
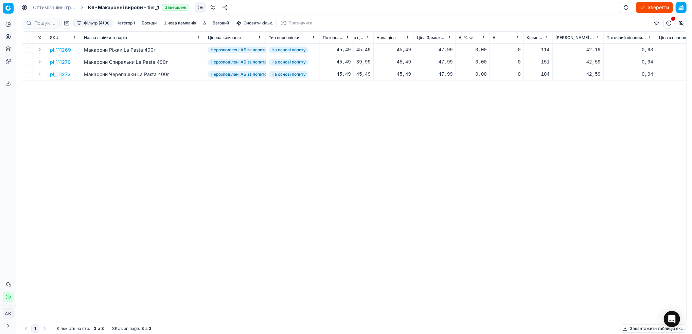
click at [88, 21] on button "Фільтр (4)" at bounding box center [92, 23] width 39 height 8
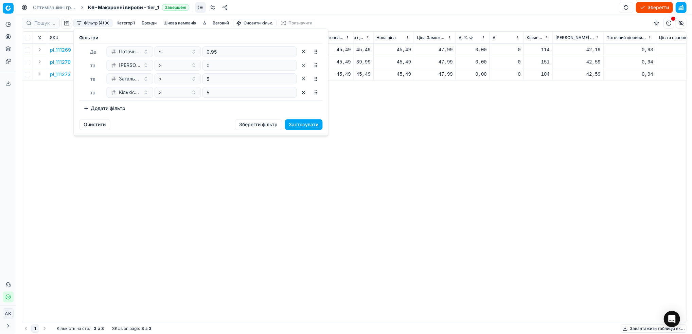
click at [60, 158] on html "Pricing platform Аналітика Цінова оптимізація Асортимент продукції Шаблони Серв…" at bounding box center [346, 167] width 692 height 334
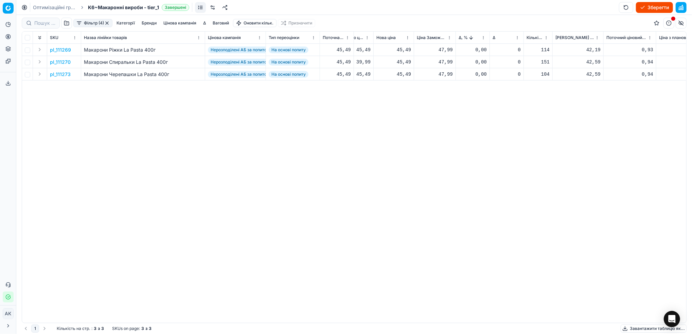
click at [69, 22] on button "button" at bounding box center [66, 23] width 11 height 11
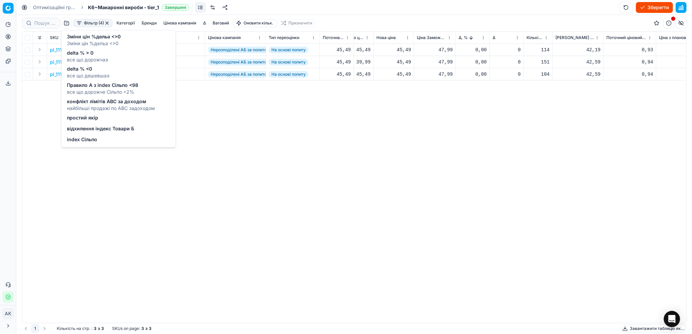
click at [94, 130] on span "відхилення індекс Товари Б" at bounding box center [100, 129] width 67 height 7
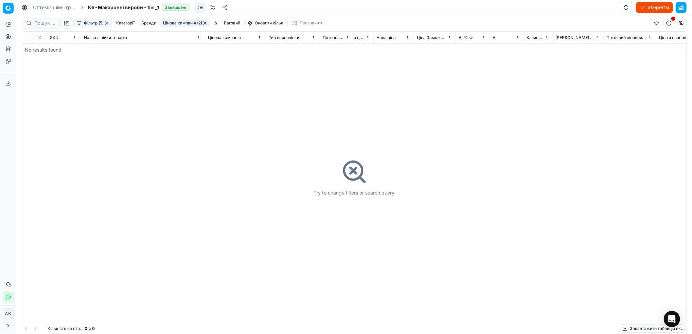
click at [105, 22] on button "button" at bounding box center [106, 22] width 5 height 5
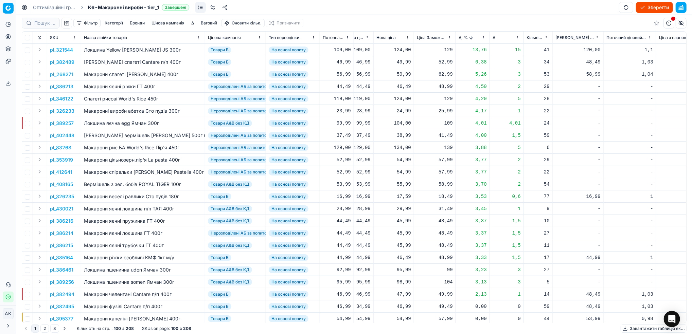
click at [69, 25] on button "button" at bounding box center [66, 23] width 11 height 11
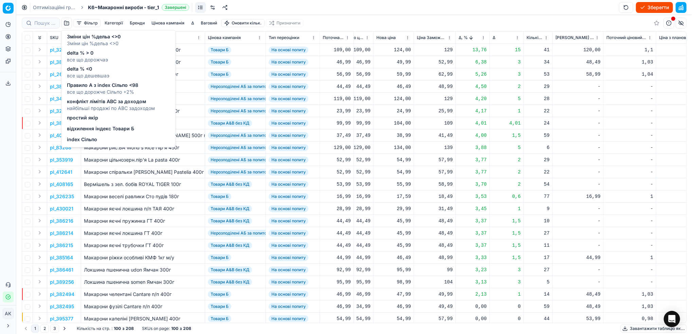
click at [92, 126] on span "відхилення індекс Товари Б" at bounding box center [100, 129] width 67 height 7
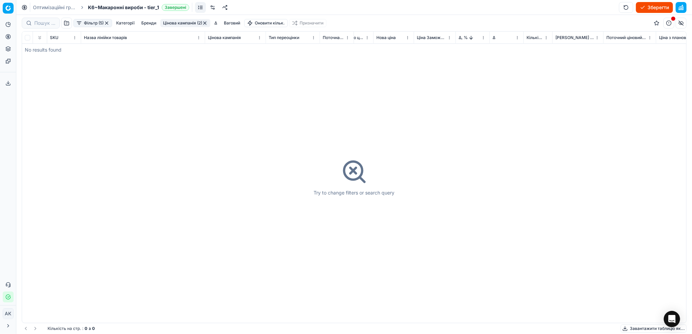
click at [109, 21] on button "button" at bounding box center [106, 22] width 5 height 5
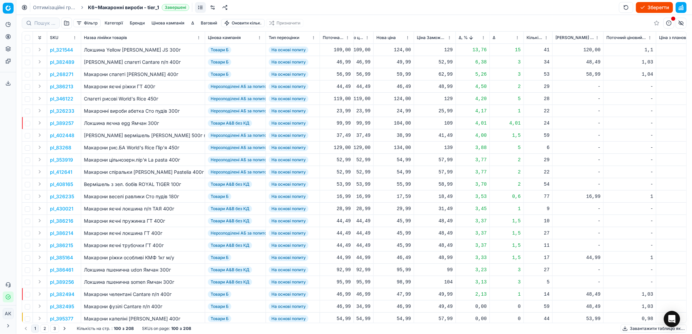
click at [168, 22] on button "Цінова кампанія" at bounding box center [168, 23] width 38 height 8
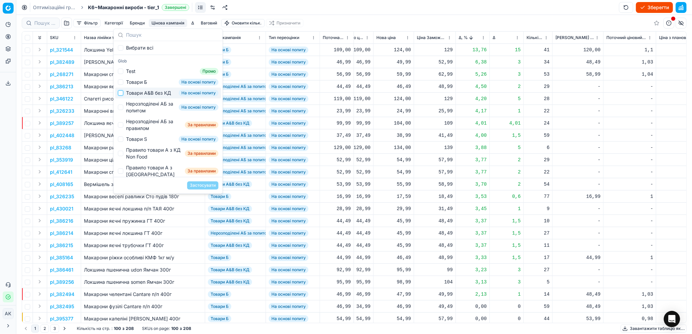
click at [123, 95] on input "Suggestions" at bounding box center [120, 92] width 5 height 5
checkbox input "true"
click at [193, 185] on button "Застосувати" at bounding box center [202, 185] width 31 height 8
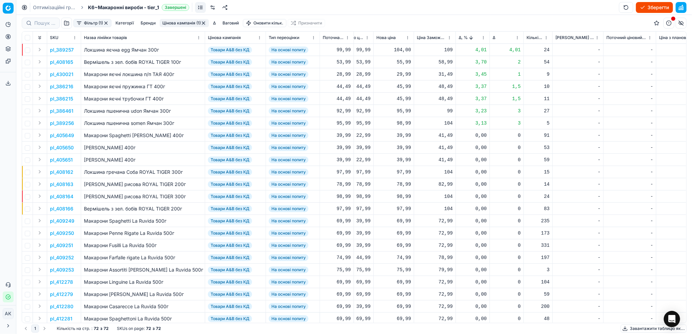
click at [482, 38] on html "Pricing platform Аналітика Цінова оптимізація Асортимент продукції Шаблони Серв…" at bounding box center [346, 167] width 692 height 334
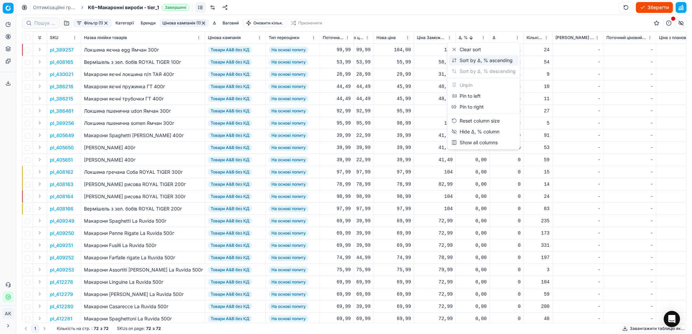
click at [460, 61] on div "Sort by Δ, % ascending" at bounding box center [481, 60] width 61 height 7
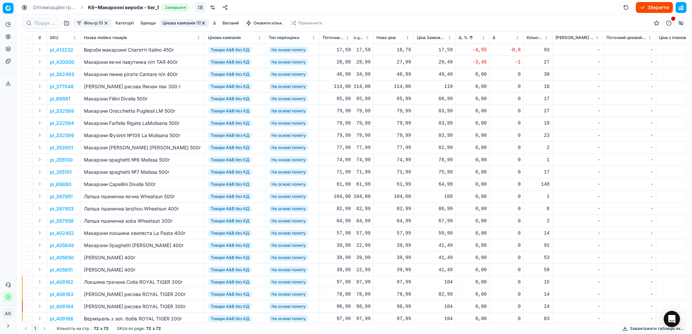
click at [182, 23] on button "Цінова кампанія (1)" at bounding box center [184, 23] width 49 height 8
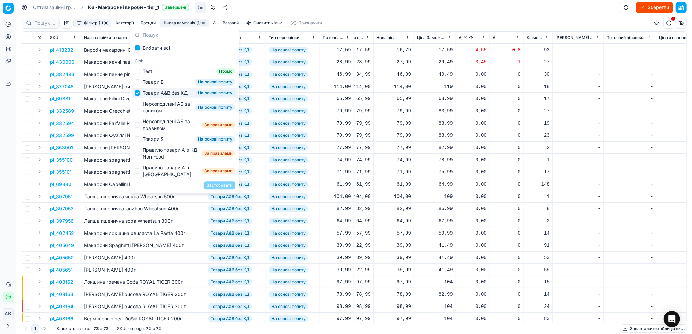
click at [136, 96] on input "Suggestions" at bounding box center [137, 92] width 5 height 5
checkbox input "false"
click at [136, 110] on input "Suggestions" at bounding box center [137, 107] width 5 height 5
checkbox input "true"
click at [218, 188] on button "Застосувати" at bounding box center [219, 185] width 31 height 8
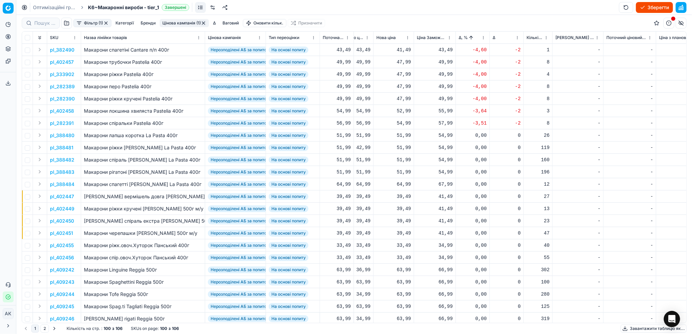
click at [53, 49] on p "pl_382490" at bounding box center [62, 50] width 24 height 7
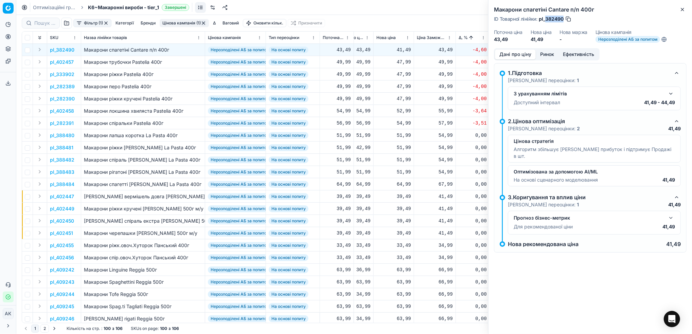
drag, startPoint x: 564, startPoint y: 18, endPoint x: 546, endPoint y: 20, distance: 18.1
click at [546, 20] on div "ID Товарної лінійки : pl_382490" at bounding box center [533, 19] width 78 height 7
click at [680, 12] on button "Close" at bounding box center [682, 9] width 8 height 8
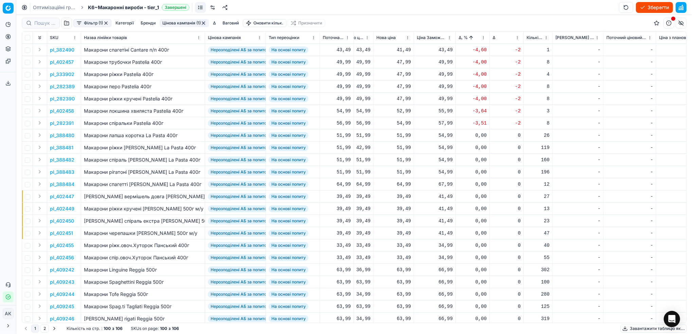
click at [398, 50] on div "41,49" at bounding box center [393, 50] width 35 height 7
click at [401, 110] on input "41.49" at bounding box center [417, 110] width 49 height 11
type input "43.49"
click at [66, 60] on p "pl_402457" at bounding box center [62, 62] width 24 height 7
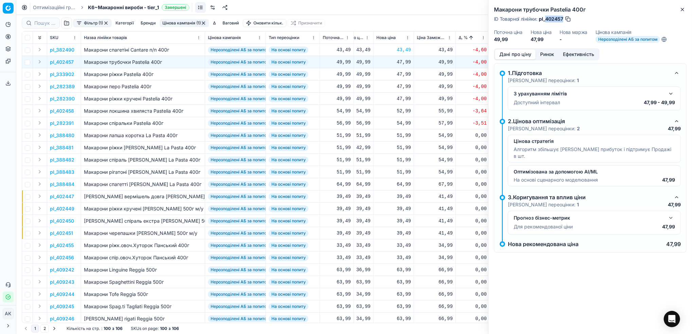
drag, startPoint x: 564, startPoint y: 18, endPoint x: 546, endPoint y: 18, distance: 17.7
click at [546, 18] on div "ID Товарної лінійки : pl_402457" at bounding box center [532, 19] width 77 height 7
click at [685, 7] on button "Close" at bounding box center [682, 9] width 8 height 8
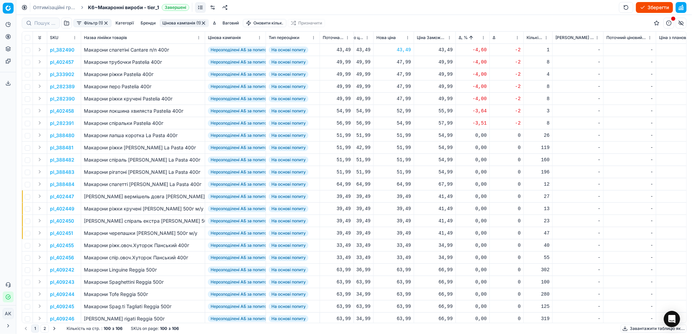
click at [399, 64] on div "47,99" at bounding box center [393, 62] width 35 height 7
drag, startPoint x: 403, startPoint y: 125, endPoint x: 399, endPoint y: 123, distance: 4.1
click at [399, 123] on input "47.99" at bounding box center [417, 122] width 49 height 11
type input "49.99"
click at [62, 75] on p "pl_333902" at bounding box center [62, 74] width 24 height 7
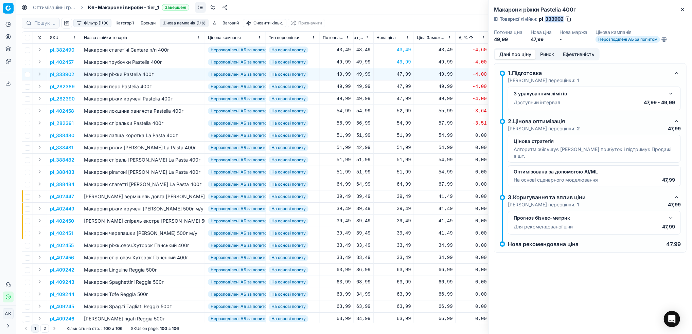
drag, startPoint x: 563, startPoint y: 19, endPoint x: 546, endPoint y: 17, distance: 17.2
click at [546, 17] on span "pl_333902" at bounding box center [551, 19] width 25 height 7
click at [682, 8] on icon "button" at bounding box center [682, 9] width 5 height 5
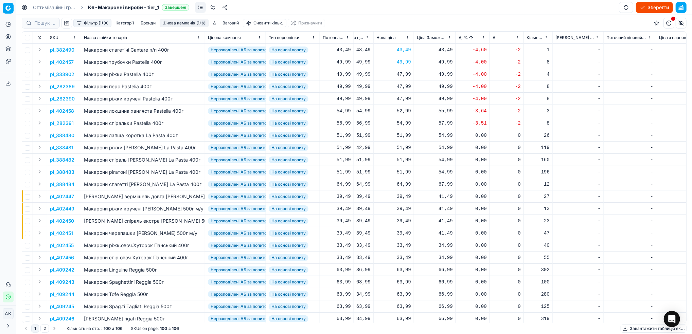
click at [400, 74] on div "47,99" at bounding box center [393, 74] width 35 height 7
click at [401, 135] on input "47.99" at bounding box center [417, 134] width 49 height 11
type input "49.99"
click at [68, 87] on p "pl_282389" at bounding box center [62, 86] width 25 height 7
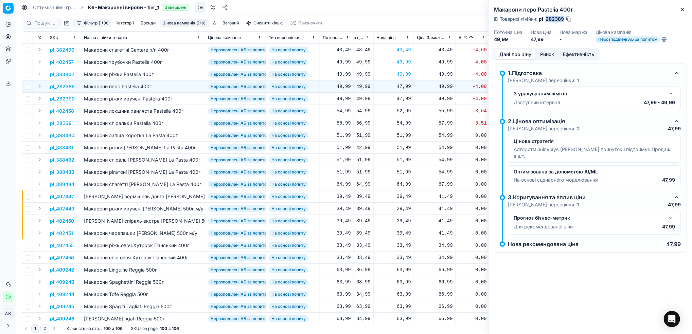
drag, startPoint x: 563, startPoint y: 17, endPoint x: 547, endPoint y: 18, distance: 16.7
click at [547, 18] on span "pl_282389" at bounding box center [551, 19] width 25 height 7
click at [683, 11] on icon "button" at bounding box center [682, 9] width 5 height 5
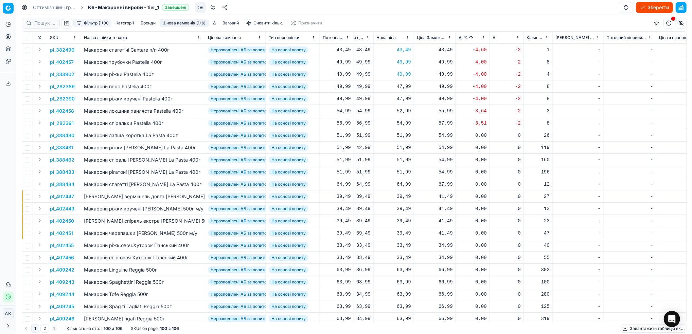
click at [401, 87] on div "47,99" at bounding box center [393, 86] width 35 height 7
click at [401, 145] on input "47.99" at bounding box center [417, 146] width 49 height 11
type input "49.99"
click at [401, 99] on div "47,99" at bounding box center [393, 98] width 35 height 7
click at [400, 157] on input "47.99" at bounding box center [417, 159] width 49 height 11
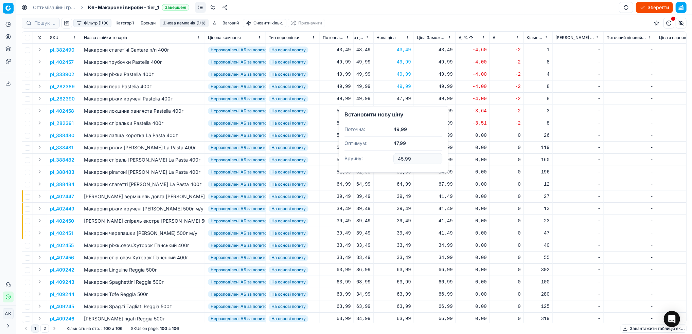
type input "45.99"
click at [401, 112] on div "52,99" at bounding box center [393, 111] width 35 height 7
click at [401, 169] on input "52.99" at bounding box center [417, 170] width 49 height 11
type input "54.99"
click at [400, 125] on div "54,99" at bounding box center [393, 123] width 35 height 7
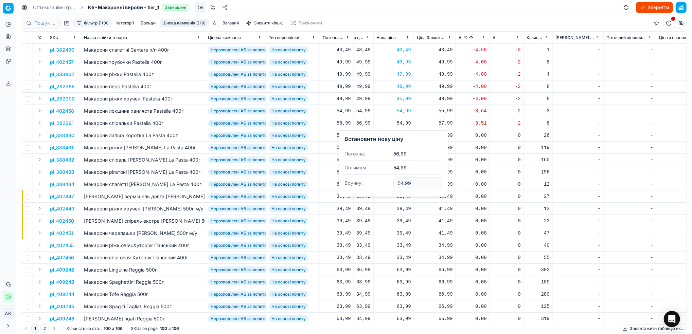
click at [401, 183] on input "54.99" at bounding box center [417, 183] width 49 height 11
type input "56.99"
click at [484, 37] on html "Pricing platform Аналітика Цінова оптимізація Асортимент продукції Шаблони Серв…" at bounding box center [346, 167] width 692 height 334
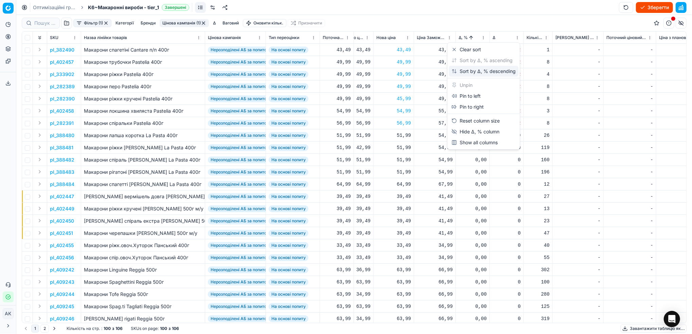
click at [477, 76] on div "Sort by Δ, % descending" at bounding box center [484, 71] width 70 height 11
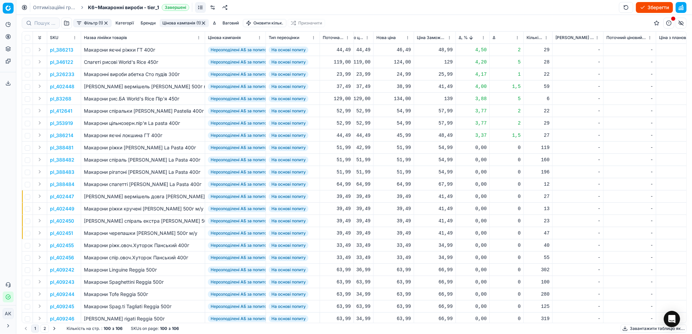
click at [61, 49] on p "pl_386213" at bounding box center [61, 50] width 23 height 7
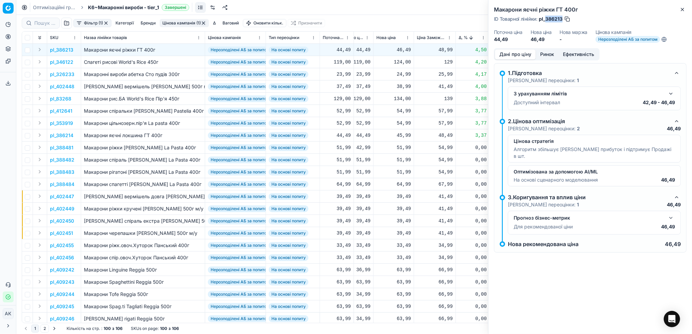
drag, startPoint x: 563, startPoint y: 18, endPoint x: 547, endPoint y: 21, distance: 16.1
click at [547, 21] on span "pl_386213" at bounding box center [551, 19] width 24 height 7
click at [686, 11] on button "Close" at bounding box center [682, 9] width 8 height 8
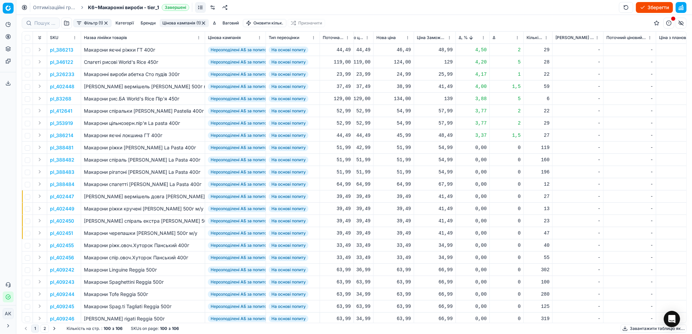
click at [60, 96] on p "pl_83268" at bounding box center [60, 98] width 21 height 7
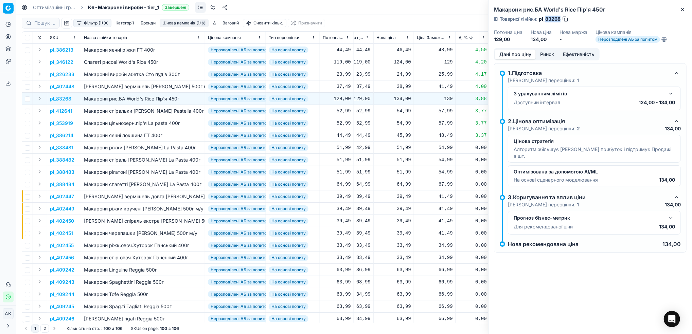
drag, startPoint x: 560, startPoint y: 19, endPoint x: 545, endPoint y: 16, distance: 15.3
click at [545, 16] on span "pl_83268" at bounding box center [550, 19] width 22 height 7
click at [681, 13] on button "Close" at bounding box center [682, 9] width 8 height 8
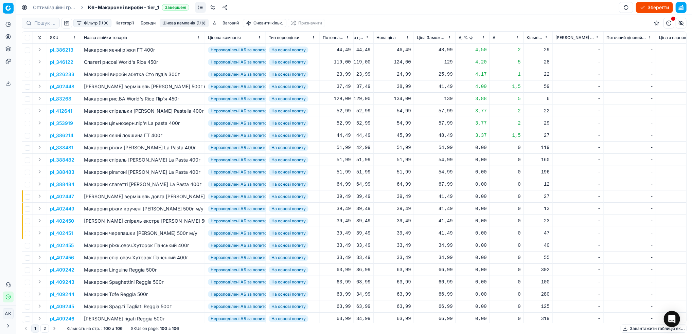
click at [404, 99] on div "134,00" at bounding box center [393, 98] width 35 height 7
drag, startPoint x: 406, startPoint y: 159, endPoint x: 400, endPoint y: 158, distance: 5.5
click at [400, 158] on input "134.00" at bounding box center [417, 159] width 49 height 11
type input "129.00"
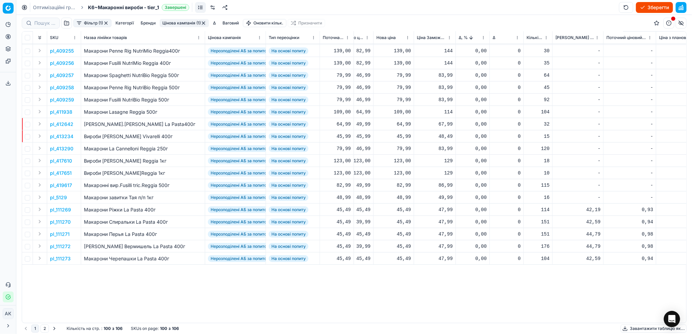
scroll to position [0, 256]
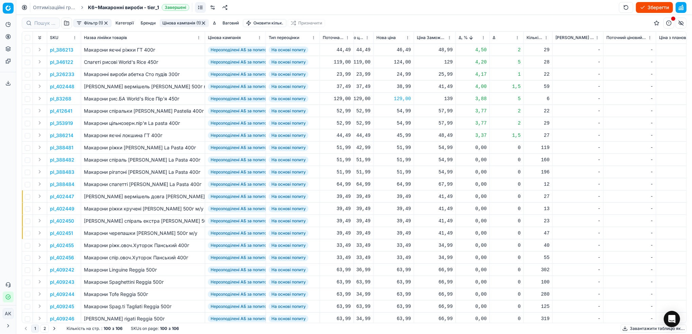
click at [482, 38] on html "Pricing platform Аналітика Цінова оптимізація Асортимент продукції Шаблони Серв…" at bounding box center [346, 167] width 692 height 334
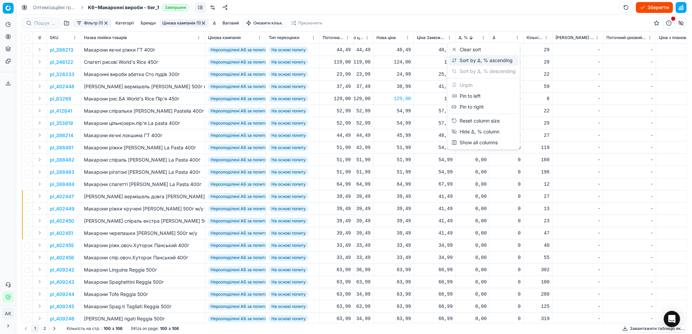
click at [470, 58] on div "Sort by Δ, % ascending" at bounding box center [481, 60] width 61 height 7
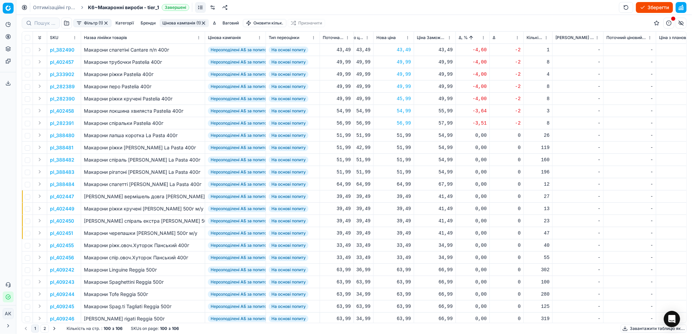
click at [176, 22] on button "Цінова кампанія (1)" at bounding box center [184, 23] width 49 height 8
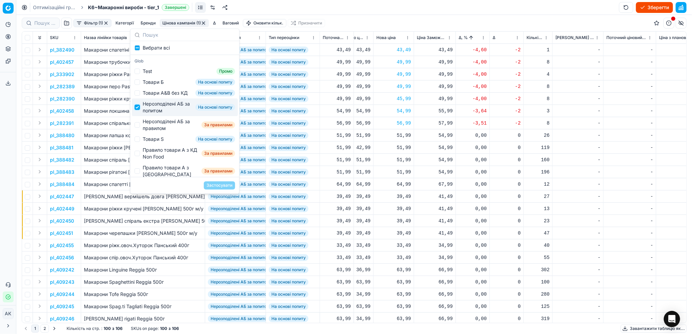
click at [138, 110] on input "Suggestions" at bounding box center [137, 107] width 5 height 5
checkbox input "false"
click at [135, 128] on input "Suggestions" at bounding box center [137, 124] width 5 height 5
checkbox input "true"
click at [217, 187] on button "Застосувати" at bounding box center [219, 185] width 31 height 8
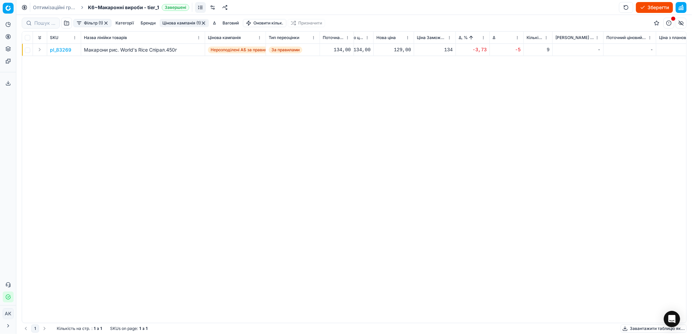
click at [58, 51] on p "pl_83269" at bounding box center [60, 50] width 21 height 7
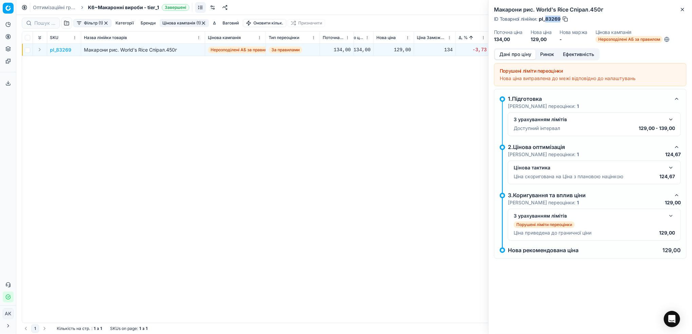
drag, startPoint x: 560, startPoint y: 19, endPoint x: 546, endPoint y: 17, distance: 15.1
click at [546, 17] on span "pl_83269" at bounding box center [550, 19] width 22 height 7
click at [680, 8] on icon "button" at bounding box center [682, 9] width 5 height 5
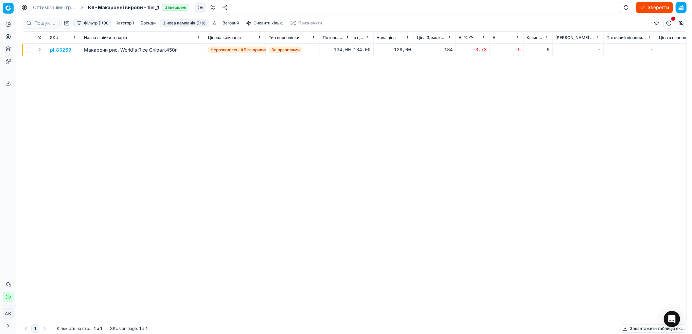
click at [400, 50] on div "129,00" at bounding box center [393, 50] width 35 height 7
drag, startPoint x: 406, startPoint y: 110, endPoint x: 399, endPoint y: 110, distance: 6.8
click at [399, 110] on input "129.00" at bounding box center [417, 110] width 49 height 11
type input "134.00"
click at [106, 23] on button "button" at bounding box center [105, 22] width 5 height 5
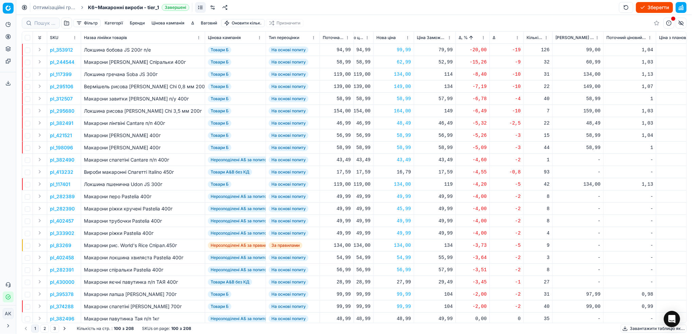
click at [68, 25] on button "button" at bounding box center [66, 23] width 11 height 11
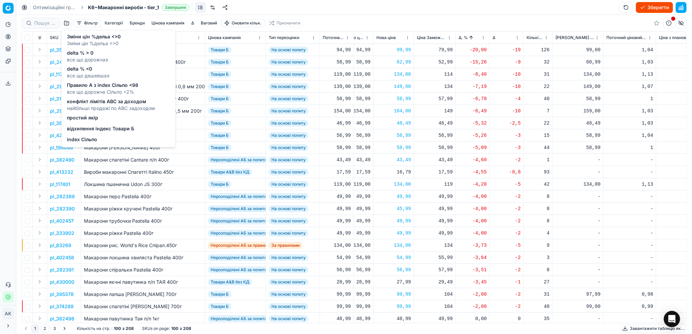
click at [99, 130] on span "відхилення індекс Товари Б" at bounding box center [100, 129] width 67 height 7
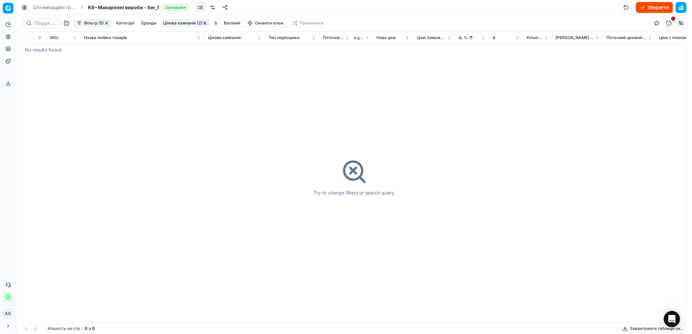
click at [97, 24] on button "Фільтр (5)" at bounding box center [92, 23] width 39 height 8
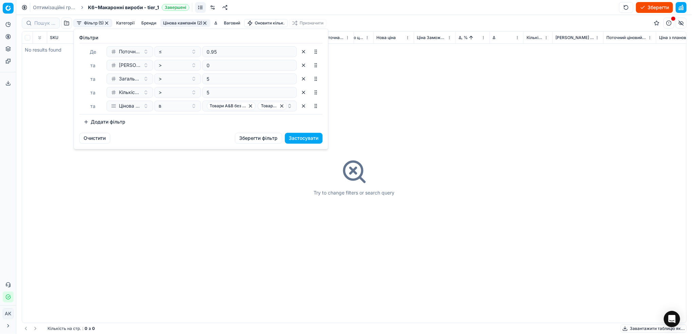
click at [90, 140] on button "Очистити" at bounding box center [94, 138] width 31 height 11
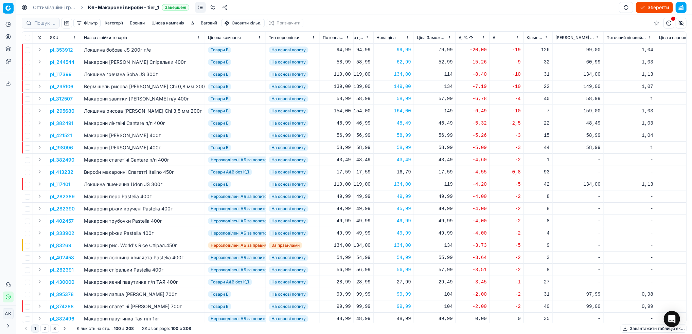
click at [652, 10] on button "Зберегти" at bounding box center [654, 7] width 37 height 11
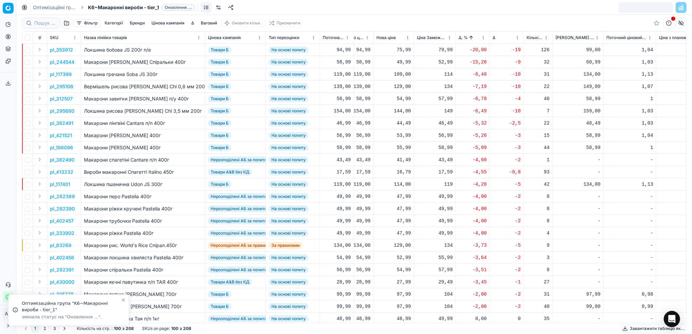
click at [46, 6] on link "Оптимізаційні групи" at bounding box center [54, 7] width 43 height 7
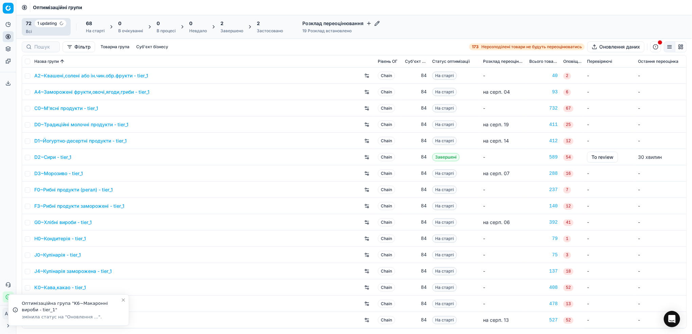
click at [232, 29] on div "Завершено" at bounding box center [231, 30] width 23 height 5
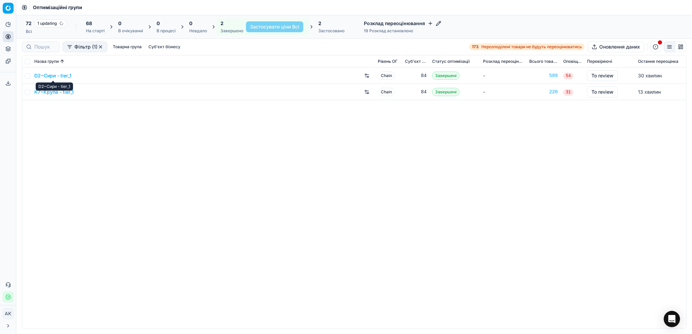
click at [51, 75] on link "D2~Сири - tier_1" at bounding box center [52, 75] width 37 height 7
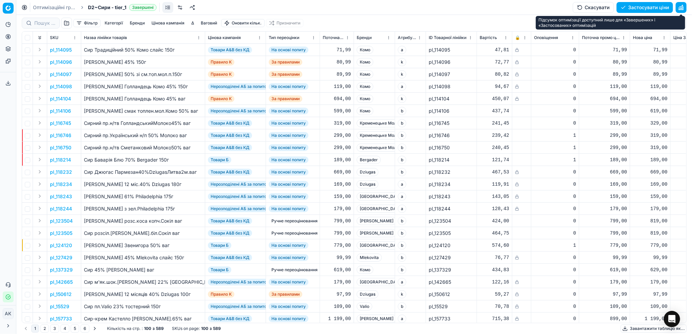
click at [683, 6] on button "button" at bounding box center [681, 7] width 11 height 11
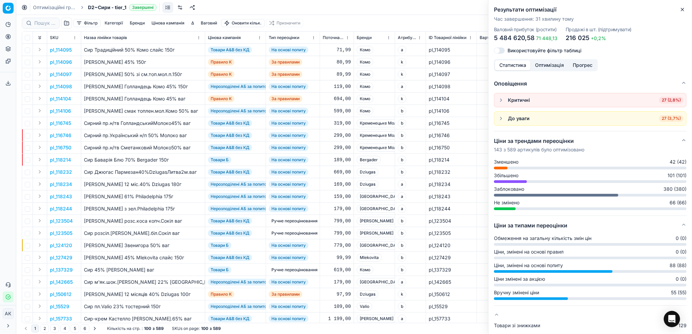
click at [550, 64] on button "Оптимізація" at bounding box center [550, 65] width 38 height 10
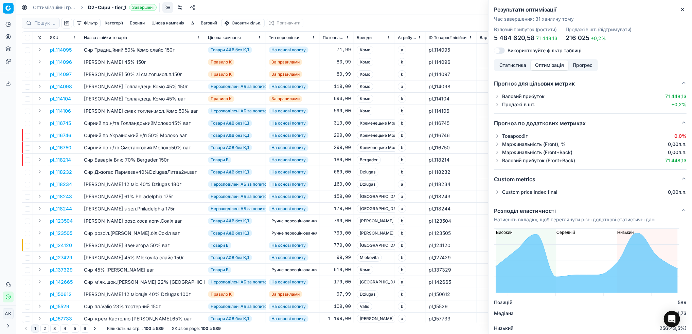
click at [499, 193] on button "button" at bounding box center [497, 192] width 7 height 7
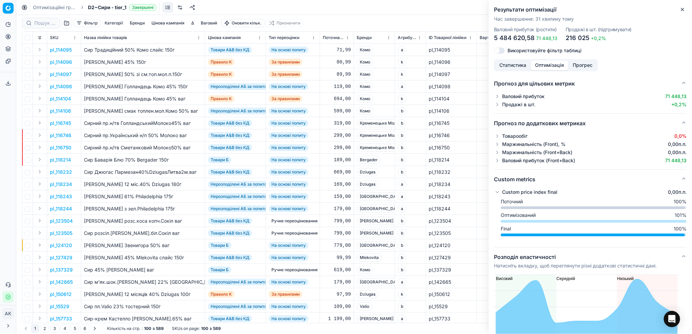
click at [499, 193] on button "button" at bounding box center [497, 192] width 7 height 7
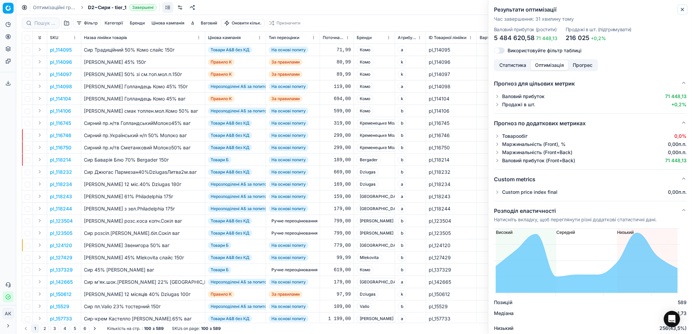
click at [682, 11] on icon "button" at bounding box center [682, 9] width 5 height 5
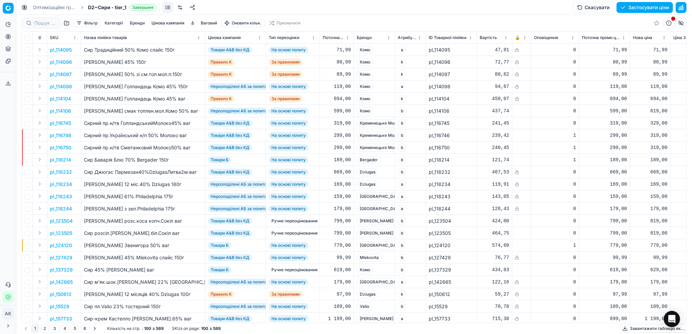
click at [648, 8] on button "Застосувати ціни" at bounding box center [645, 7] width 56 height 11
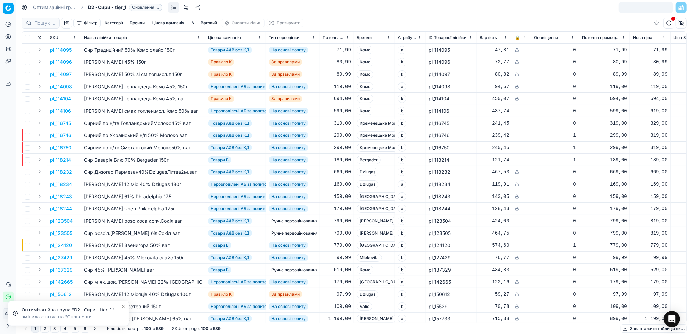
click at [53, 10] on link "Оптимізаційні групи" at bounding box center [54, 7] width 43 height 7
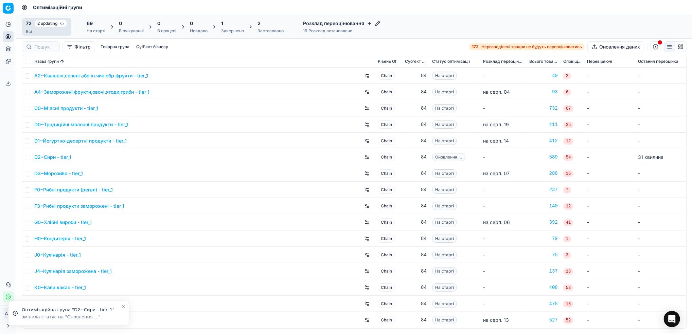
click at [231, 30] on div "Завершено" at bounding box center [232, 30] width 23 height 5
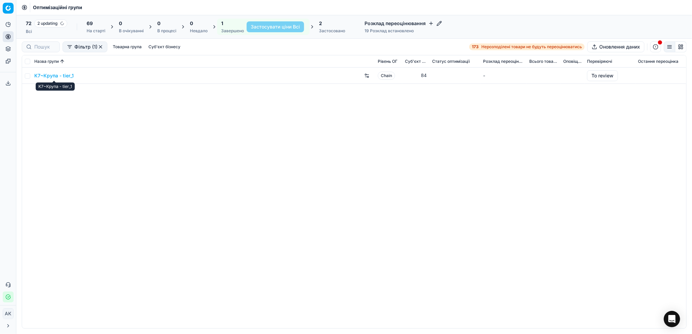
click at [51, 75] on link "K7~Крупа - tier_1" at bounding box center [53, 75] width 39 height 7
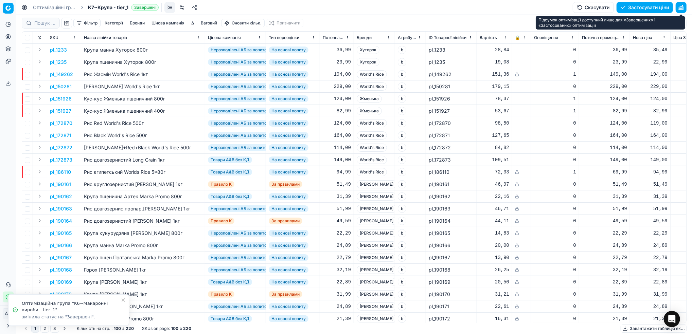
click at [680, 12] on button "button" at bounding box center [681, 7] width 11 height 11
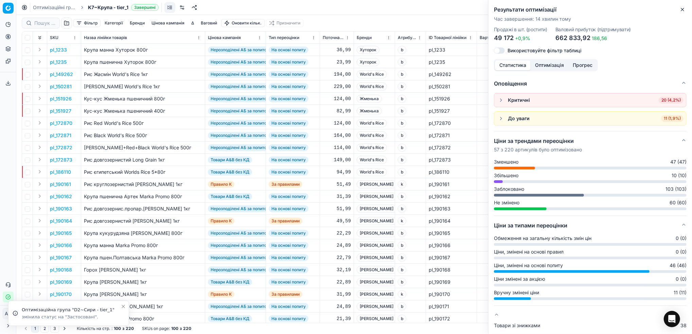
click at [680, 10] on icon "button" at bounding box center [682, 9] width 5 height 5
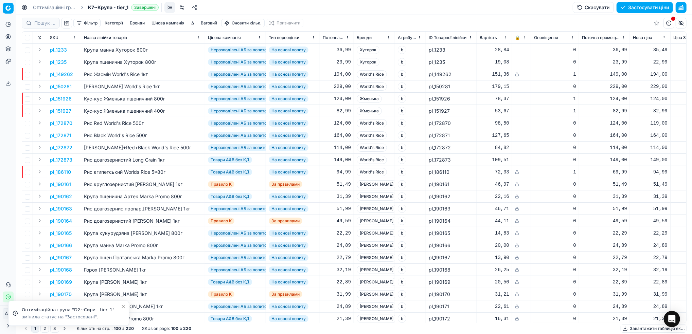
click at [643, 11] on button "Застосувати ціни" at bounding box center [645, 7] width 56 height 11
drag, startPoint x: 48, startPoint y: 7, endPoint x: 137, endPoint y: 43, distance: 95.8
click at [48, 7] on link "Оптимізаційні групи" at bounding box center [54, 7] width 43 height 7
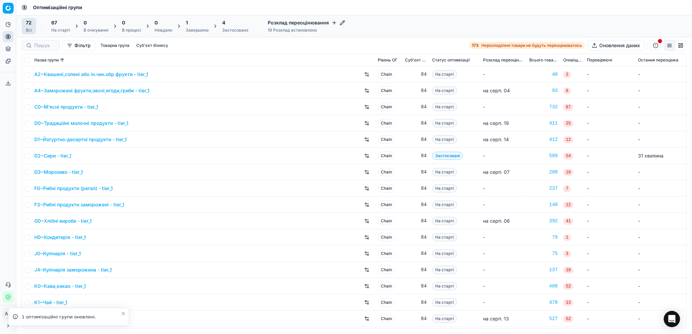
click at [194, 28] on div "Завершено" at bounding box center [197, 30] width 23 height 5
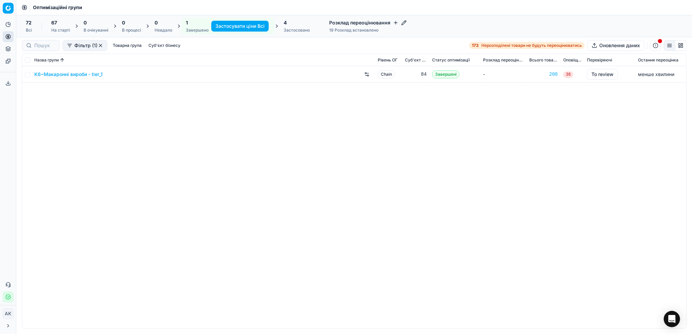
click at [59, 72] on link "K6~Макаронні вироби - tier_1" at bounding box center [68, 74] width 68 height 7
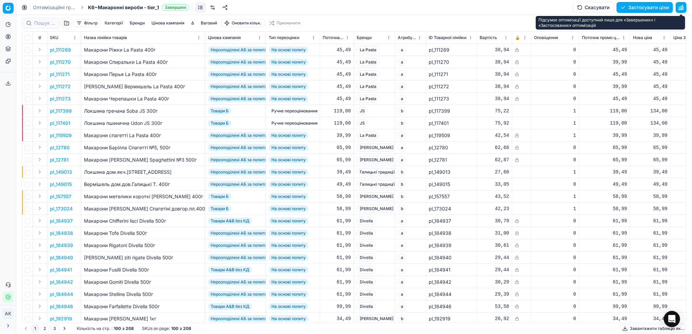
click at [682, 7] on button "button" at bounding box center [681, 7] width 11 height 11
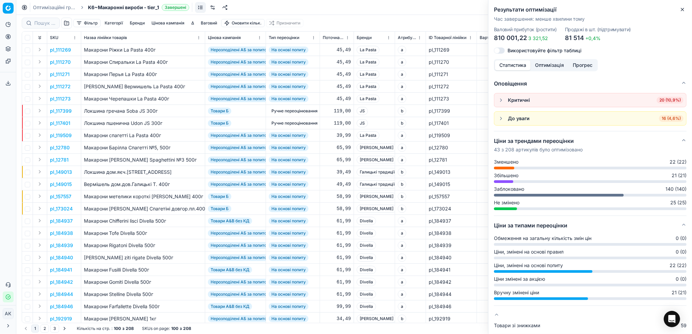
click at [682, 6] on button "Close" at bounding box center [682, 9] width 8 height 8
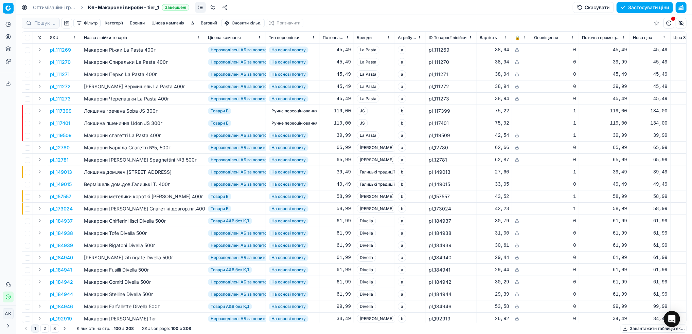
click at [650, 6] on button "Застосувати ціни" at bounding box center [645, 7] width 56 height 11
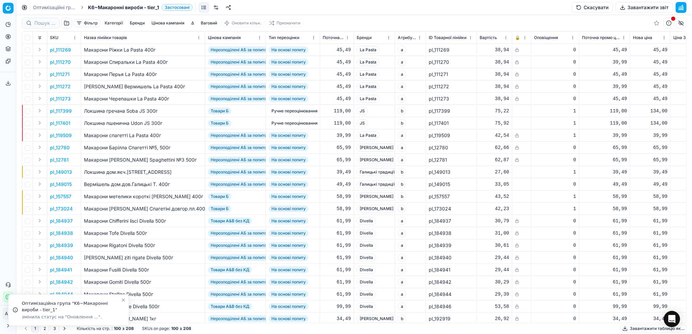
click at [39, 8] on link "Оптимізаційні групи" at bounding box center [54, 7] width 43 height 7
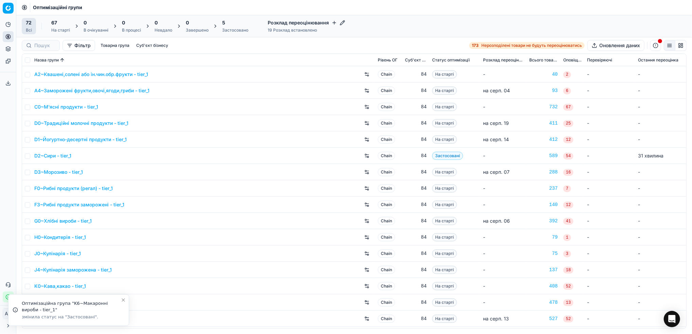
click at [224, 31] on div "Застосовано" at bounding box center [235, 30] width 26 height 5
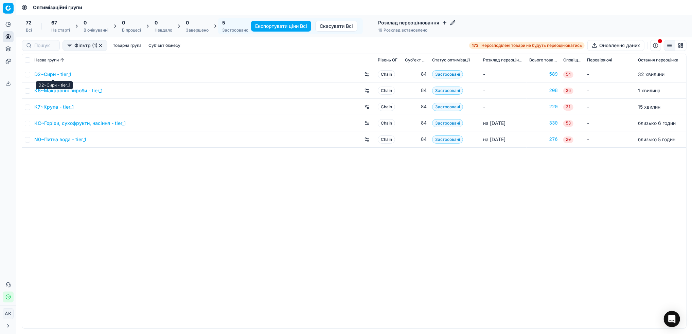
click at [48, 71] on link "D2~Сири - tier_1" at bounding box center [52, 74] width 37 height 7
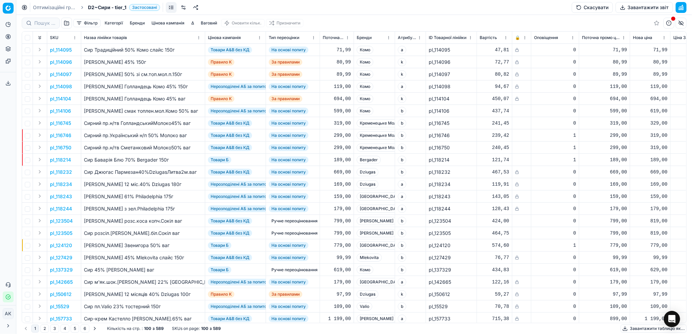
click at [644, 7] on button "Завантажити звіт" at bounding box center [643, 7] width 57 height 11
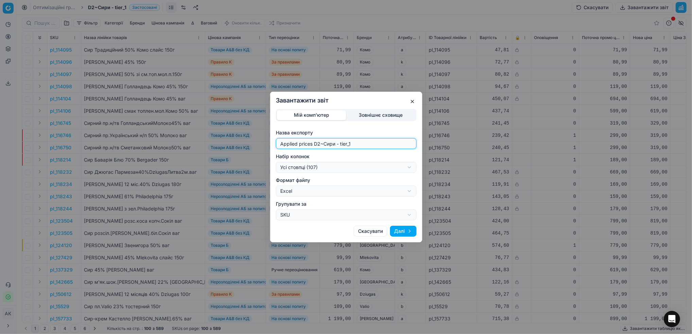
drag, startPoint x: 319, startPoint y: 144, endPoint x: 274, endPoint y: 148, distance: 45.0
click at [274, 148] on div "Мій комп'ютер Зовнішнє сховище Назва експорту Applied prices D2~Сири - tier_1 Н…" at bounding box center [345, 164] width 151 height 111
type input "20250815~Сири - tier_1"
click at [409, 168] on div "Завантажити звіт Мій комп'ютер Зовнішнє сховище Назва експорту 20250815~Сири - …" at bounding box center [346, 167] width 692 height 334
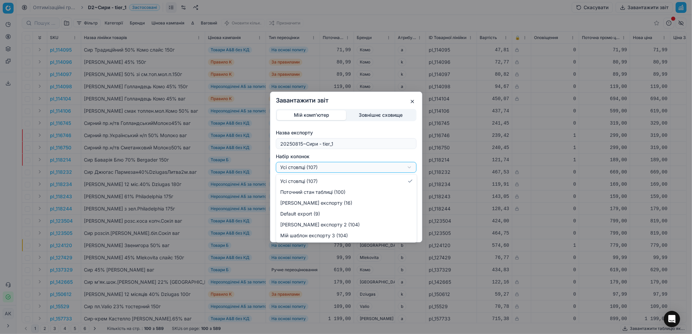
select select "custom"
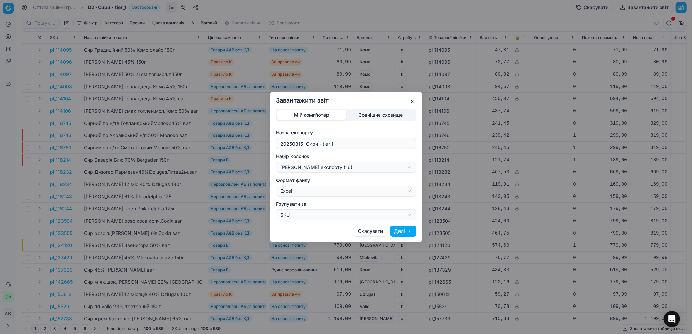
click at [398, 230] on button "Далі" at bounding box center [403, 231] width 26 height 11
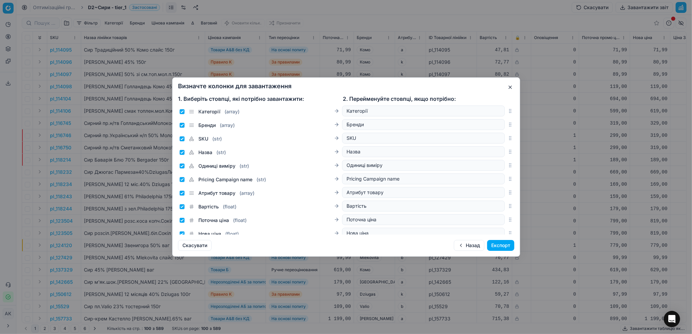
click at [499, 244] on button "Експорт" at bounding box center [500, 245] width 27 height 11
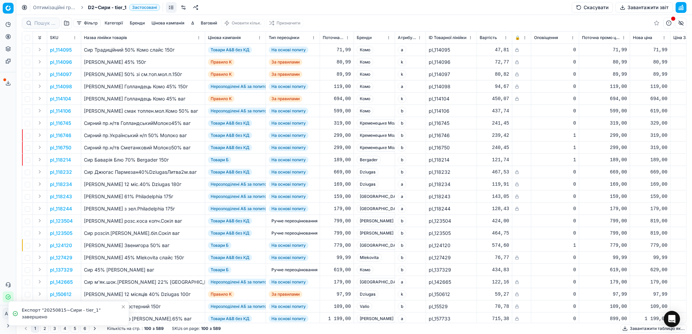
click at [8, 82] on line at bounding box center [8, 82] width 0 height 3
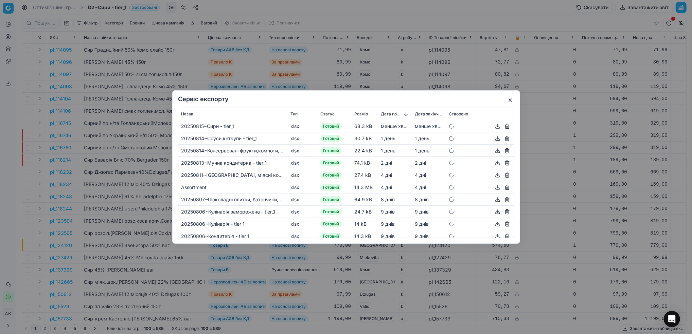
click at [494, 125] on button "button" at bounding box center [498, 126] width 8 height 8
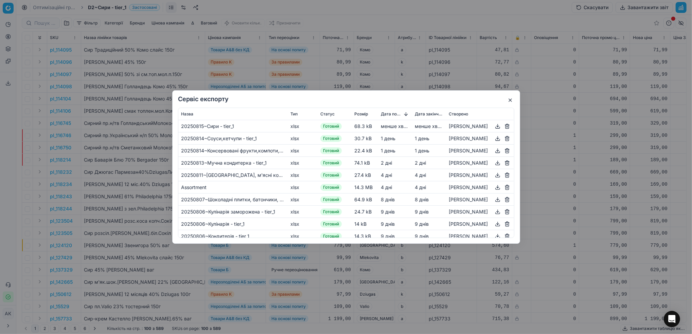
click at [512, 97] on button "button" at bounding box center [510, 100] width 8 height 8
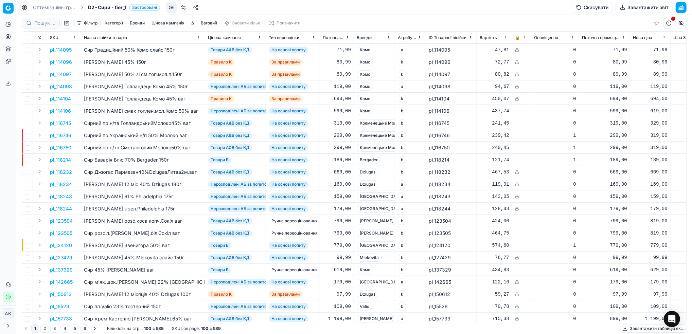
click at [42, 7] on link "Оптимізаційні групи" at bounding box center [54, 7] width 43 height 7
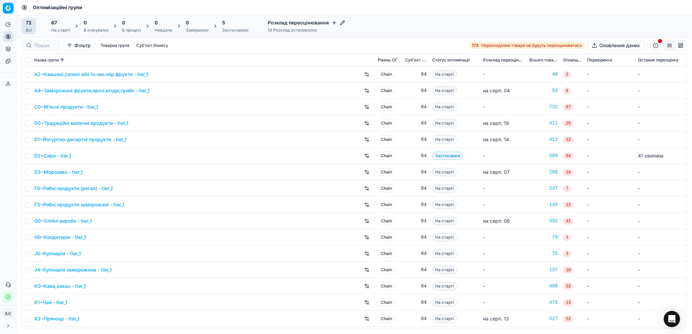
click at [229, 32] on div "Застосовано" at bounding box center [235, 30] width 26 height 5
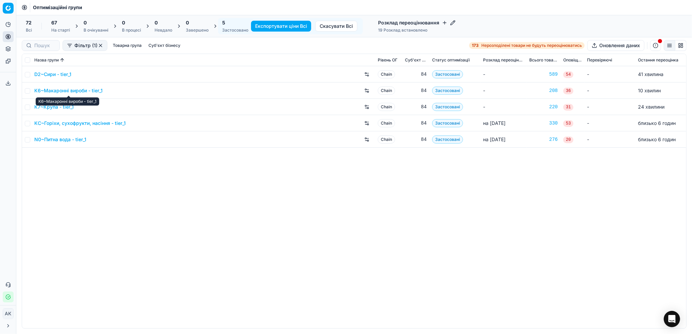
click at [59, 90] on link "K6~Макаронні вироби - tier_1" at bounding box center [68, 90] width 68 height 7
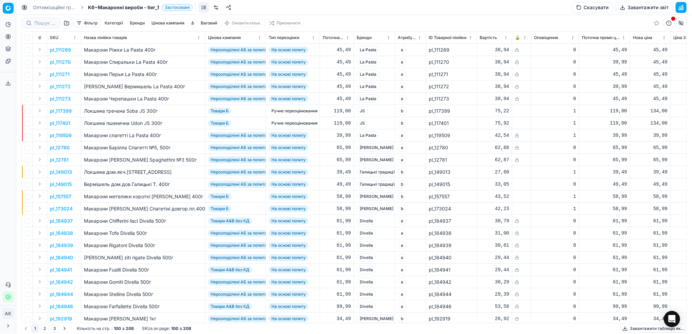
click at [630, 6] on button "Завантажити звіт" at bounding box center [643, 7] width 57 height 11
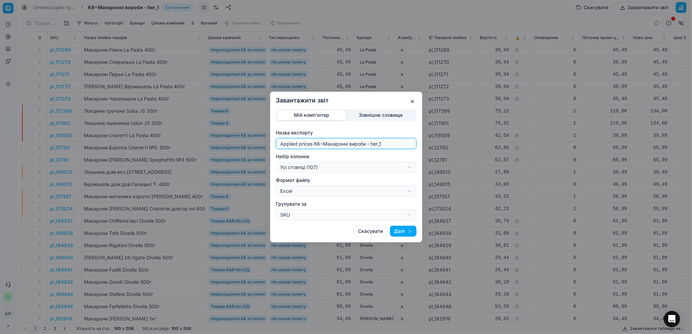
drag, startPoint x: 320, startPoint y: 143, endPoint x: 256, endPoint y: 154, distance: 64.0
click at [256, 154] on div "Завантажити звіт Мій комп'ютер Зовнішнє сховище Назва експорту Applied prices K…" at bounding box center [346, 167] width 692 height 334
type input "20250815~Макаронні вироби - tier_1"
click at [399, 166] on div "Завантажити звіт Мій комп'ютер Зовнішнє сховище Назва експорту 20250815~Макарон…" at bounding box center [346, 167] width 692 height 334
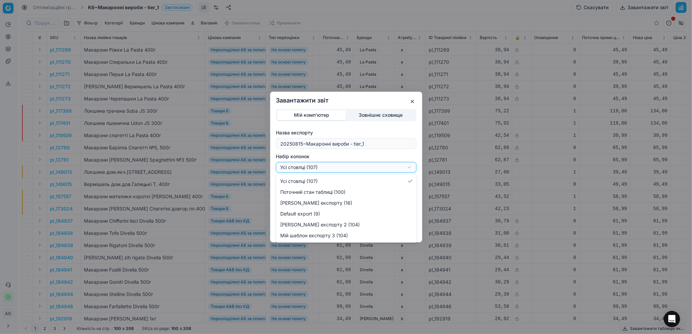
select select "custom"
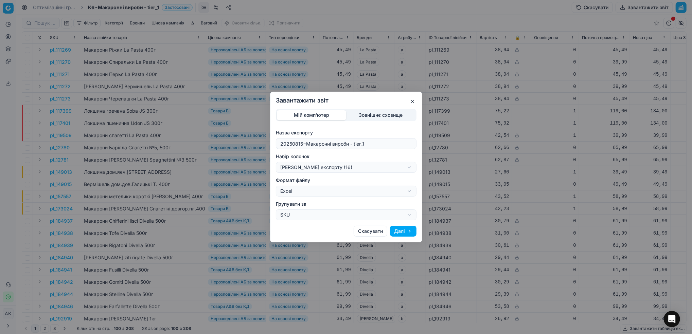
click at [398, 230] on button "Далі" at bounding box center [403, 231] width 26 height 11
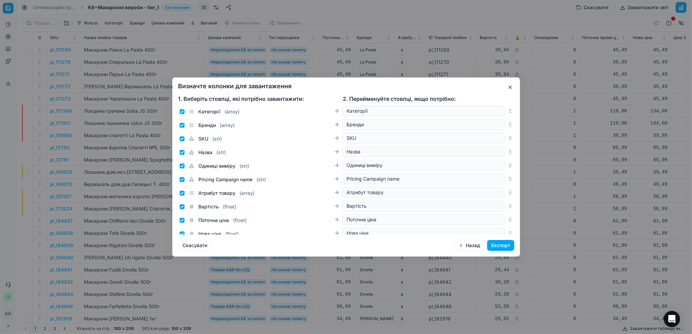
click at [498, 245] on button "Експорт" at bounding box center [500, 245] width 27 height 11
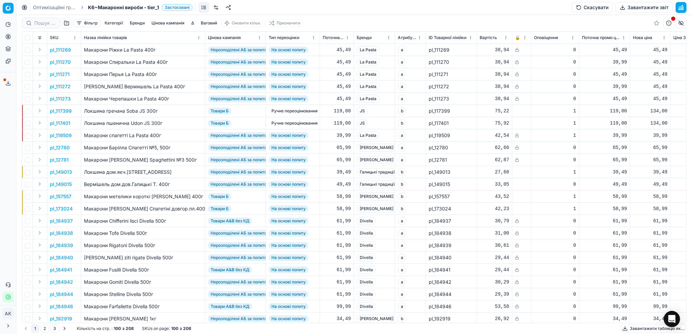
click at [6, 83] on icon at bounding box center [7, 83] width 5 height 5
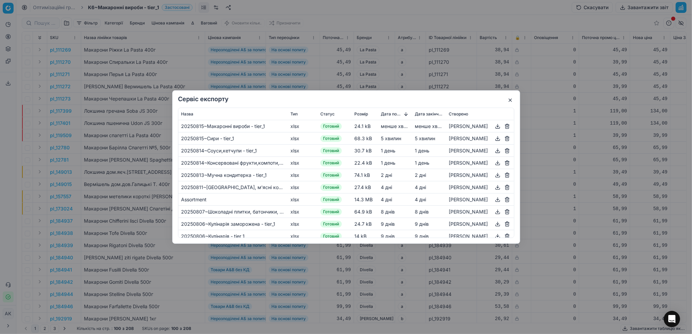
click at [497, 129] on button "button" at bounding box center [498, 126] width 8 height 8
click at [583, 181] on div "Сервіс експорту Назва Тип Статус Розмір Дата початку Дата закінчення Створено 2…" at bounding box center [346, 167] width 692 height 334
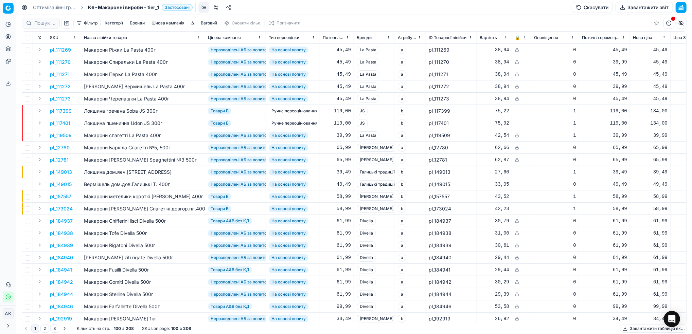
click at [54, 8] on link "Оптимізаційні групи" at bounding box center [54, 7] width 43 height 7
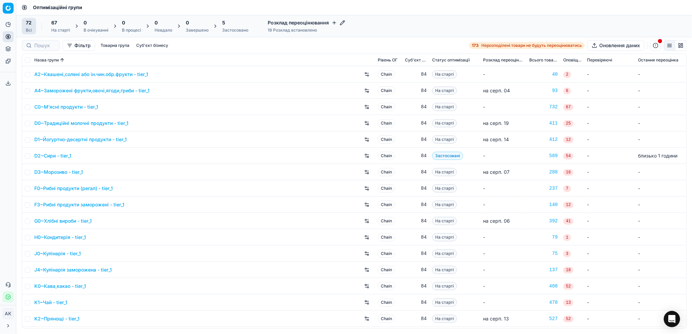
click at [225, 29] on div "Застосовано" at bounding box center [235, 30] width 26 height 5
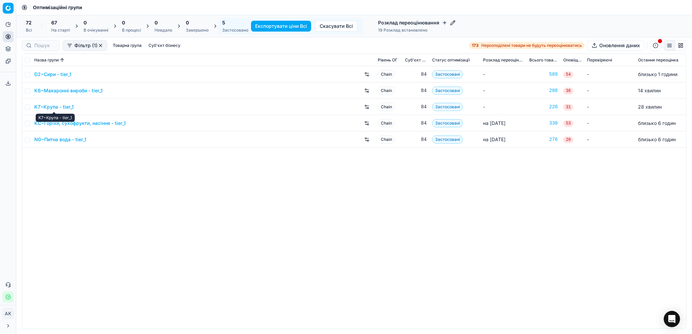
click at [49, 108] on link "K7~Крупа - tier_1" at bounding box center [53, 107] width 39 height 7
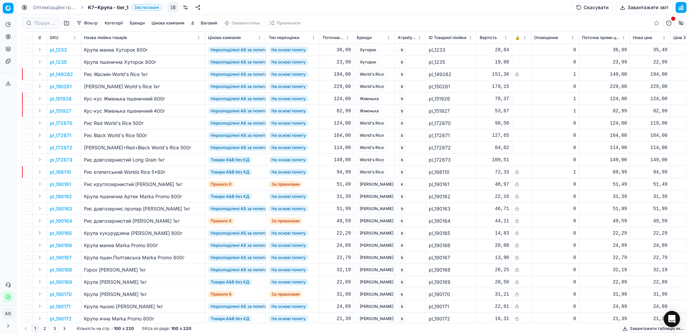
click at [655, 4] on button "Завантажити звіт" at bounding box center [643, 7] width 57 height 11
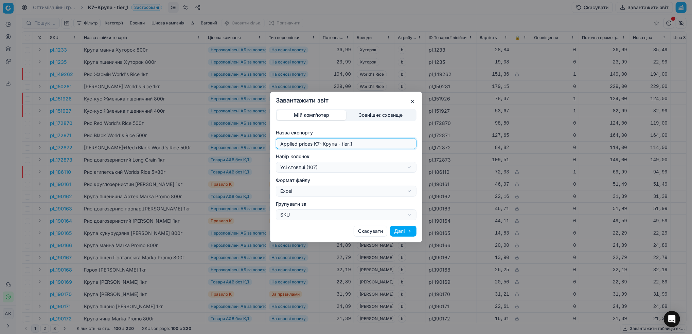
drag, startPoint x: 318, startPoint y: 145, endPoint x: 280, endPoint y: 150, distance: 39.1
click at [249, 147] on div "Завантажити звіт Мій комп'ютер Зовнішнє сховище Назва експорту Applied prices K…" at bounding box center [346, 167] width 692 height 334
type input "20250815~Крупа - tier_1"
click at [398, 233] on button "Далі" at bounding box center [403, 231] width 26 height 11
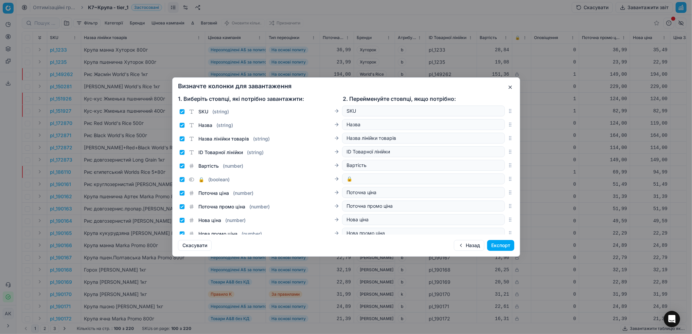
click at [467, 245] on button "Назад" at bounding box center [469, 245] width 31 height 11
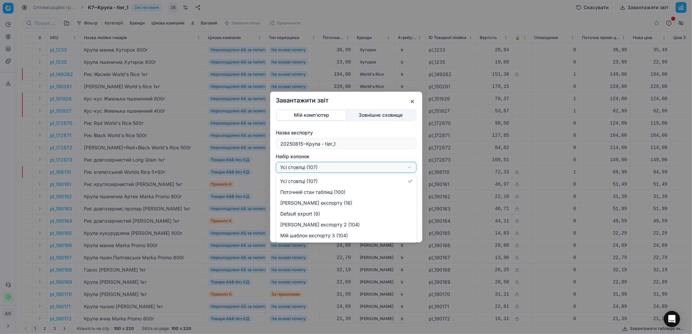
click at [409, 168] on div "Завантажити звіт Мій комп'ютер Зовнішнє сховище Назва експорту 20250815~Крупа -…" at bounding box center [346, 167] width 692 height 334
select select "custom"
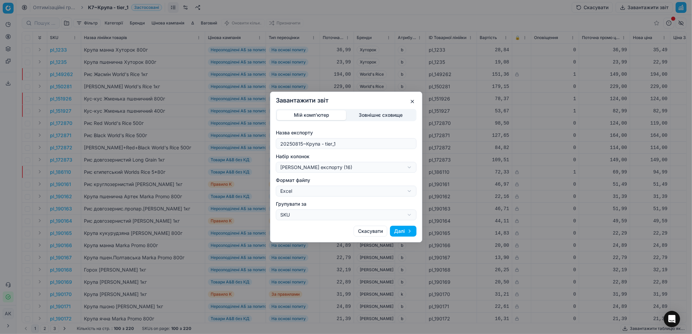
click at [407, 235] on button "Далі" at bounding box center [403, 231] width 26 height 11
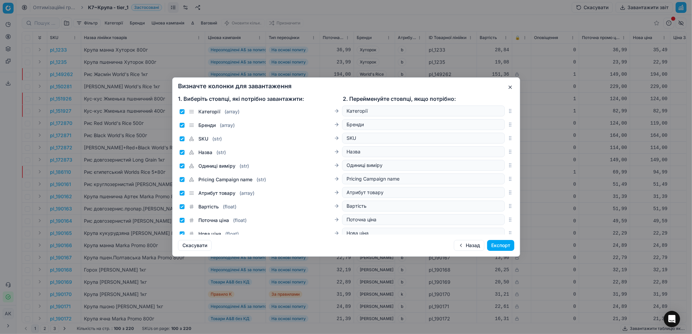
click at [502, 245] on button "Експорт" at bounding box center [500, 245] width 27 height 11
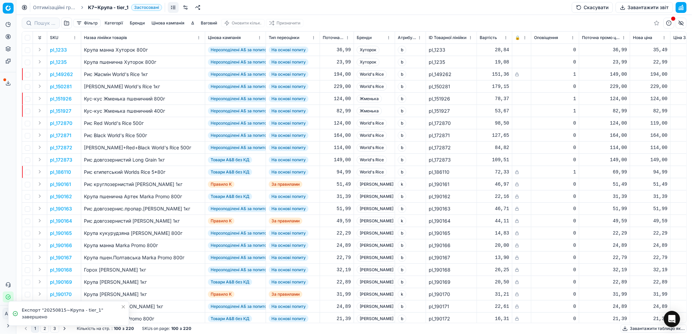
click at [7, 84] on icon at bounding box center [7, 83] width 5 height 5
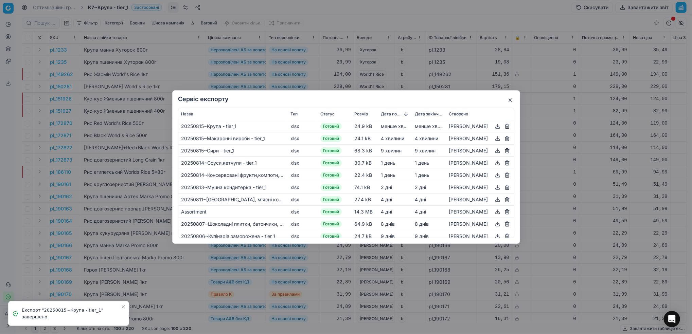
click at [496, 128] on button "button" at bounding box center [498, 126] width 8 height 8
